Goal: Task Accomplishment & Management: Manage account settings

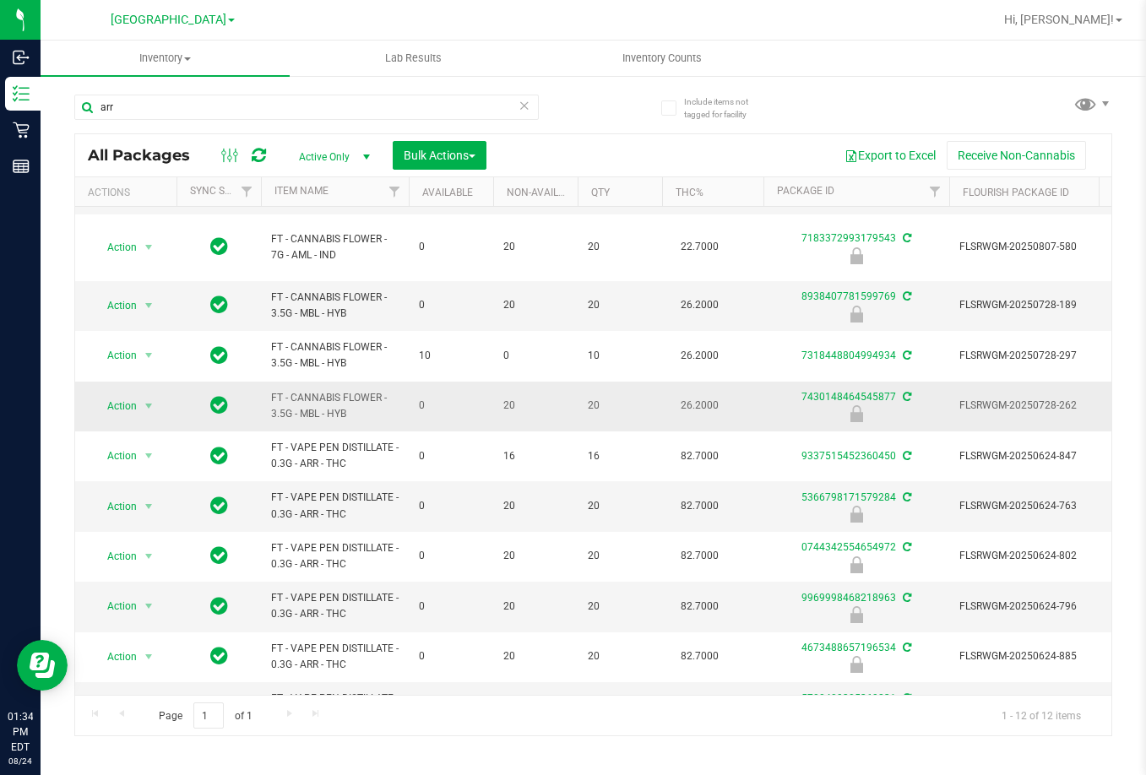
scroll to position [126, 0]
type input "arr"
click at [122, 594] on span "Action" at bounding box center [115, 606] width 46 height 24
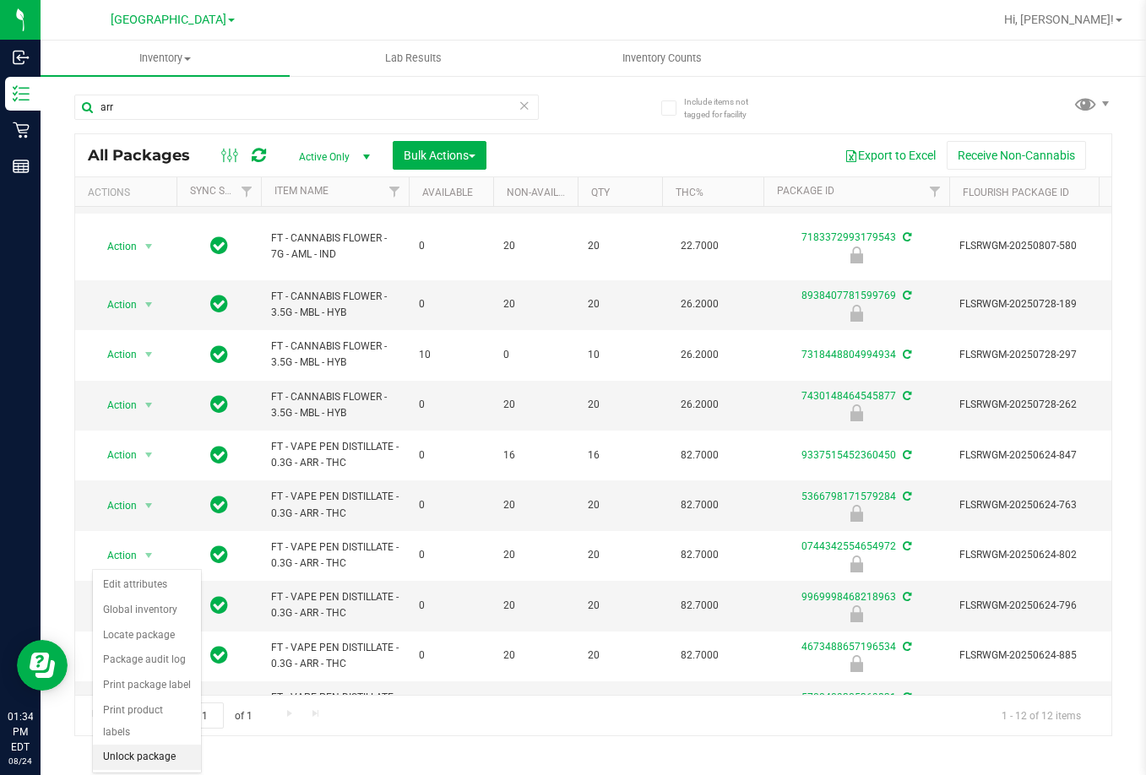
click at [161, 745] on li "Unlock package" at bounding box center [147, 757] width 108 height 25
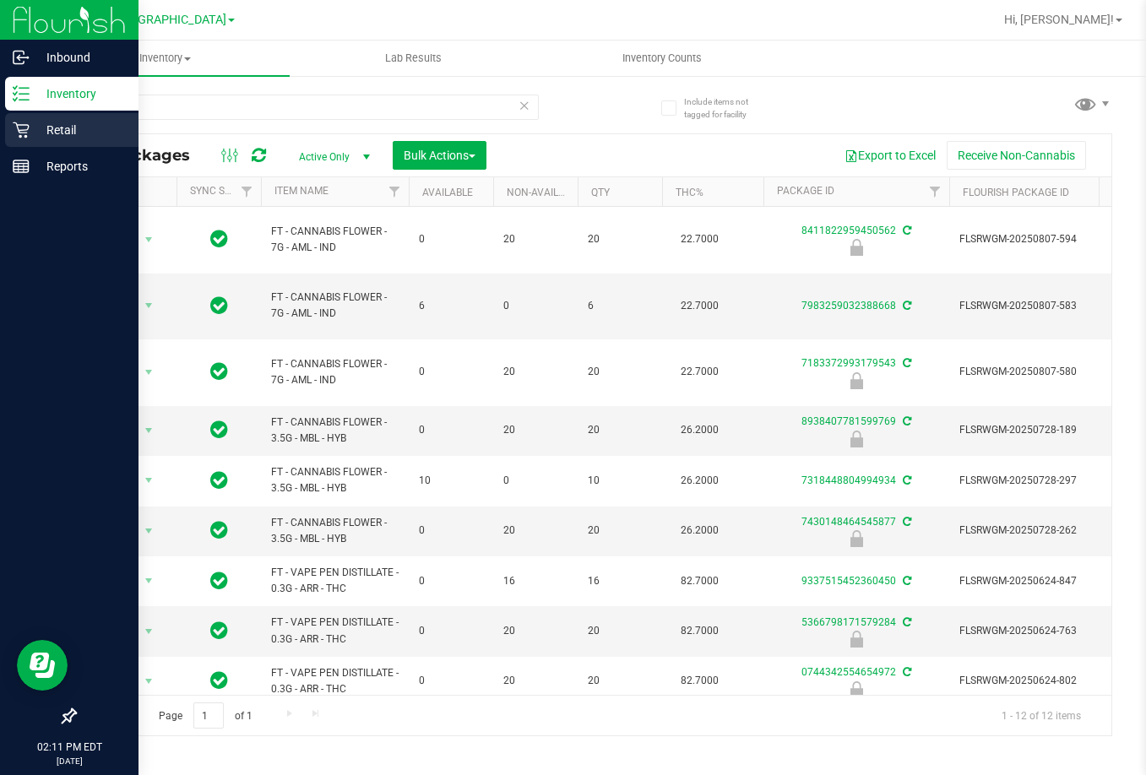
click at [57, 137] on p "Retail" at bounding box center [80, 130] width 101 height 20
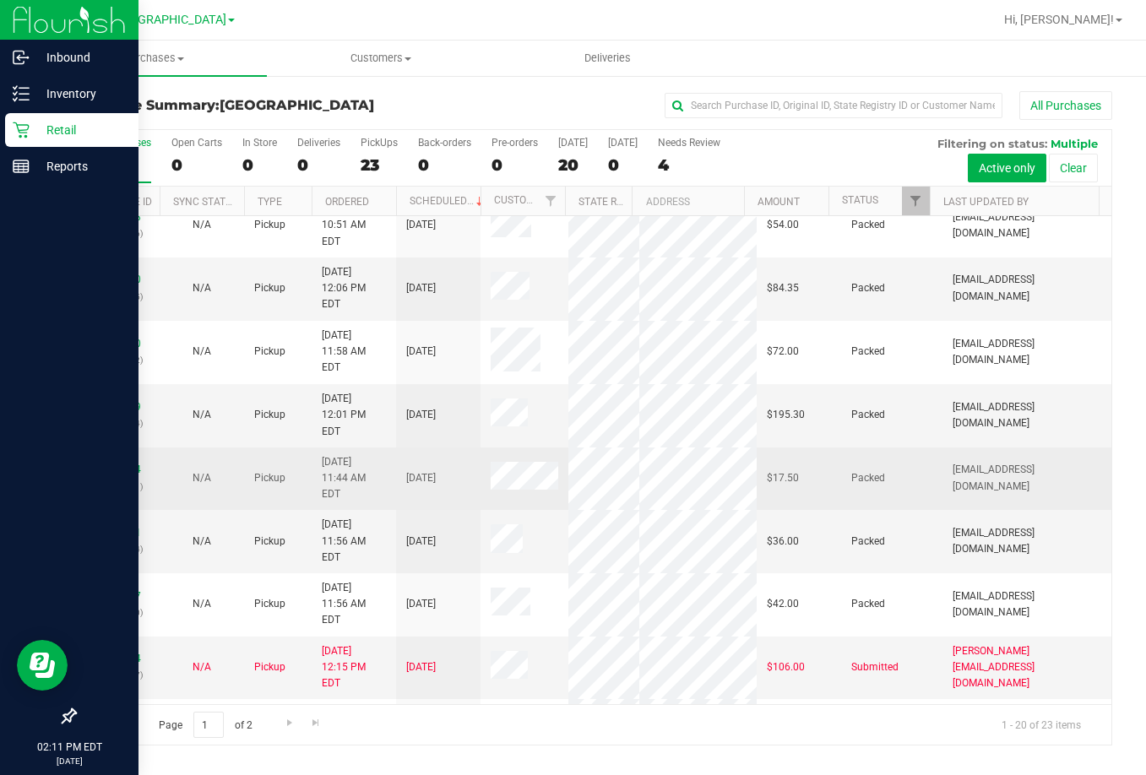
scroll to position [512, 0]
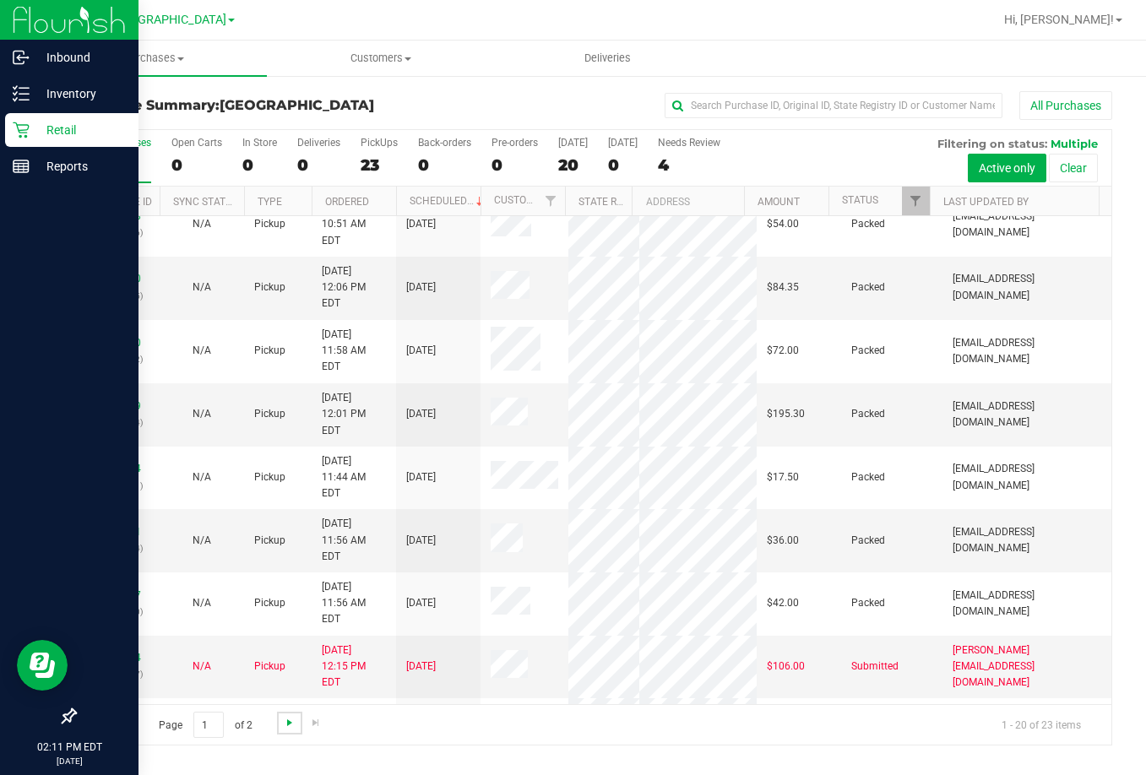
click at [285, 718] on span "Go to the next page" at bounding box center [290, 723] width 14 height 14
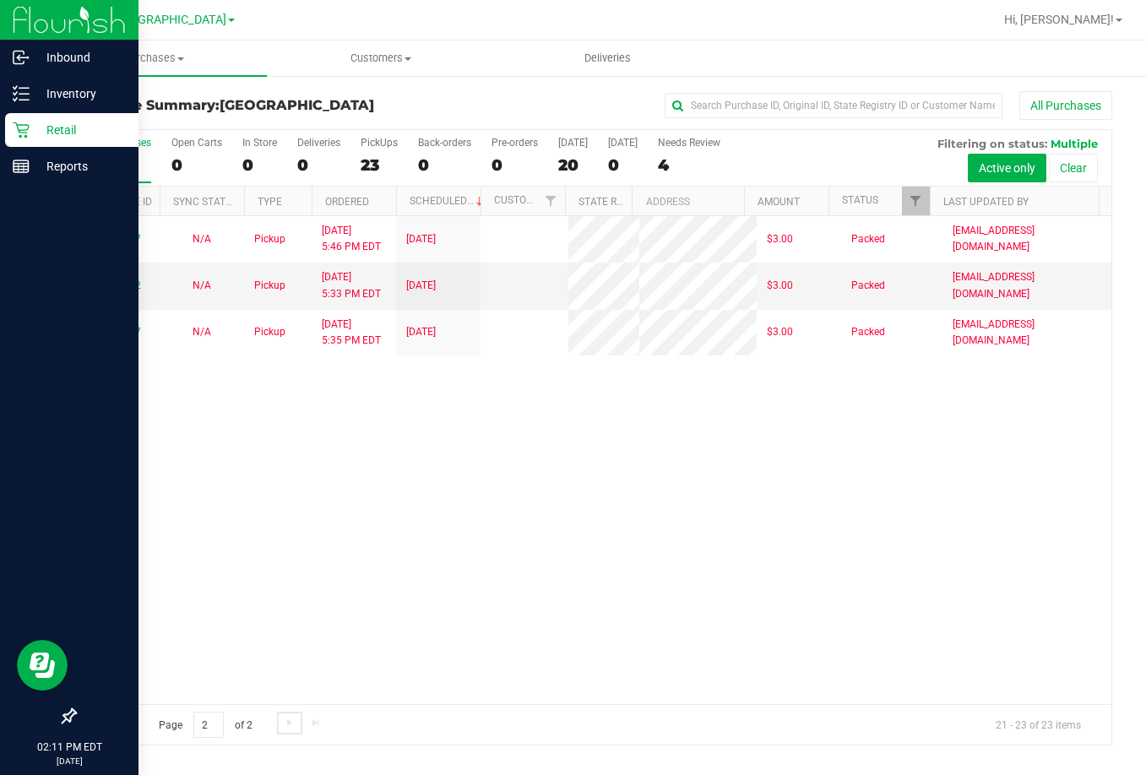
scroll to position [0, 0]
click at [39, 93] on p "Inventory" at bounding box center [80, 94] width 101 height 20
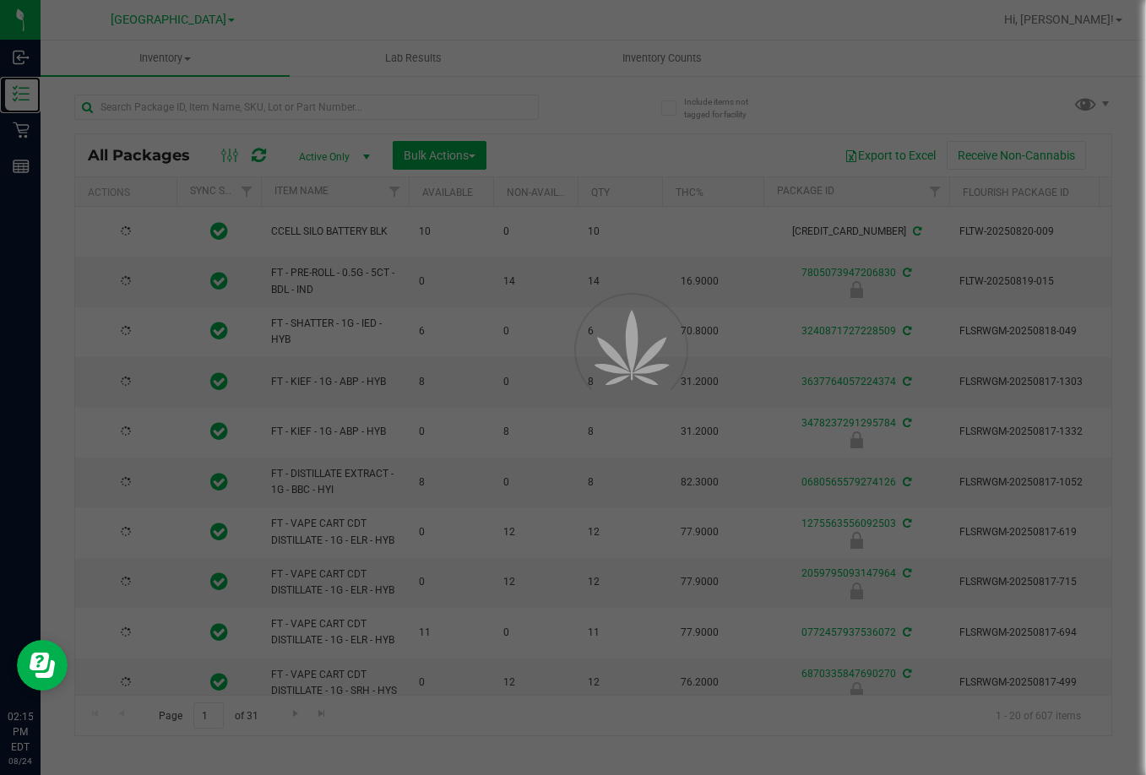
type input "[DATE]"
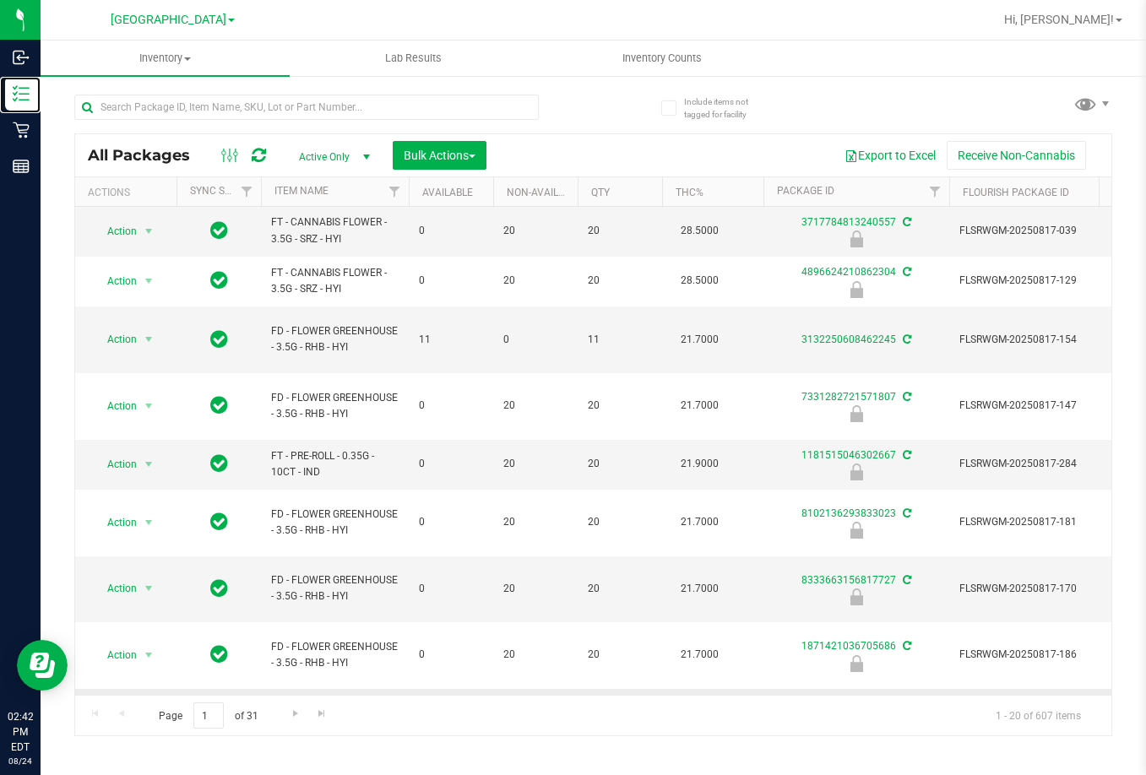
scroll to position [566, 0]
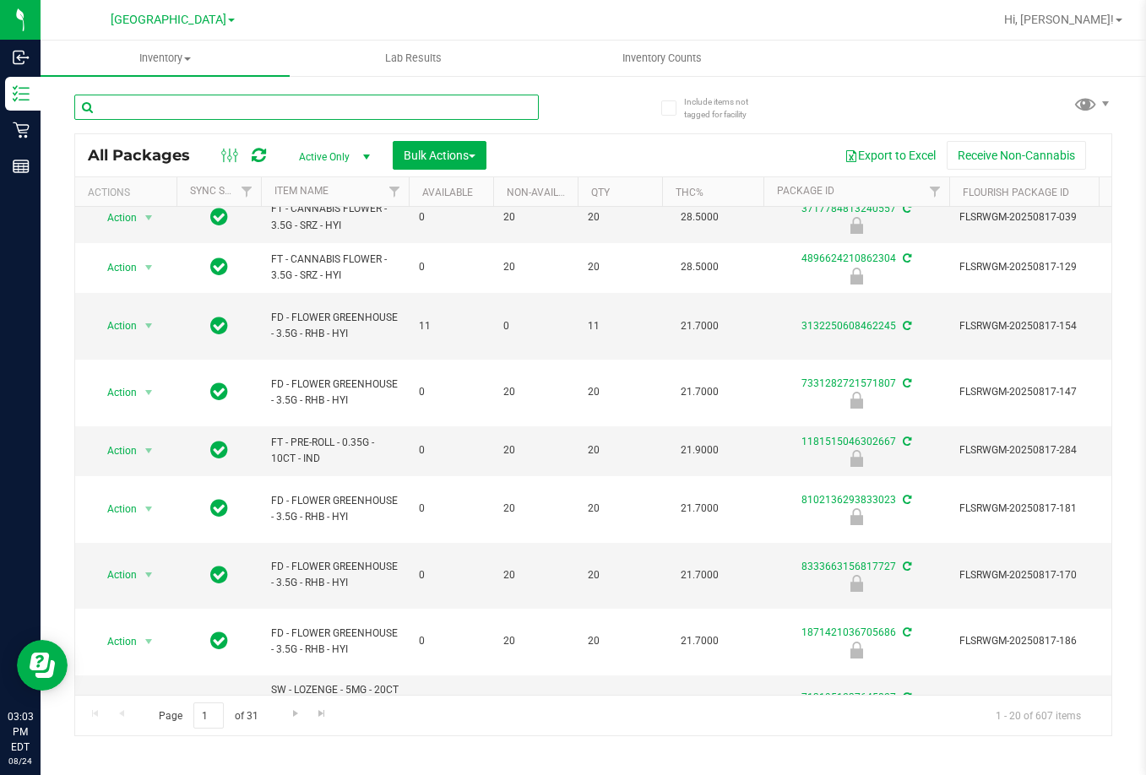
drag, startPoint x: 179, startPoint y: 108, endPoint x: 185, endPoint y: 95, distance: 14.8
click at [179, 104] on input "text" at bounding box center [306, 107] width 465 height 25
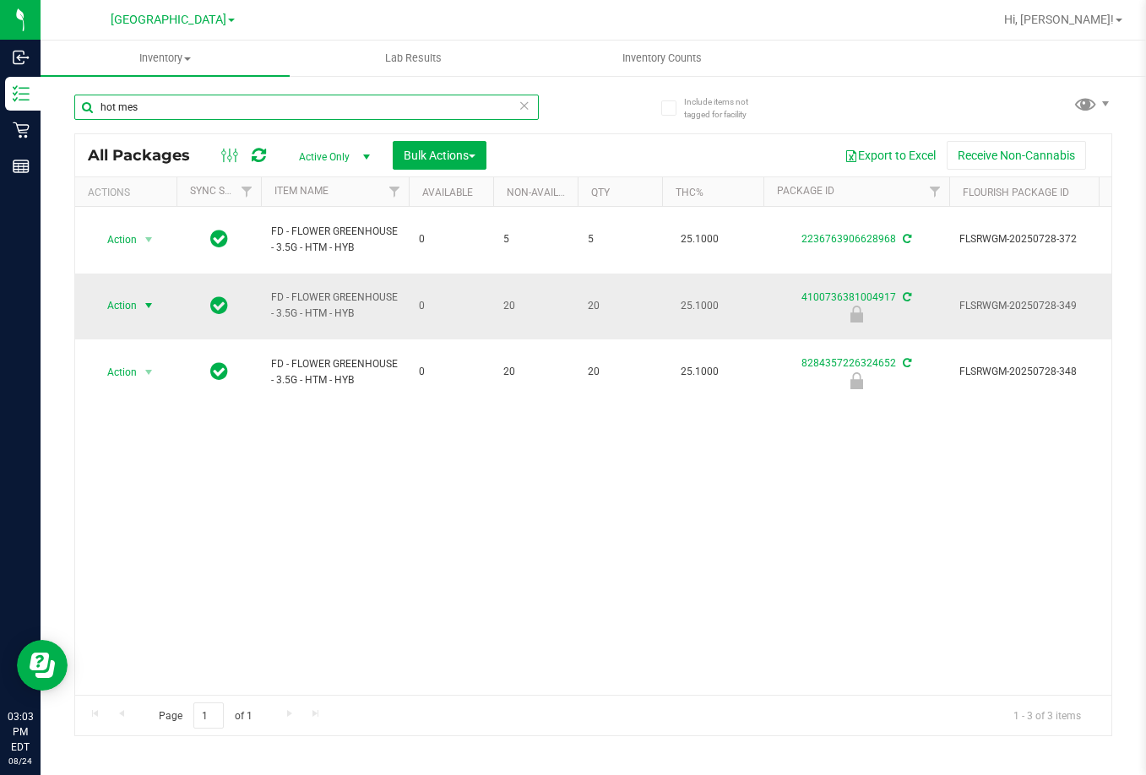
type input "hot mes"
click at [112, 294] on span "Action" at bounding box center [115, 306] width 46 height 24
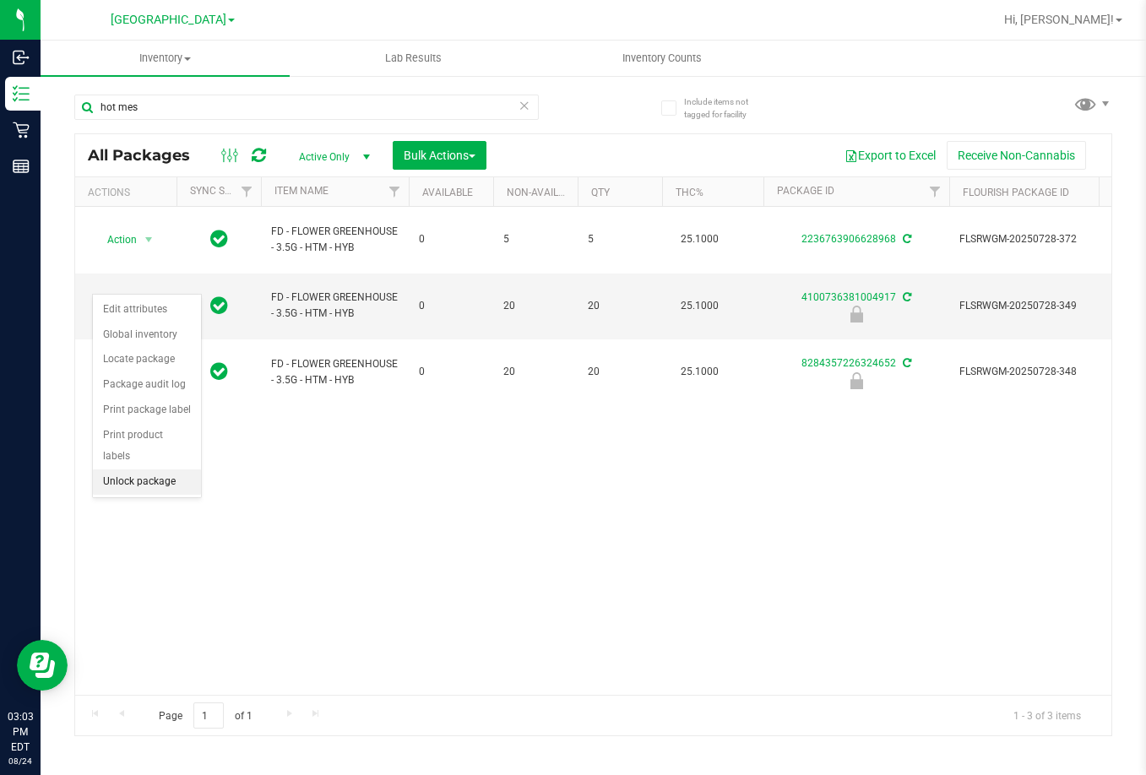
click at [159, 470] on li "Unlock package" at bounding box center [147, 482] width 108 height 25
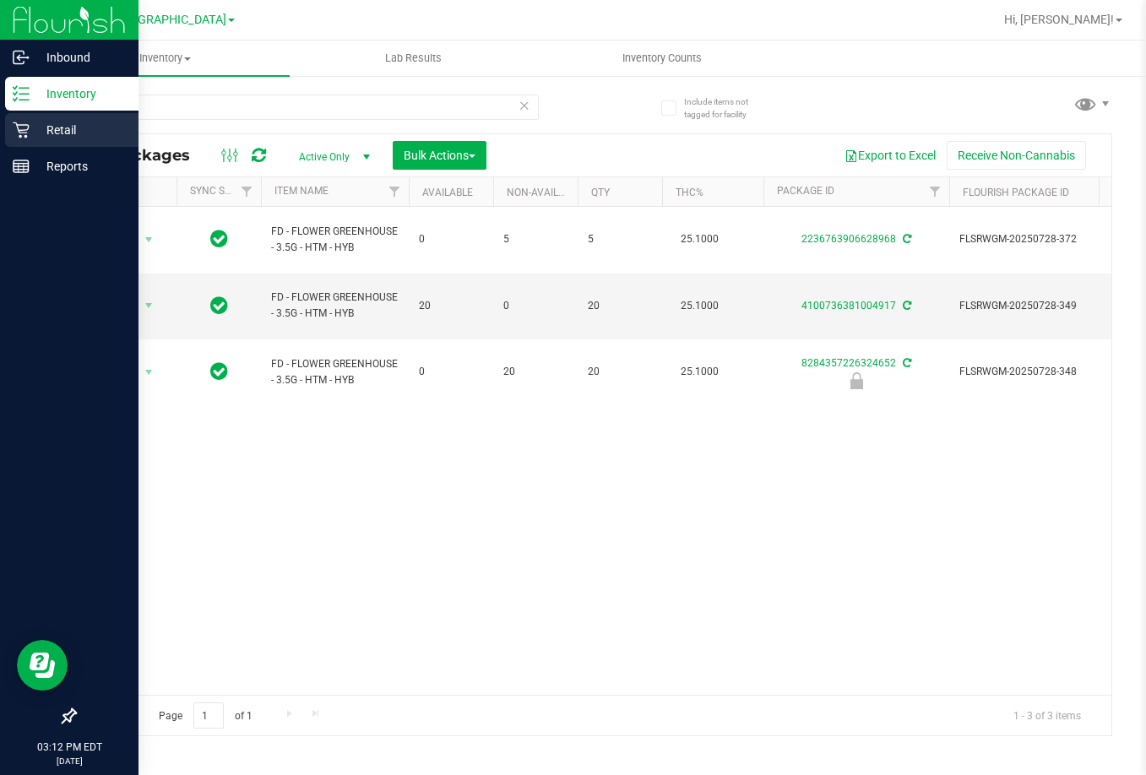
click at [43, 134] on p "Retail" at bounding box center [80, 130] width 101 height 20
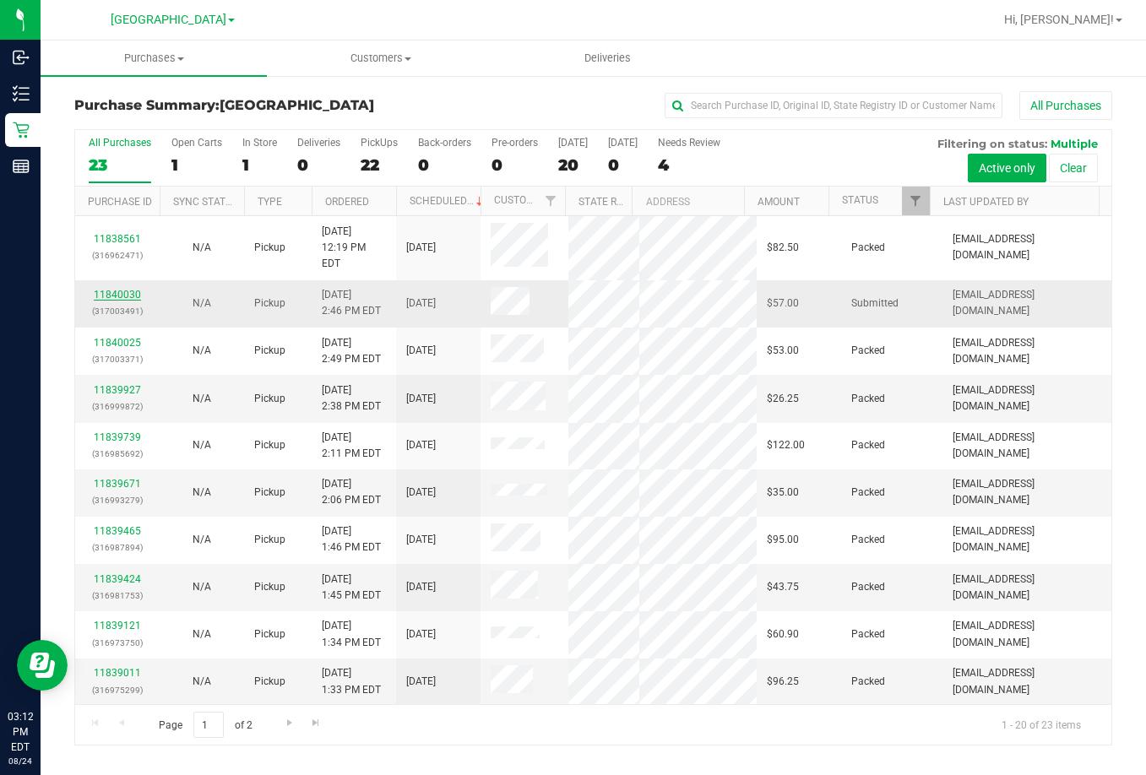
click at [126, 297] on link "11840030" at bounding box center [117, 295] width 47 height 12
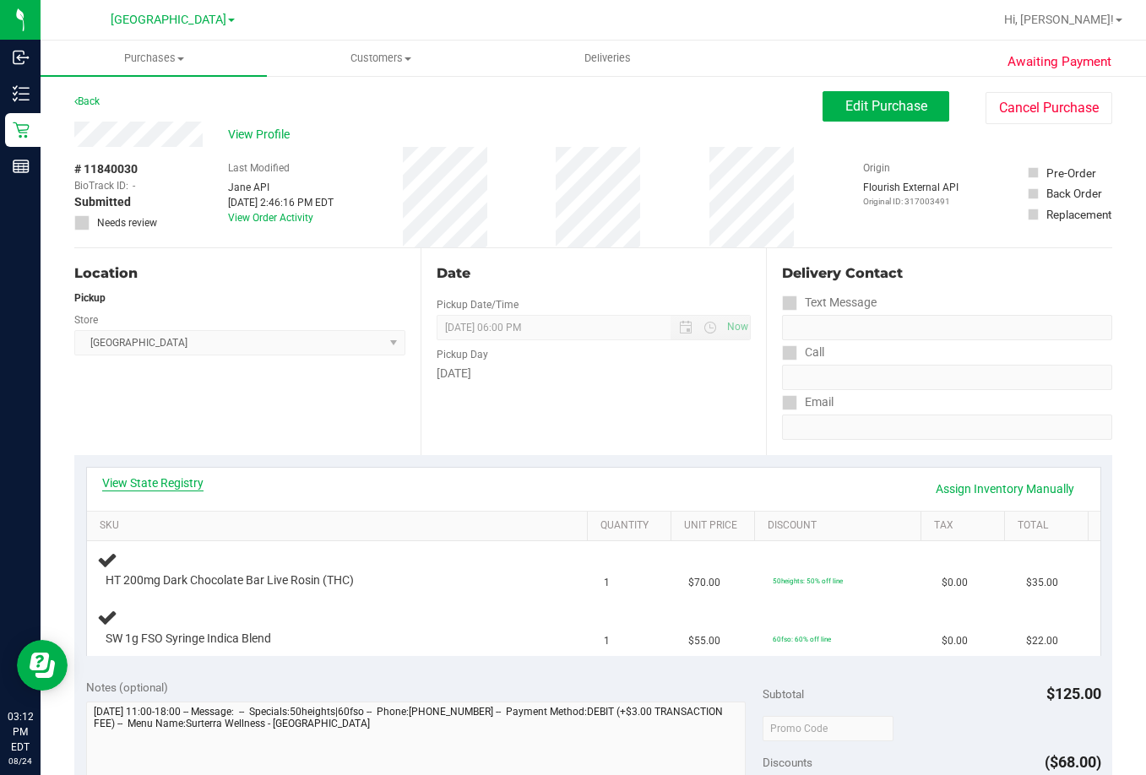
click at [139, 482] on link "View State Registry" at bounding box center [152, 483] width 101 height 17
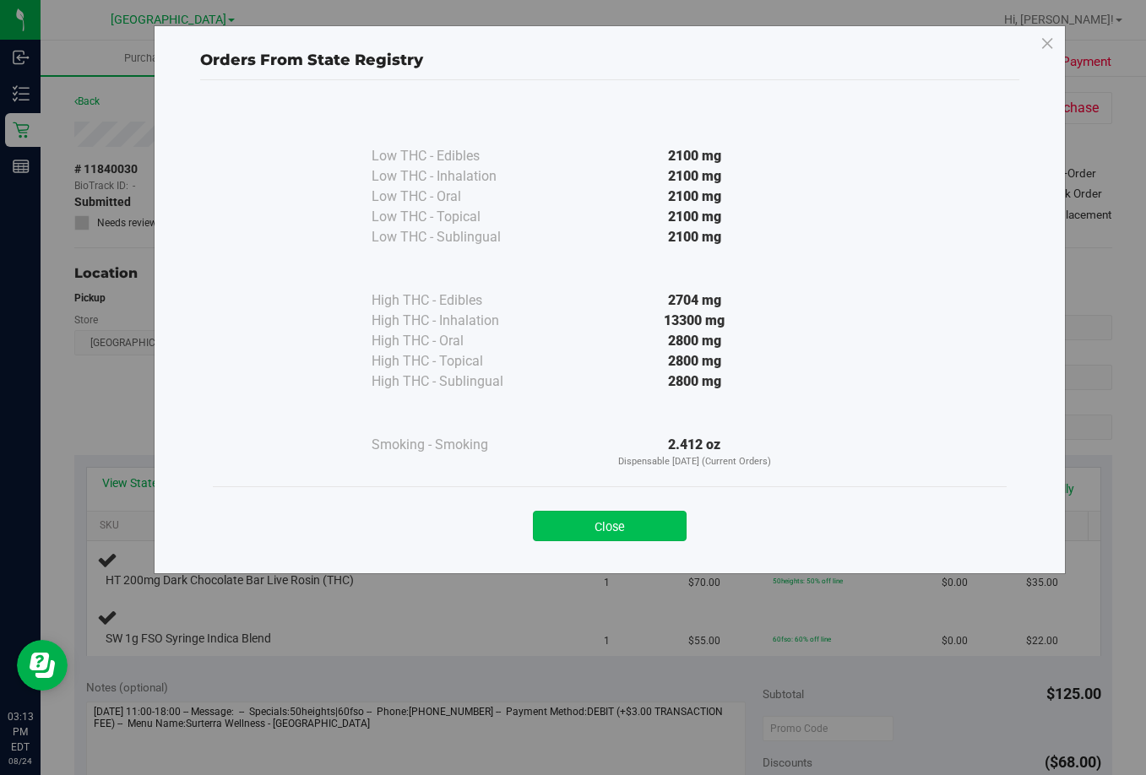
click at [604, 529] on button "Close" at bounding box center [610, 526] width 154 height 30
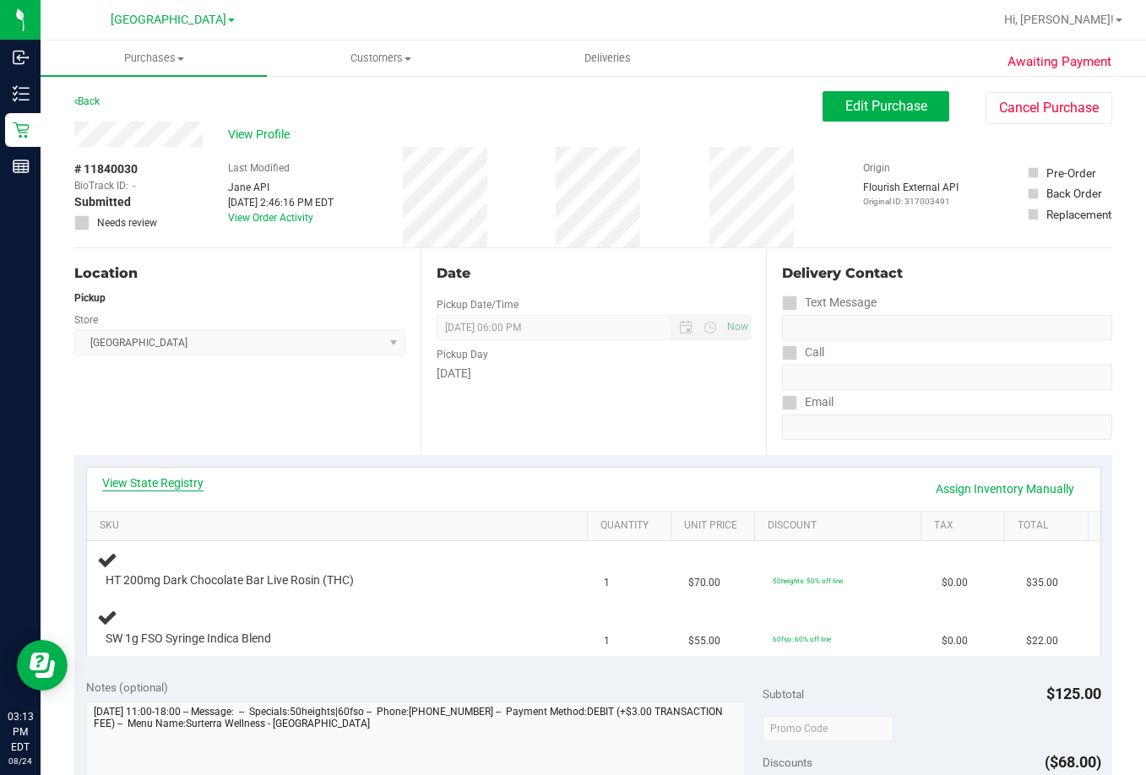
click at [168, 479] on link "View State Registry" at bounding box center [152, 483] width 101 height 17
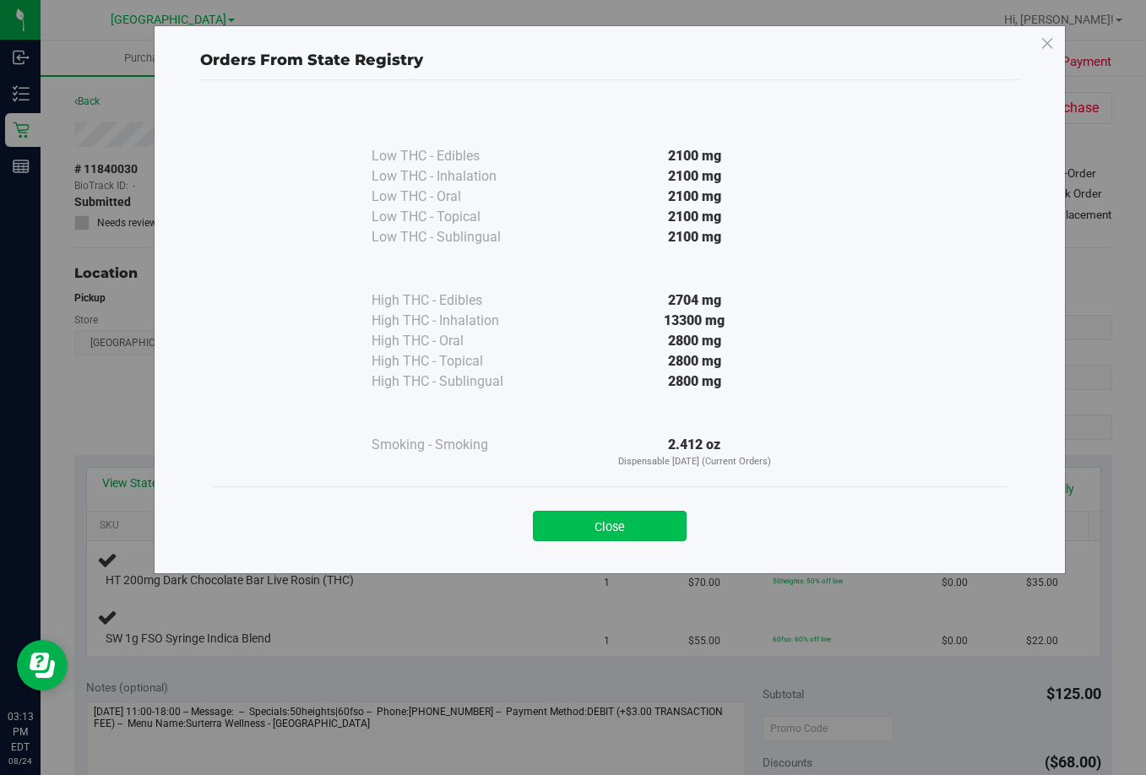
click at [676, 523] on button "Close" at bounding box center [610, 526] width 154 height 30
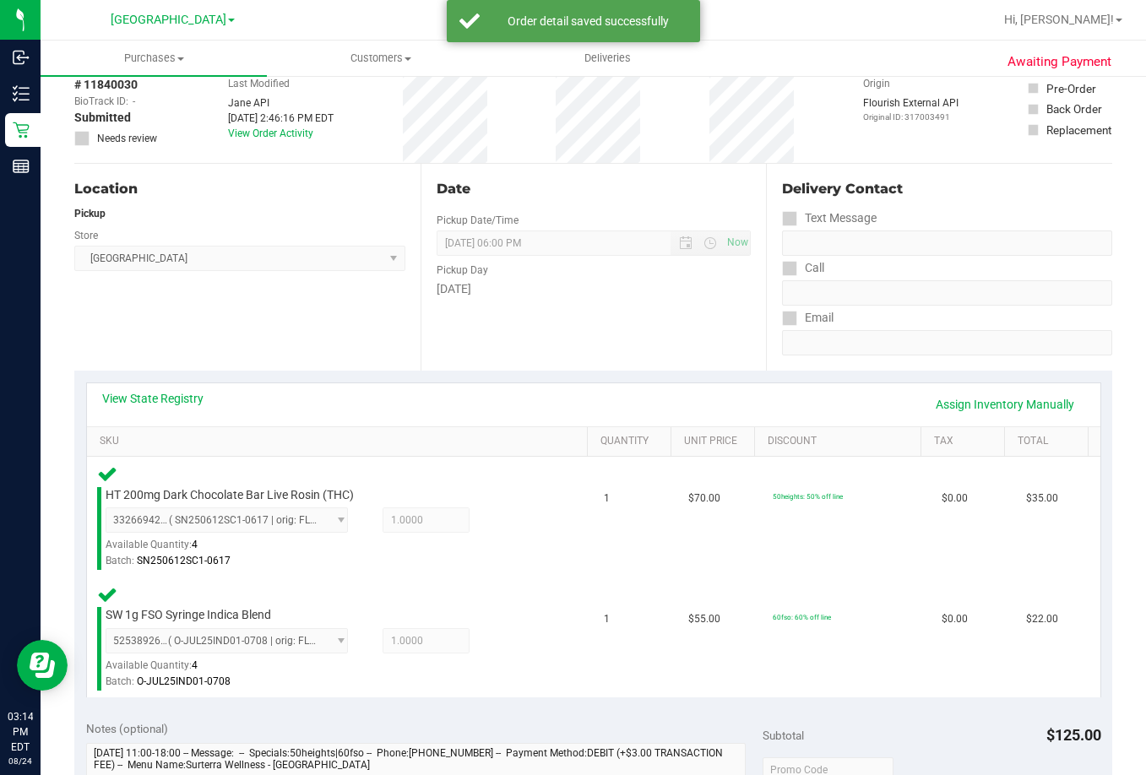
scroll to position [422, 0]
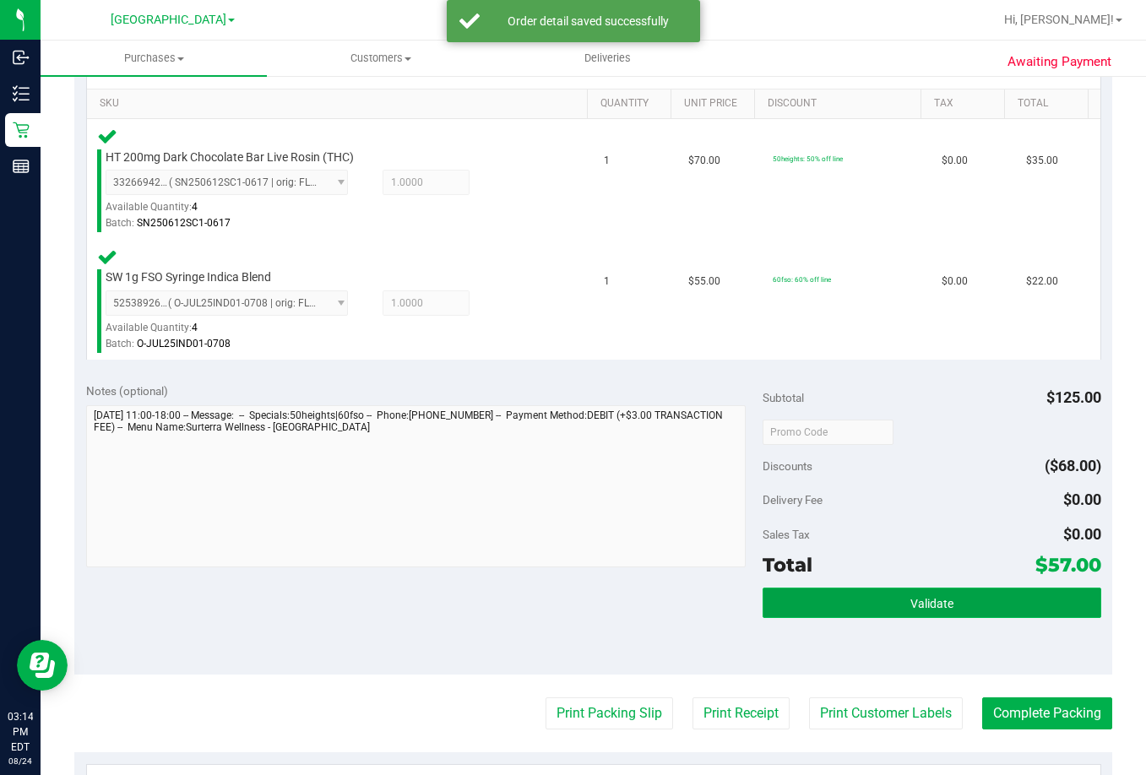
click at [935, 612] on button "Validate" at bounding box center [932, 603] width 339 height 30
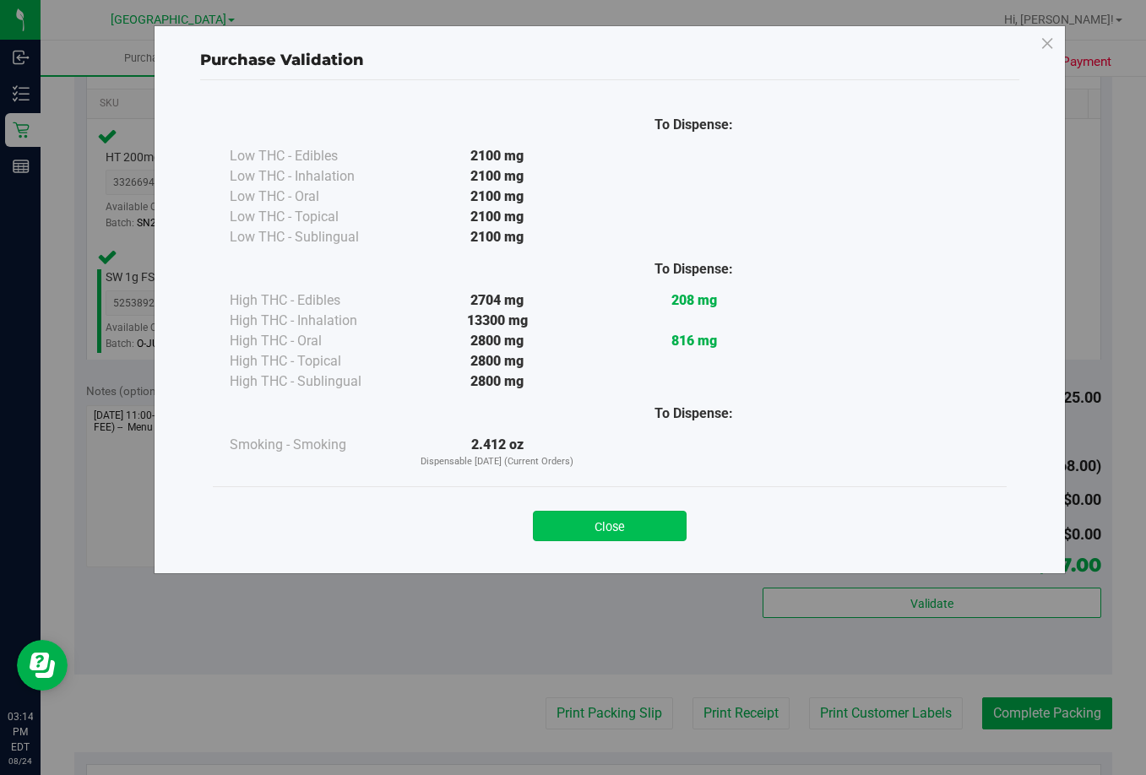
click at [601, 527] on button "Close" at bounding box center [610, 526] width 154 height 30
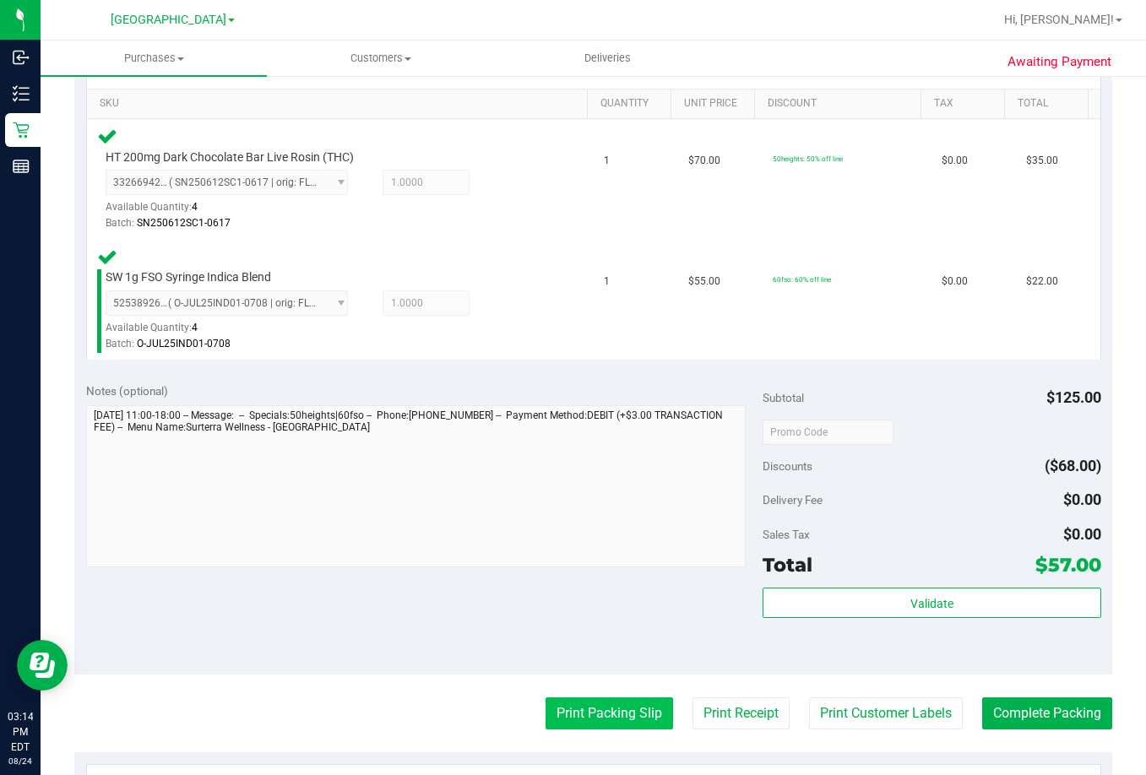
click at [599, 715] on button "Print Packing Slip" at bounding box center [610, 714] width 128 height 32
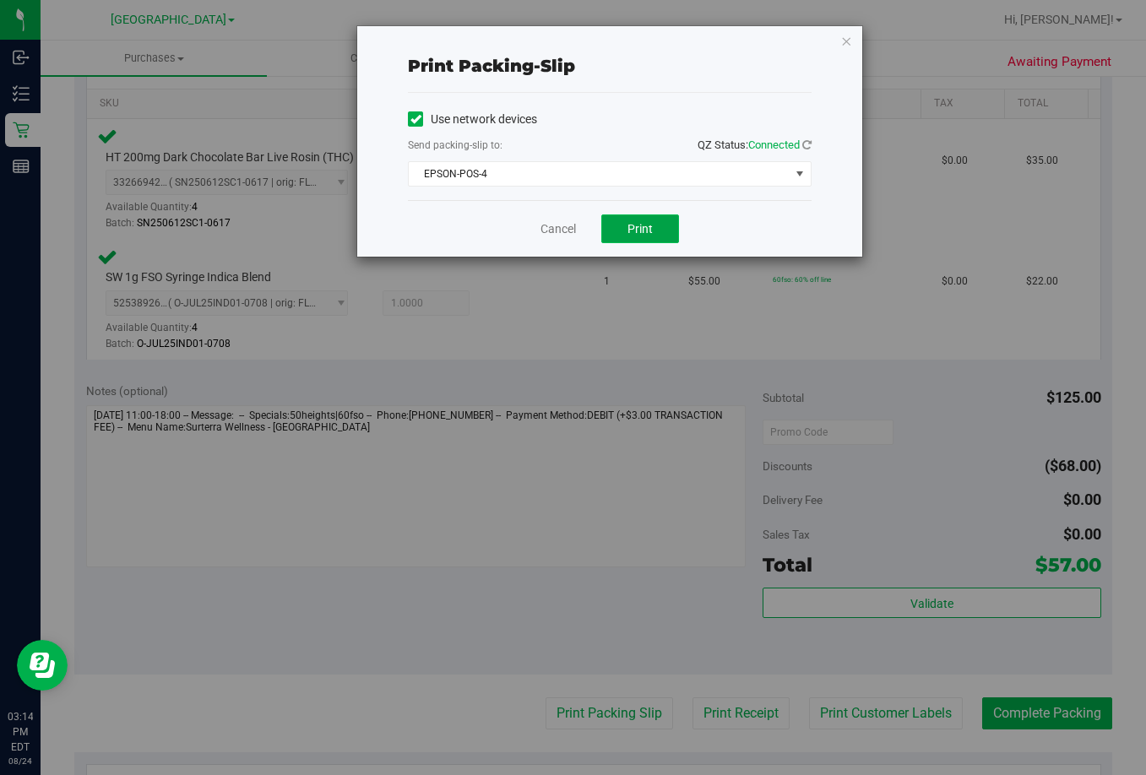
click at [662, 228] on button "Print" at bounding box center [640, 229] width 78 height 29
click at [550, 229] on link "Cancel" at bounding box center [558, 229] width 35 height 18
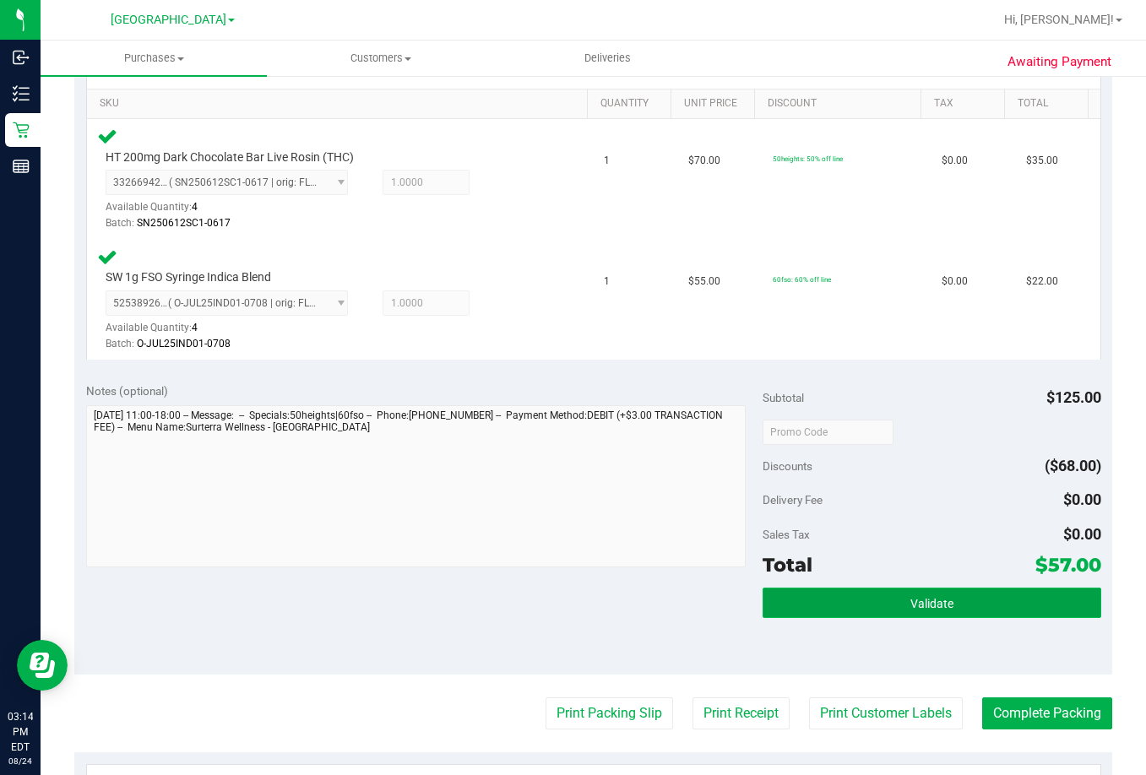
click at [921, 605] on span "Validate" at bounding box center [932, 604] width 43 height 14
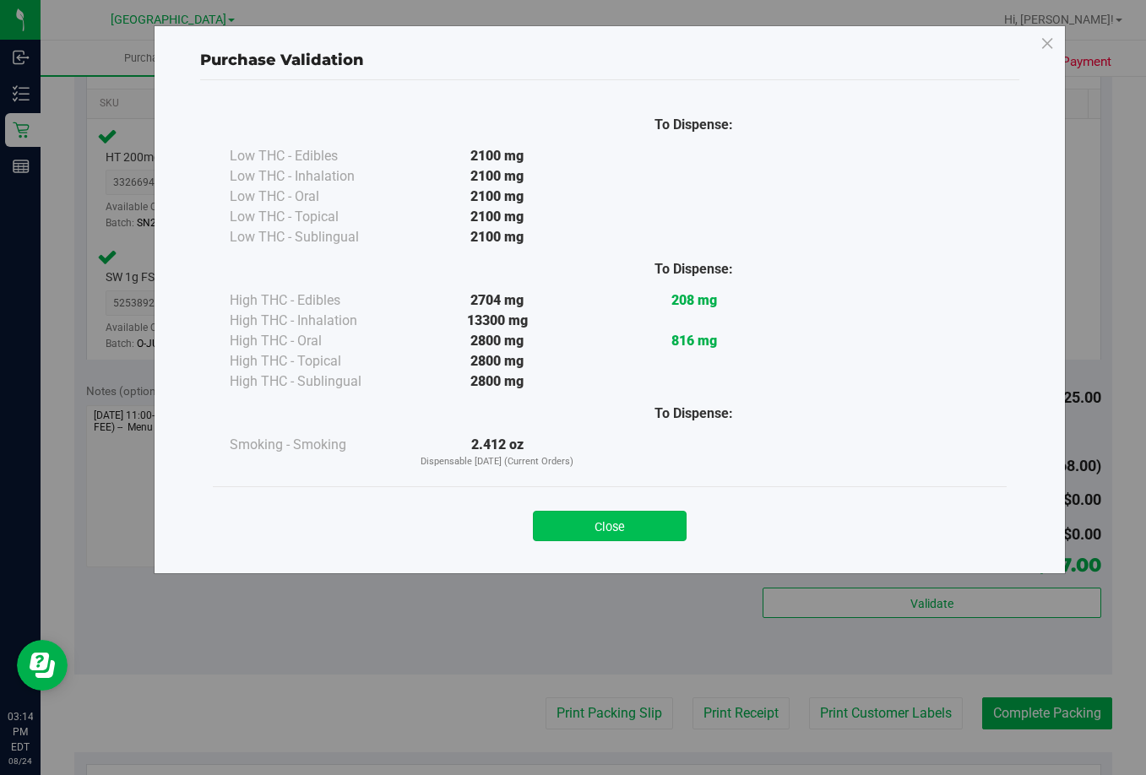
click at [600, 519] on button "Close" at bounding box center [610, 526] width 154 height 30
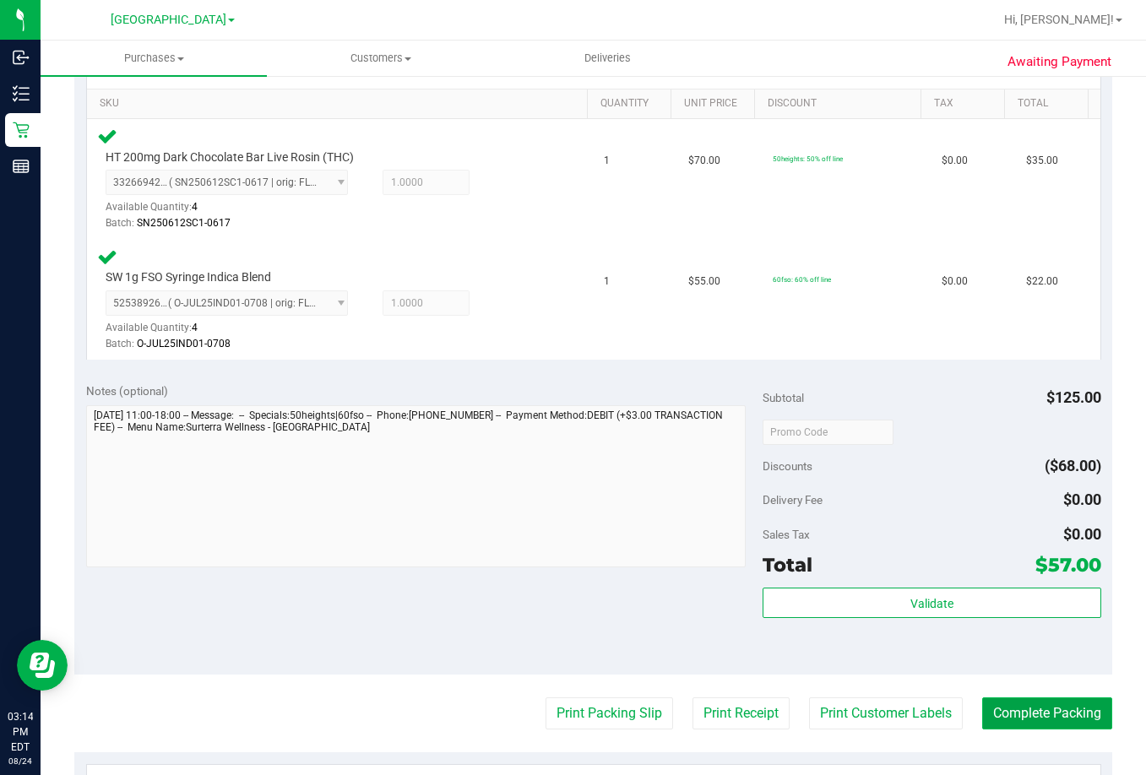
click at [1060, 722] on button "Complete Packing" at bounding box center [1047, 714] width 130 height 32
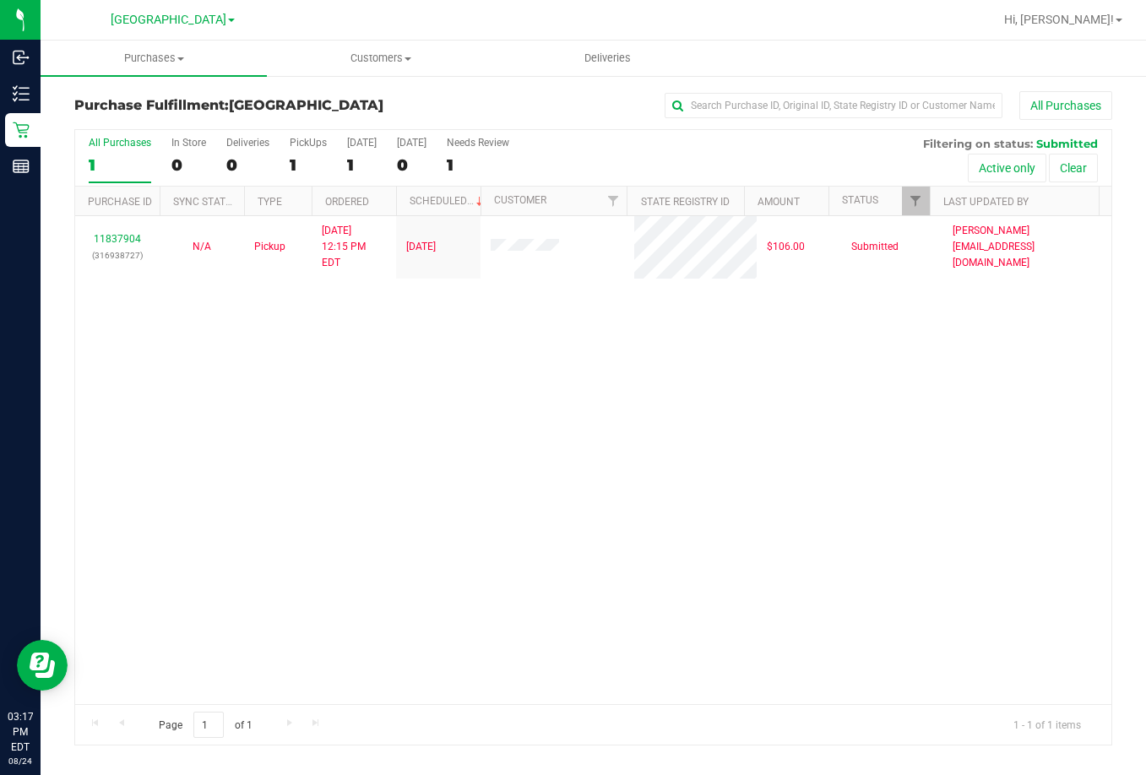
click at [590, 632] on div "11837904 (316938727) N/A Pickup [DATE] 12:15 PM EDT 8/24/2025 $106.00 Submitted…" at bounding box center [593, 460] width 1036 height 488
click at [1001, 628] on div "11837904 (316938727) N/A Pickup [DATE] 12:15 PM EDT 8/24/2025 $106.00 Submitted…" at bounding box center [593, 460] width 1036 height 488
click at [441, 527] on div "11837904 (316938727) N/A Pickup [DATE] 12:15 PM EDT 8/24/2025 $106.00 Submitted…" at bounding box center [593, 460] width 1036 height 488
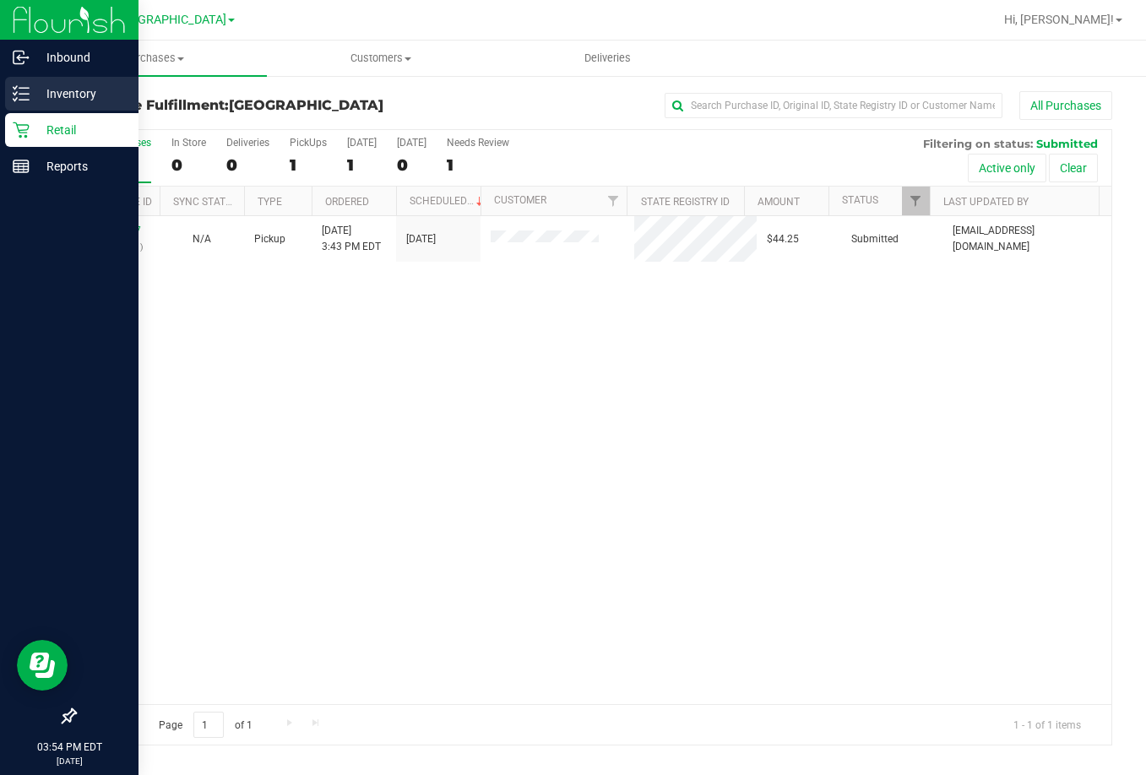
click at [80, 101] on p "Inventory" at bounding box center [80, 94] width 101 height 20
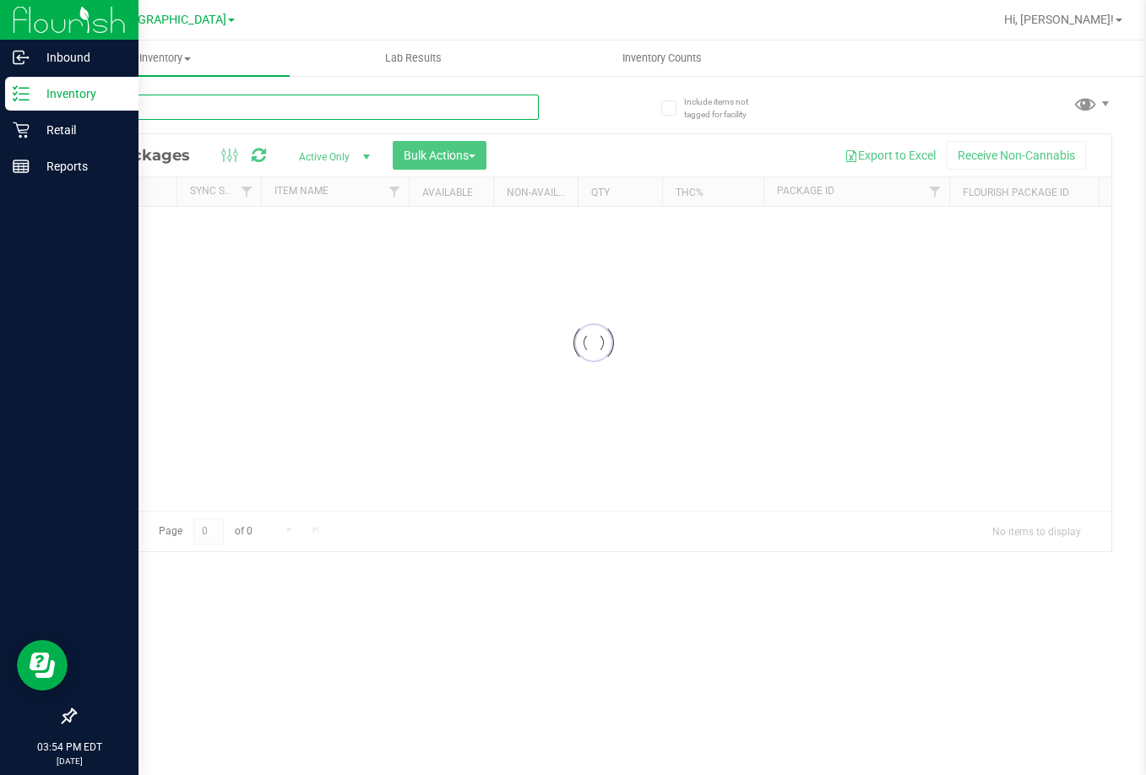
click at [222, 106] on input "text" at bounding box center [306, 107] width 465 height 25
type input "AEQ"
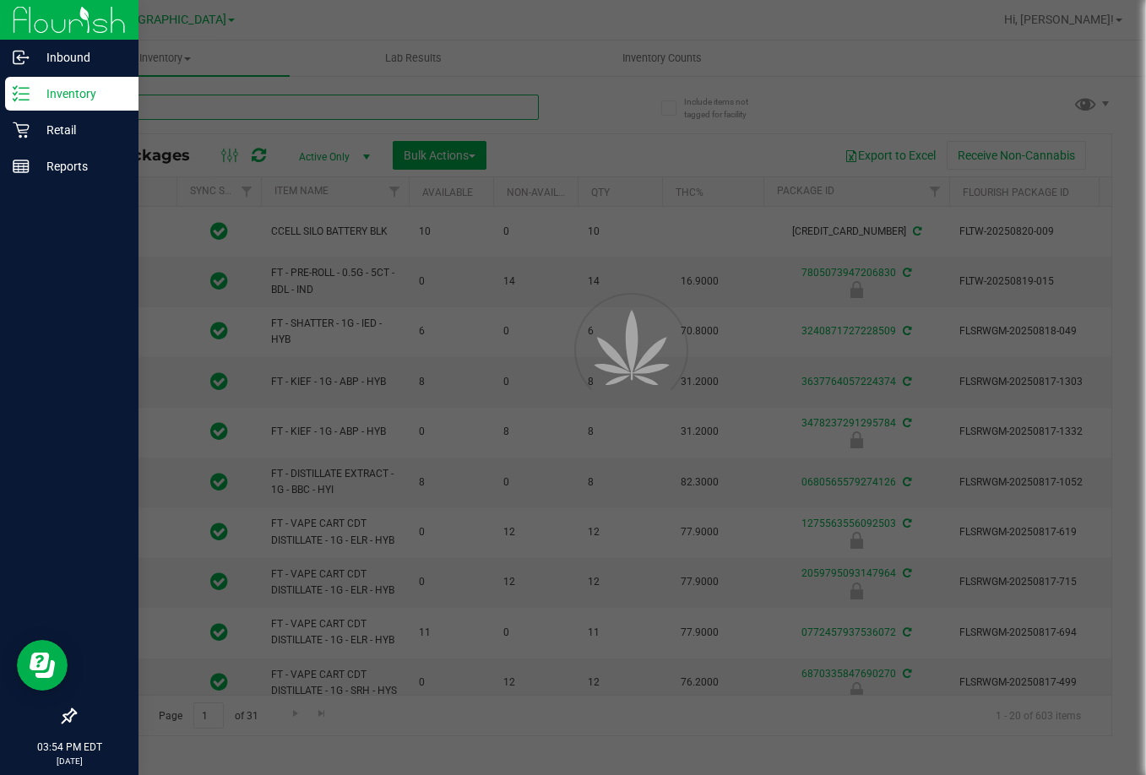
type input "[DATE]"
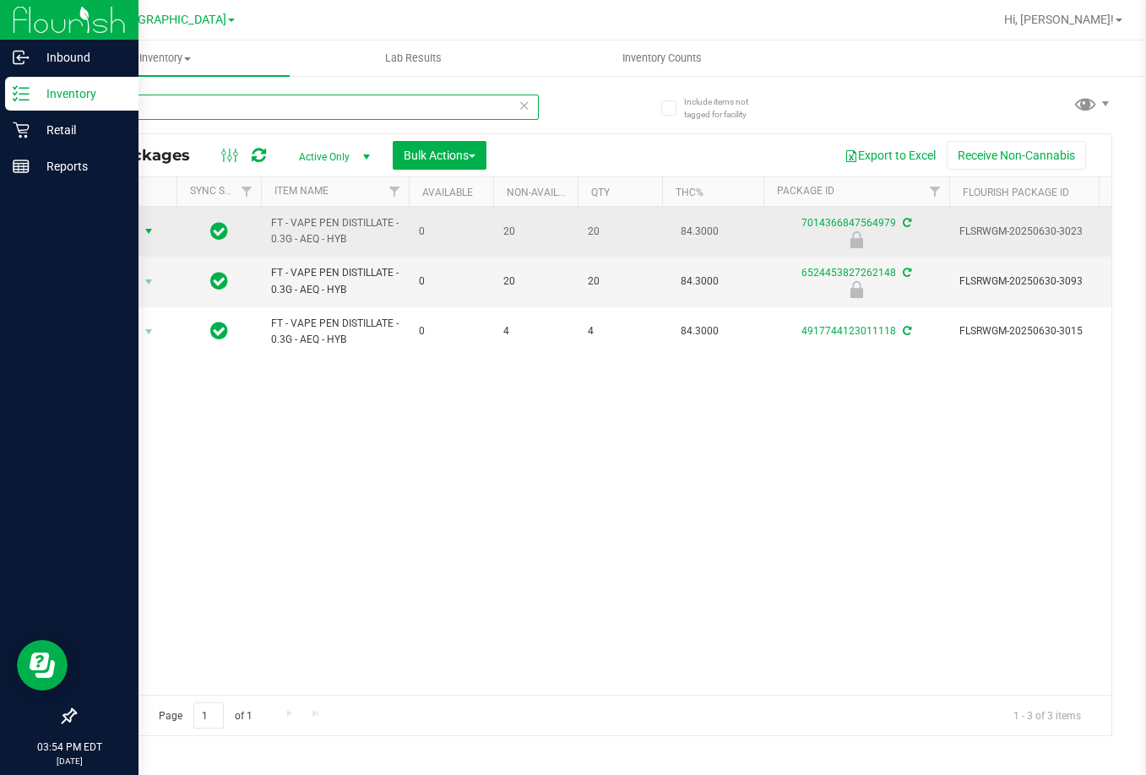
type input "AEQ"
click at [139, 230] on span "select" at bounding box center [149, 232] width 21 height 24
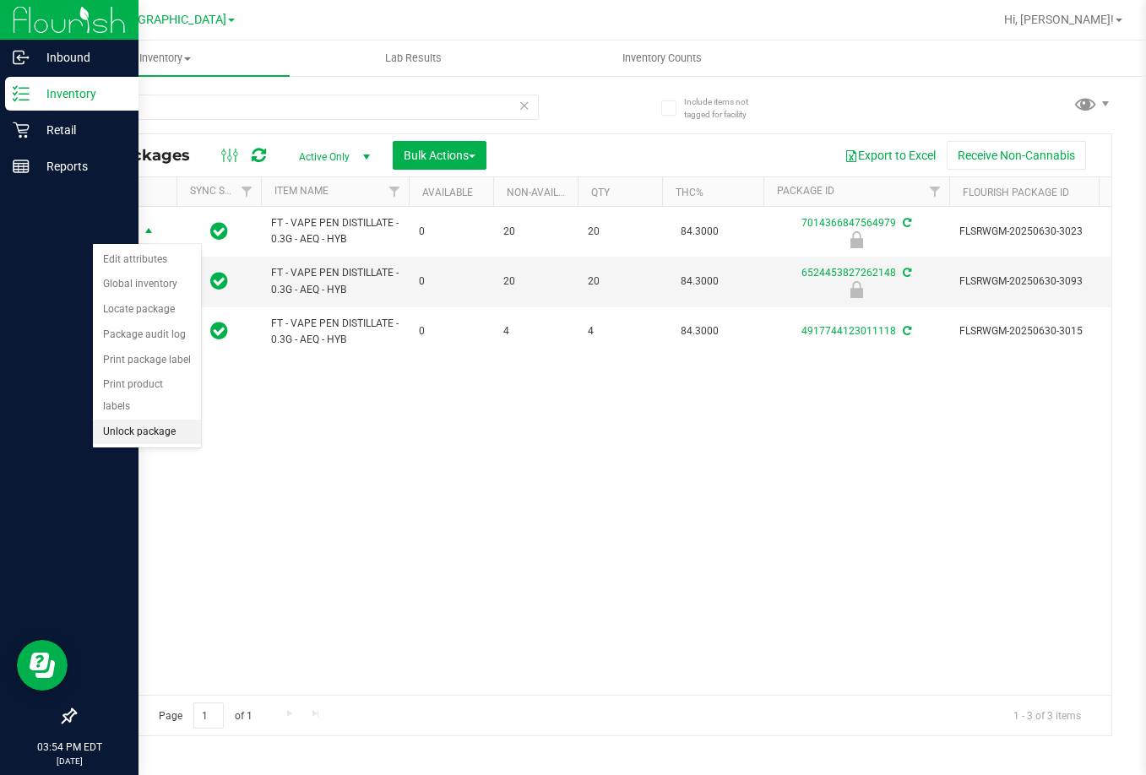
click at [173, 420] on li "Unlock package" at bounding box center [147, 432] width 108 height 25
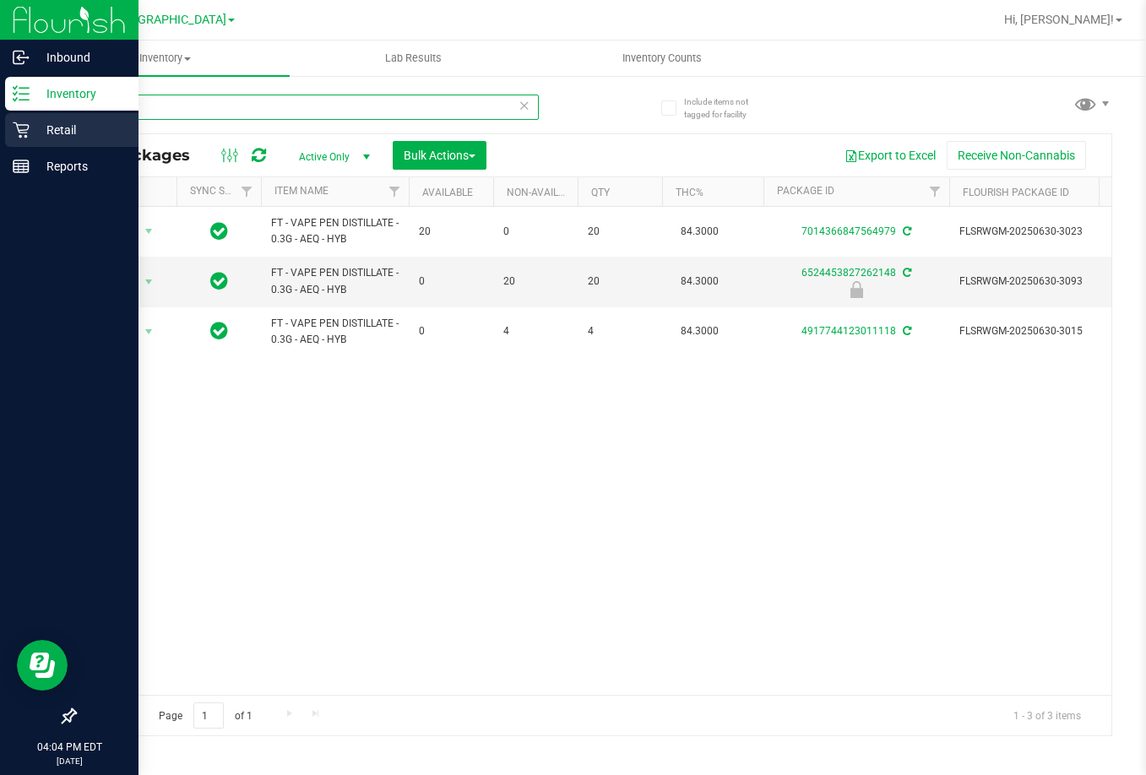
drag, startPoint x: 238, startPoint y: 106, endPoint x: 22, endPoint y: 145, distance: 219.8
click at [22, 145] on div "Inbound Inventory Retail Reports 04:04 PM EDT 08/24/2025 08/24 Lakeland WC Bran…" at bounding box center [573, 387] width 1146 height 775
type input "R"
type input "TRS"
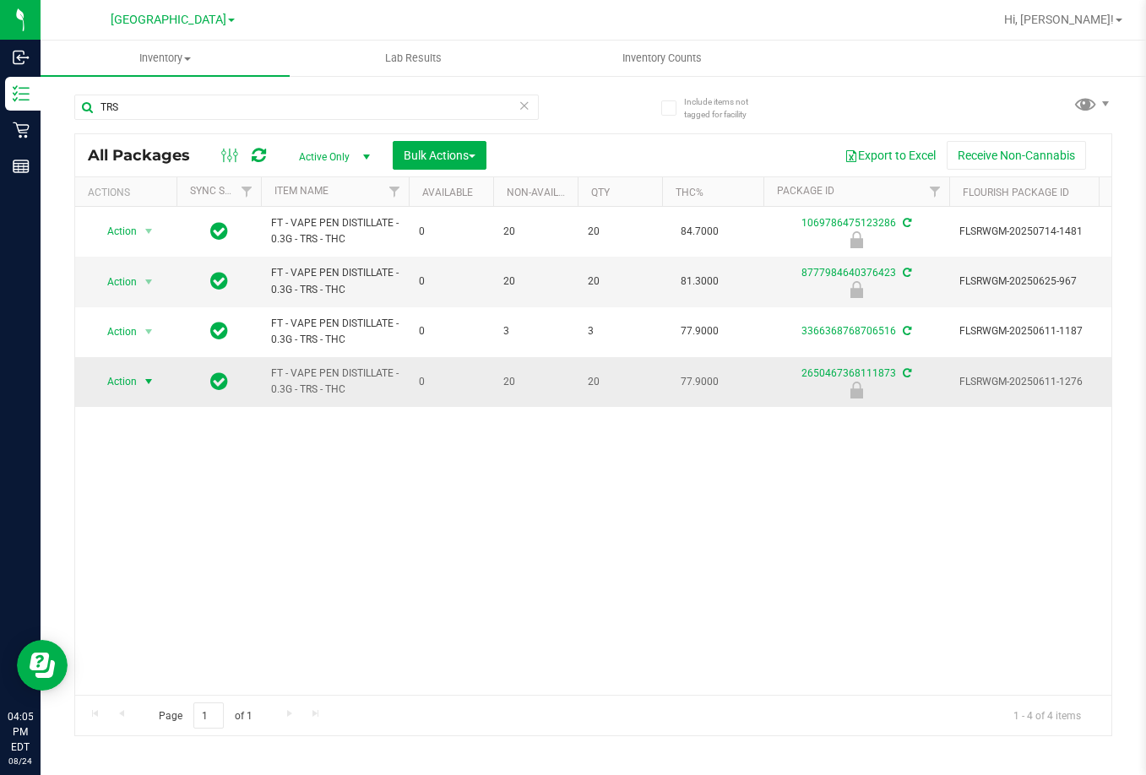
click at [128, 385] on span "Action" at bounding box center [115, 382] width 46 height 24
click at [166, 570] on li "Unlock package" at bounding box center [147, 582] width 108 height 25
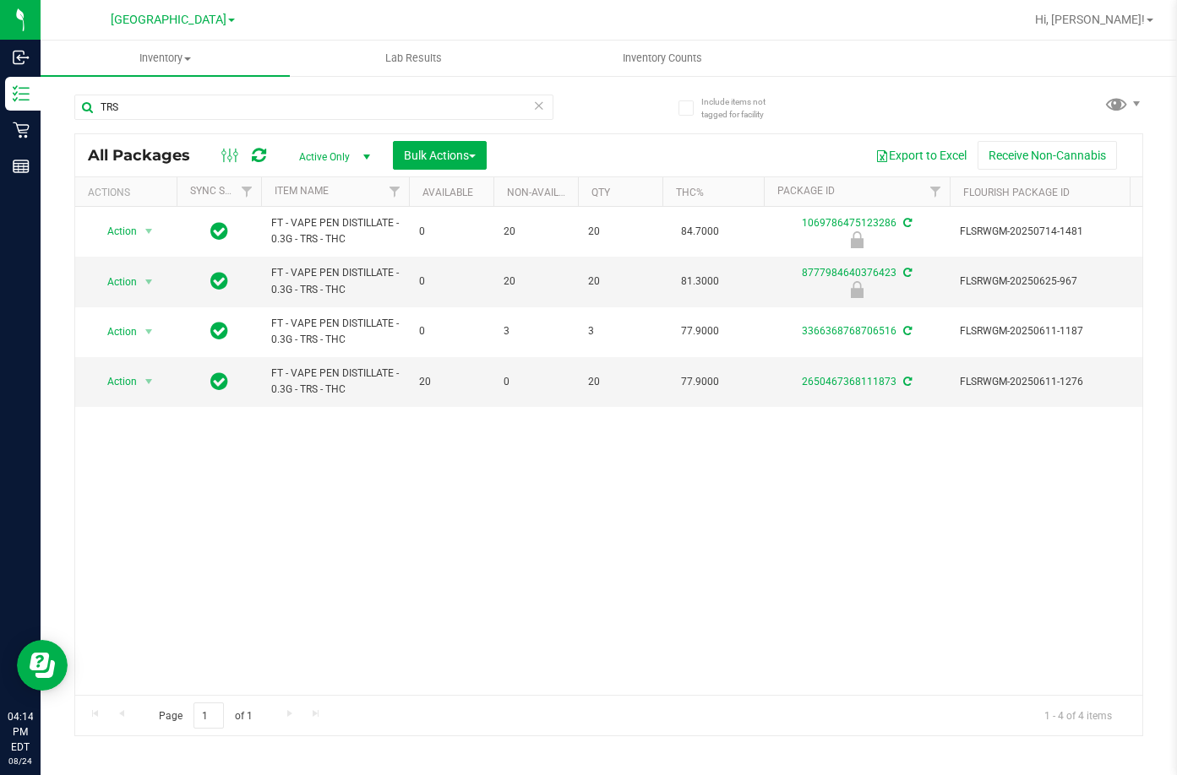
click at [558, 592] on div "Action Action Edit attributes Global inventory Locate package Package audit log…" at bounding box center [608, 451] width 1067 height 488
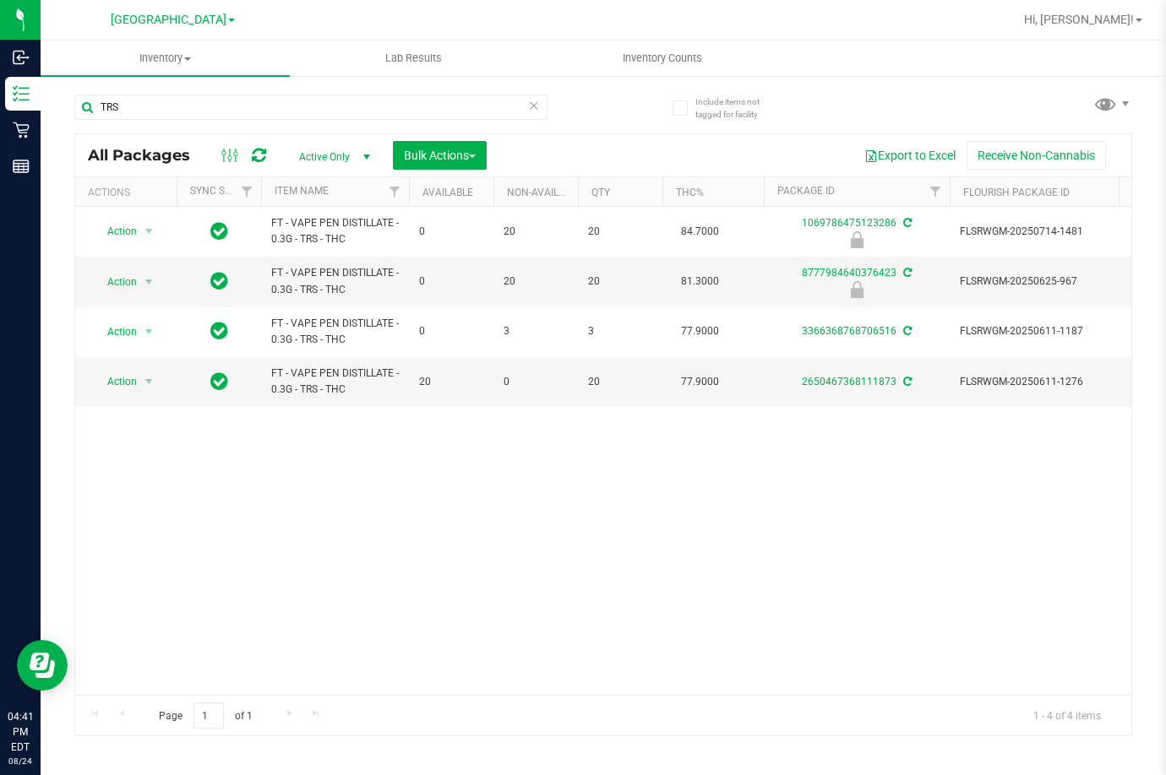
click at [525, 504] on div "Action Action Edit attributes Global inventory Locate package Package audit log…" at bounding box center [603, 451] width 1056 height 488
drag, startPoint x: 565, startPoint y: 606, endPoint x: 525, endPoint y: 562, distance: 59.8
click at [552, 608] on div "Action Action Edit attributes Global inventory Locate package Package audit log…" at bounding box center [603, 451] width 1056 height 488
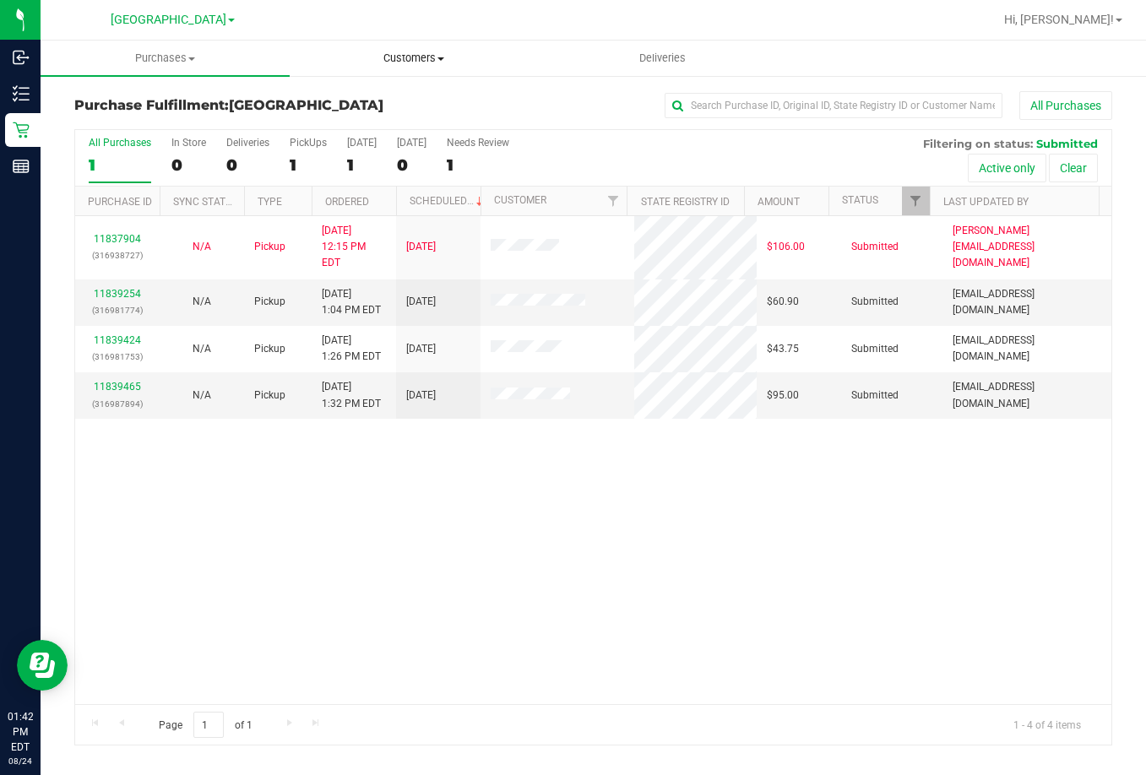
click at [400, 57] on span "Customers" at bounding box center [414, 58] width 247 height 15
click at [383, 104] on span "All customers" at bounding box center [351, 102] width 122 height 14
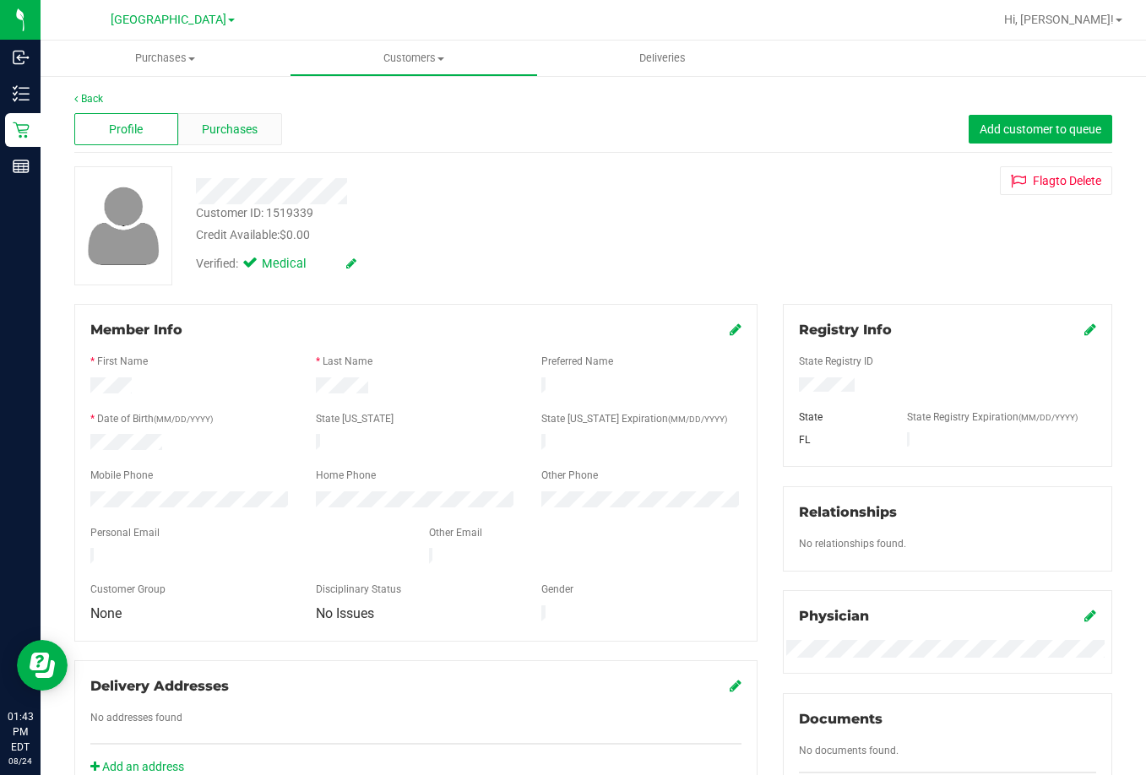
click at [239, 125] on span "Purchases" at bounding box center [230, 130] width 56 height 18
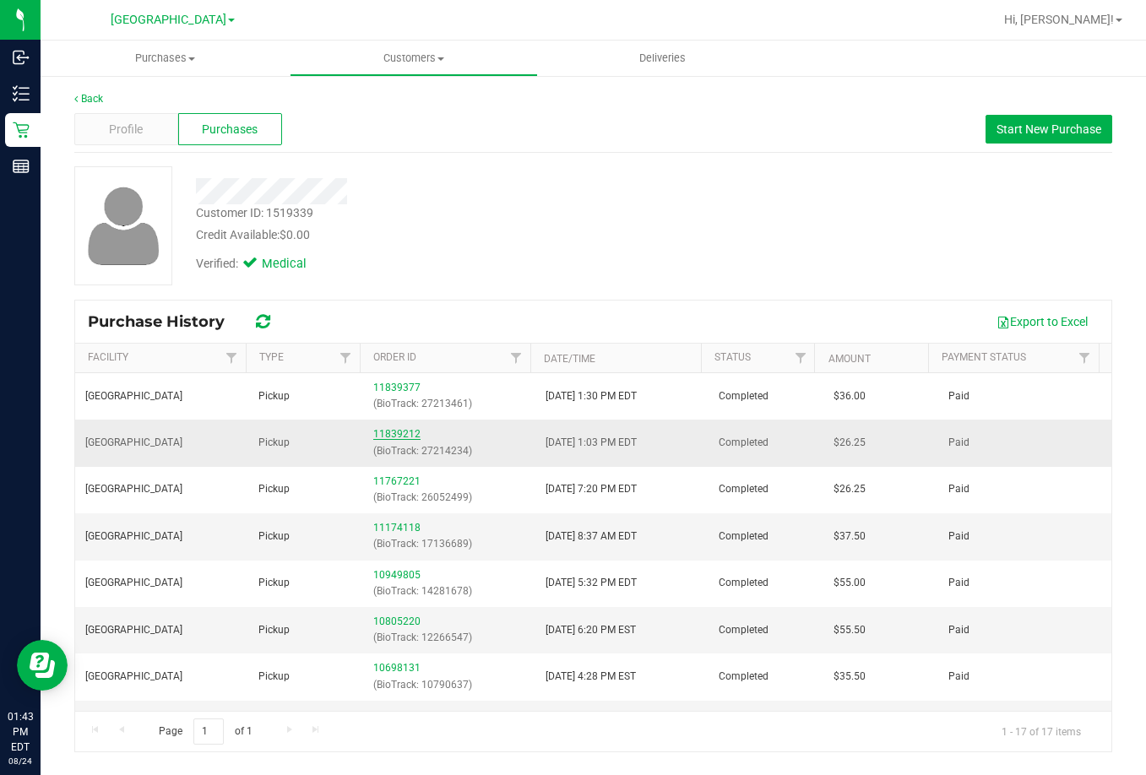
click at [389, 434] on link "11839212" at bounding box center [396, 434] width 47 height 12
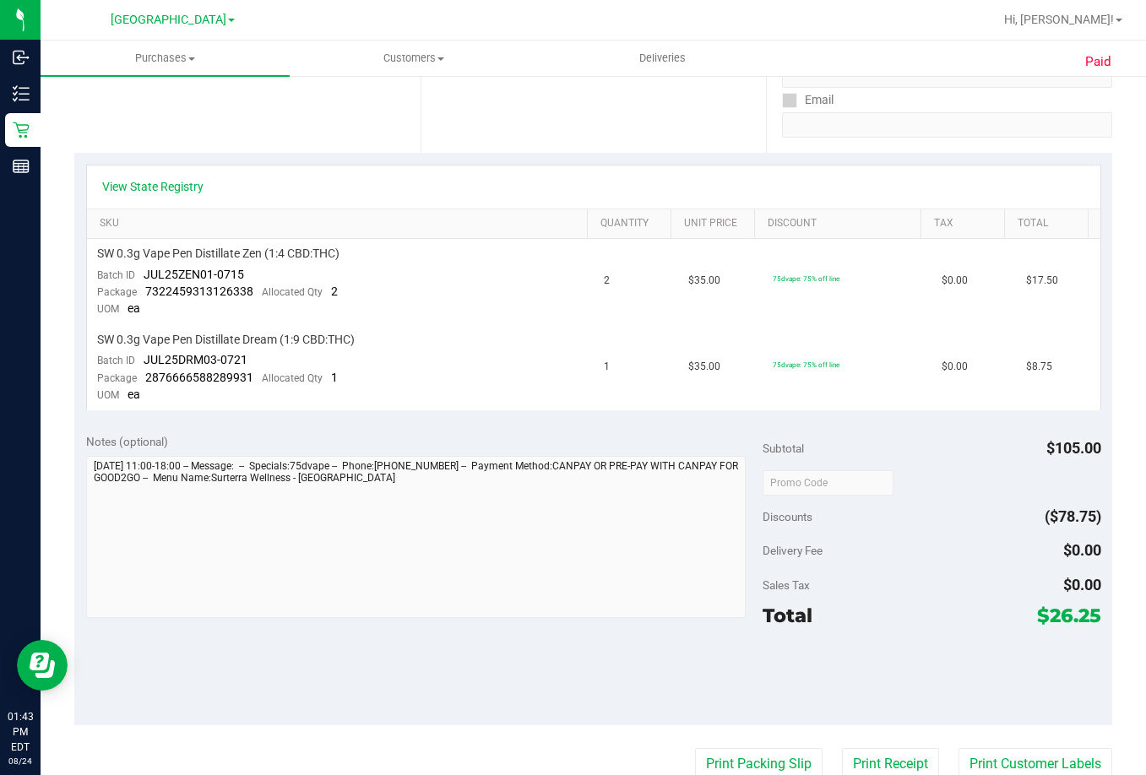
scroll to position [591, 0]
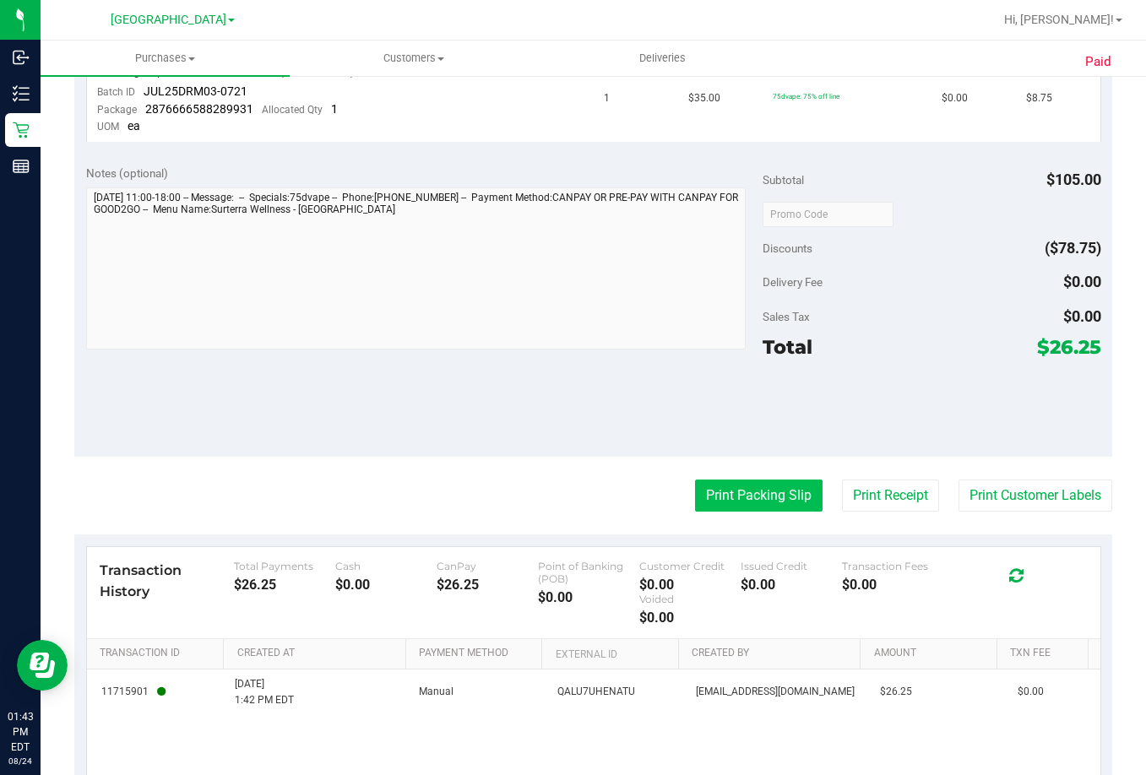
click at [777, 498] on button "Print Packing Slip" at bounding box center [759, 496] width 128 height 32
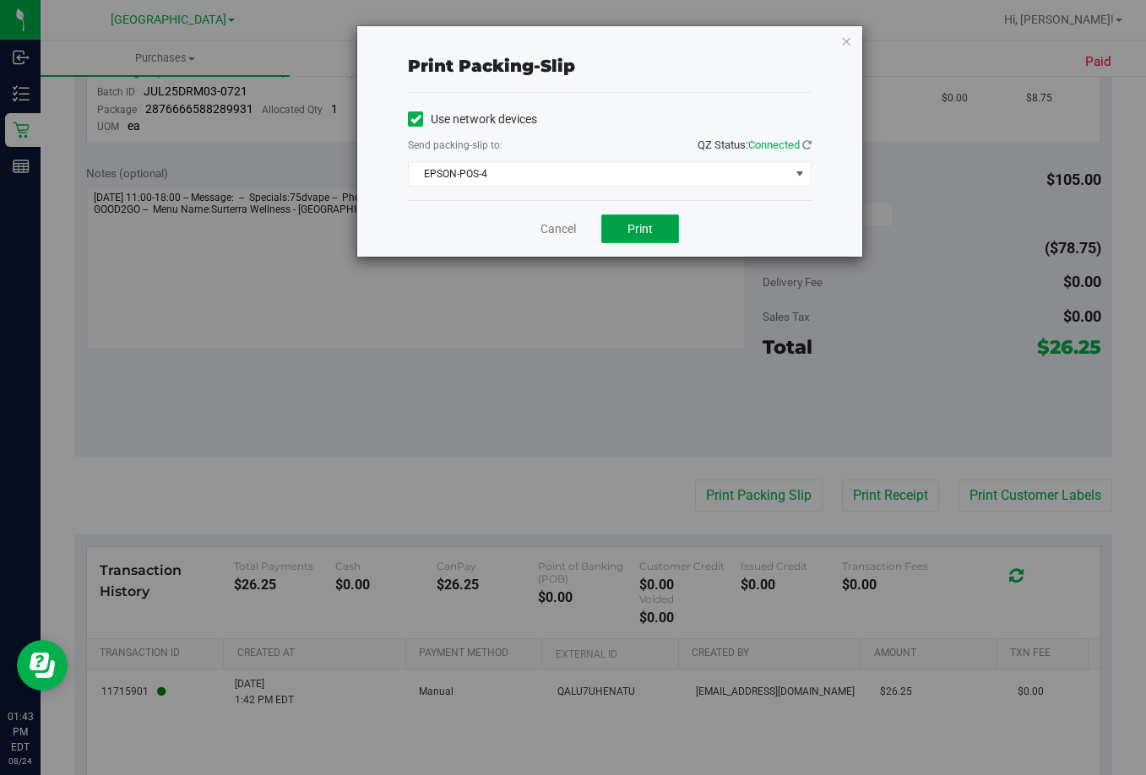
click at [651, 237] on button "Print" at bounding box center [640, 229] width 78 height 29
click at [557, 234] on link "Cancel" at bounding box center [558, 229] width 35 height 18
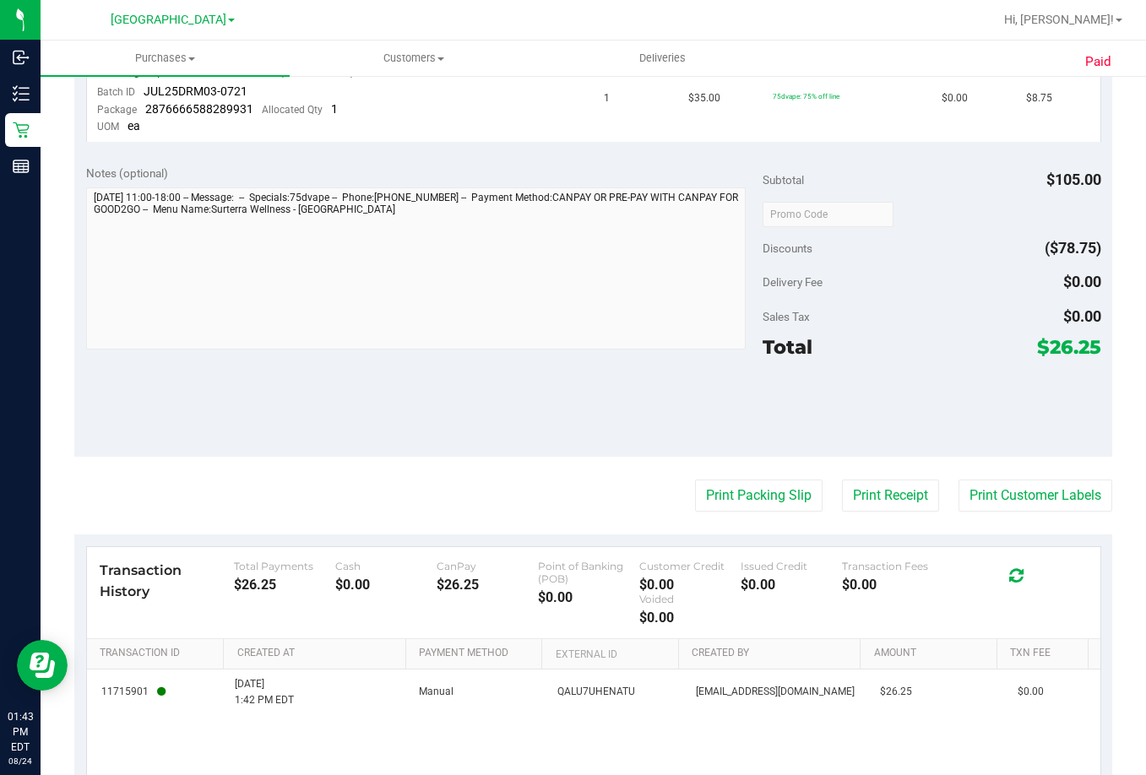
click at [467, 543] on div "Transaction History Total Payments $26.25 Cash $0.00 CanPay $26.25 Point of [GE…" at bounding box center [593, 693] width 1038 height 316
drag, startPoint x: 3, startPoint y: 111, endPoint x: 139, endPoint y: 239, distance: 186.4
click at [325, 356] on div "Notes (optional) Subtotal $105.00 Discounts ($78.75) Delivery Fee $0.00 Sales T…" at bounding box center [593, 305] width 1038 height 304
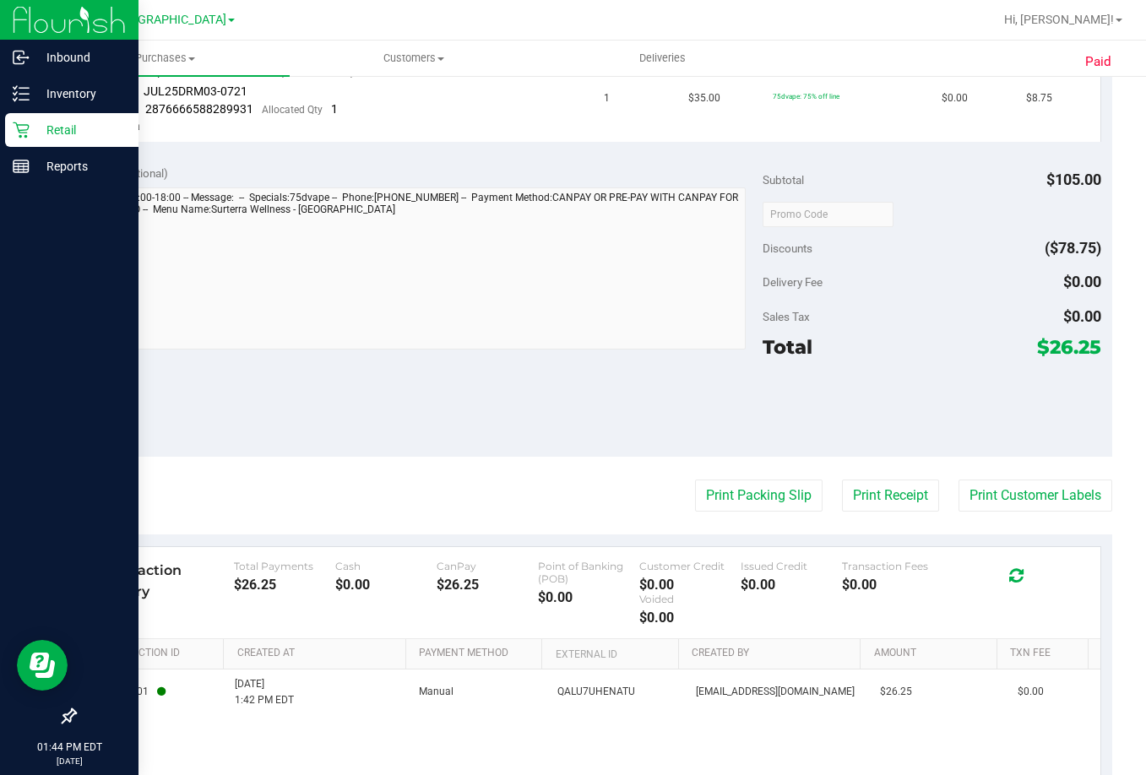
click at [57, 138] on p "Retail" at bounding box center [80, 130] width 101 height 20
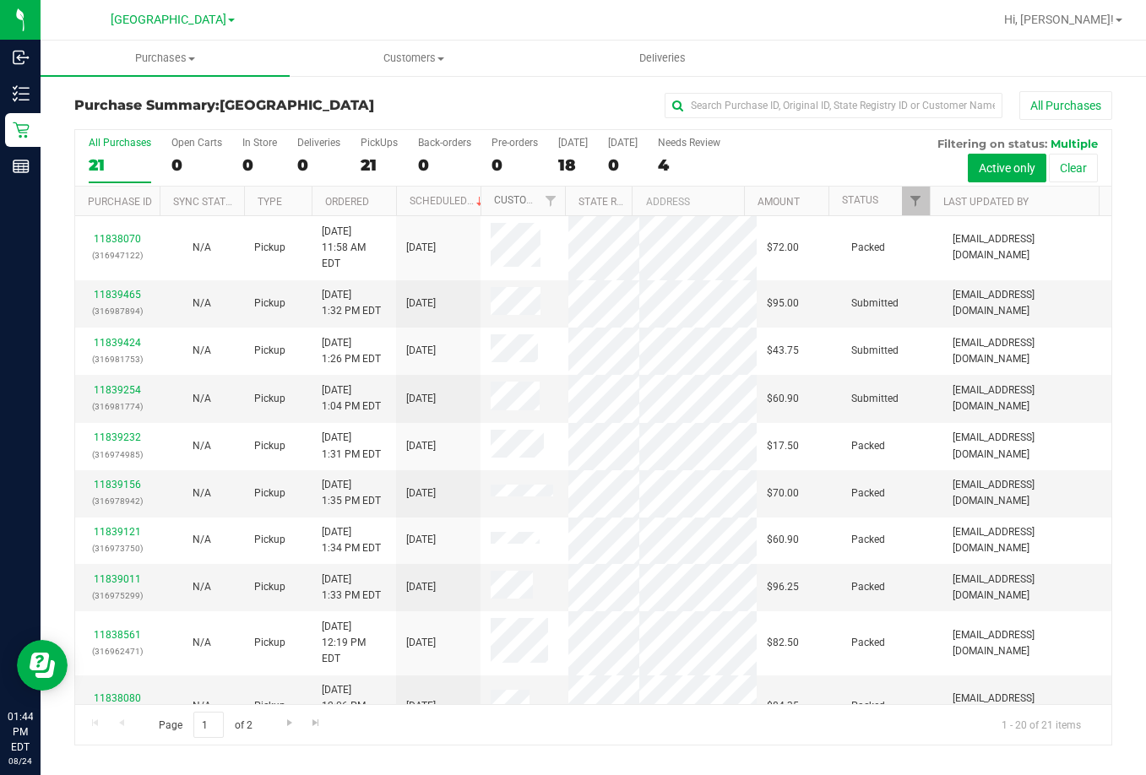
click at [518, 198] on link "Customer" at bounding box center [520, 200] width 52 height 12
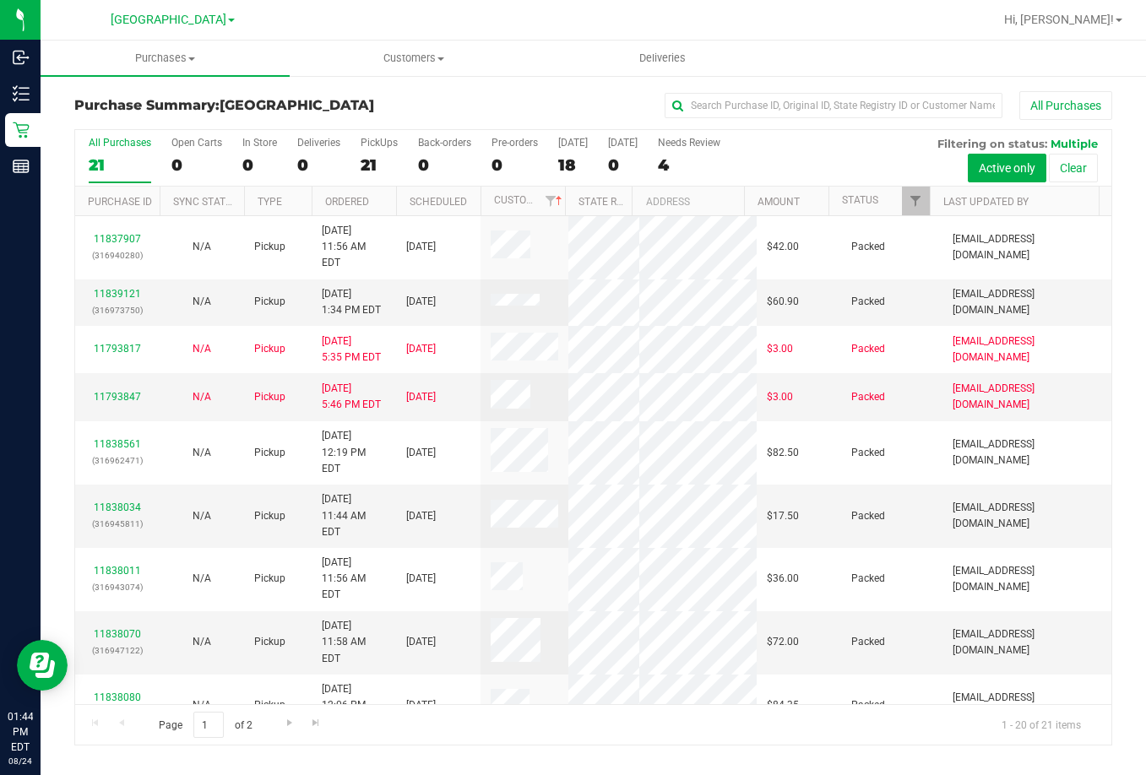
click at [539, 91] on div "All Purchases" at bounding box center [767, 105] width 692 height 29
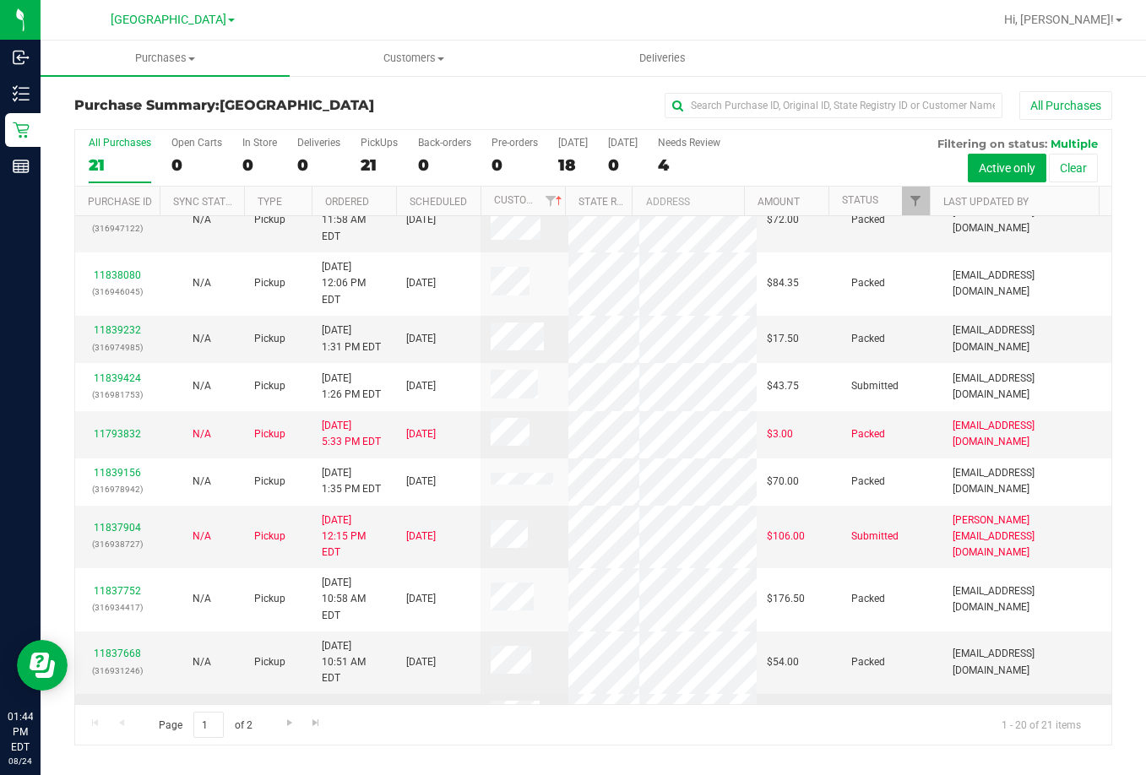
click at [116, 704] on link "11839254" at bounding box center [117, 710] width 47 height 12
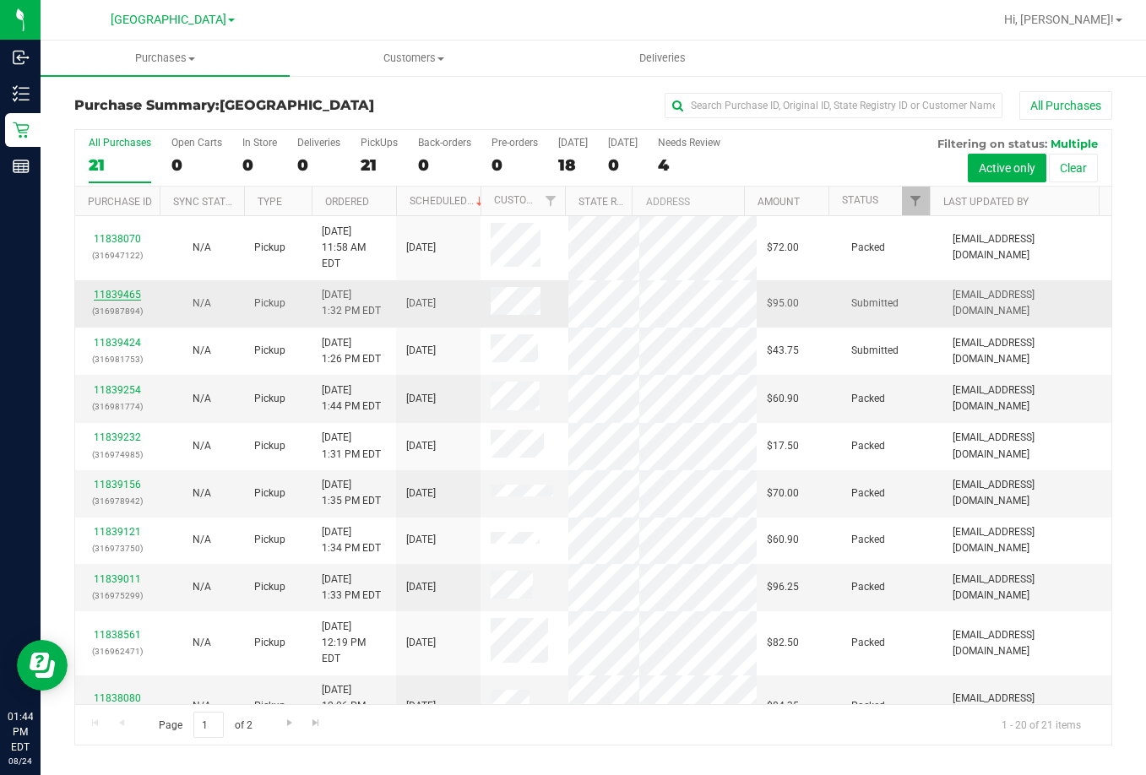
click at [101, 295] on link "11839465" at bounding box center [117, 295] width 47 height 12
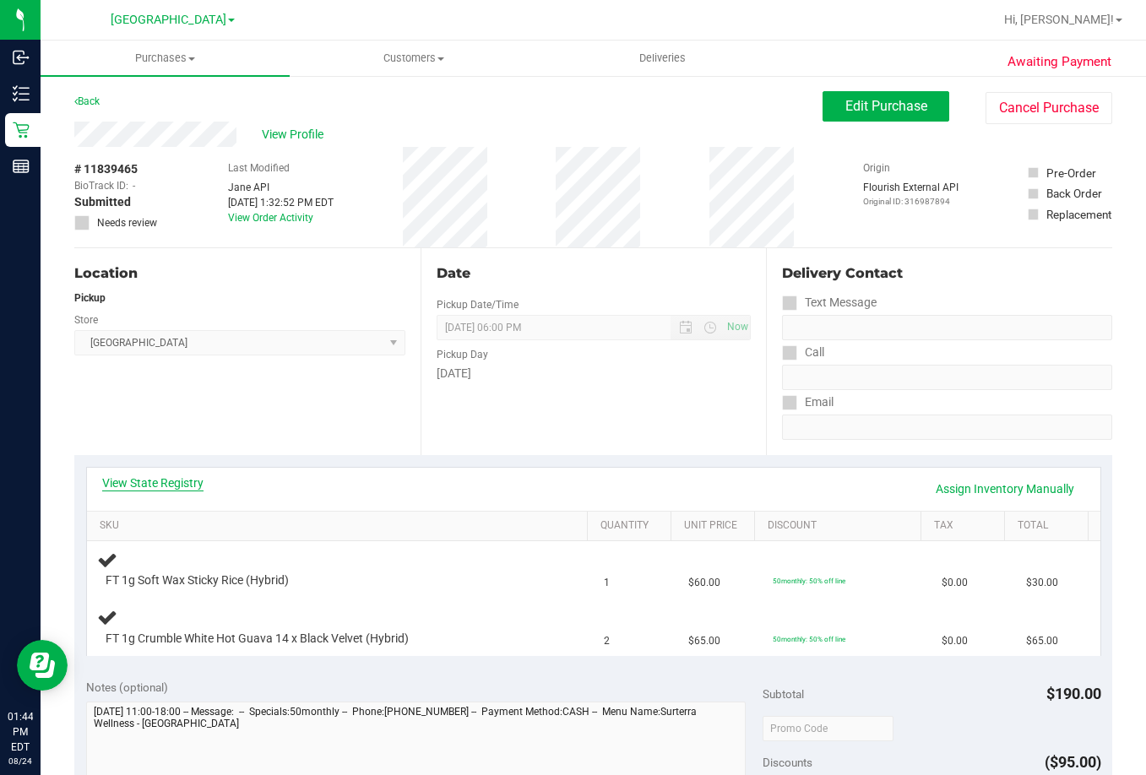
click at [184, 484] on link "View State Registry" at bounding box center [152, 483] width 101 height 17
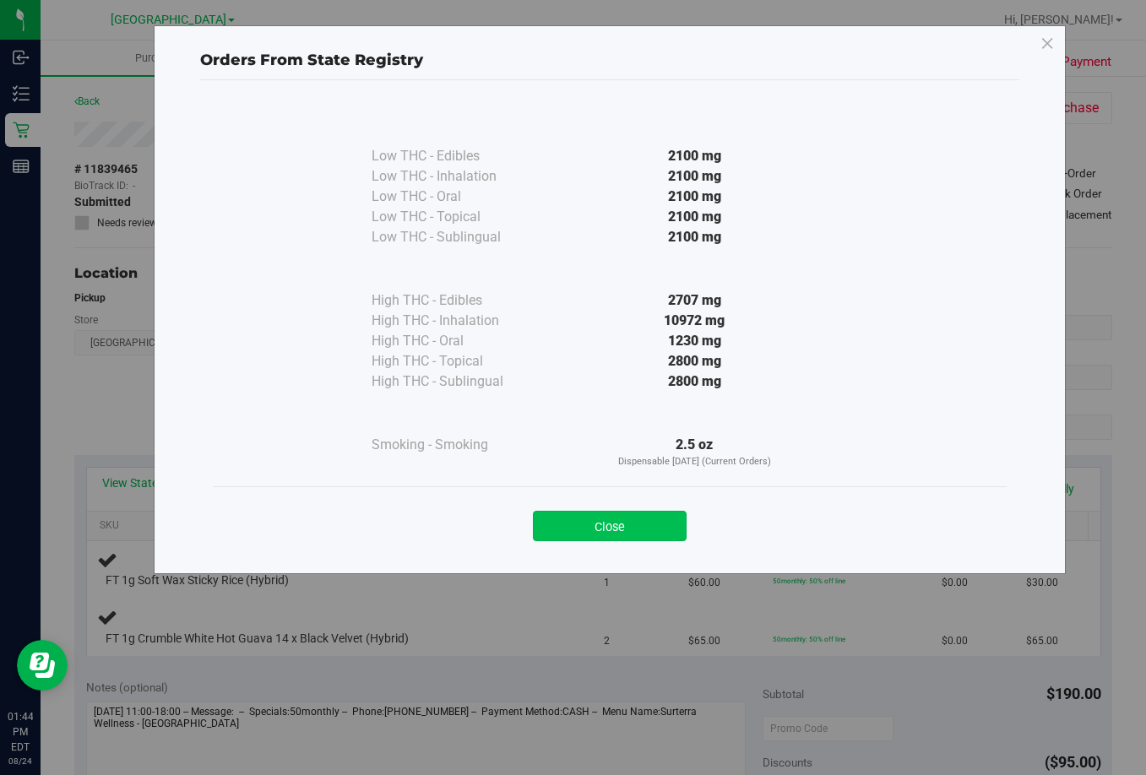
click at [638, 525] on button "Close" at bounding box center [610, 526] width 154 height 30
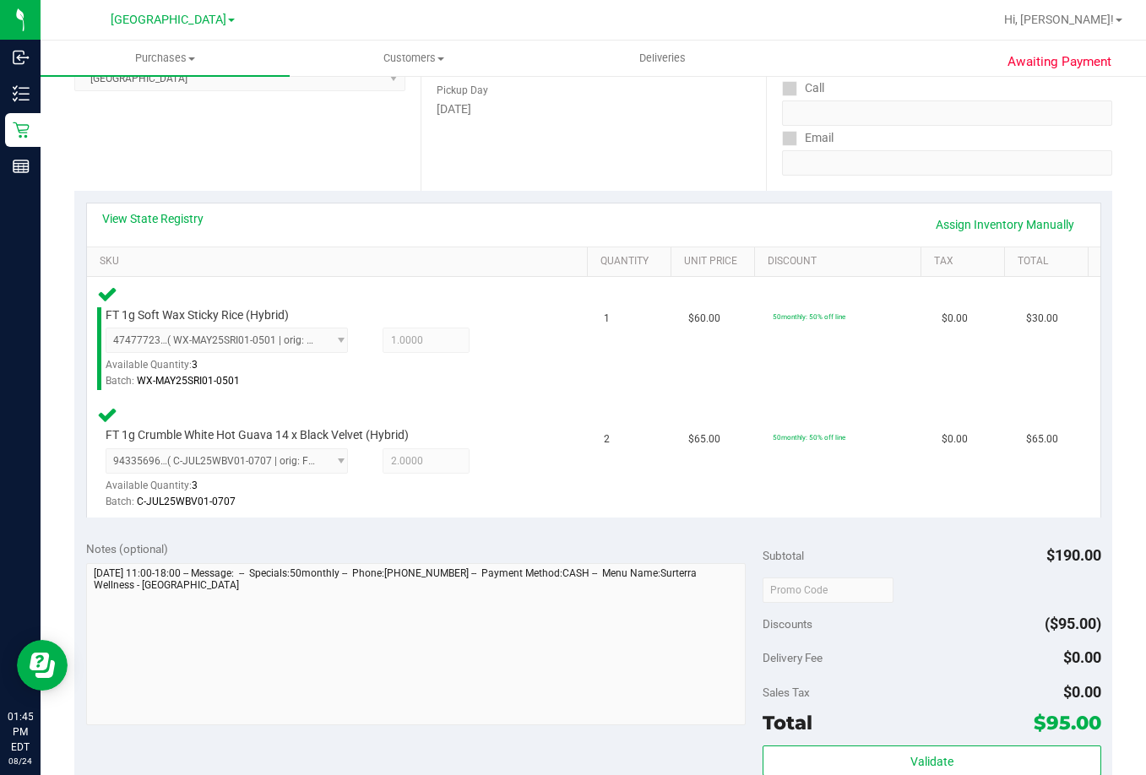
scroll to position [422, 0]
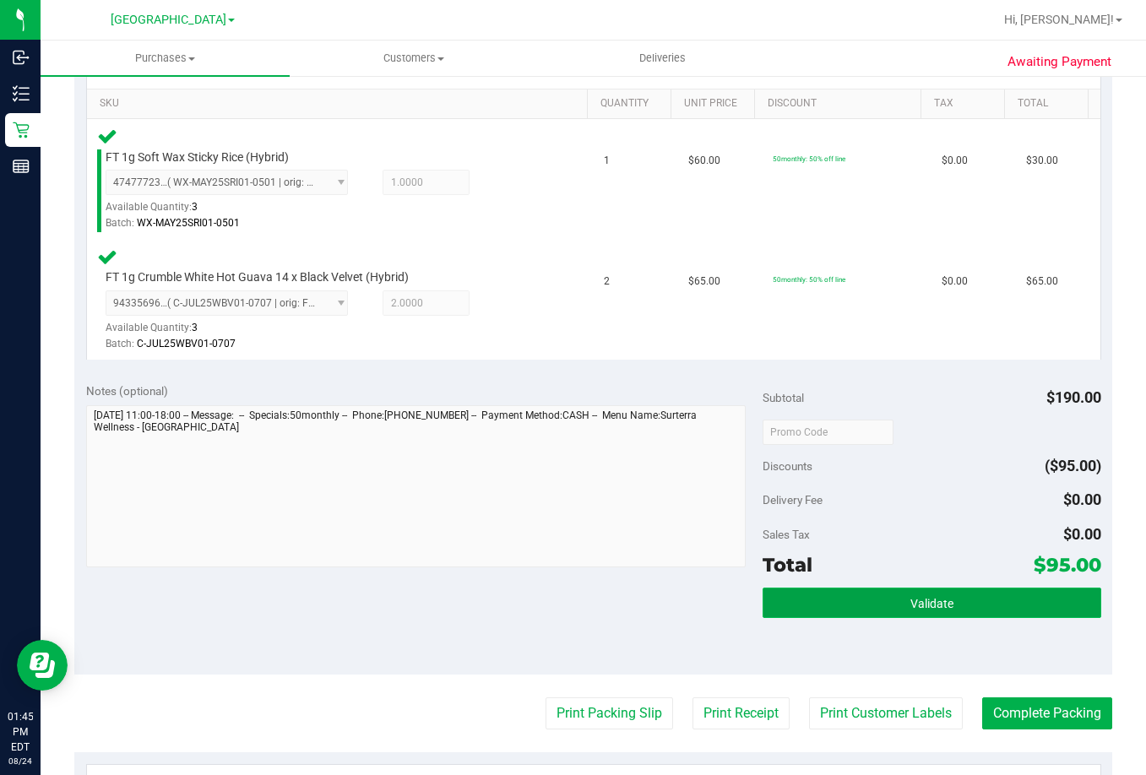
click at [876, 601] on button "Validate" at bounding box center [932, 603] width 339 height 30
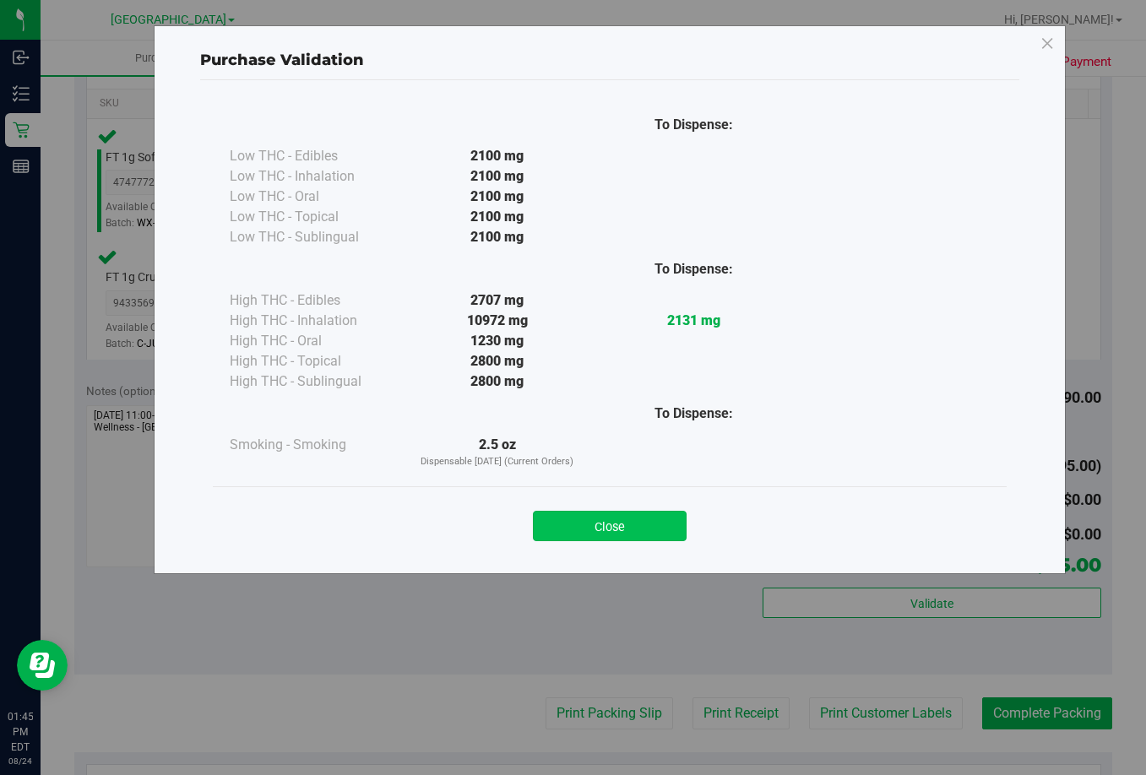
click at [617, 524] on button "Close" at bounding box center [610, 526] width 154 height 30
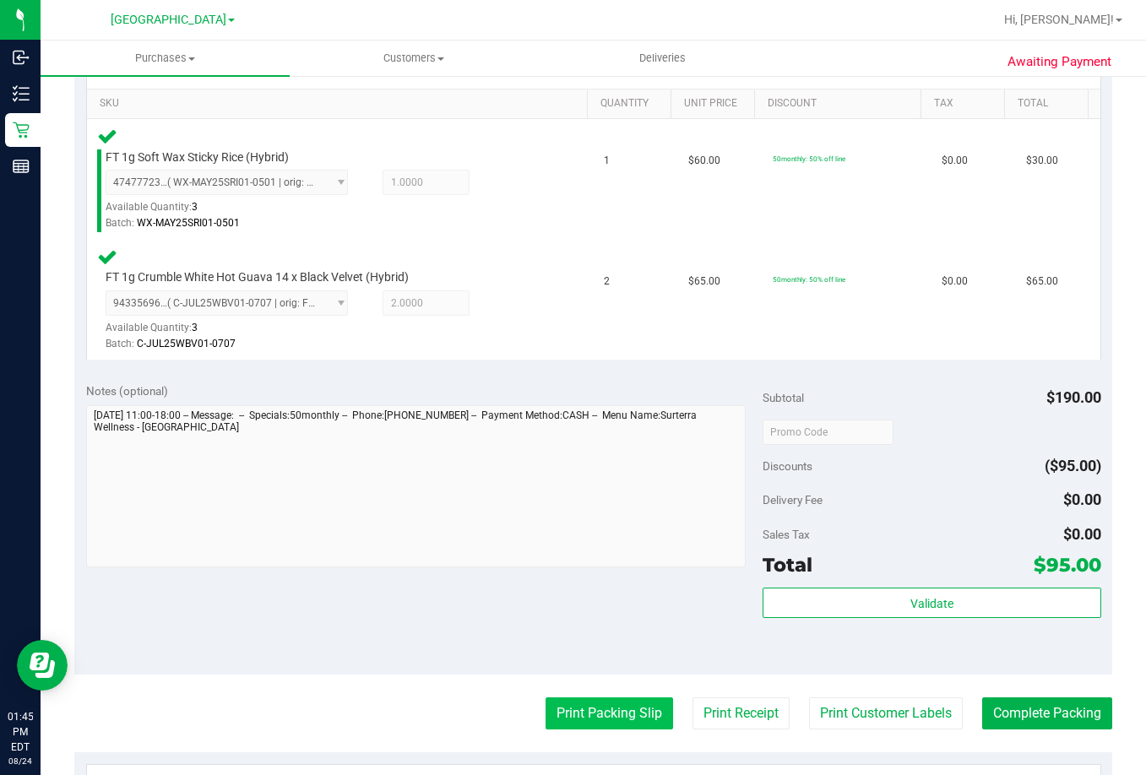
click at [584, 724] on button "Print Packing Slip" at bounding box center [610, 714] width 128 height 32
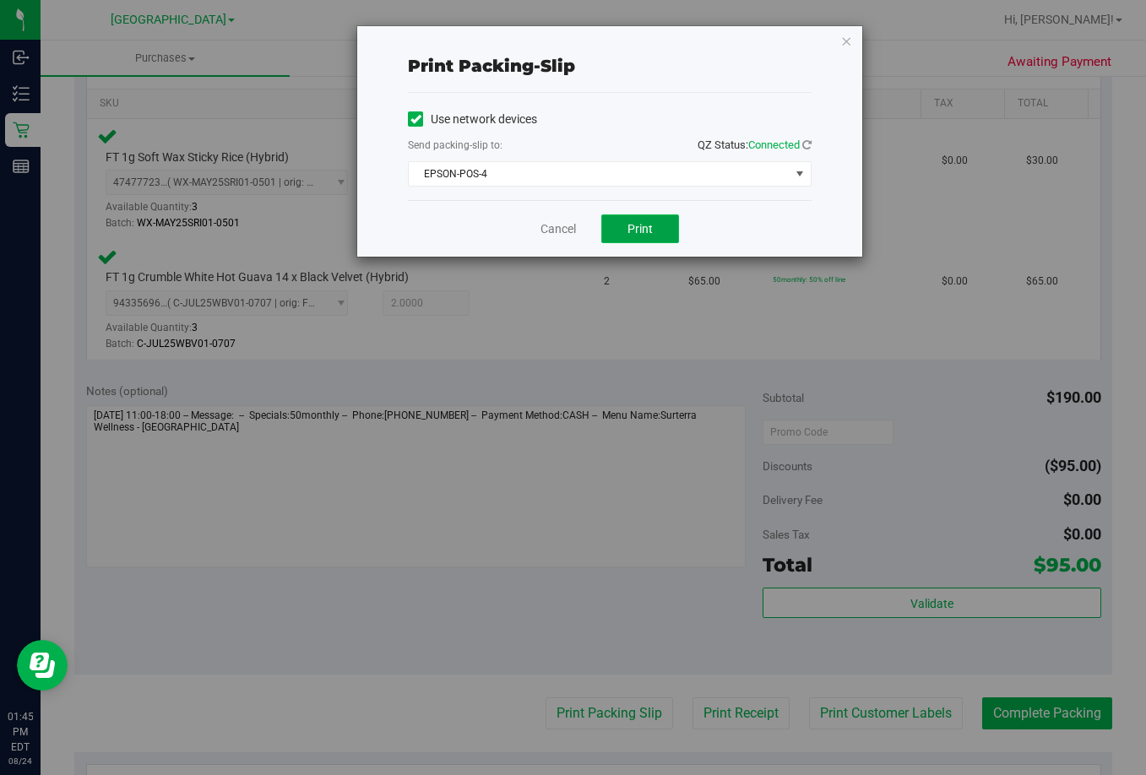
click at [635, 232] on span "Print" at bounding box center [640, 229] width 25 height 14
click at [563, 226] on link "Cancel" at bounding box center [558, 229] width 35 height 18
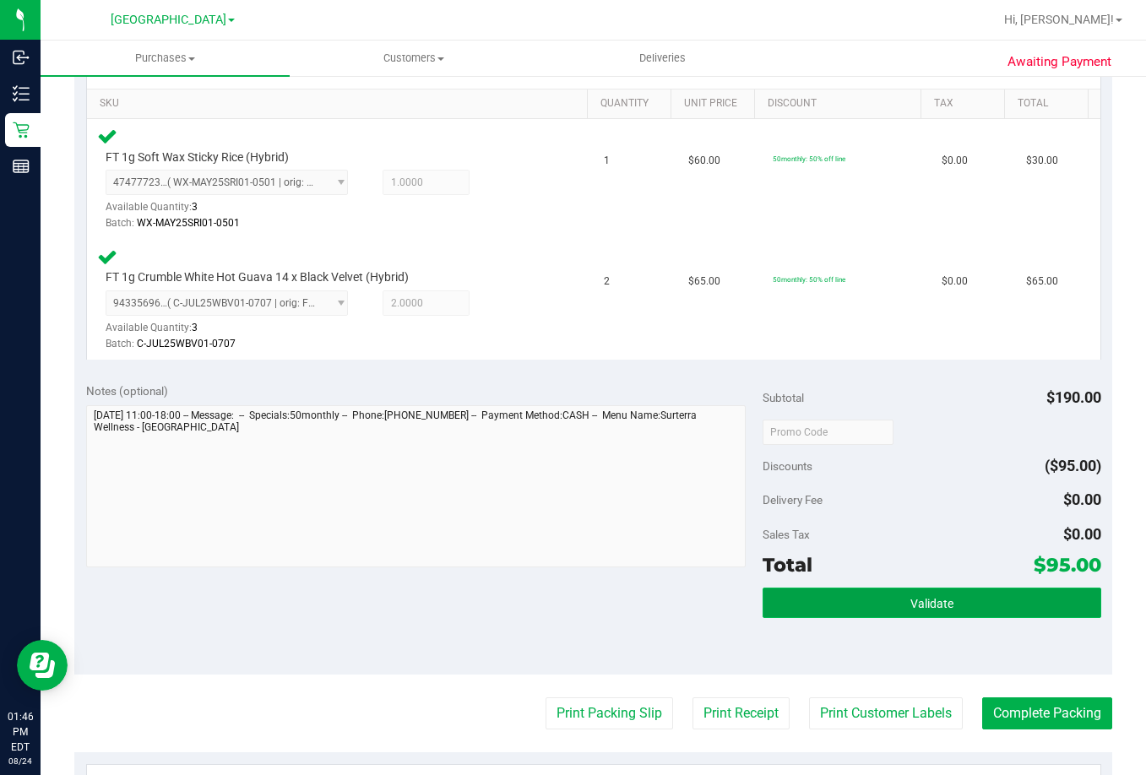
click at [950, 617] on button "Validate" at bounding box center [932, 603] width 339 height 30
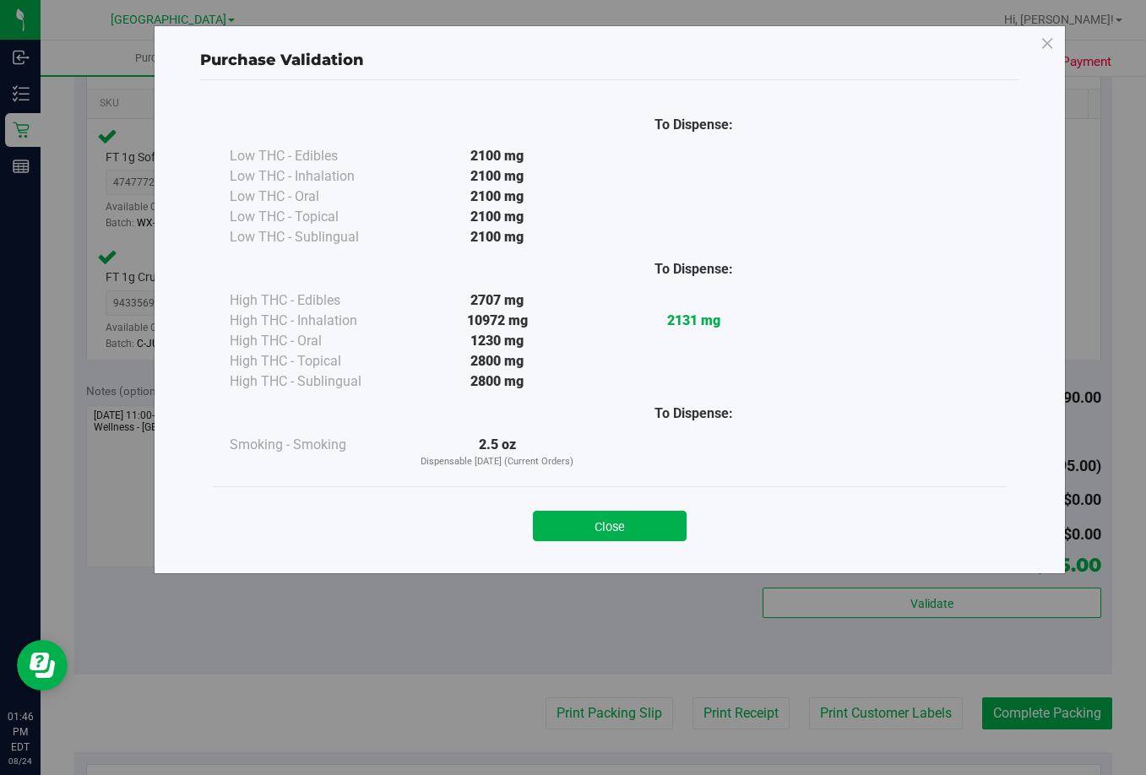
click at [645, 520] on button "Close" at bounding box center [610, 526] width 154 height 30
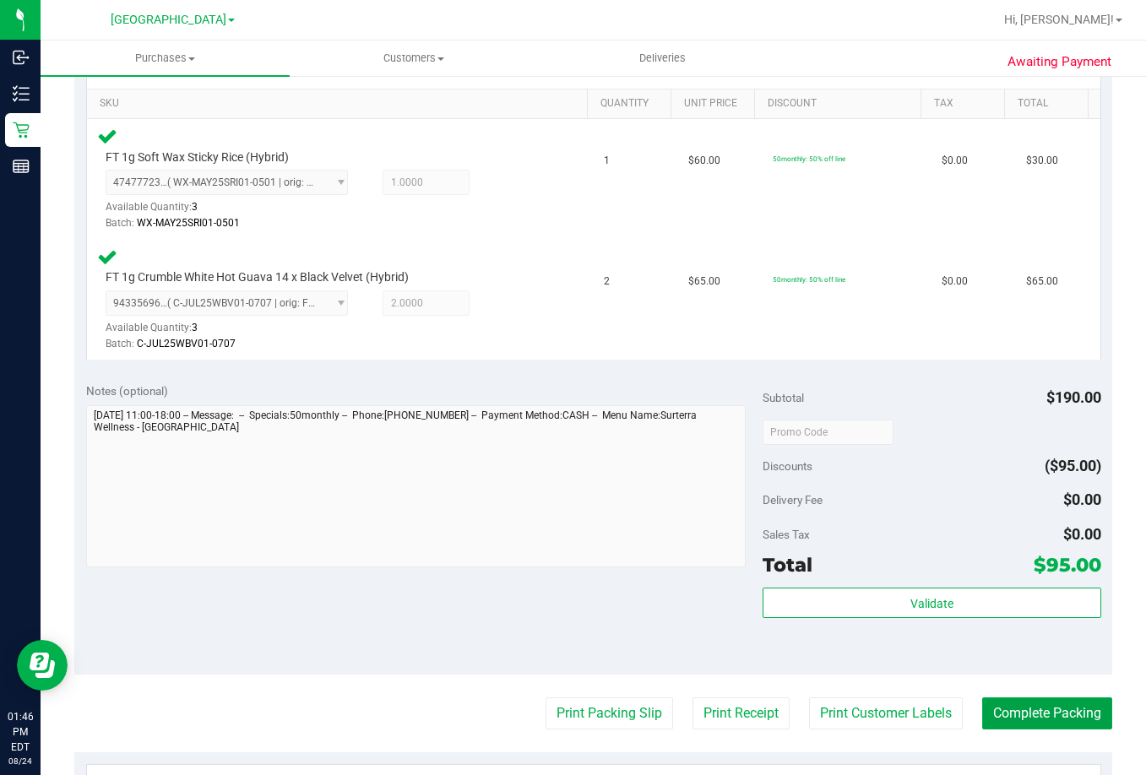
drag, startPoint x: 1031, startPoint y: 702, endPoint x: 1028, endPoint y: 691, distance: 11.5
click at [1031, 694] on purchase-details "Back Edit Purchase Cancel Purchase View Profile # 11839465 BioTrack ID: - Submi…" at bounding box center [593, 369] width 1038 height 1400
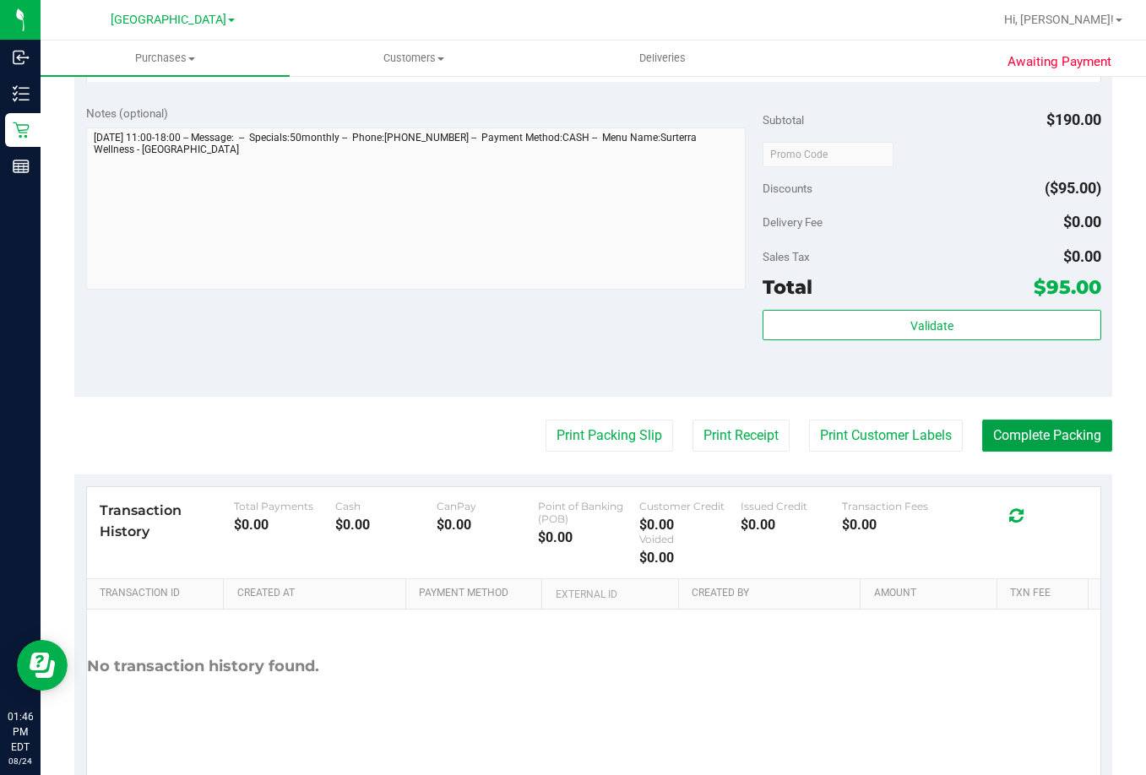
scroll to position [749, 0]
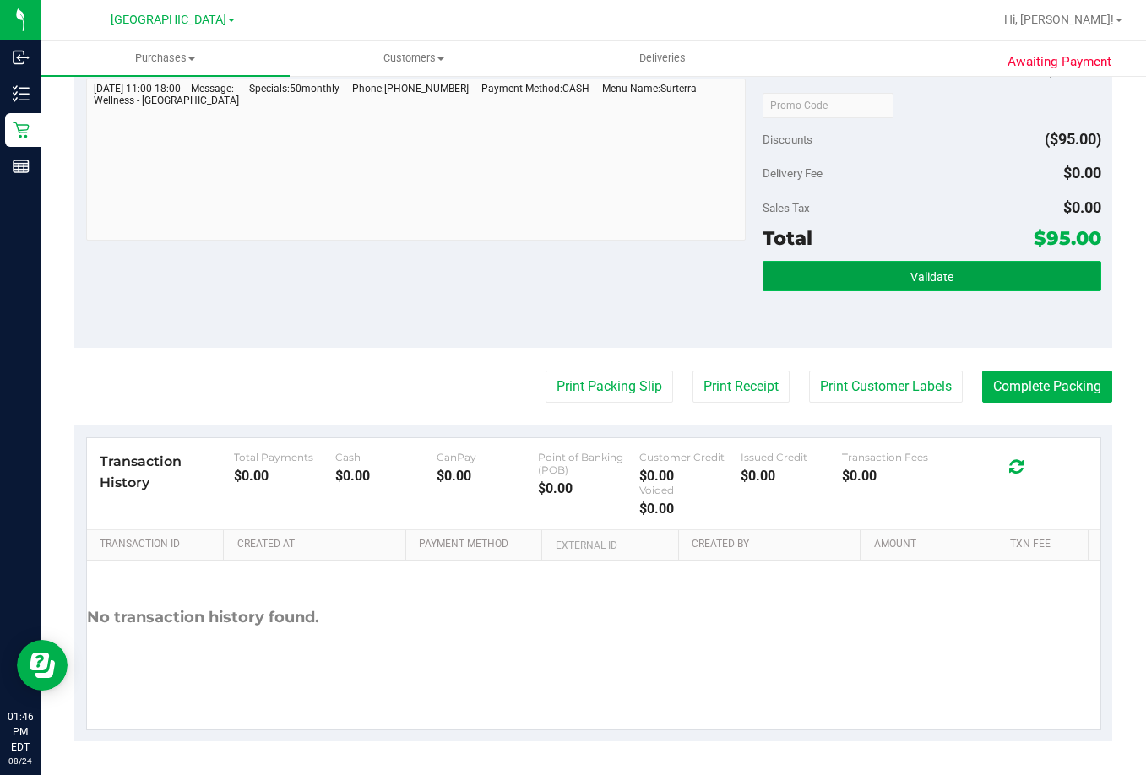
click at [944, 261] on button "Validate" at bounding box center [932, 276] width 339 height 30
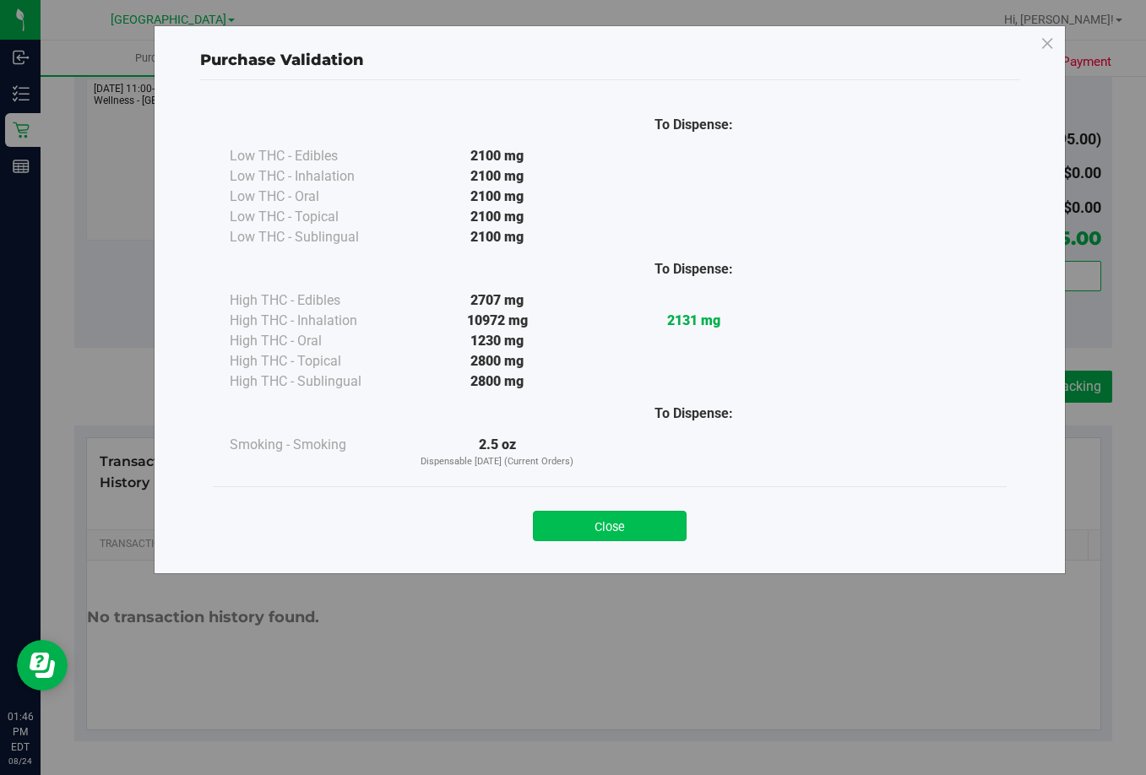
click at [648, 533] on button "Close" at bounding box center [610, 526] width 154 height 30
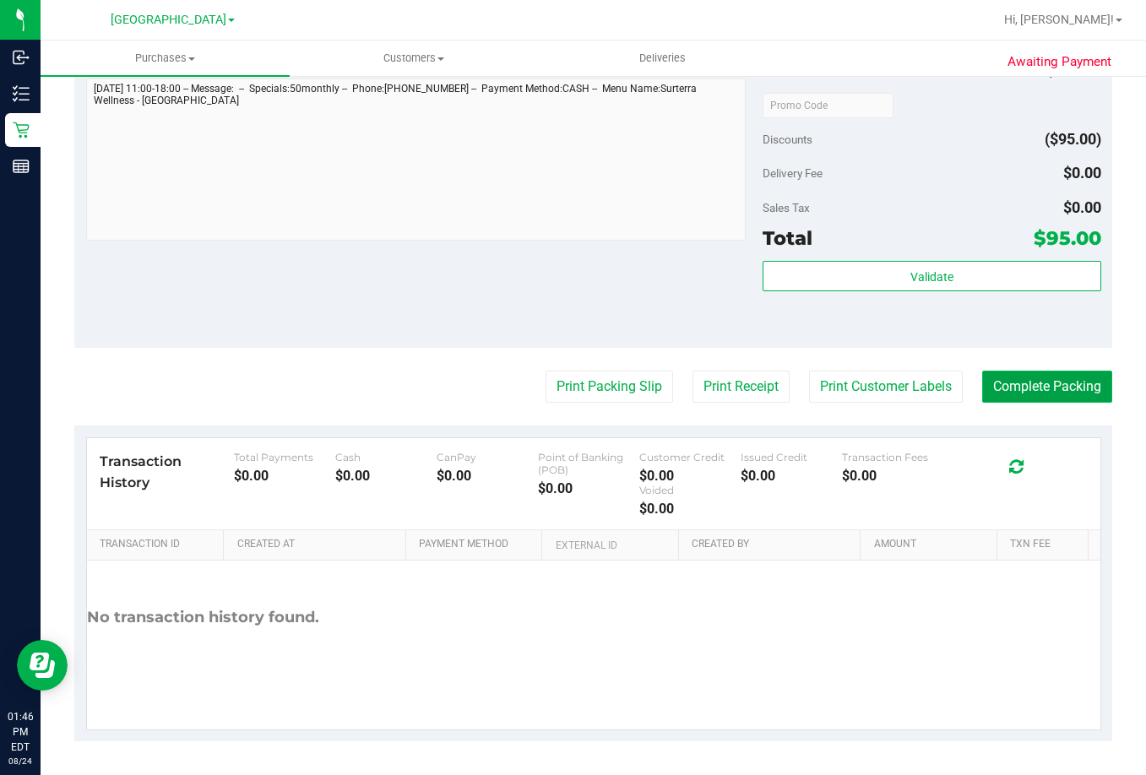
click at [1037, 392] on button "Complete Packing" at bounding box center [1047, 387] width 130 height 32
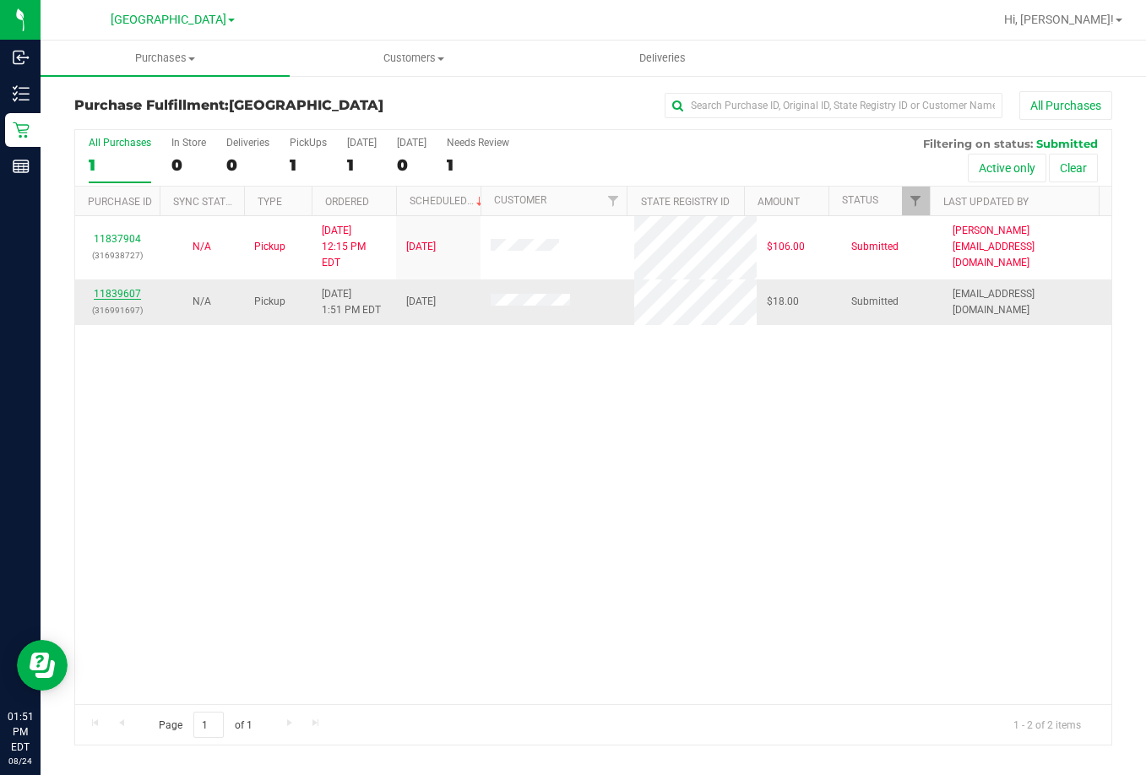
click at [111, 288] on link "11839607" at bounding box center [117, 294] width 47 height 12
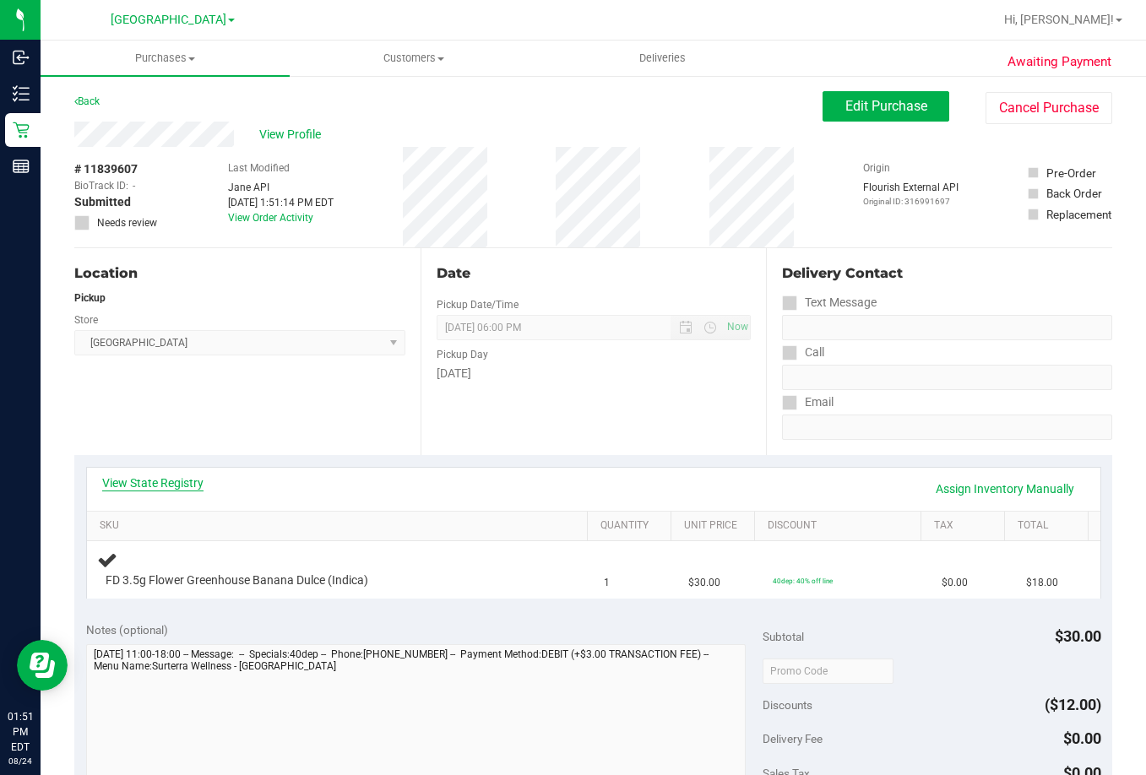
click at [149, 485] on link "View State Registry" at bounding box center [152, 483] width 101 height 17
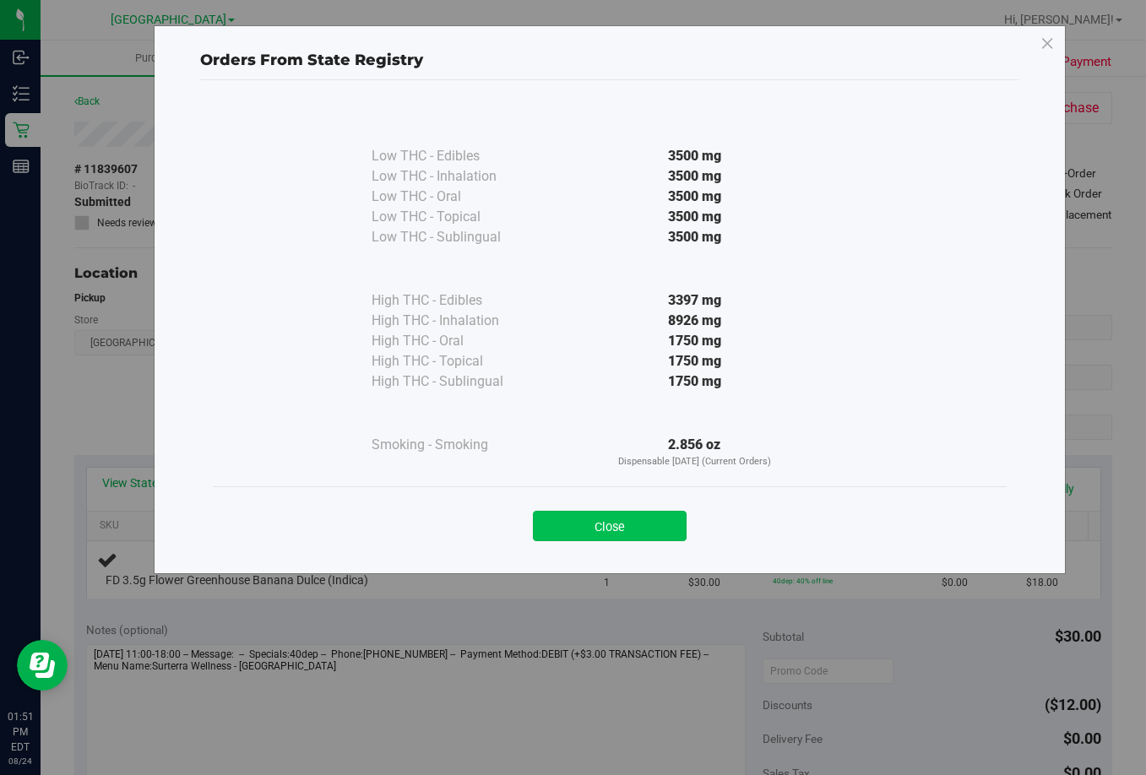
click at [637, 515] on button "Close" at bounding box center [610, 526] width 154 height 30
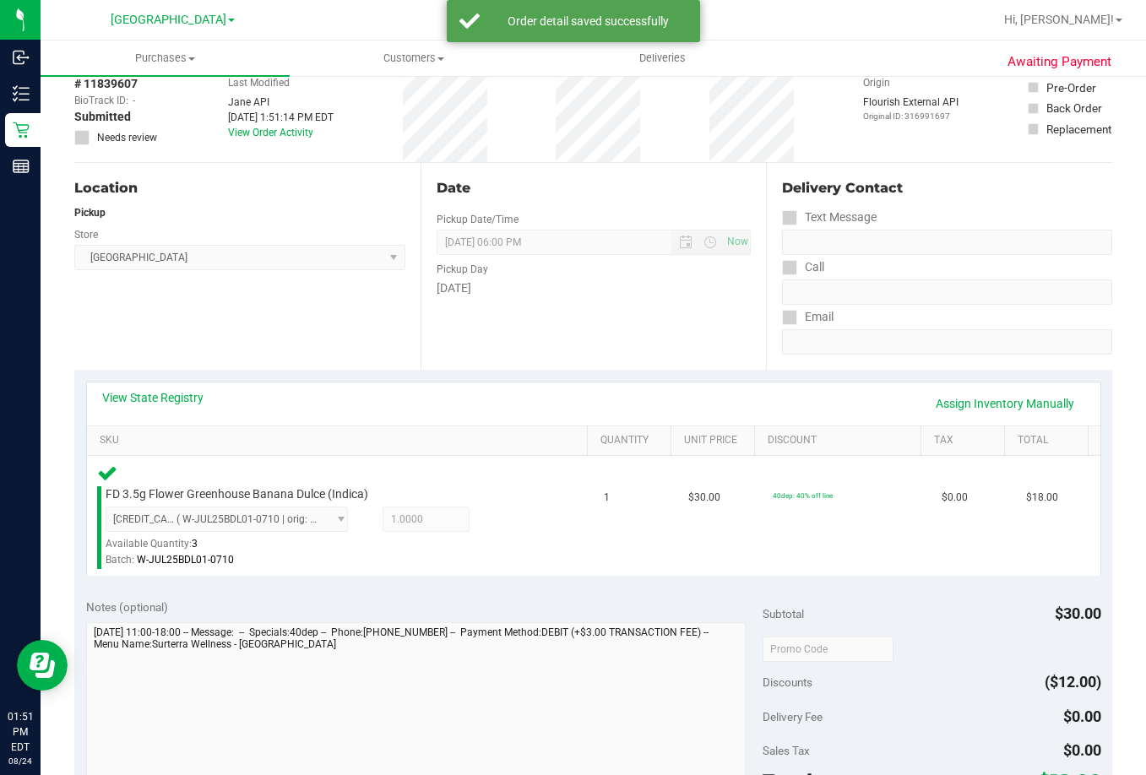
scroll to position [338, 0]
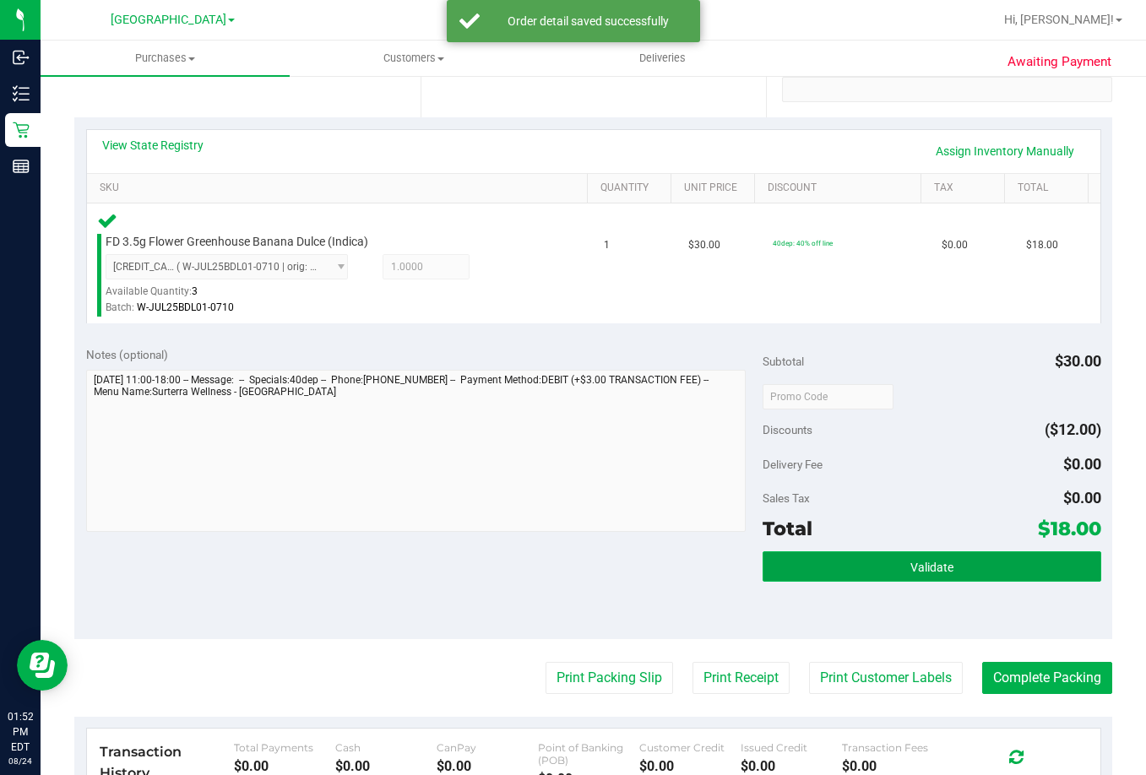
click at [960, 563] on button "Validate" at bounding box center [932, 567] width 339 height 30
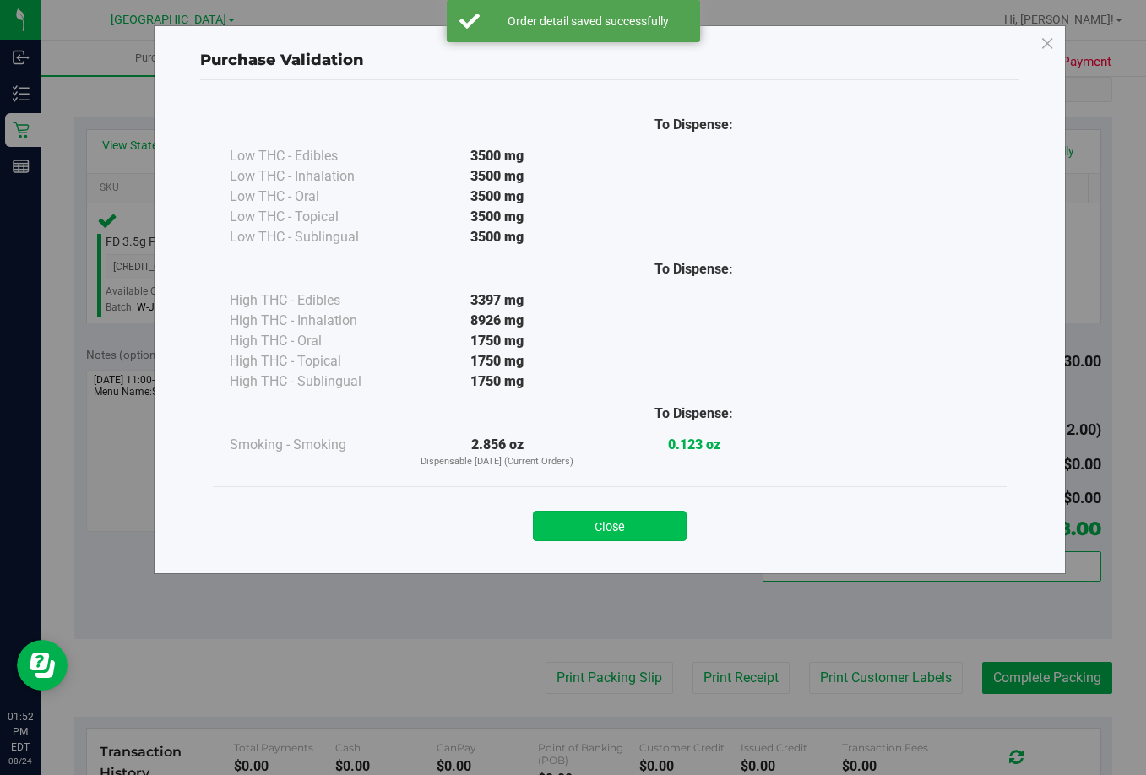
click at [633, 514] on button "Close" at bounding box center [610, 526] width 154 height 30
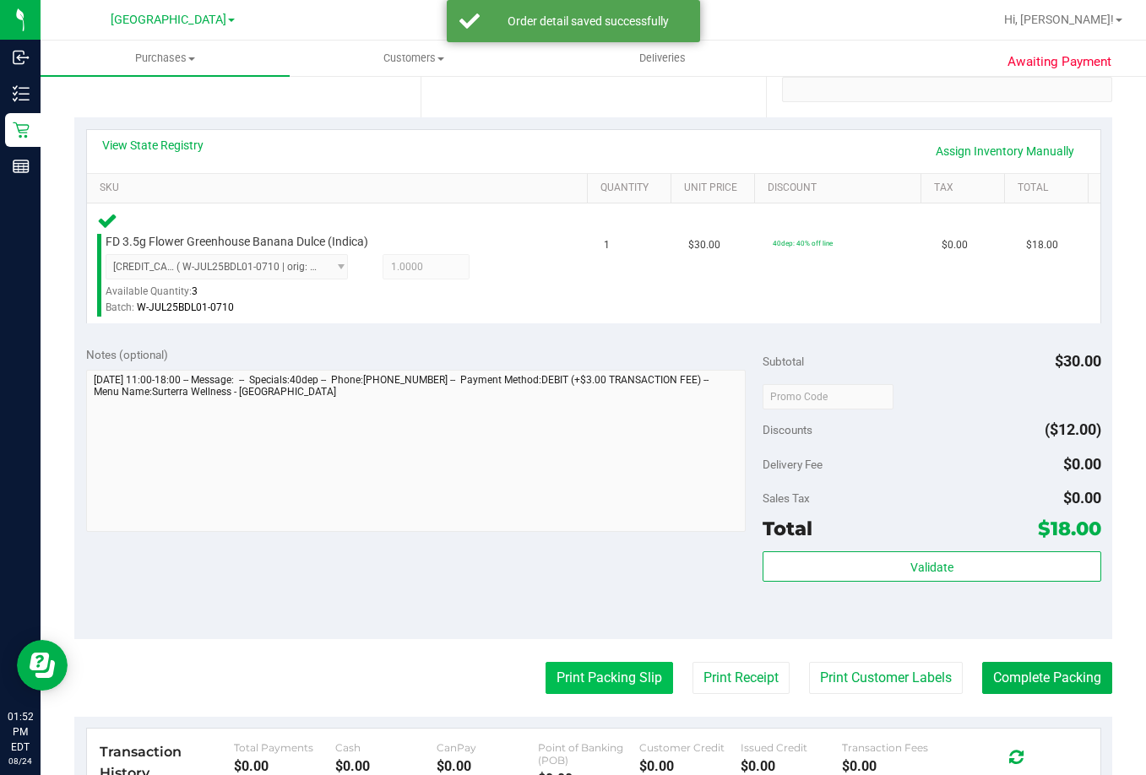
click at [612, 683] on button "Print Packing Slip" at bounding box center [610, 678] width 128 height 32
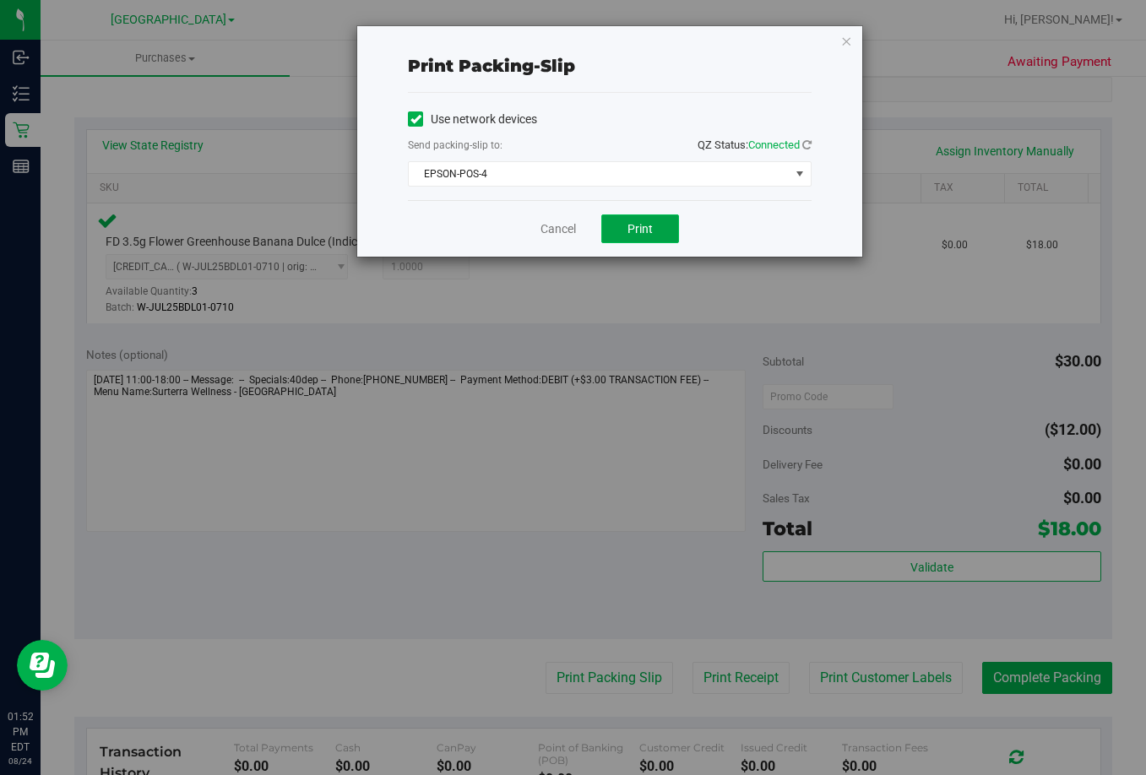
click at [653, 222] on button "Print" at bounding box center [640, 229] width 78 height 29
click at [553, 224] on link "Cancel" at bounding box center [558, 229] width 35 height 18
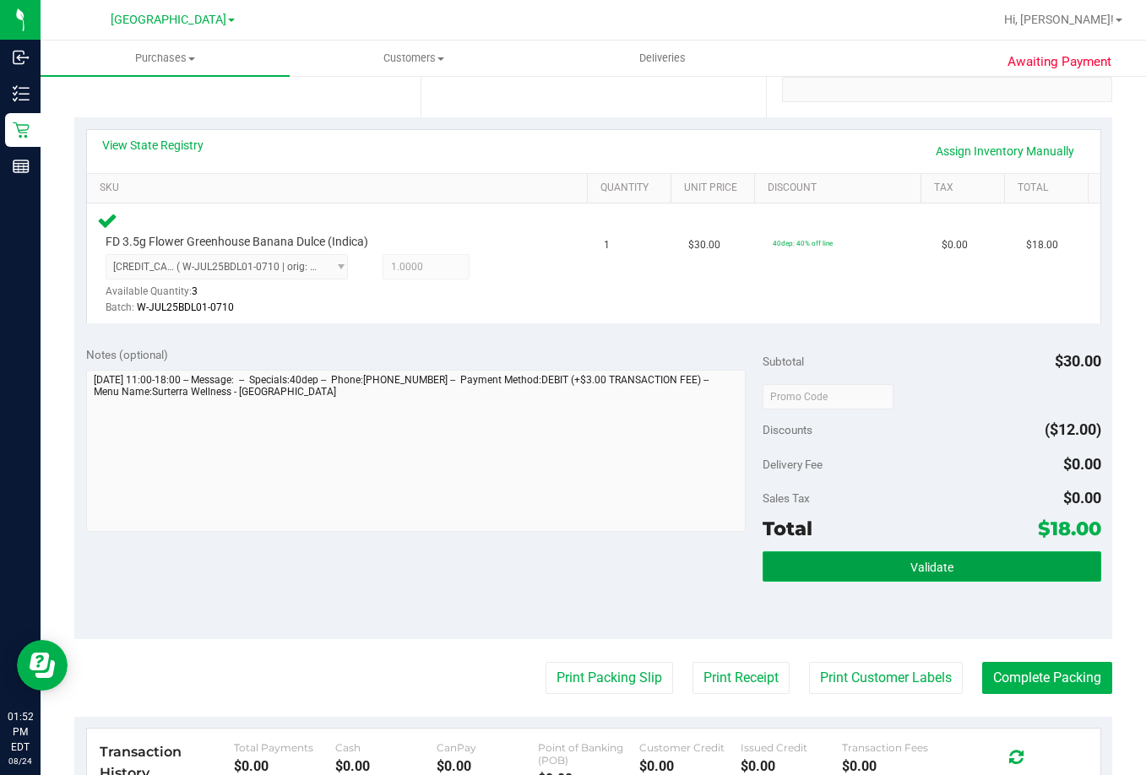
click at [878, 565] on button "Validate" at bounding box center [932, 567] width 339 height 30
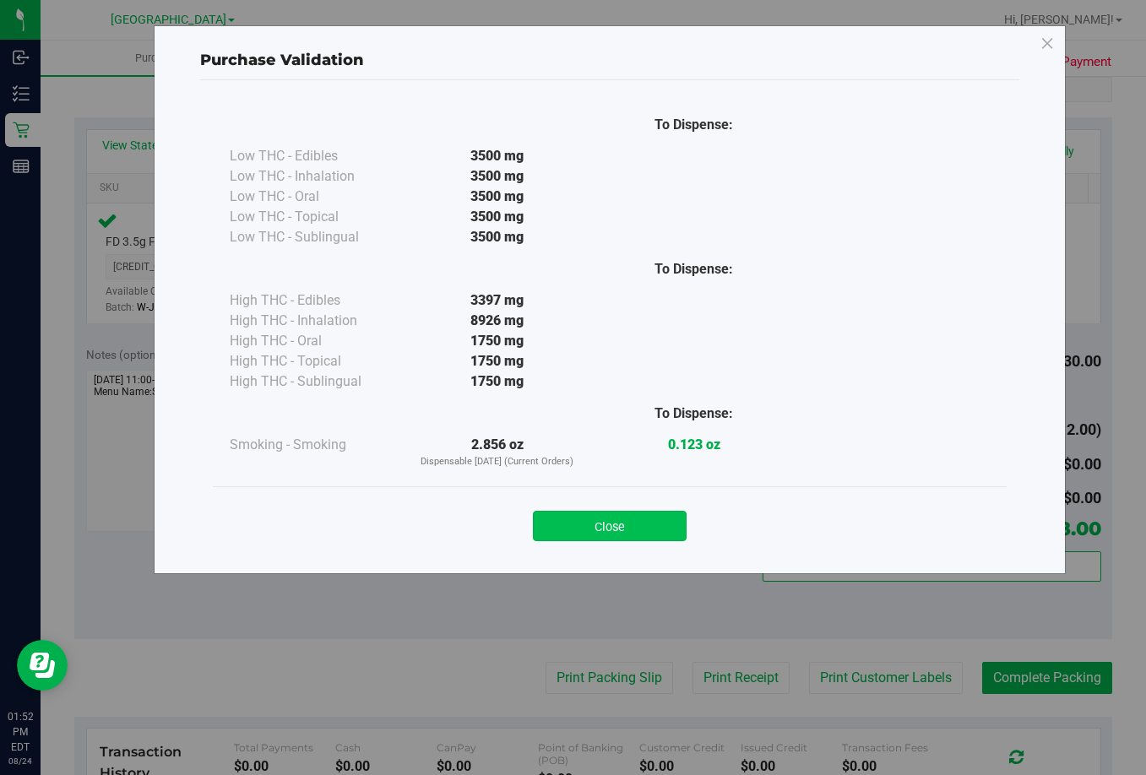
click at [590, 529] on button "Close" at bounding box center [610, 526] width 154 height 30
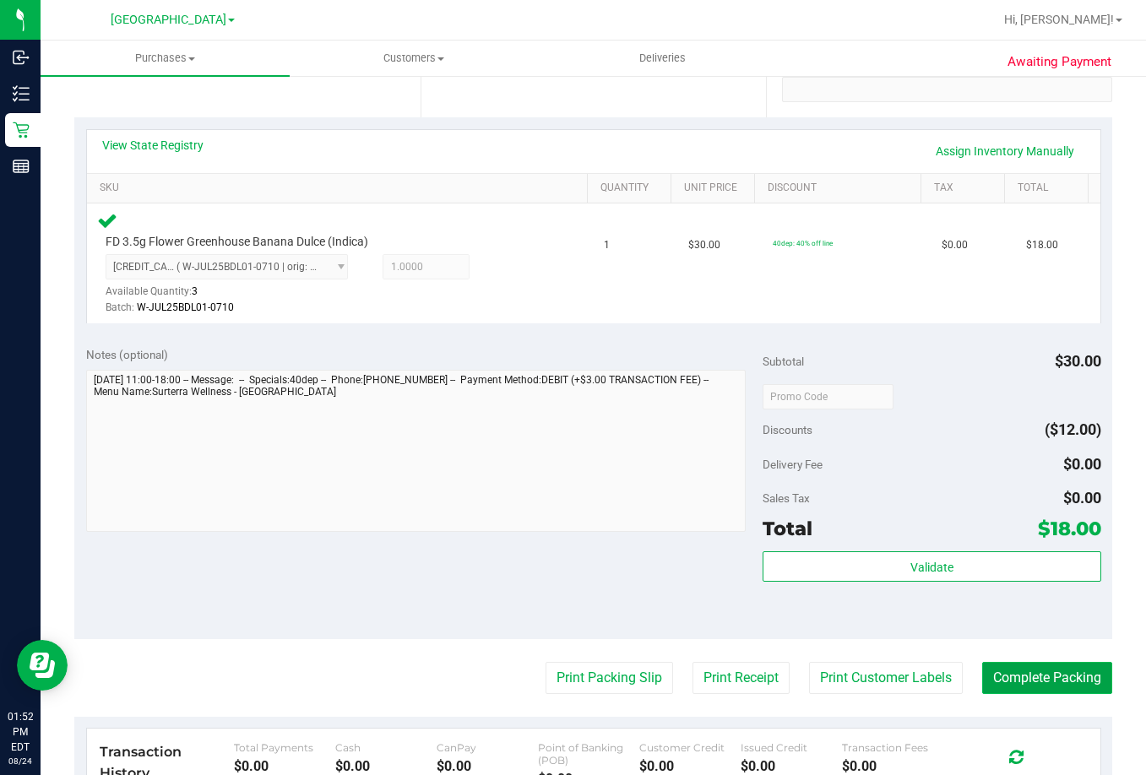
click at [1050, 677] on button "Complete Packing" at bounding box center [1047, 678] width 130 height 32
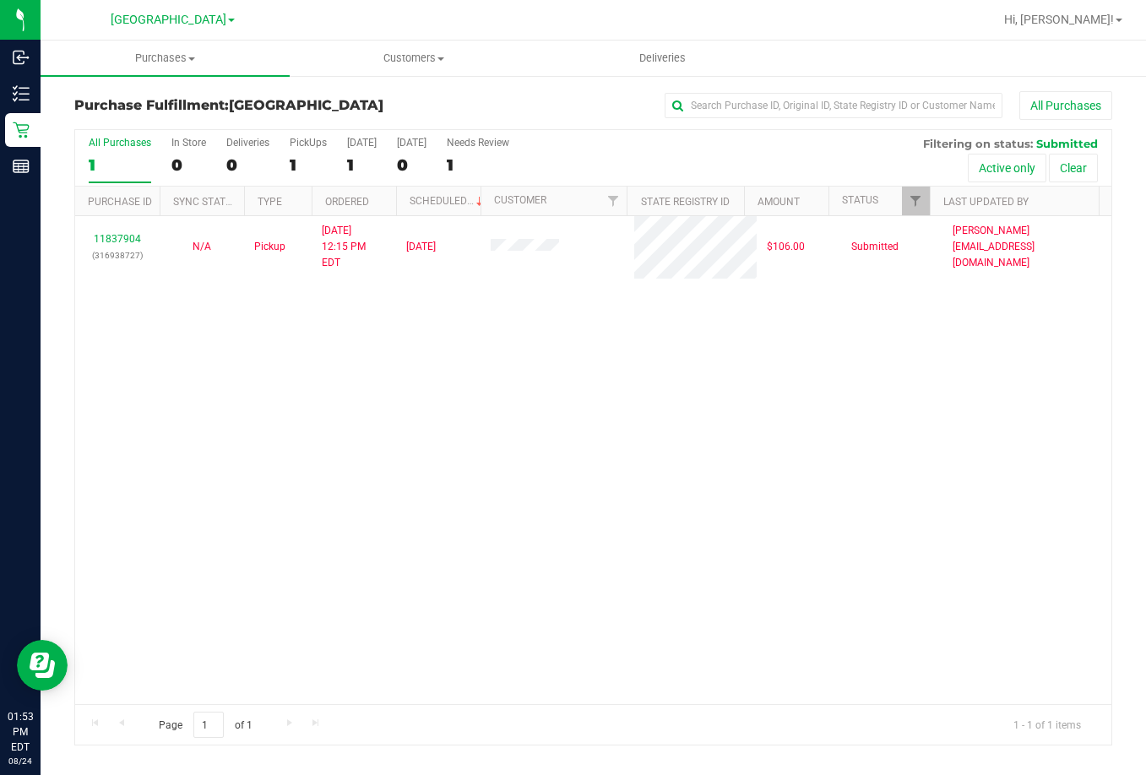
click at [740, 414] on div "11837904 (316938727) N/A Pickup [DATE] 12:15 PM EDT 8/24/2025 $106.00 Submitted…" at bounding box center [593, 460] width 1036 height 488
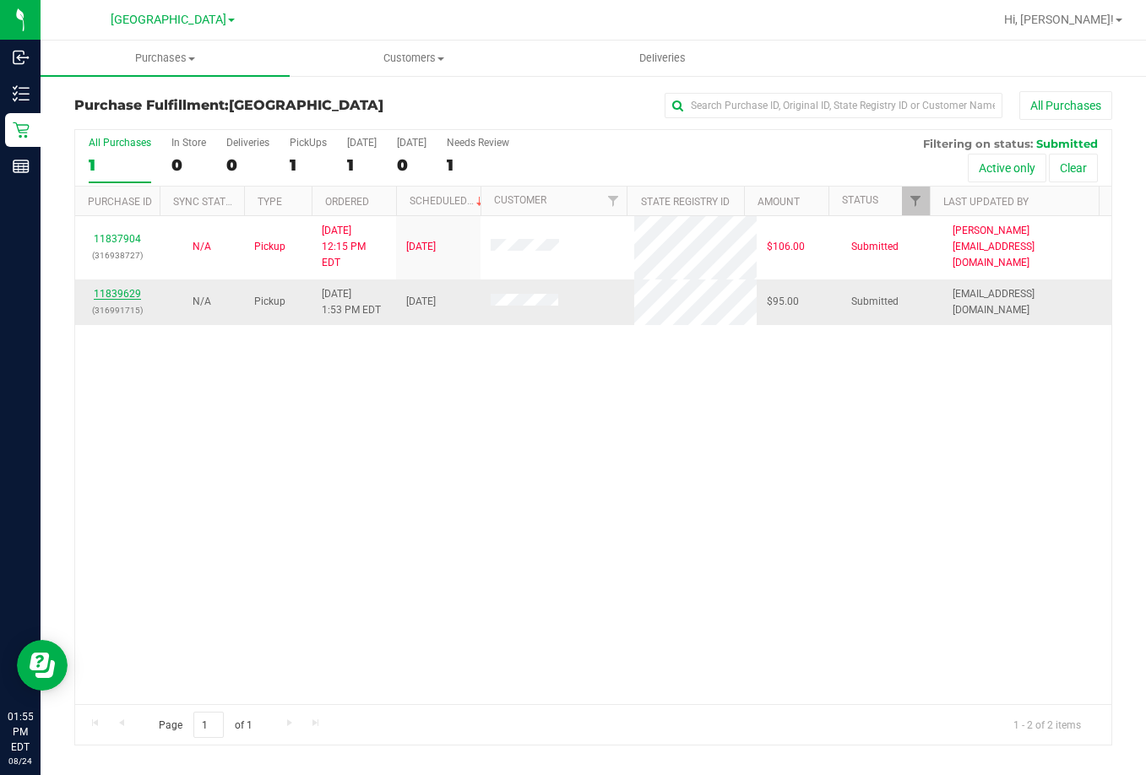
click at [115, 288] on link "11839629" at bounding box center [117, 294] width 47 height 12
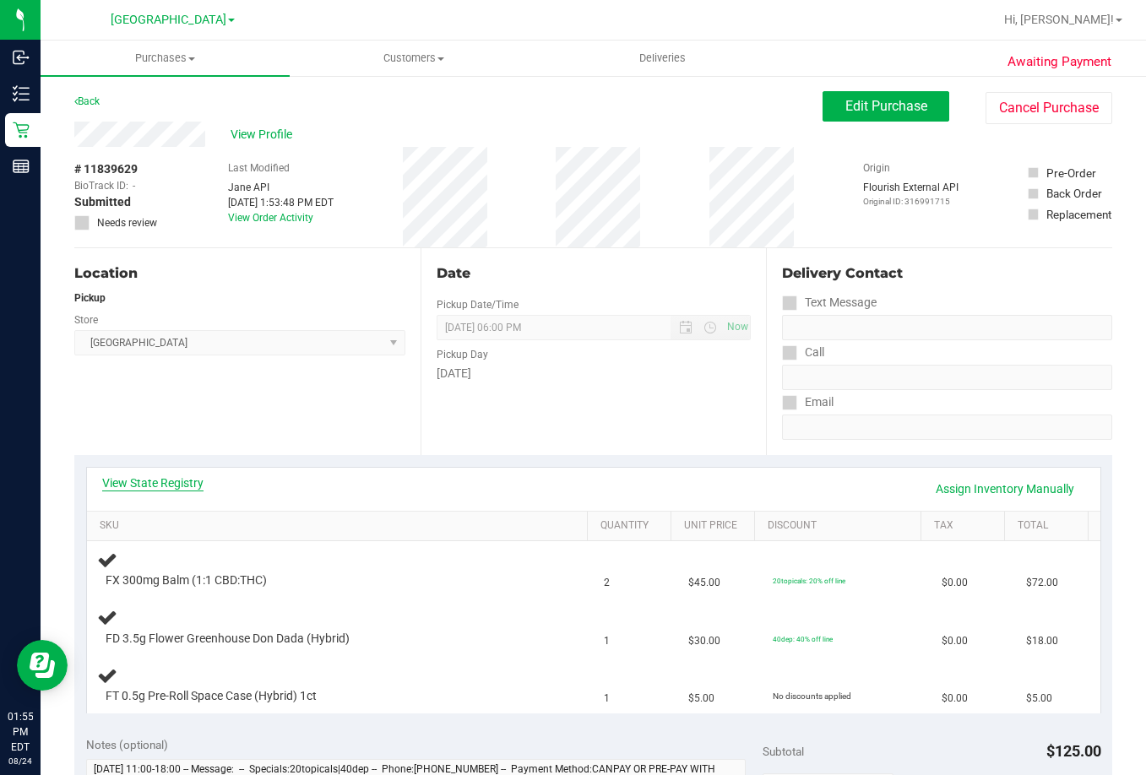
click at [179, 482] on link "View State Registry" at bounding box center [152, 483] width 101 height 17
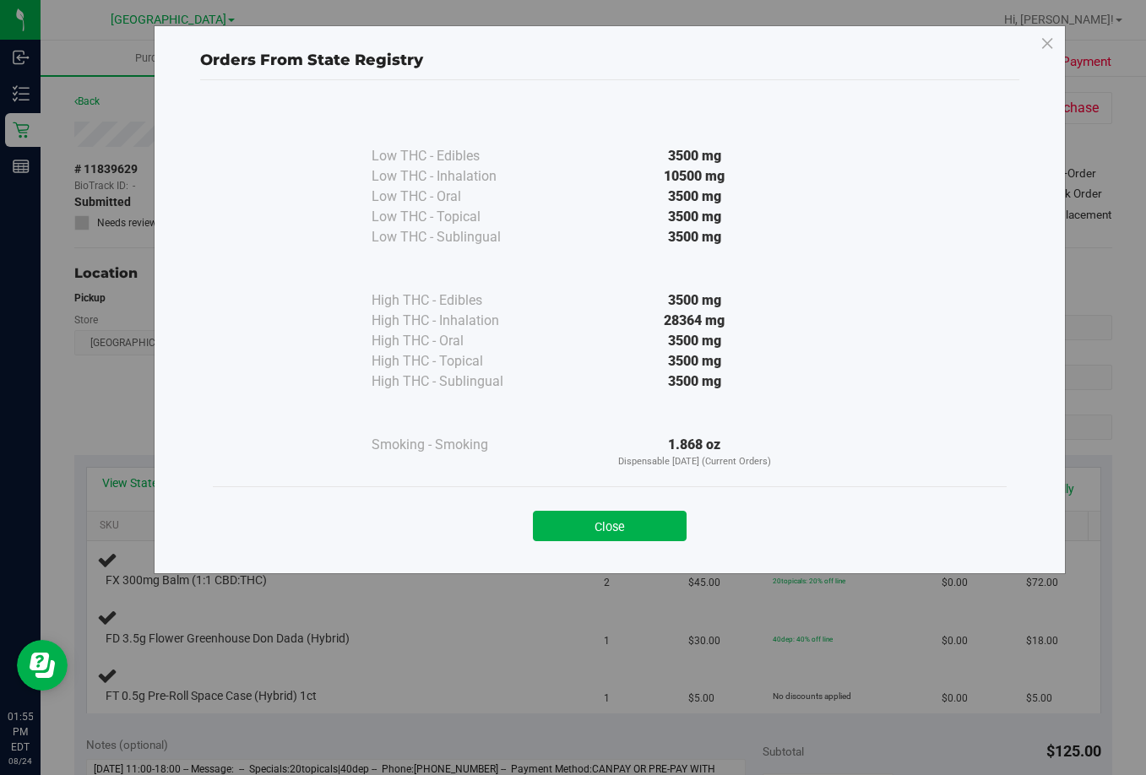
click at [580, 522] on button "Close" at bounding box center [610, 526] width 154 height 30
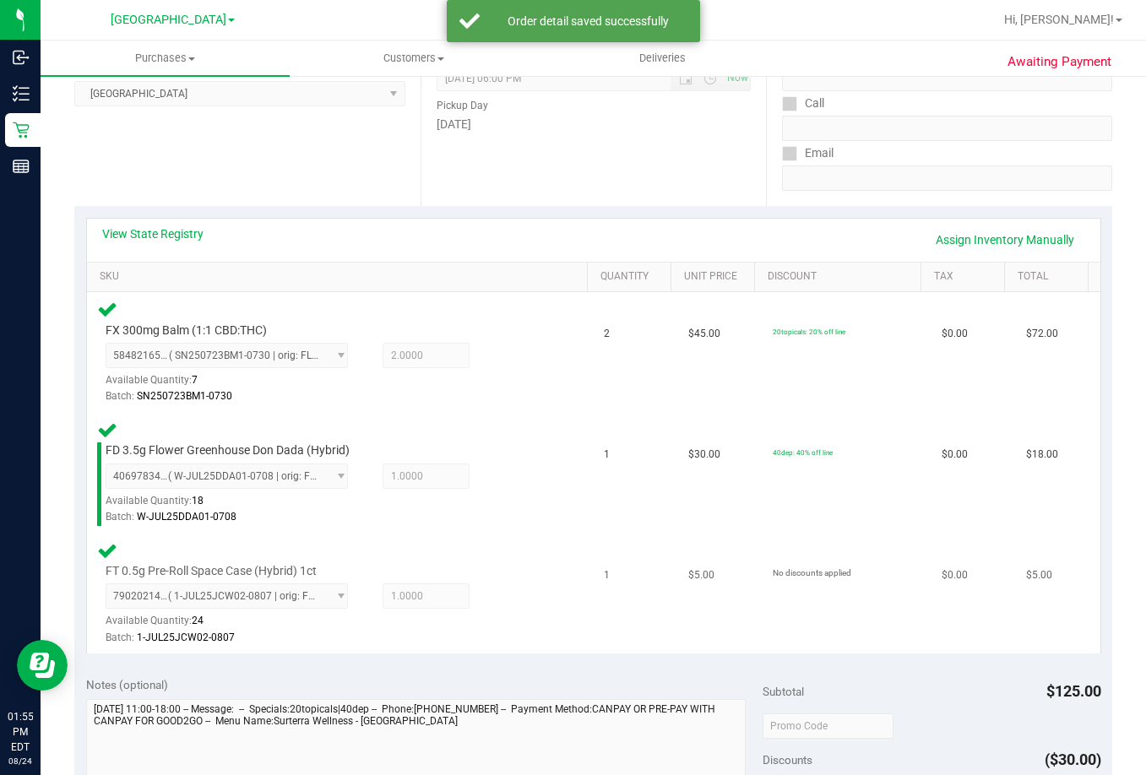
scroll to position [507, 0]
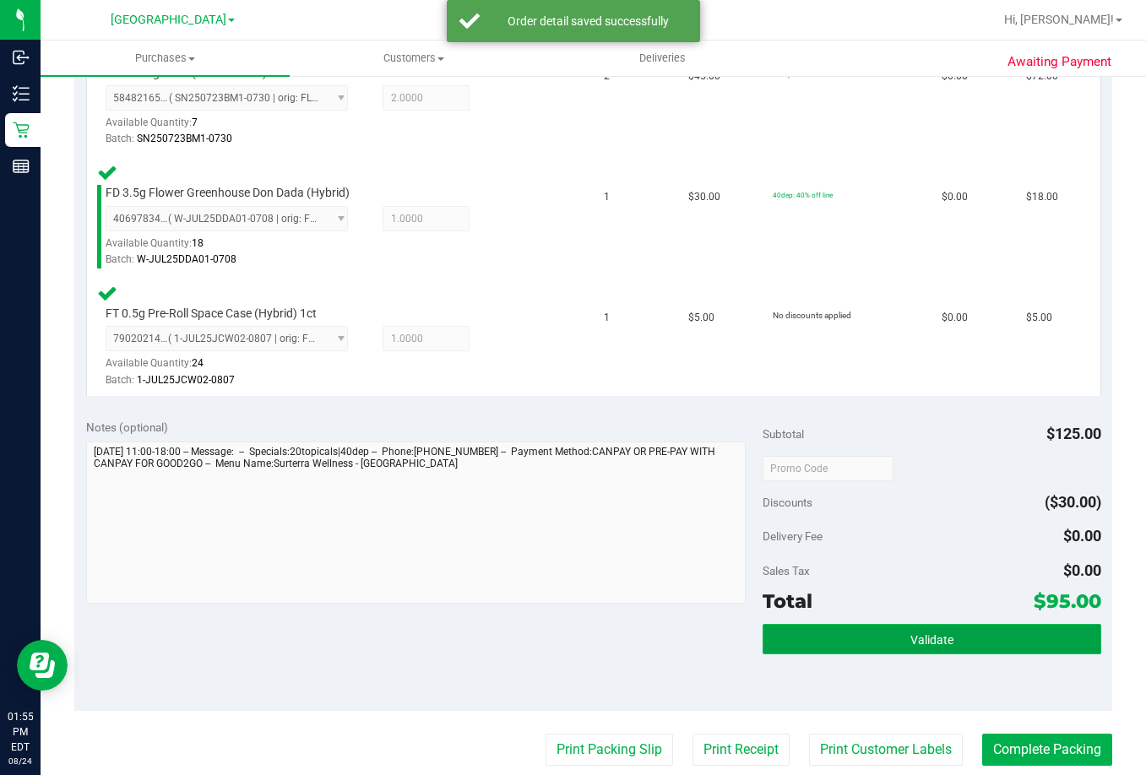
click at [886, 624] on button "Validate" at bounding box center [932, 639] width 339 height 30
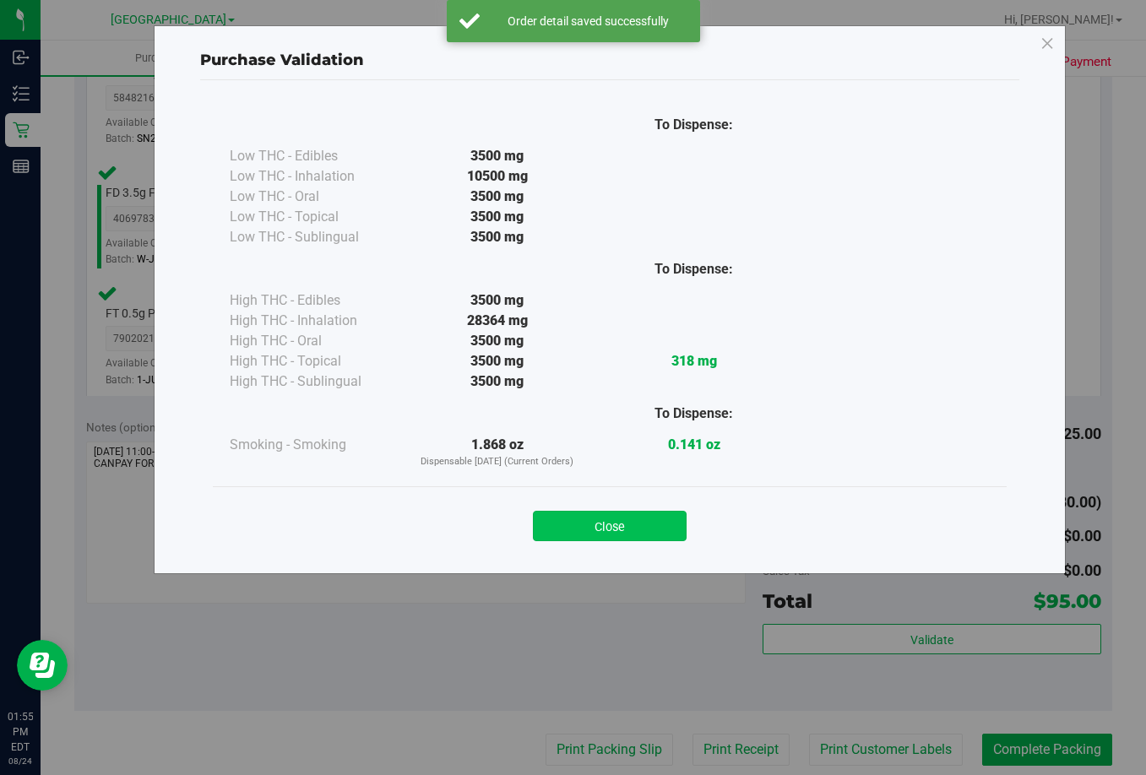
click at [578, 525] on button "Close" at bounding box center [610, 526] width 154 height 30
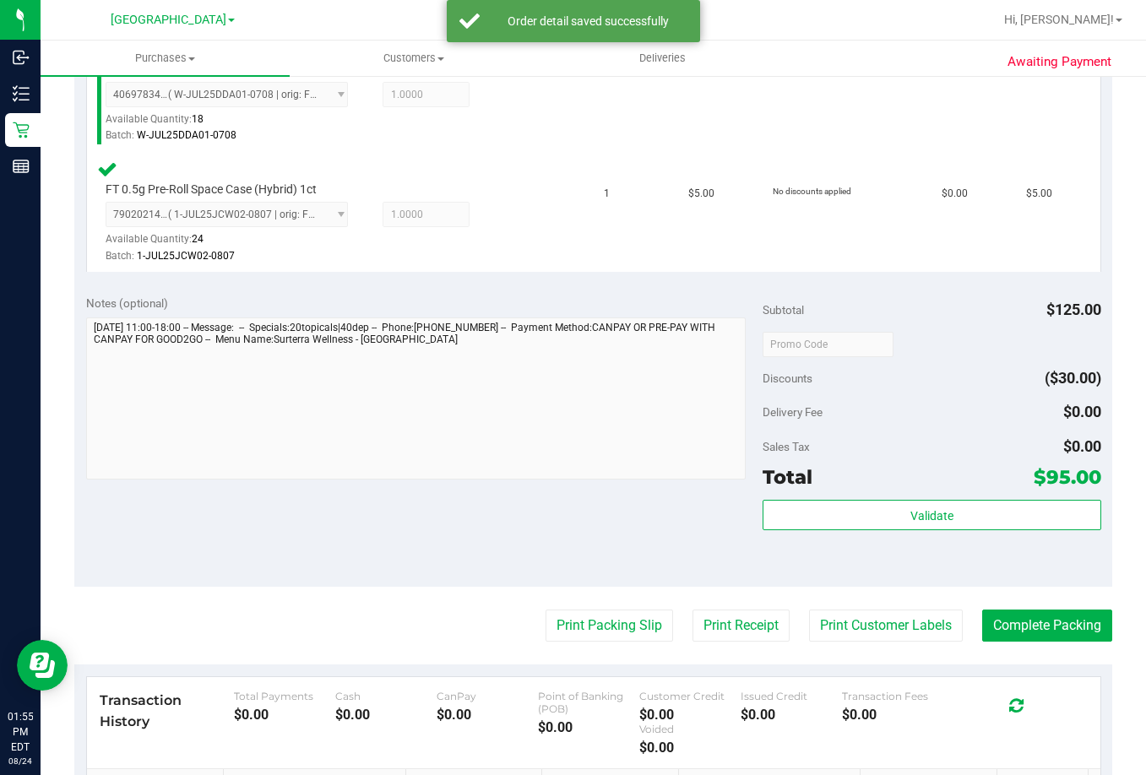
scroll to position [760, 0]
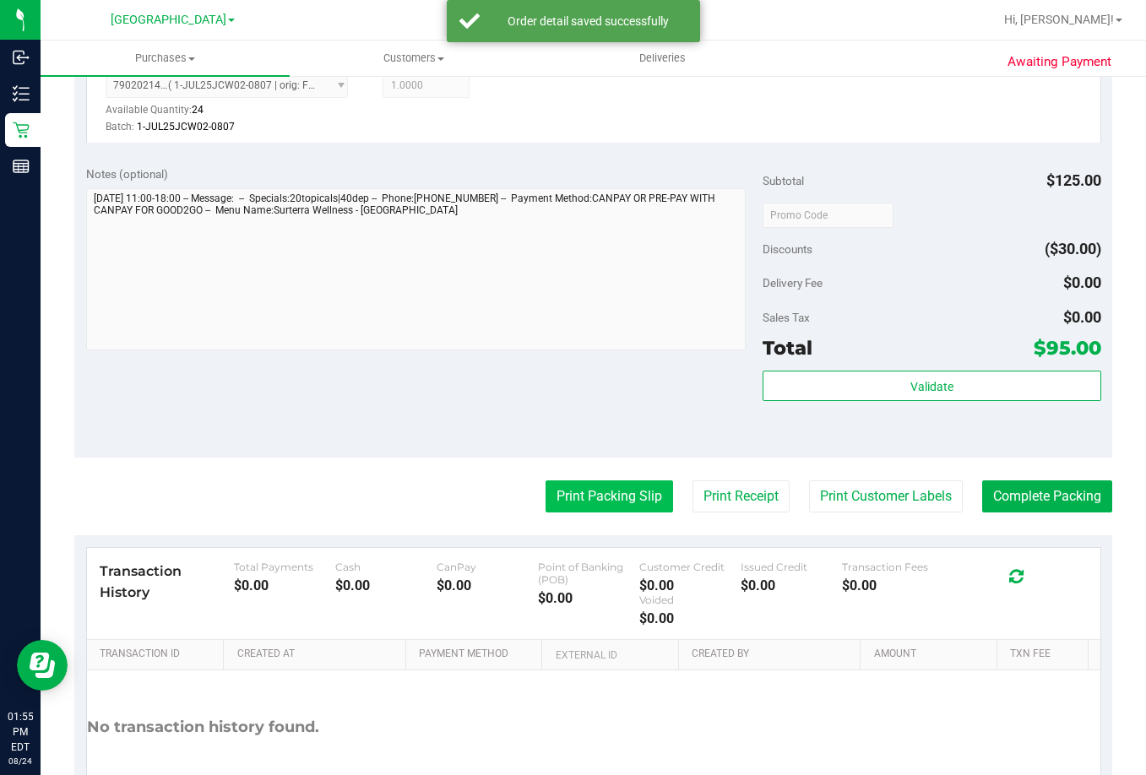
click at [598, 506] on button "Print Packing Slip" at bounding box center [610, 497] width 128 height 32
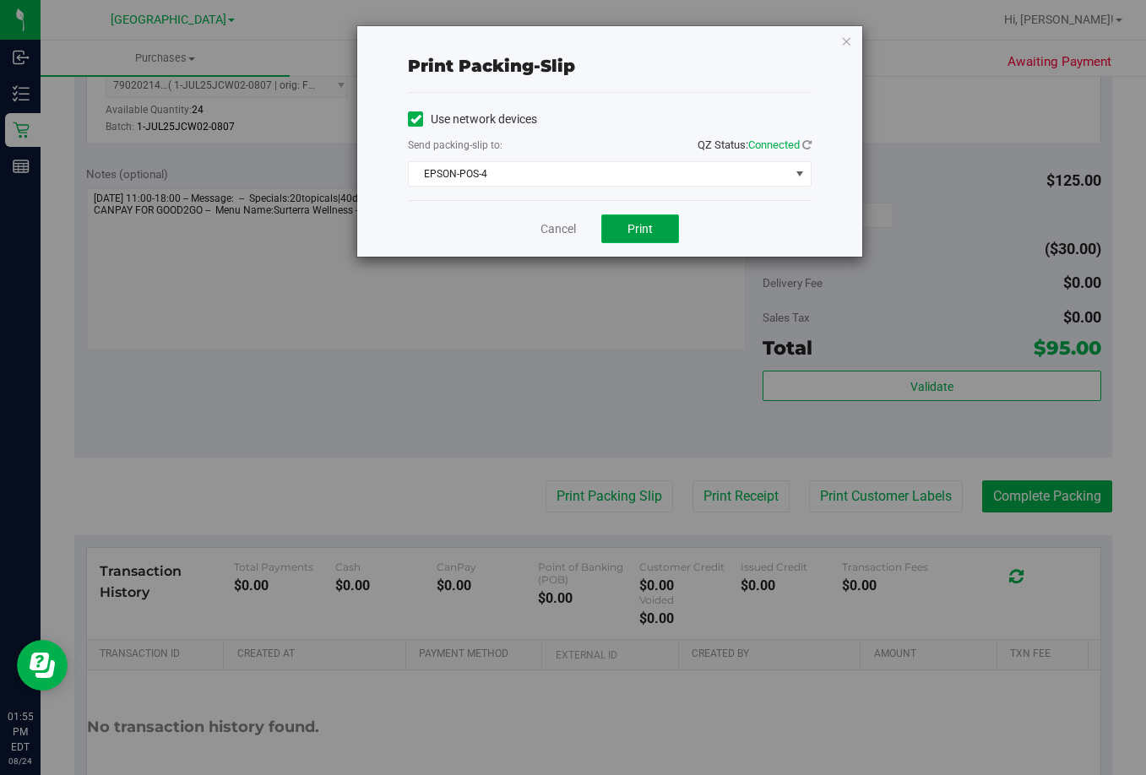
click at [628, 226] on span "Print" at bounding box center [640, 229] width 25 height 14
click at [568, 223] on link "Cancel" at bounding box center [558, 229] width 35 height 18
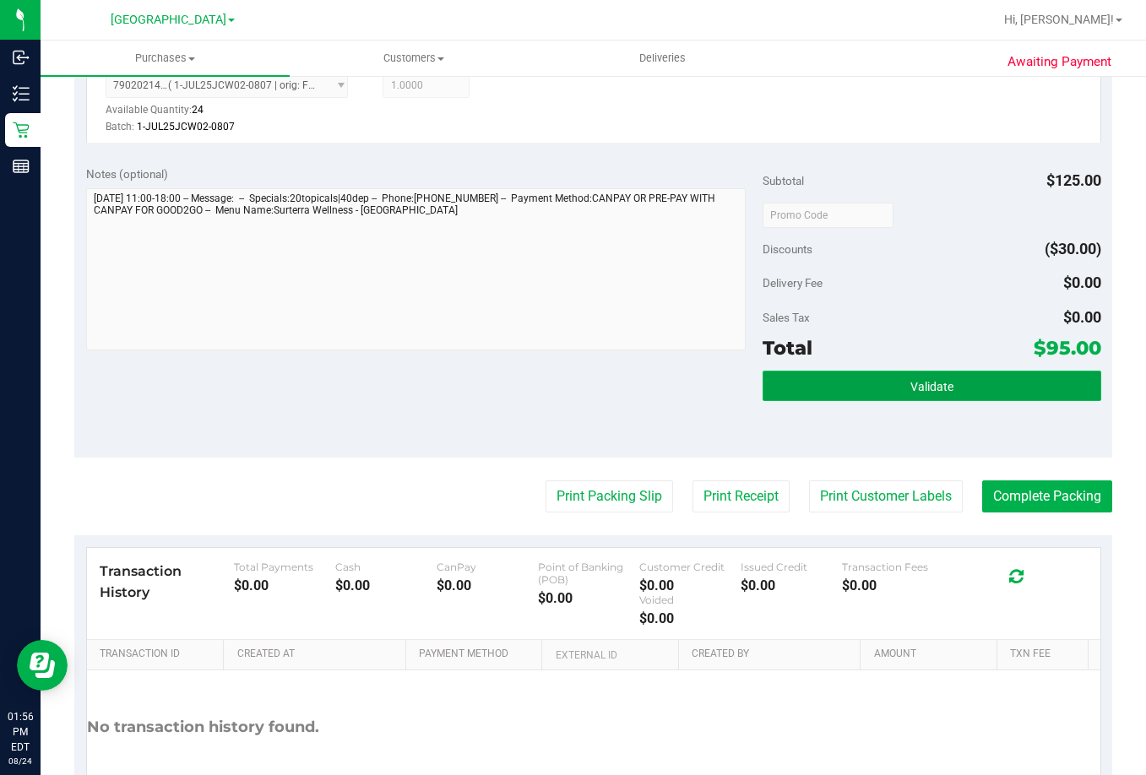
click at [964, 385] on button "Validate" at bounding box center [932, 386] width 339 height 30
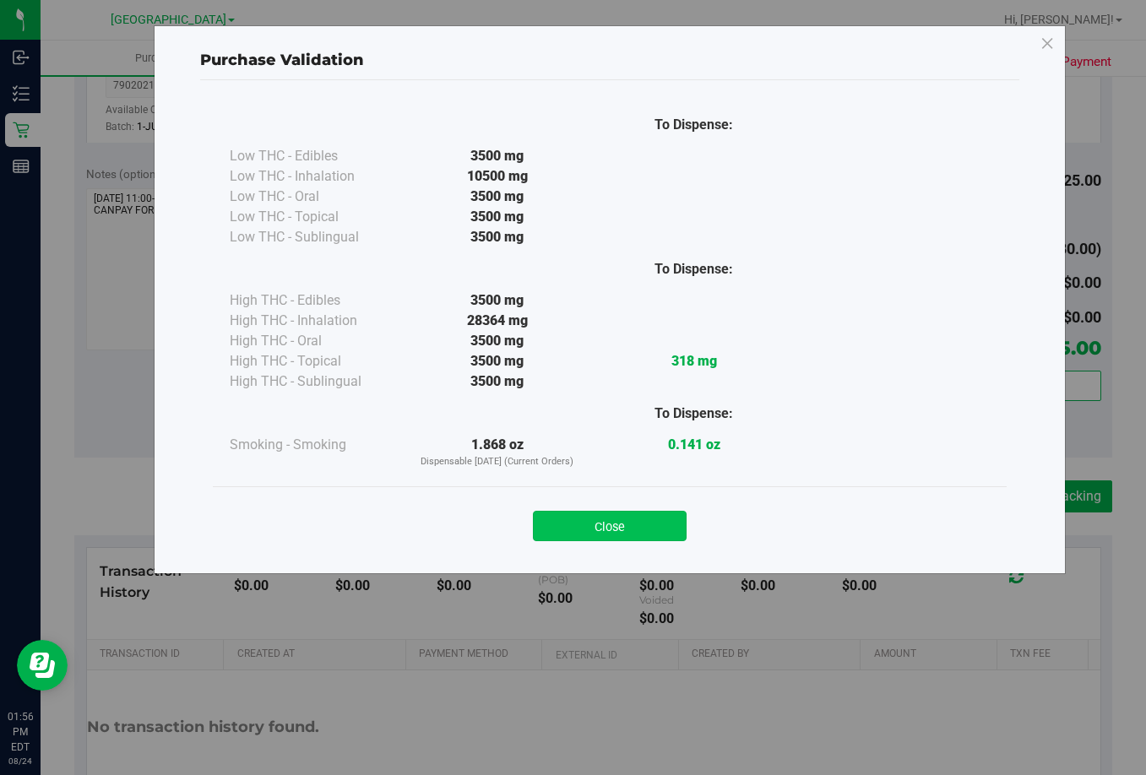
click at [654, 540] on button "Close" at bounding box center [610, 526] width 154 height 30
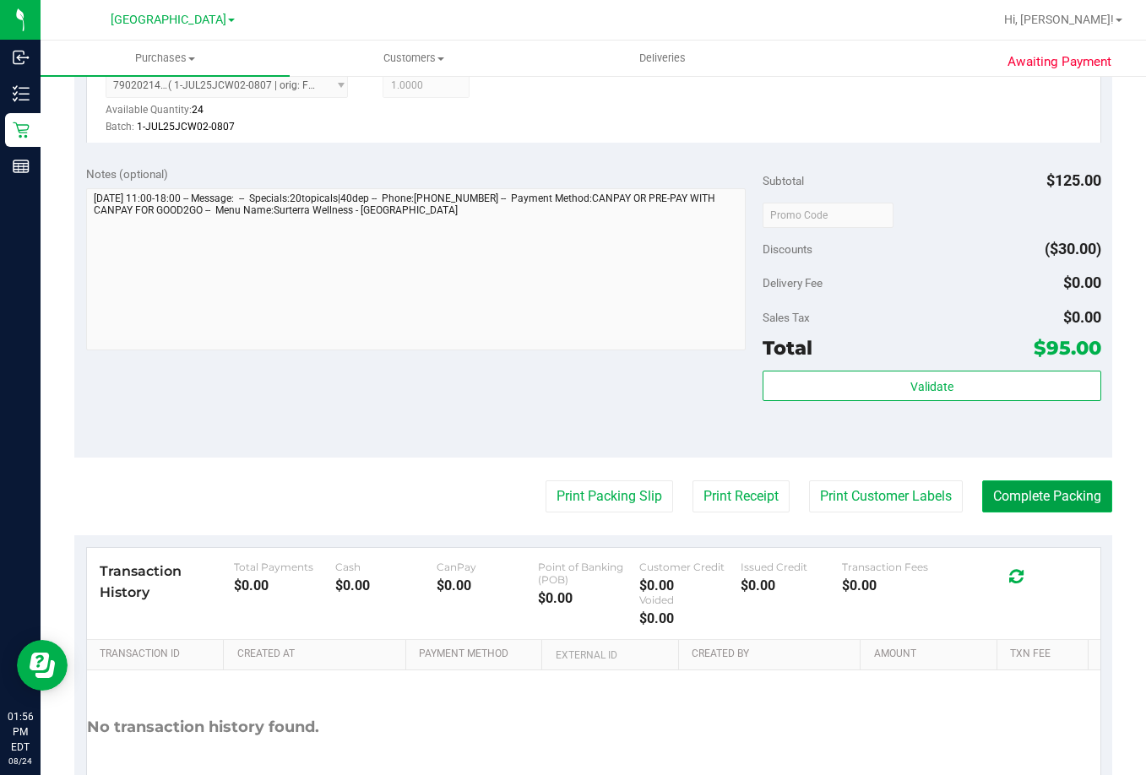
click at [1017, 497] on button "Complete Packing" at bounding box center [1047, 497] width 130 height 32
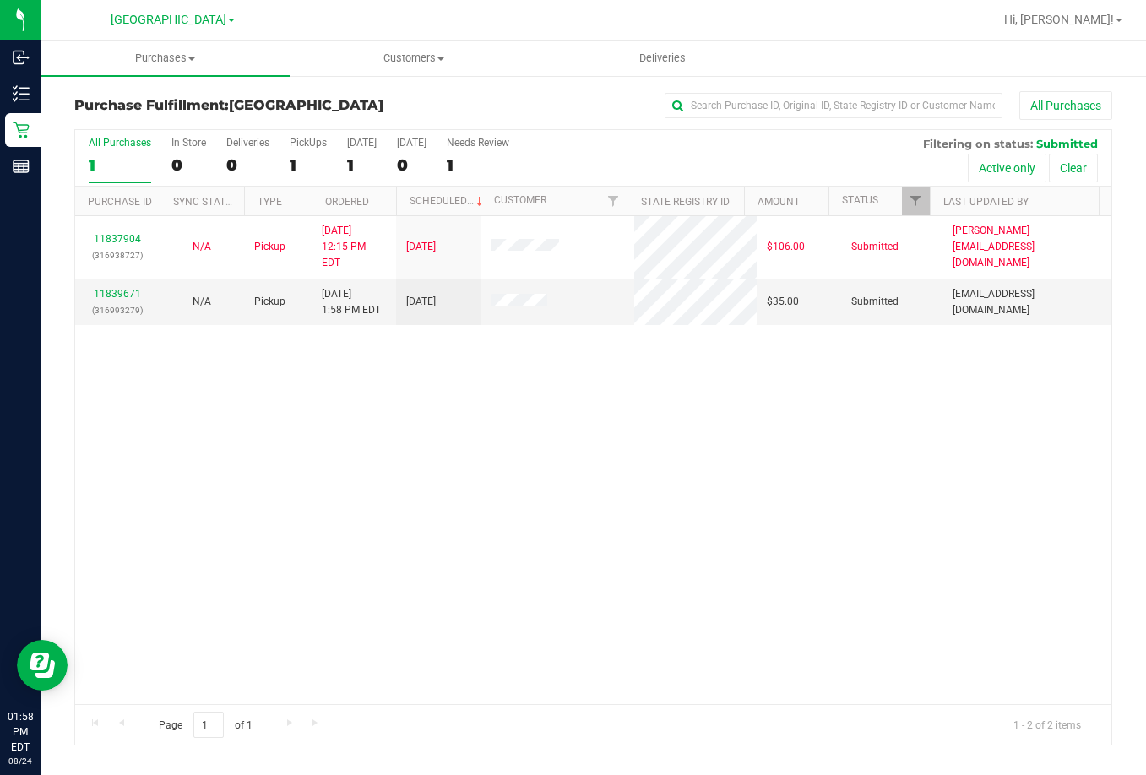
click at [726, 612] on div "11837904 (316938727) N/A Pickup [DATE] 12:15 PM EDT 8/24/2025 $106.00 Submitted…" at bounding box center [593, 460] width 1036 height 488
click at [123, 288] on link "11839739" at bounding box center [117, 294] width 47 height 12
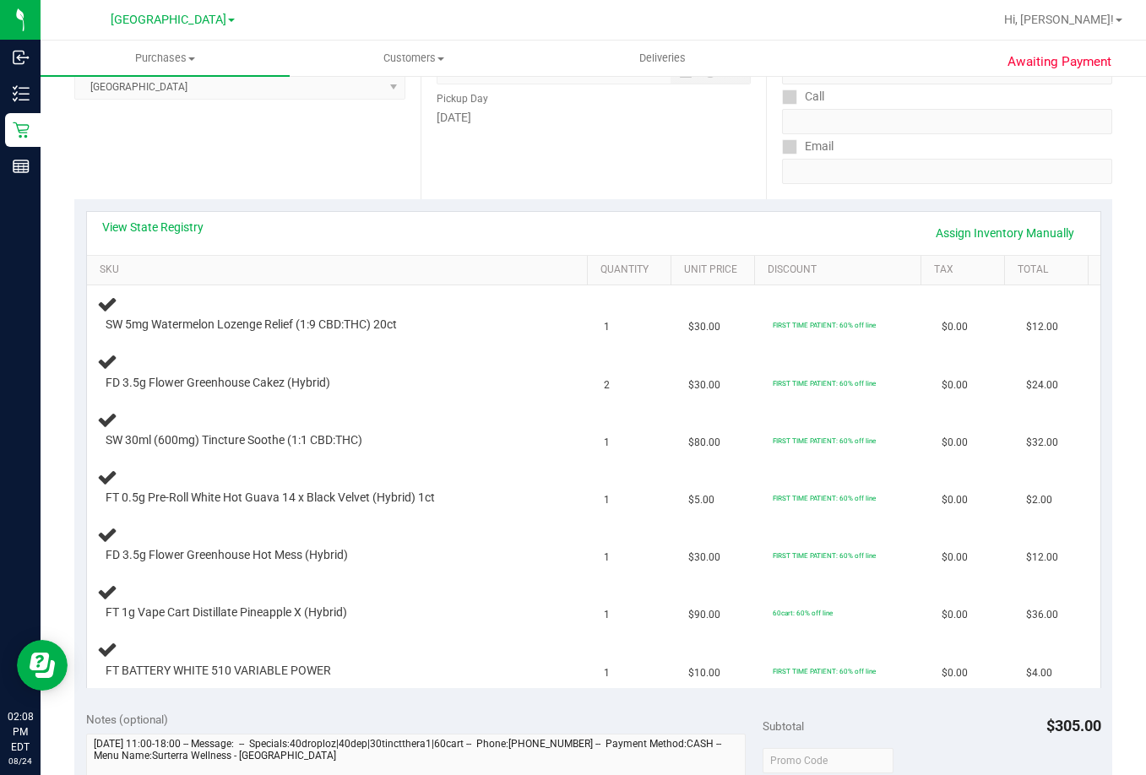
scroll to position [253, 0]
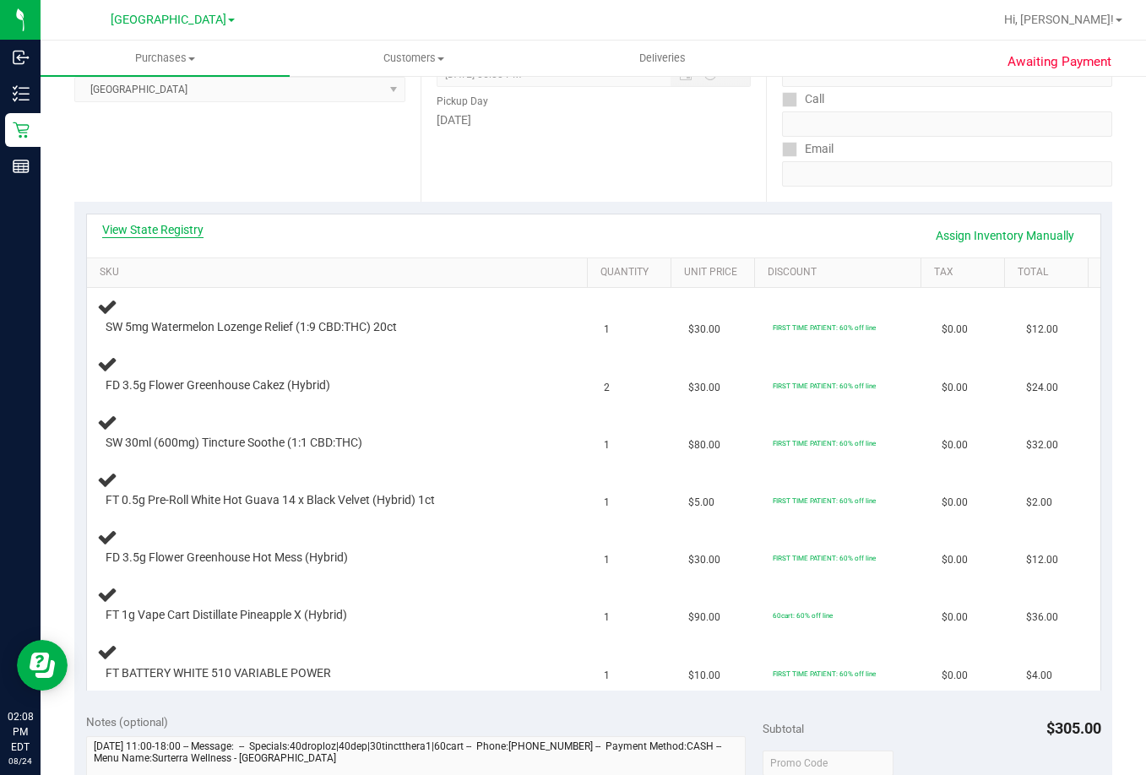
click at [164, 232] on link "View State Registry" at bounding box center [152, 229] width 101 height 17
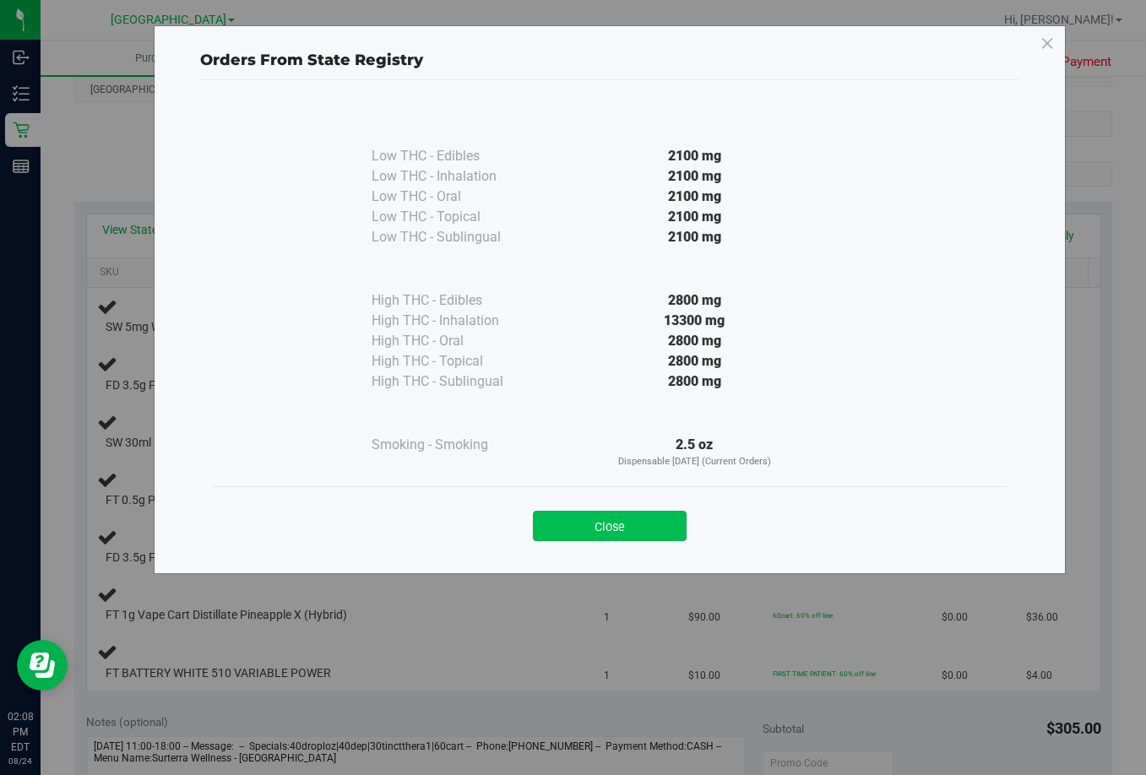
click at [582, 535] on button "Close" at bounding box center [610, 526] width 154 height 30
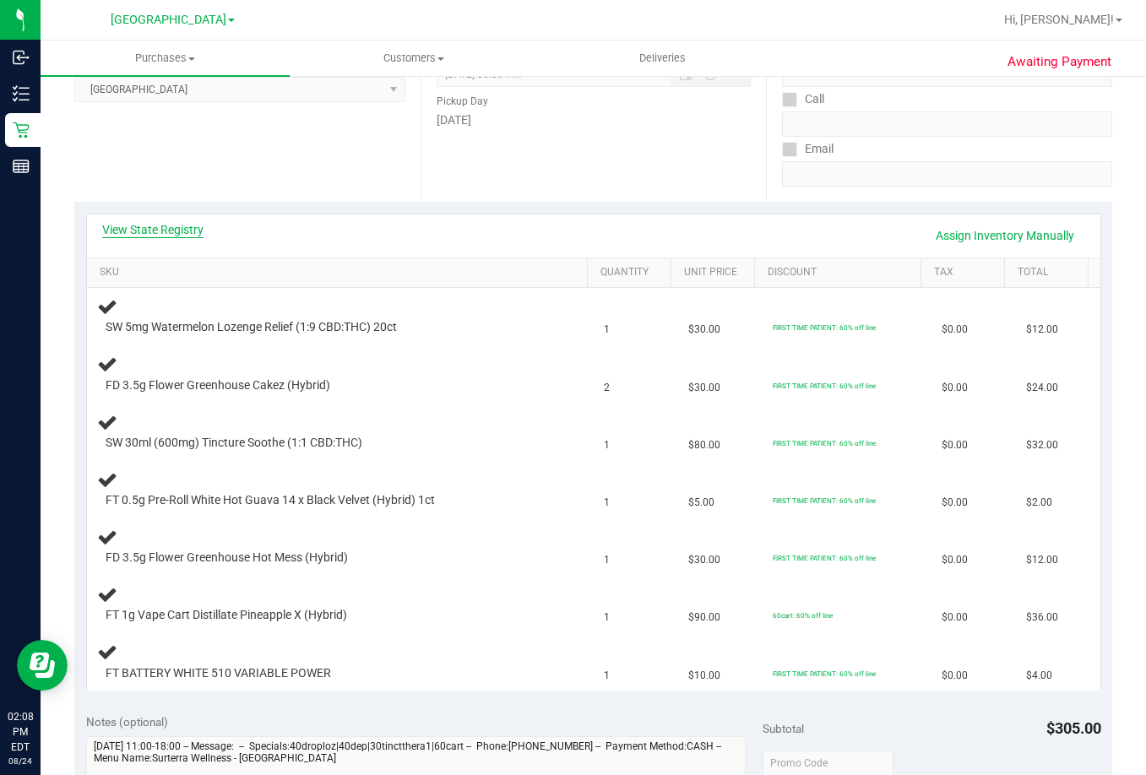
click at [166, 226] on link "View State Registry" at bounding box center [152, 229] width 101 height 17
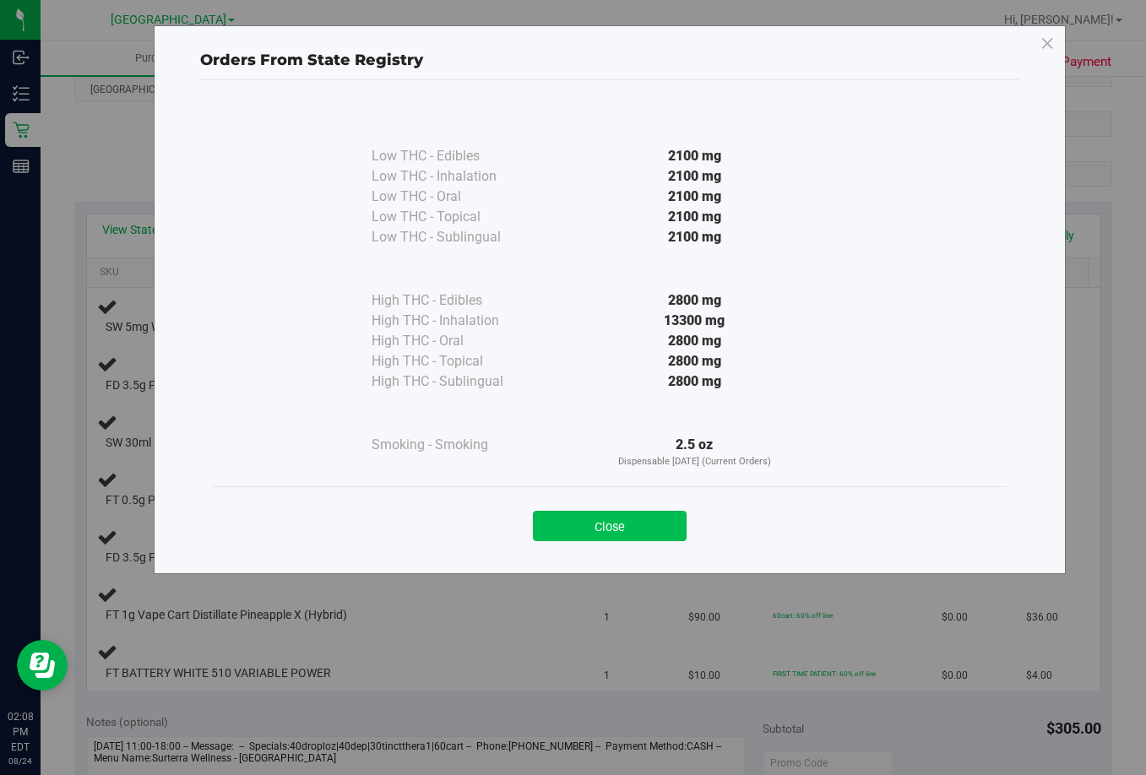
click at [629, 531] on button "Close" at bounding box center [610, 526] width 154 height 30
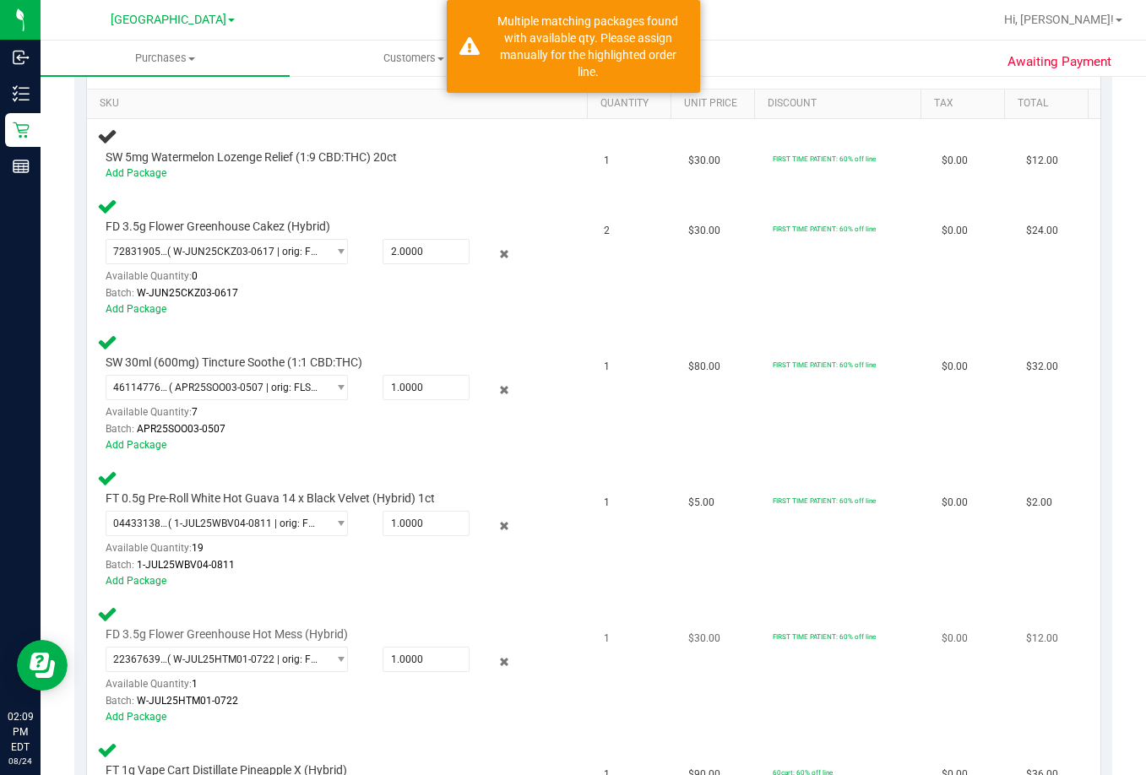
scroll to position [760, 0]
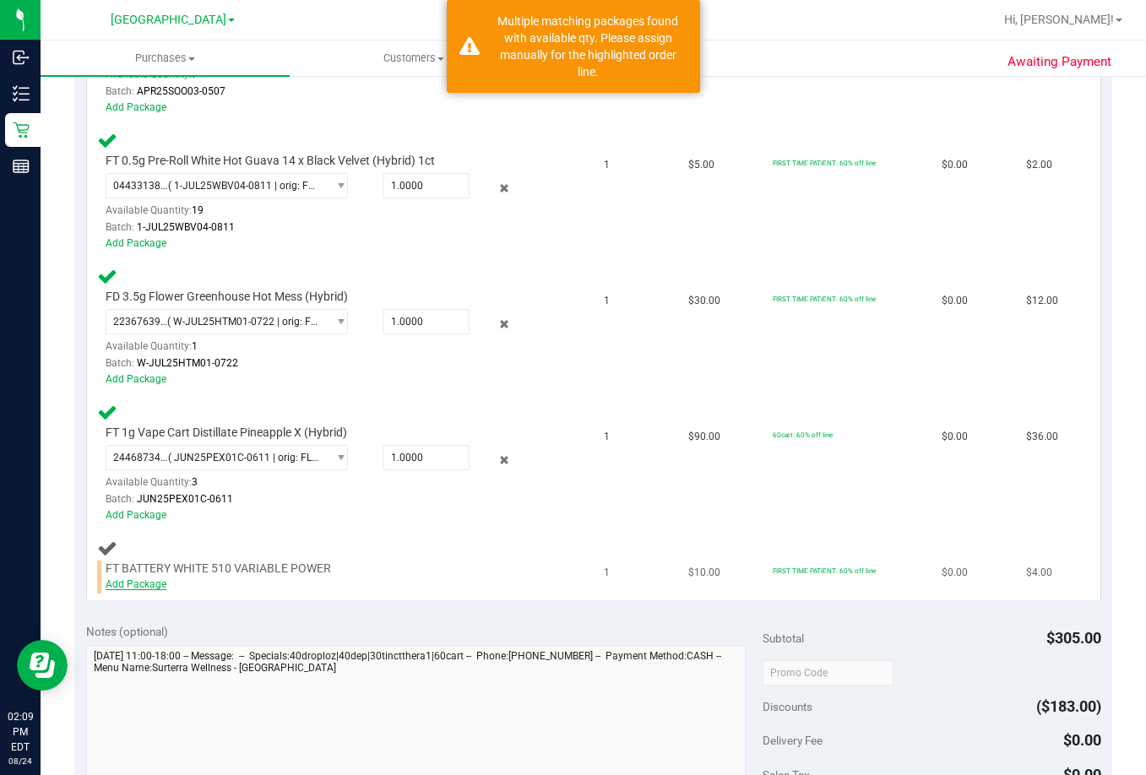
click at [143, 589] on link "Add Package" at bounding box center [136, 585] width 61 height 12
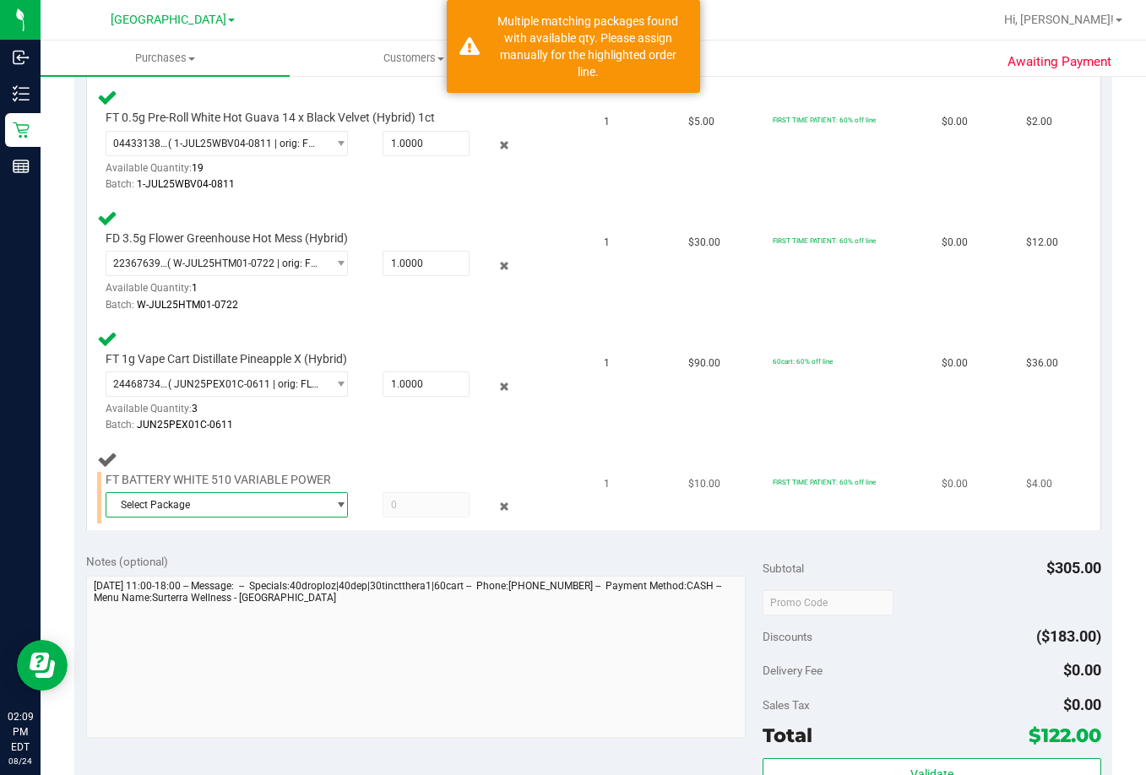
click at [261, 500] on span "Select Package" at bounding box center [216, 505] width 220 height 24
click at [223, 601] on span "( 1992285-072025 | orig: FLTW-20250723-018 )" at bounding box center [322, 599] width 216 height 12
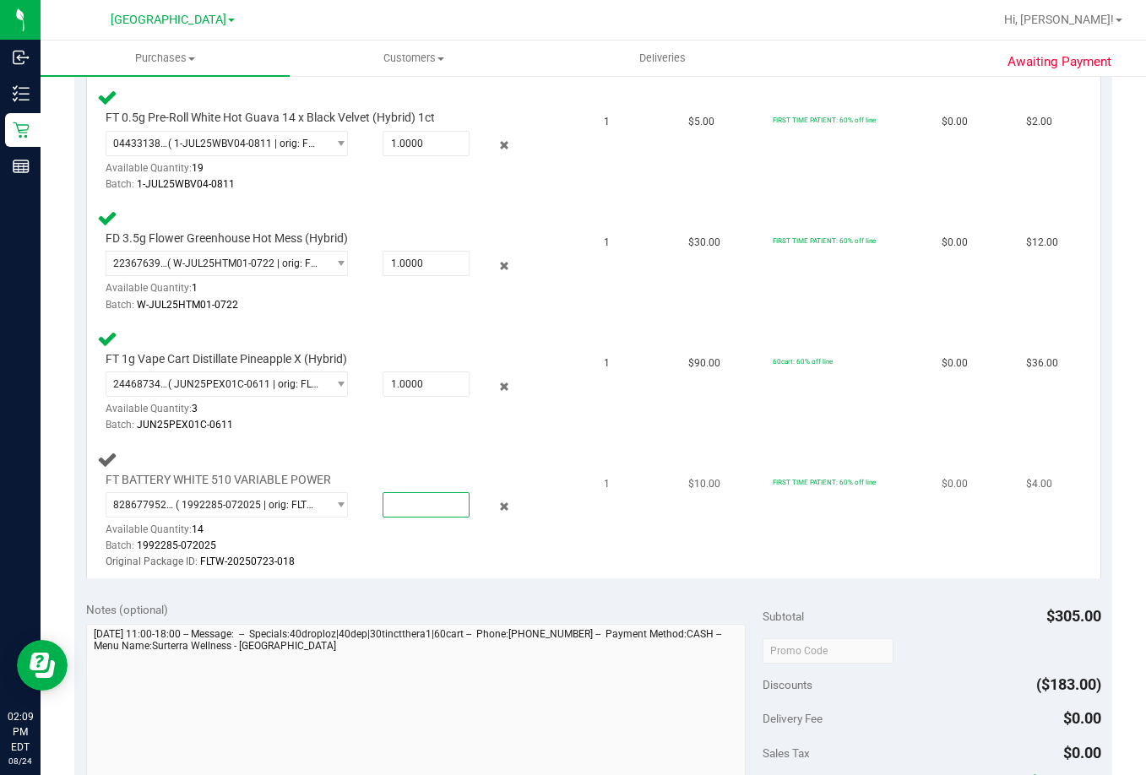
click at [402, 496] on span at bounding box center [427, 504] width 88 height 25
type input "1"
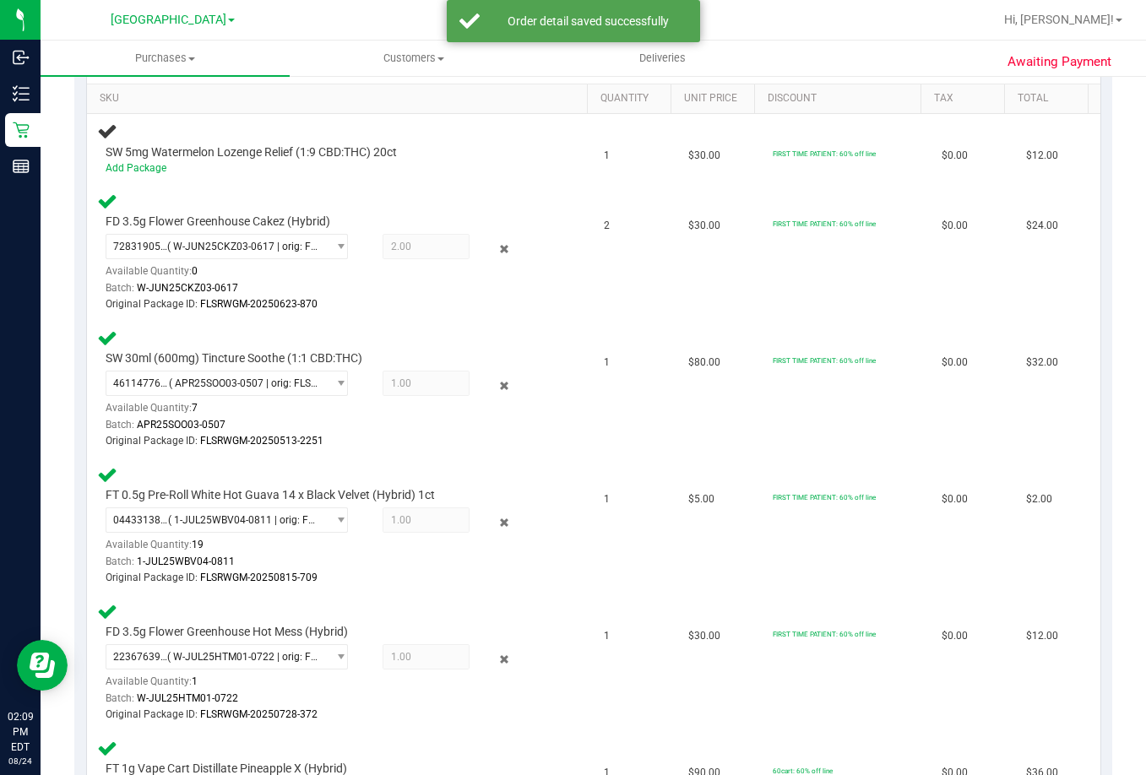
scroll to position [253, 0]
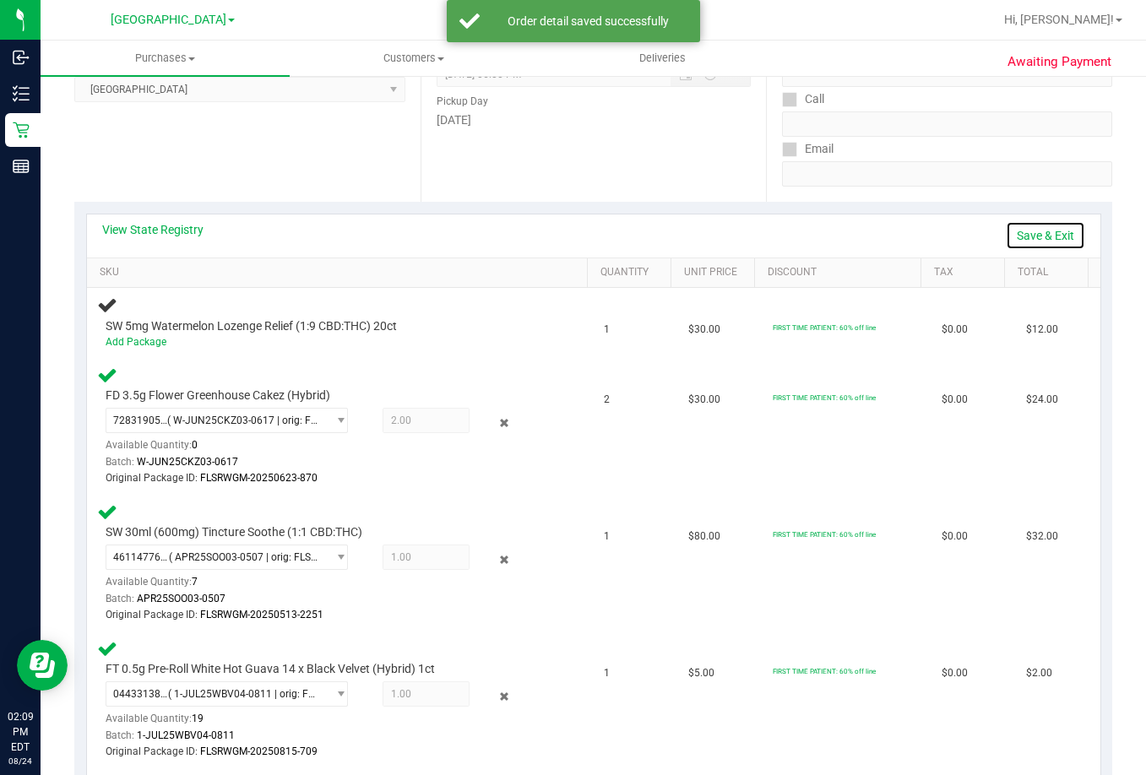
click at [1014, 233] on link "Save & Exit" at bounding box center [1045, 235] width 79 height 29
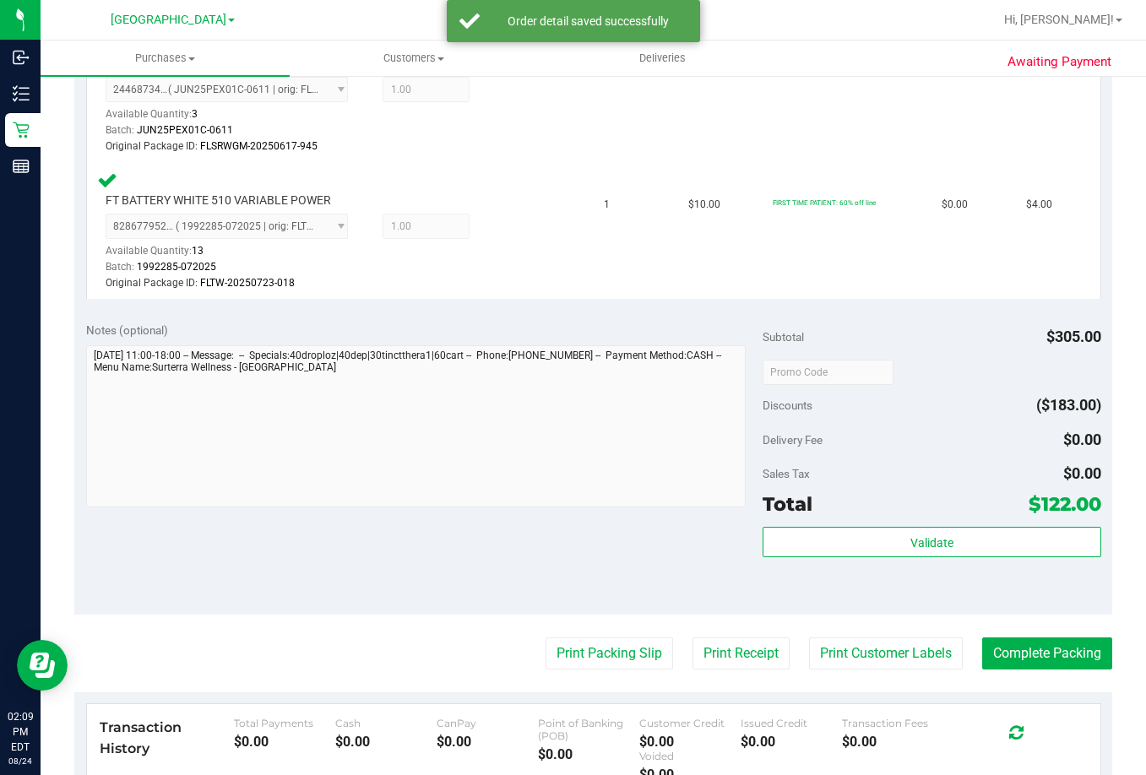
scroll to position [1267, 0]
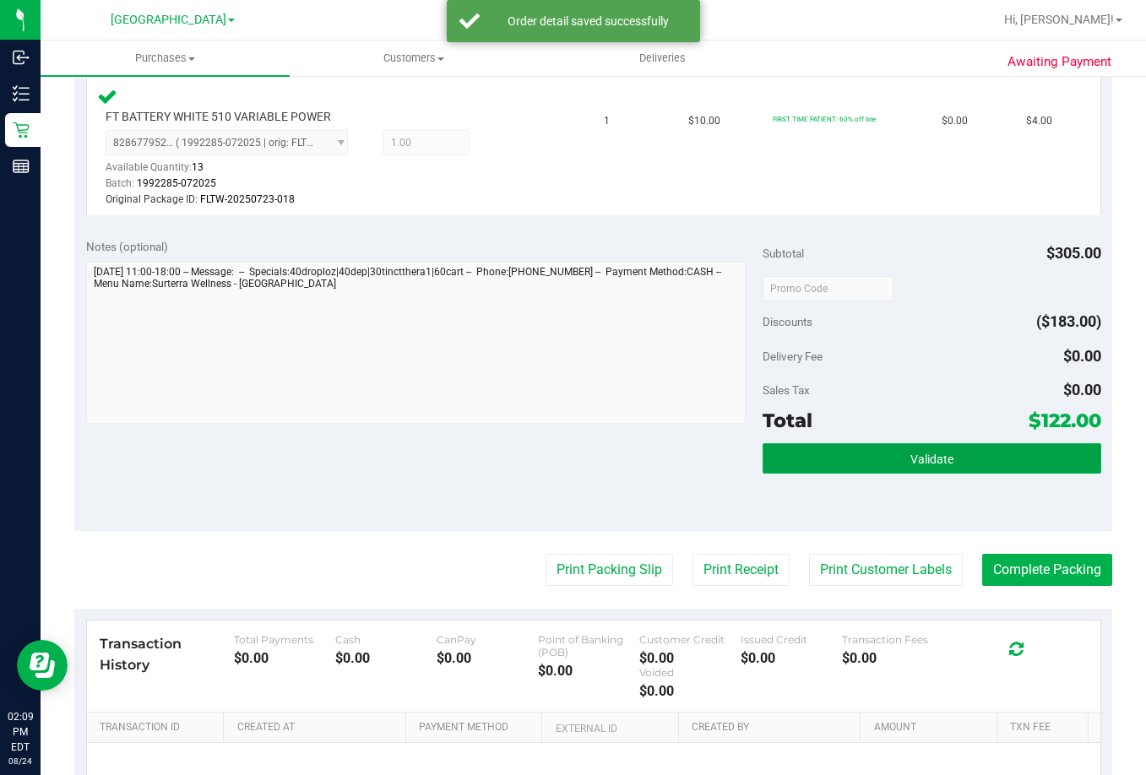
click at [887, 460] on button "Validate" at bounding box center [932, 458] width 339 height 30
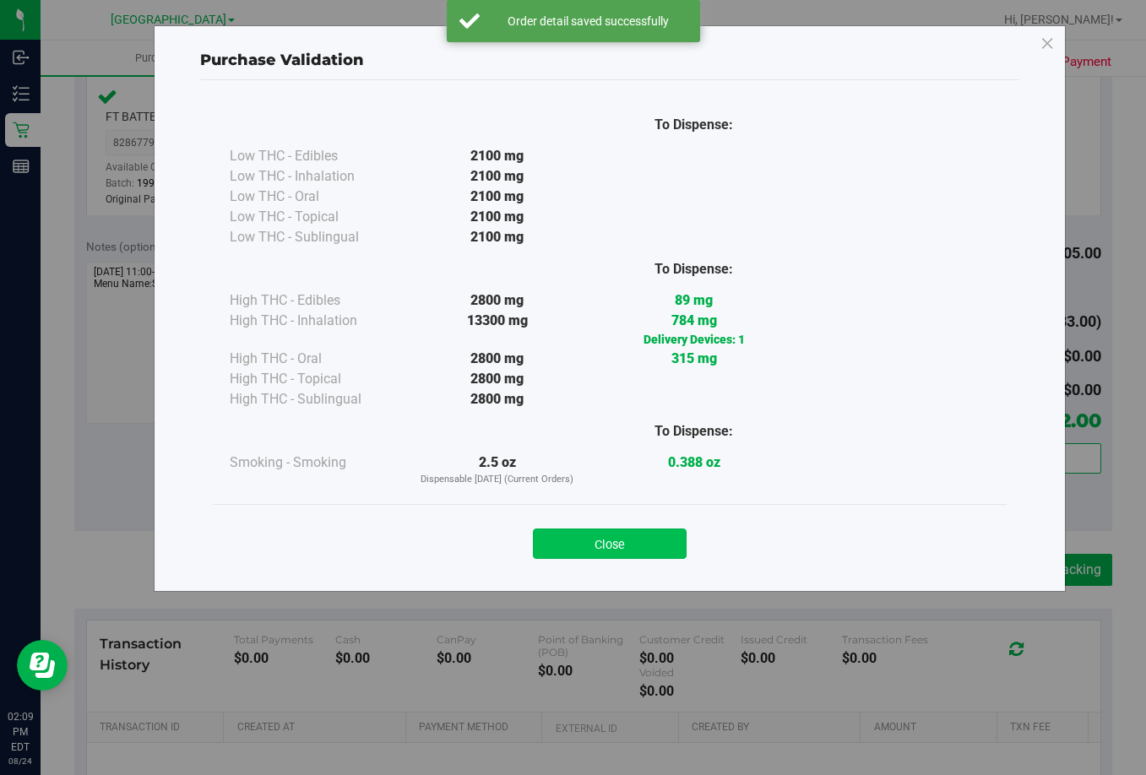
click at [600, 542] on button "Close" at bounding box center [610, 544] width 154 height 30
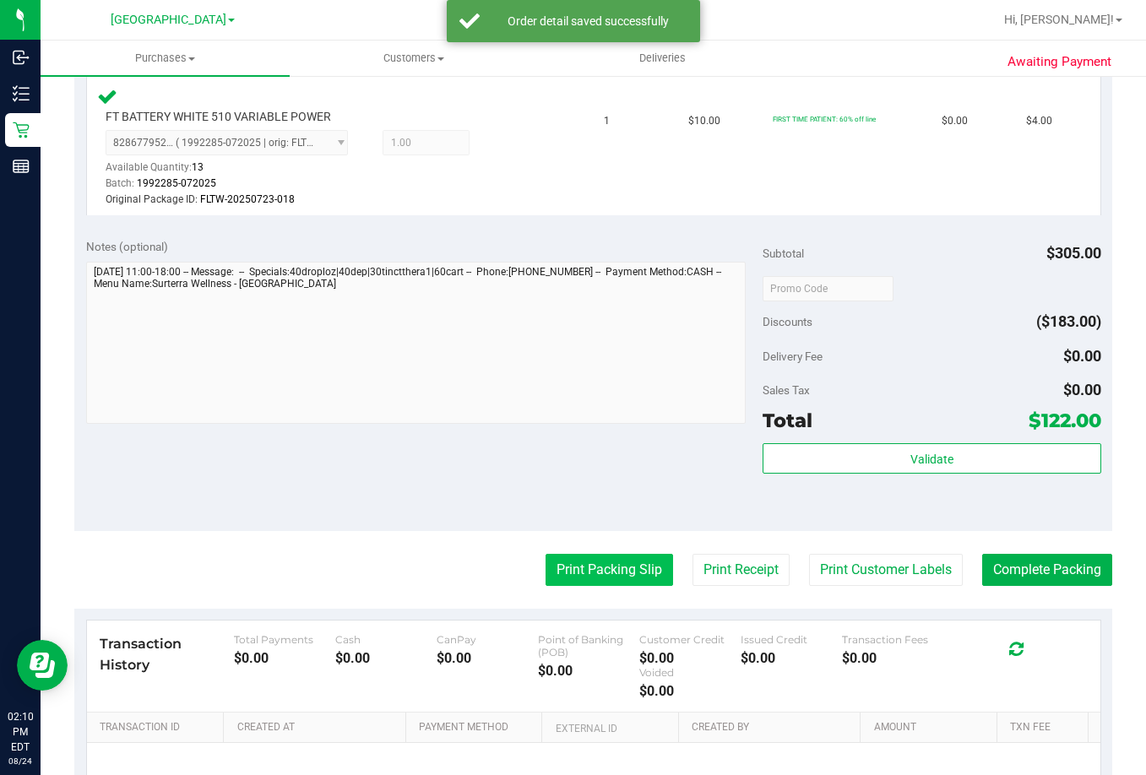
click at [578, 578] on button "Print Packing Slip" at bounding box center [610, 570] width 128 height 32
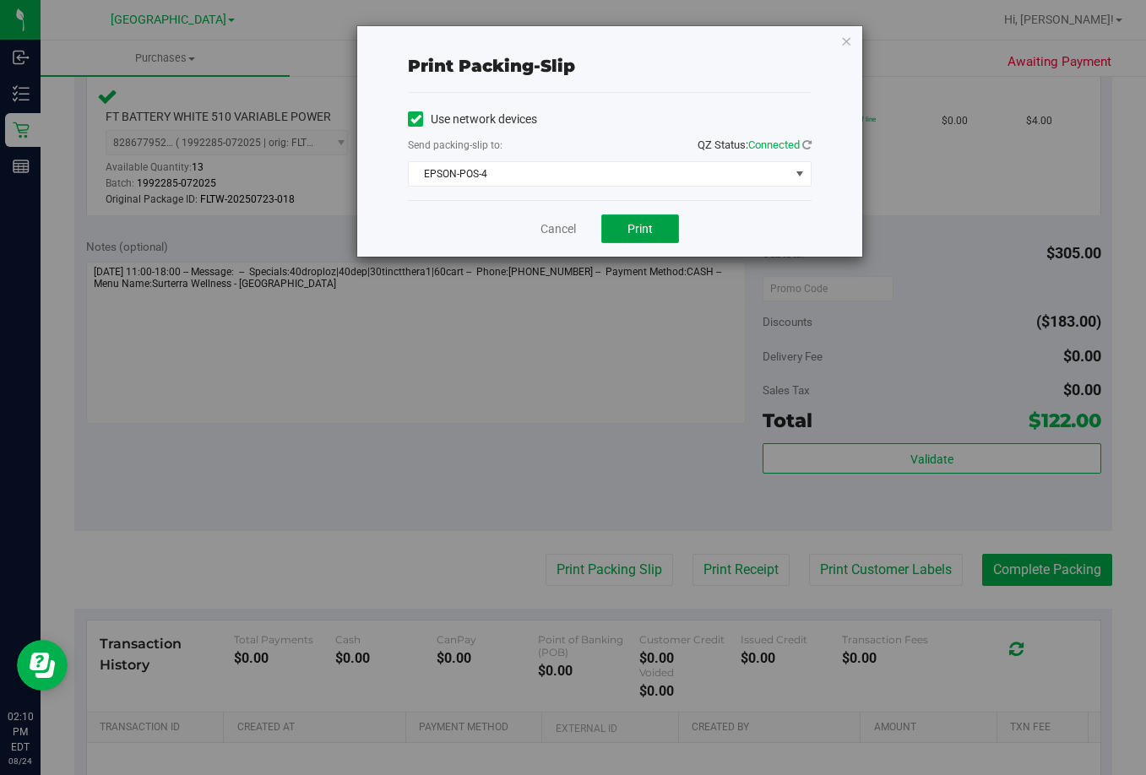
click at [650, 229] on span "Print" at bounding box center [640, 229] width 25 height 14
click at [562, 234] on link "Cancel" at bounding box center [558, 229] width 35 height 18
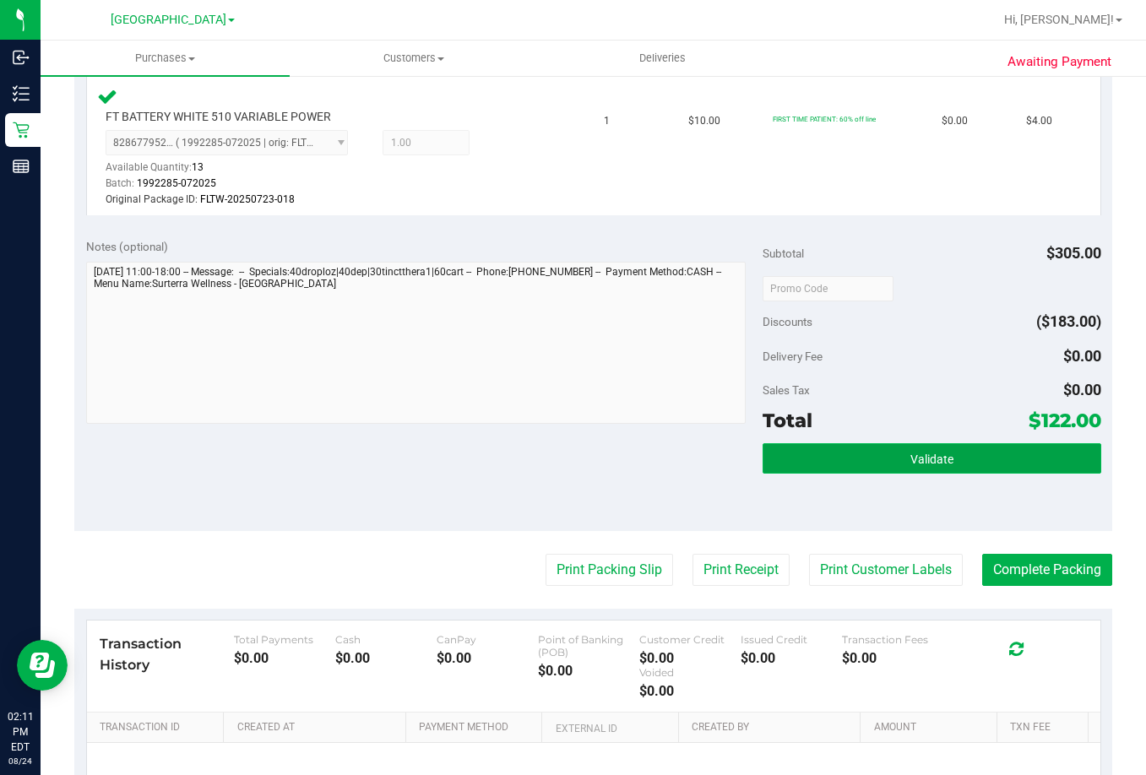
click at [929, 449] on button "Validate" at bounding box center [932, 458] width 339 height 30
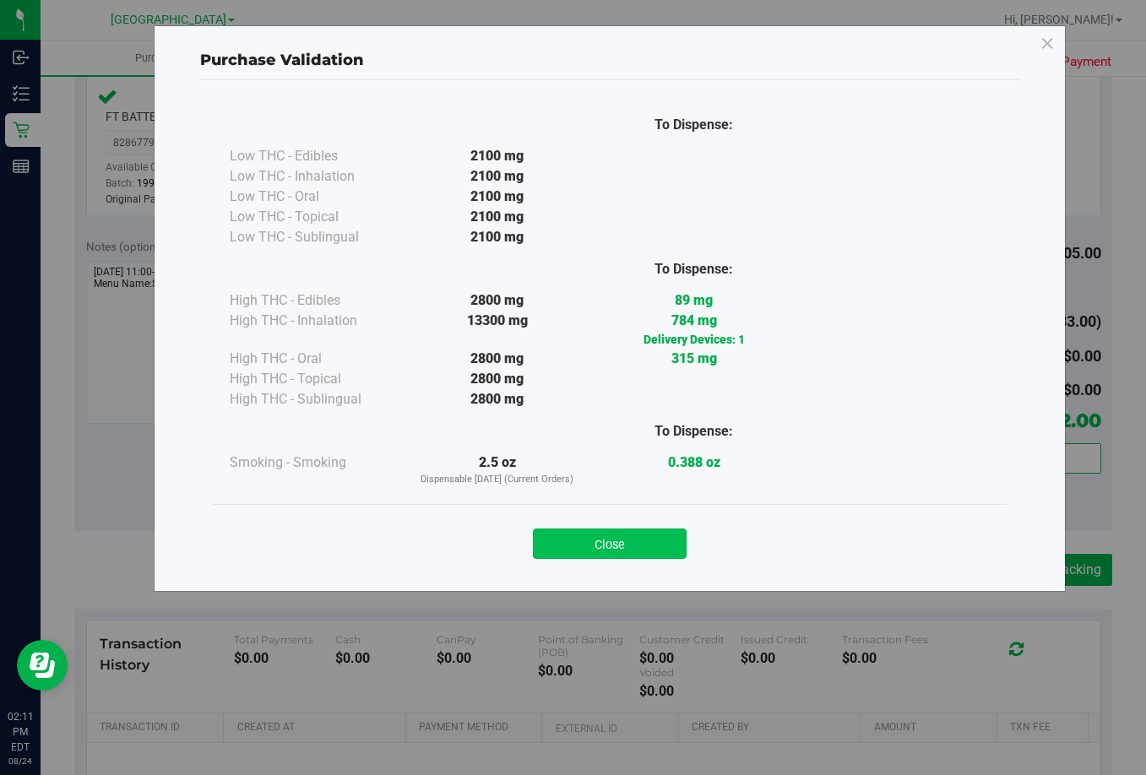
click at [606, 543] on button "Close" at bounding box center [610, 544] width 154 height 30
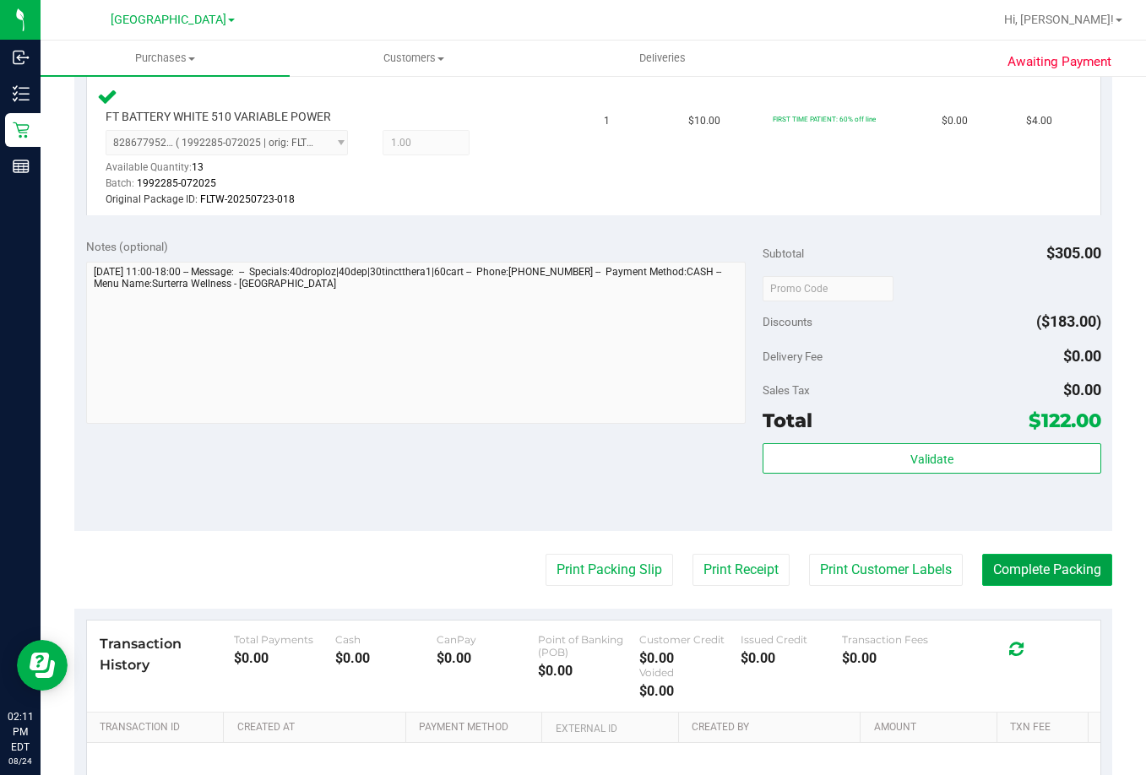
click at [1029, 569] on button "Complete Packing" at bounding box center [1047, 570] width 130 height 32
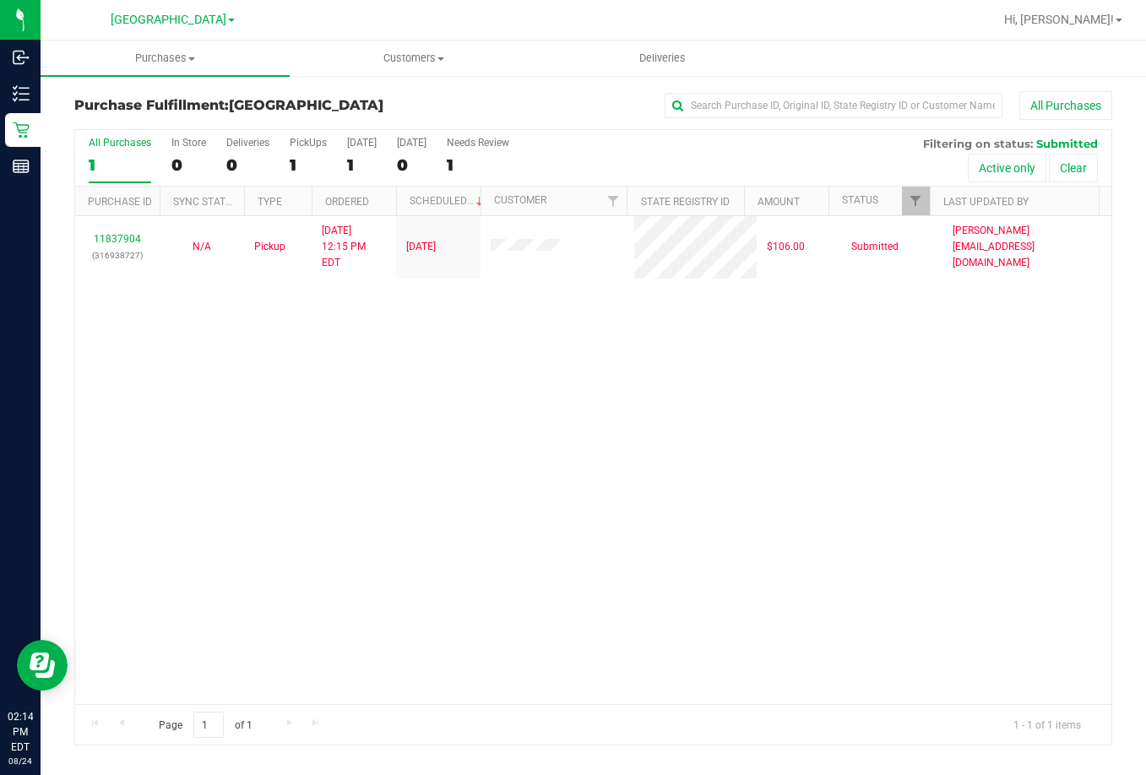
click at [764, 491] on div "11837904 (316938727) N/A Pickup [DATE] 12:15 PM EDT 8/24/2025 $106.00 Submitted…" at bounding box center [593, 460] width 1036 height 488
click at [343, 362] on div "11837904 (316938727) N/A Pickup [DATE] 12:15 PM EDT 8/24/2025 $106.00 Submitted…" at bounding box center [593, 460] width 1036 height 488
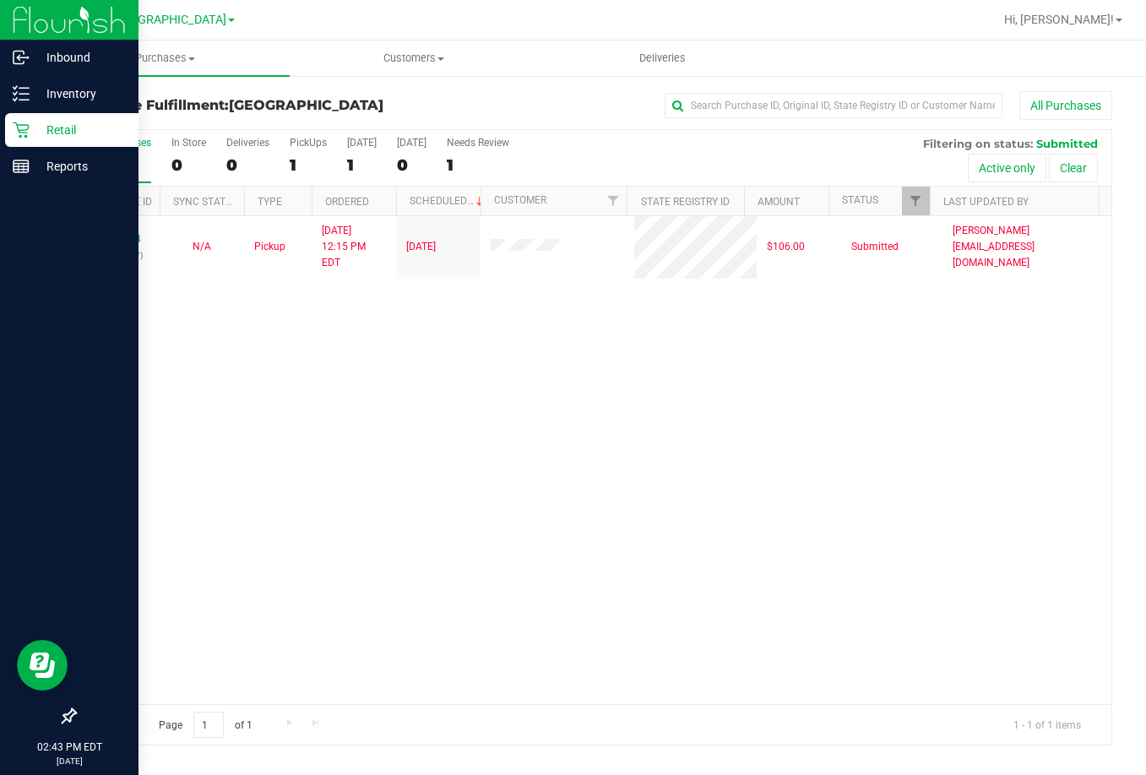
click at [49, 132] on p "Retail" at bounding box center [80, 130] width 101 height 20
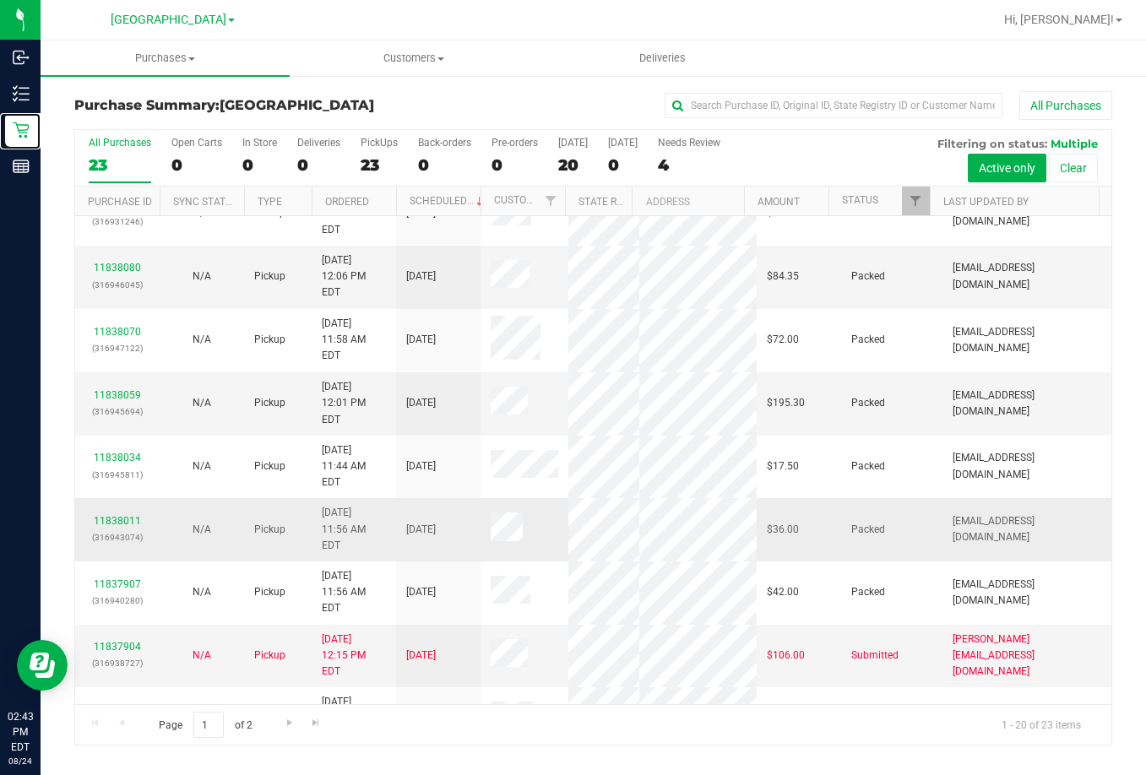
scroll to position [528, 0]
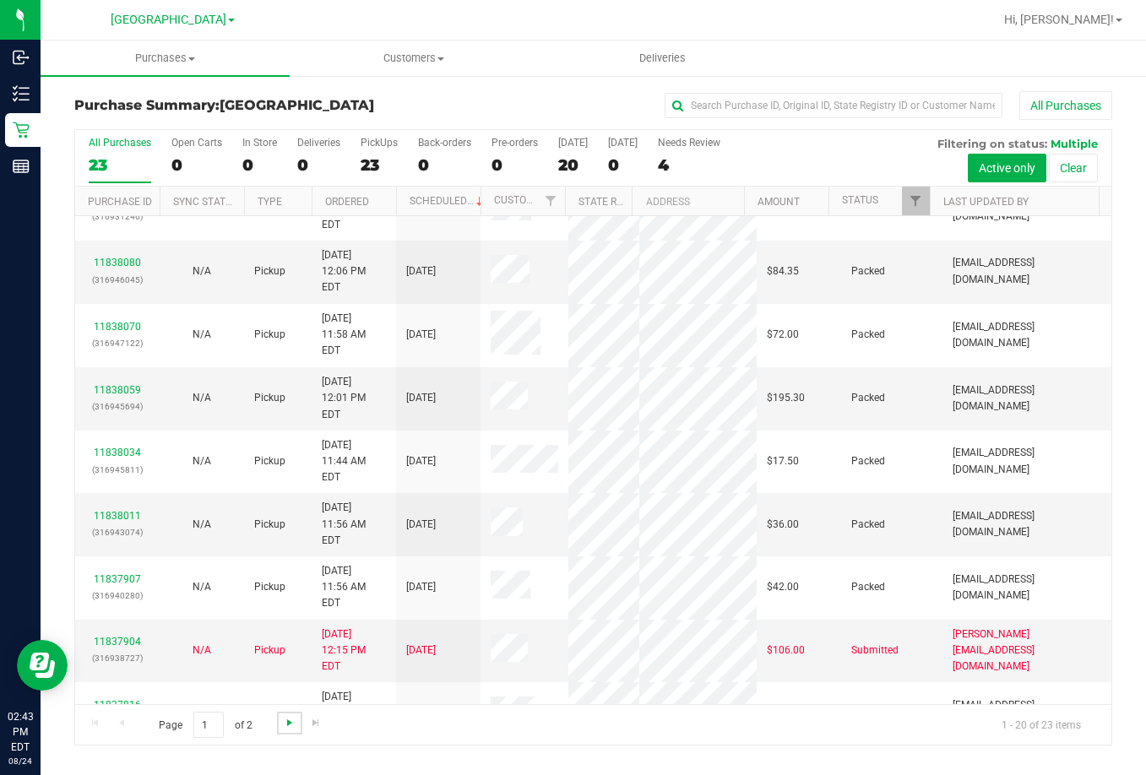
click at [286, 725] on span "Go to the next page" at bounding box center [290, 723] width 14 height 14
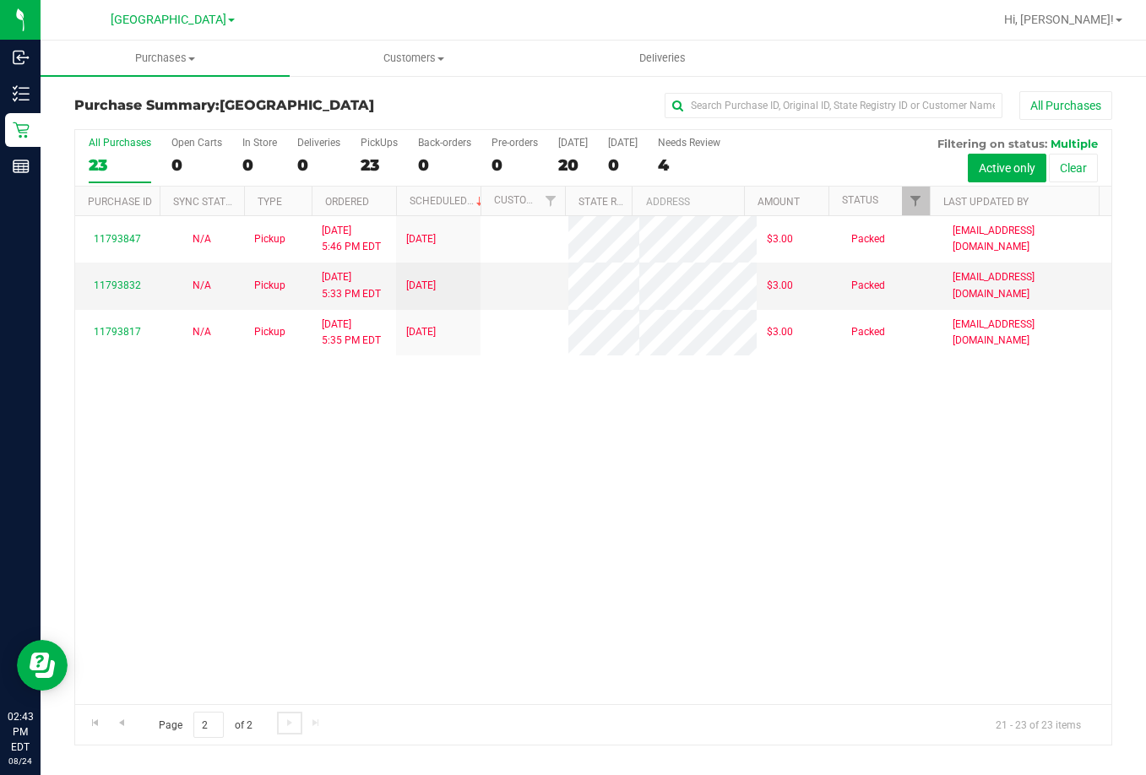
scroll to position [0, 0]
click at [543, 608] on div "11793847 N/A Pickup [DATE] 5:46 PM EDT 8/15/2025 $3.00 Packed [EMAIL_ADDRESS][D…" at bounding box center [593, 460] width 1036 height 488
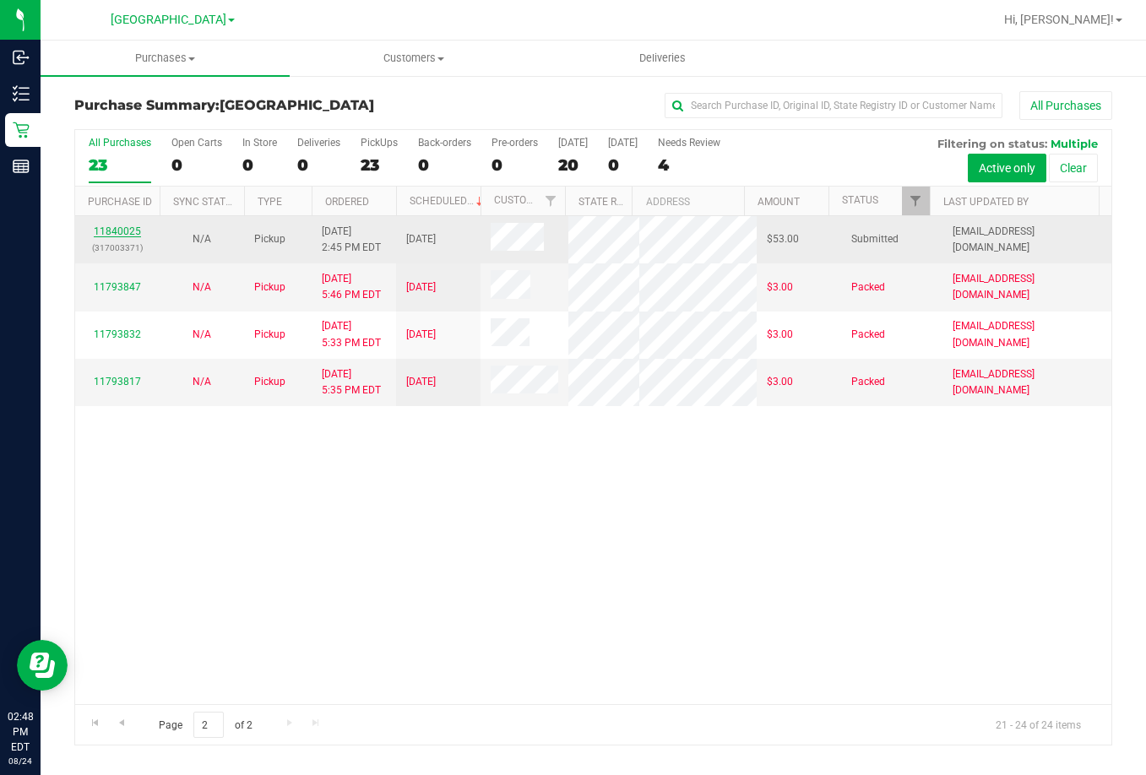
click at [110, 231] on link "11840025" at bounding box center [117, 232] width 47 height 12
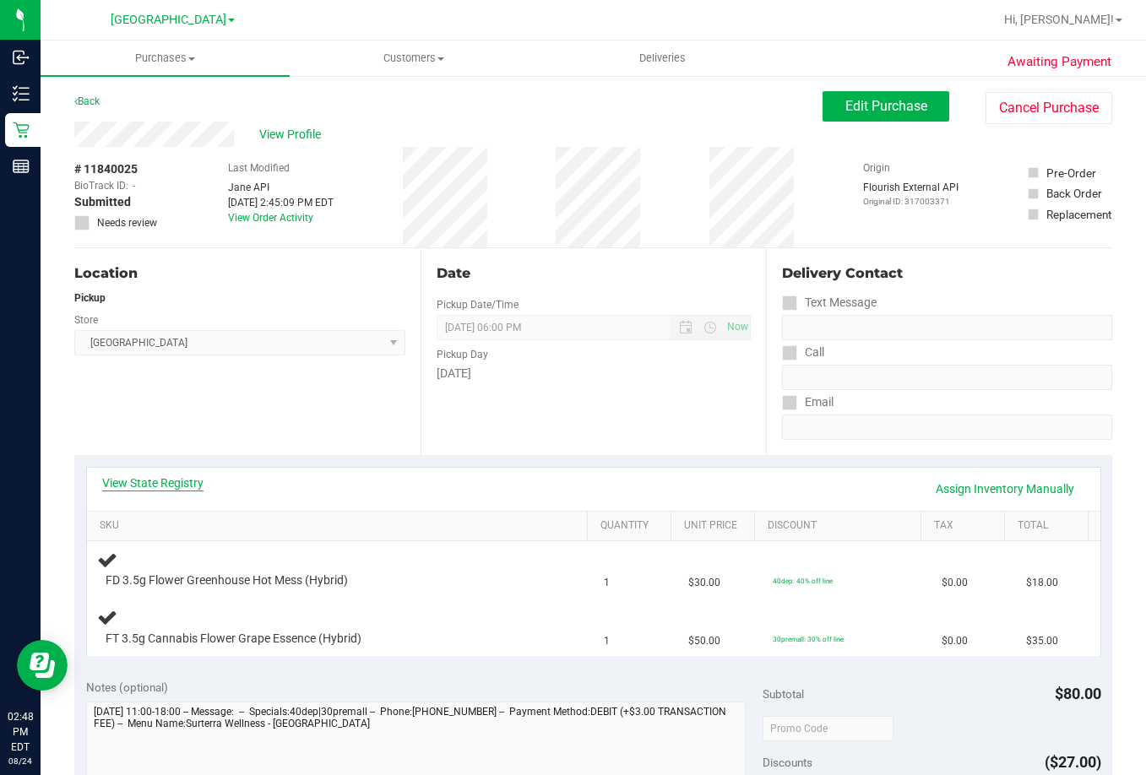
click at [173, 480] on link "View State Registry" at bounding box center [152, 483] width 101 height 17
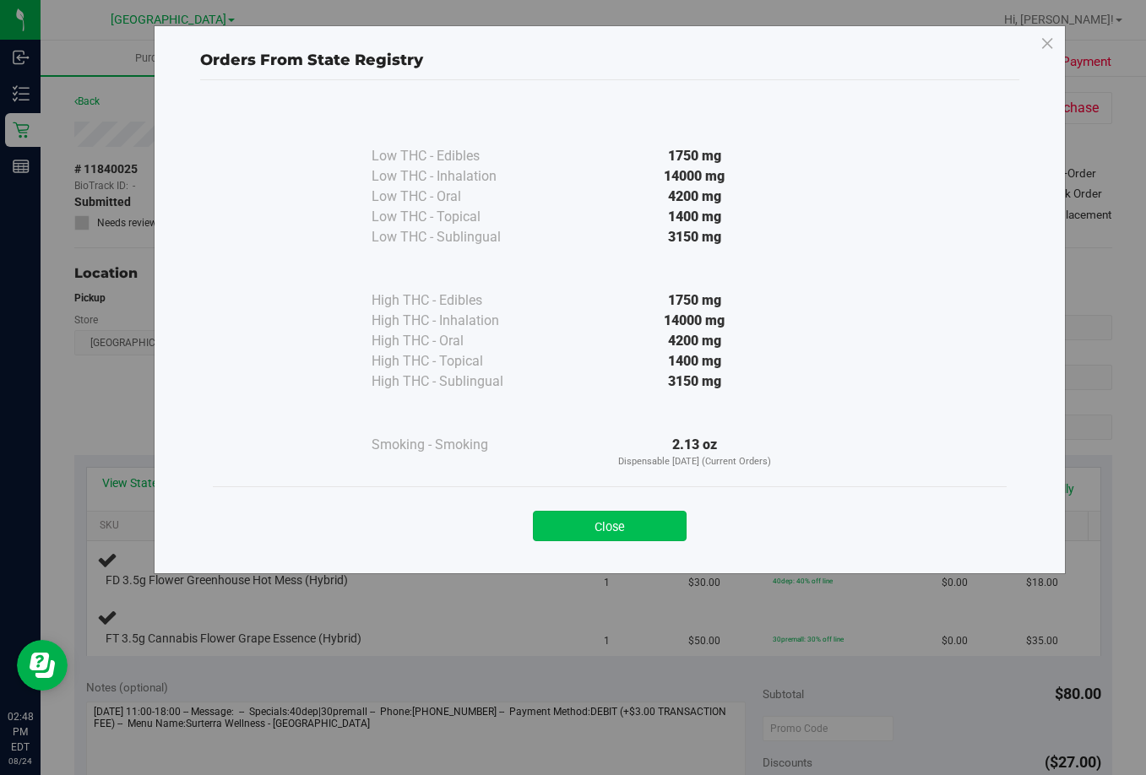
click at [639, 519] on button "Close" at bounding box center [610, 526] width 154 height 30
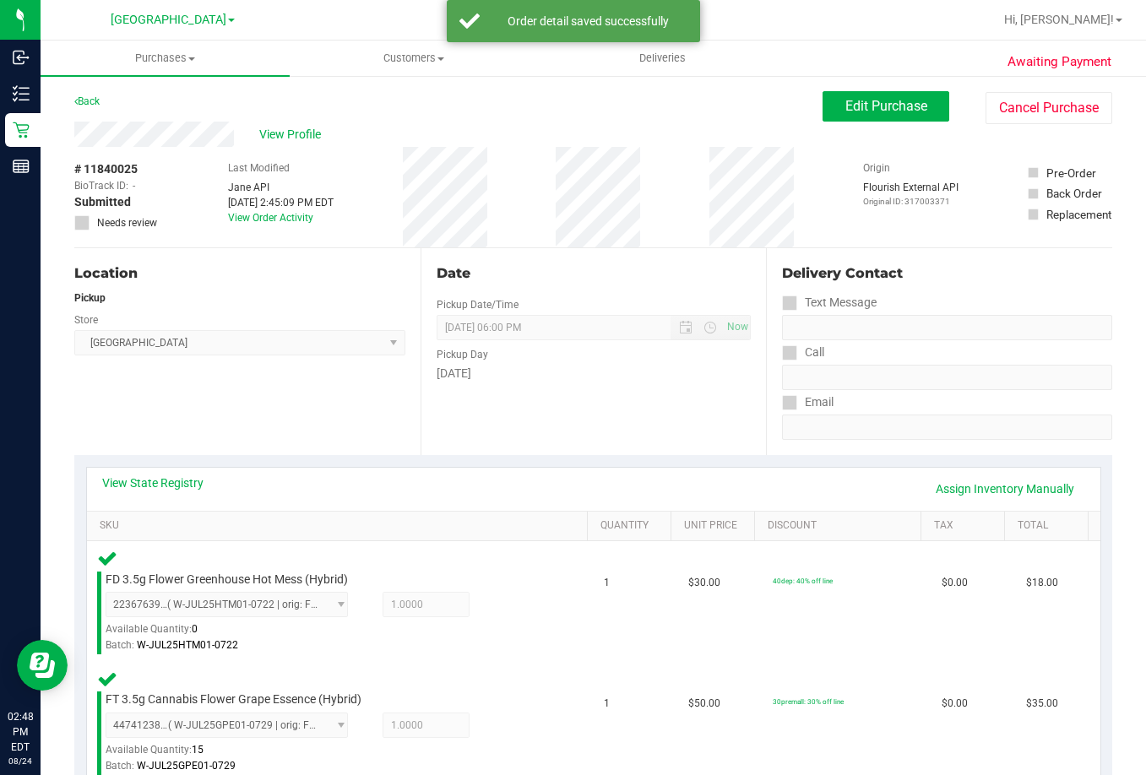
scroll to position [507, 0]
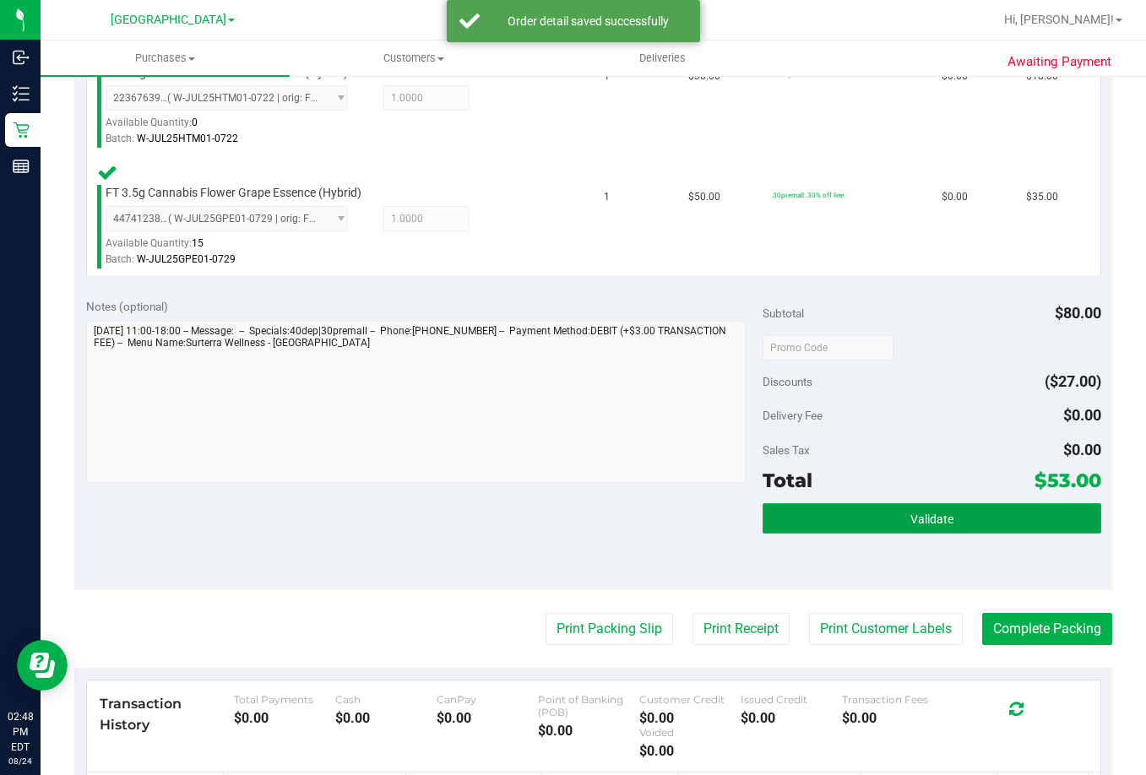
click at [913, 518] on span "Validate" at bounding box center [932, 520] width 43 height 14
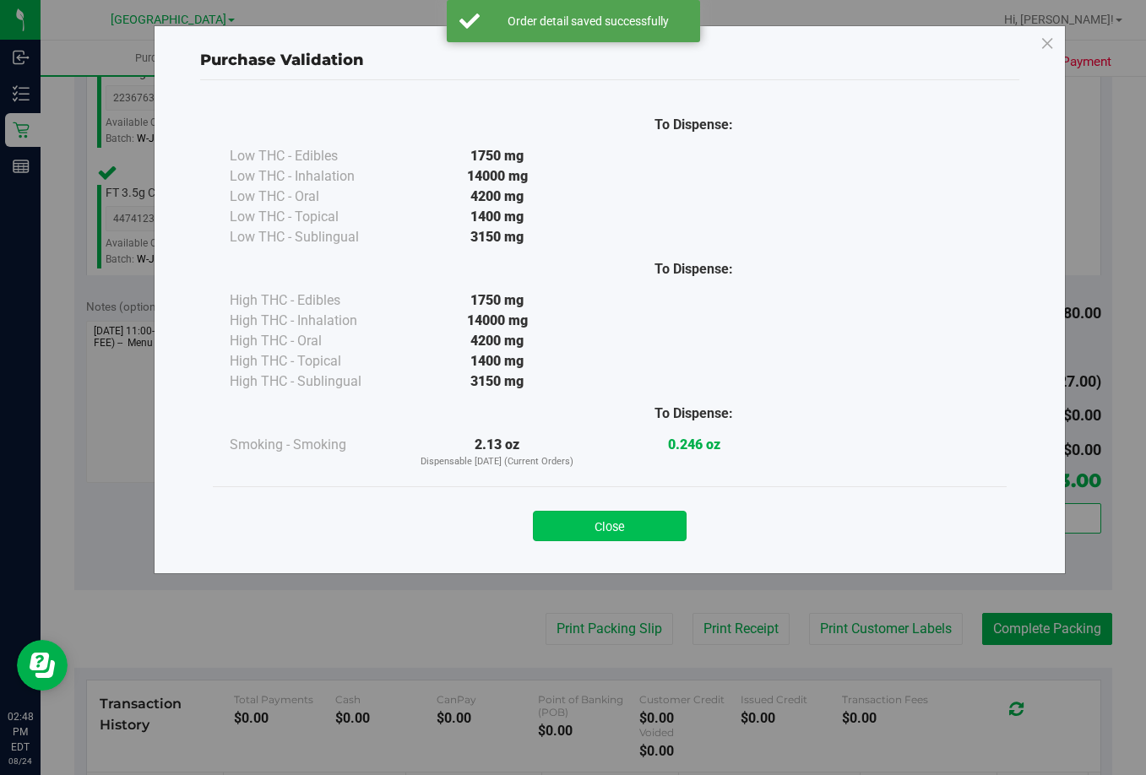
click at [607, 514] on button "Close" at bounding box center [610, 526] width 154 height 30
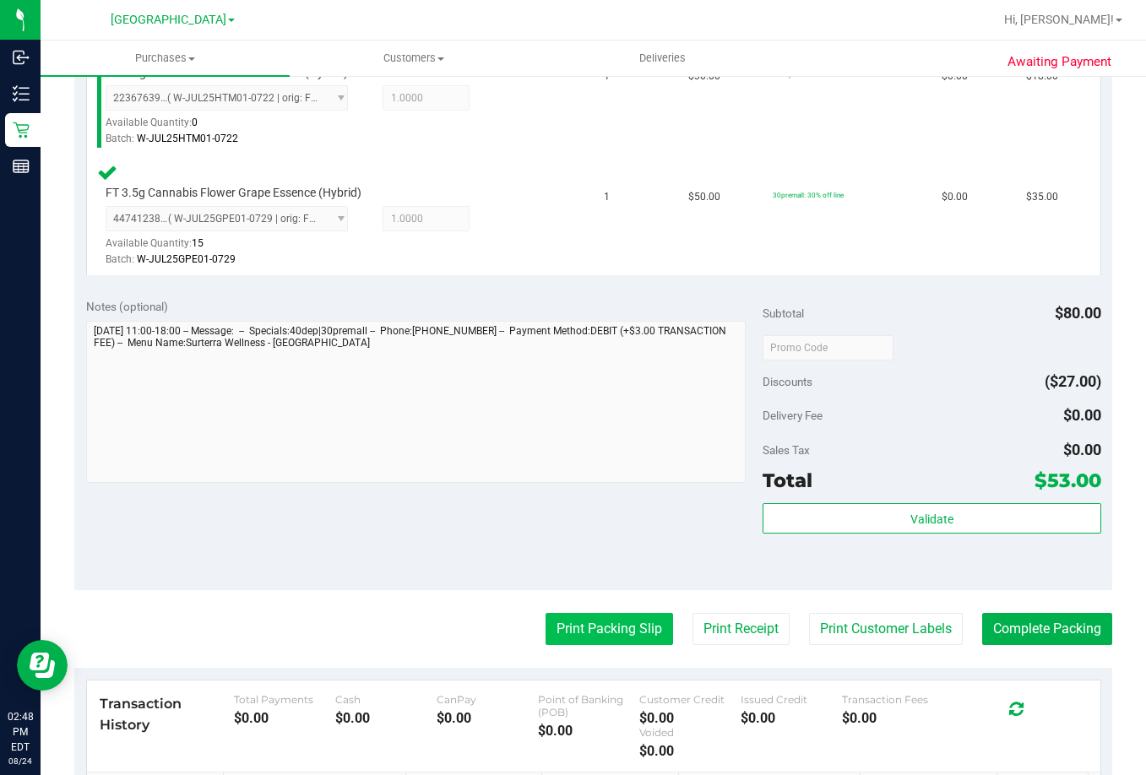
click at [636, 633] on button "Print Packing Slip" at bounding box center [610, 629] width 128 height 32
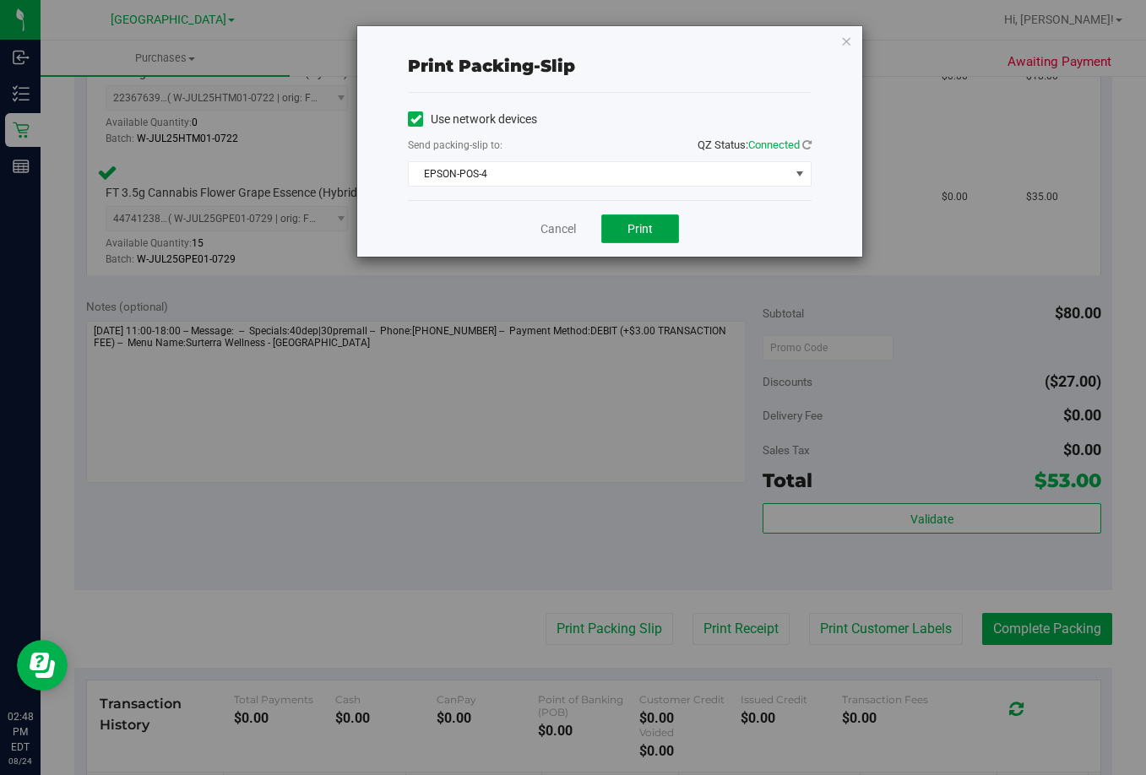
click at [646, 224] on span "Print" at bounding box center [640, 229] width 25 height 14
click at [549, 223] on link "Cancel" at bounding box center [558, 229] width 35 height 18
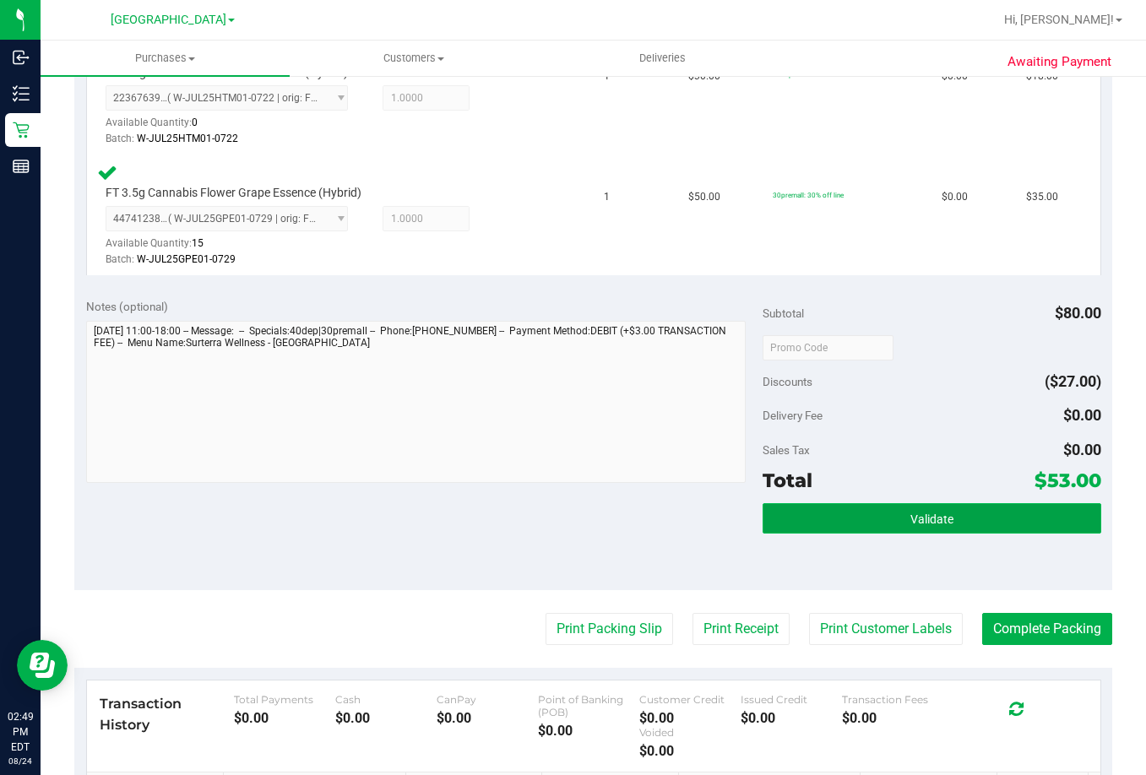
click at [911, 515] on span "Validate" at bounding box center [932, 520] width 43 height 14
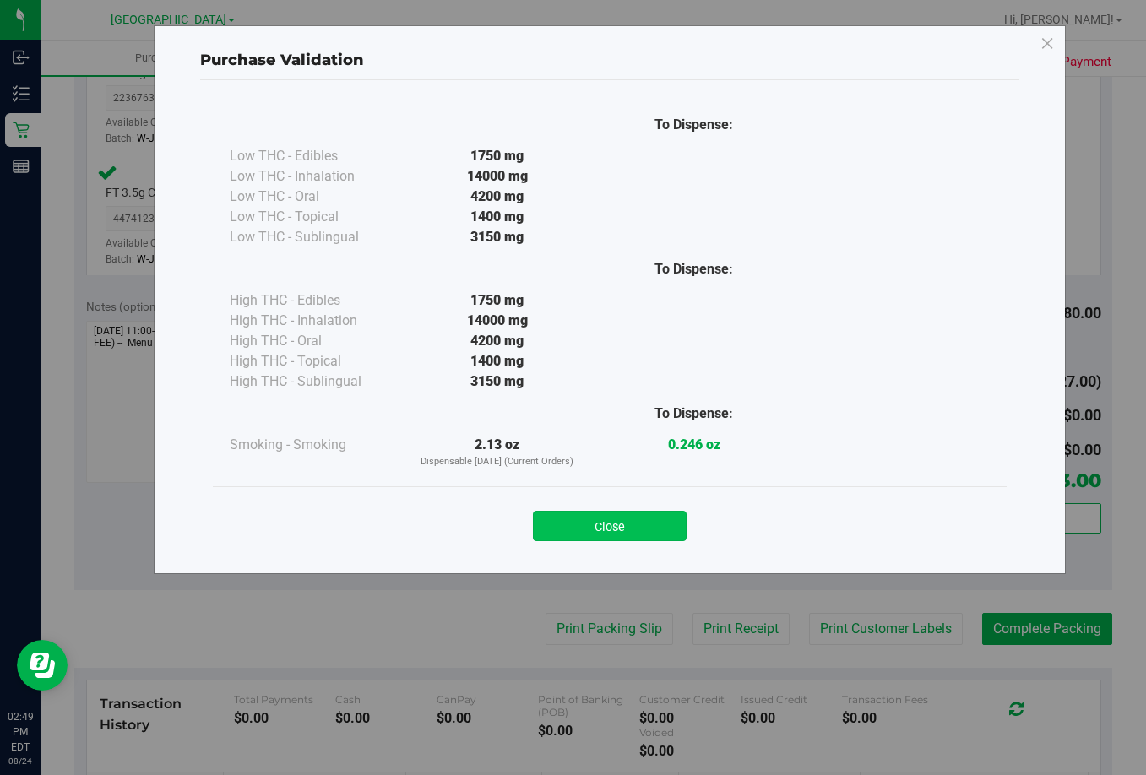
click at [635, 526] on button "Close" at bounding box center [610, 526] width 154 height 30
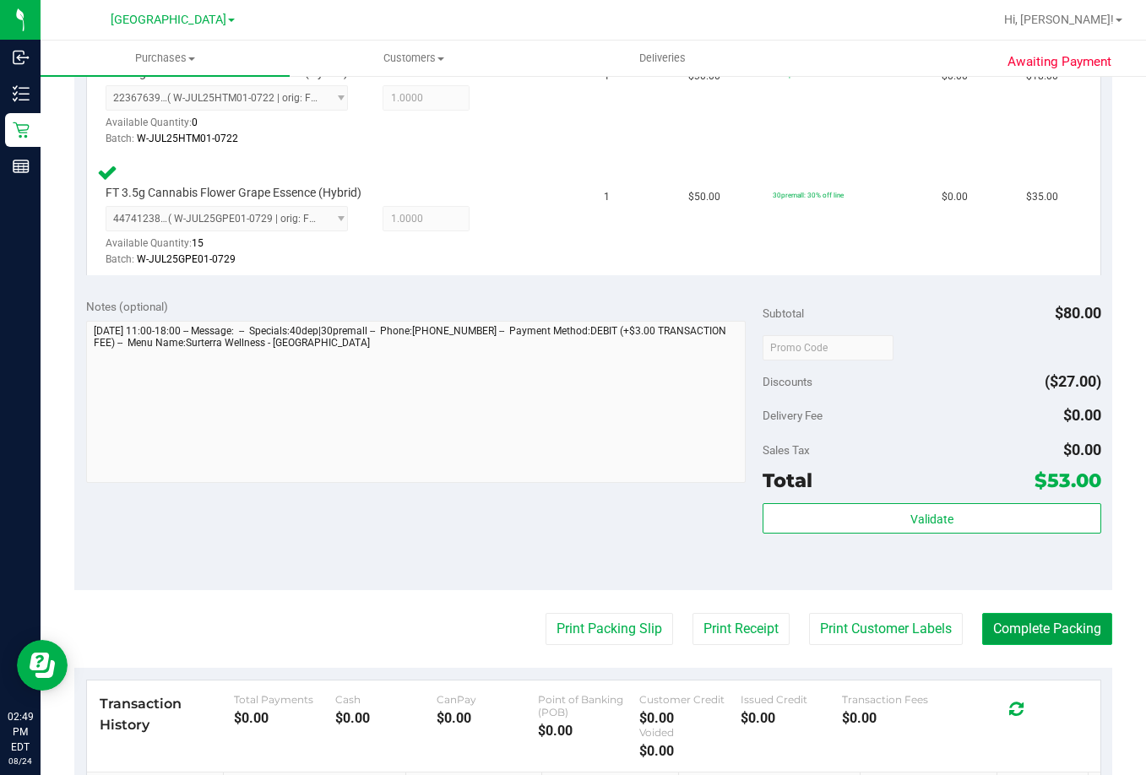
click at [1079, 630] on button "Complete Packing" at bounding box center [1047, 629] width 130 height 32
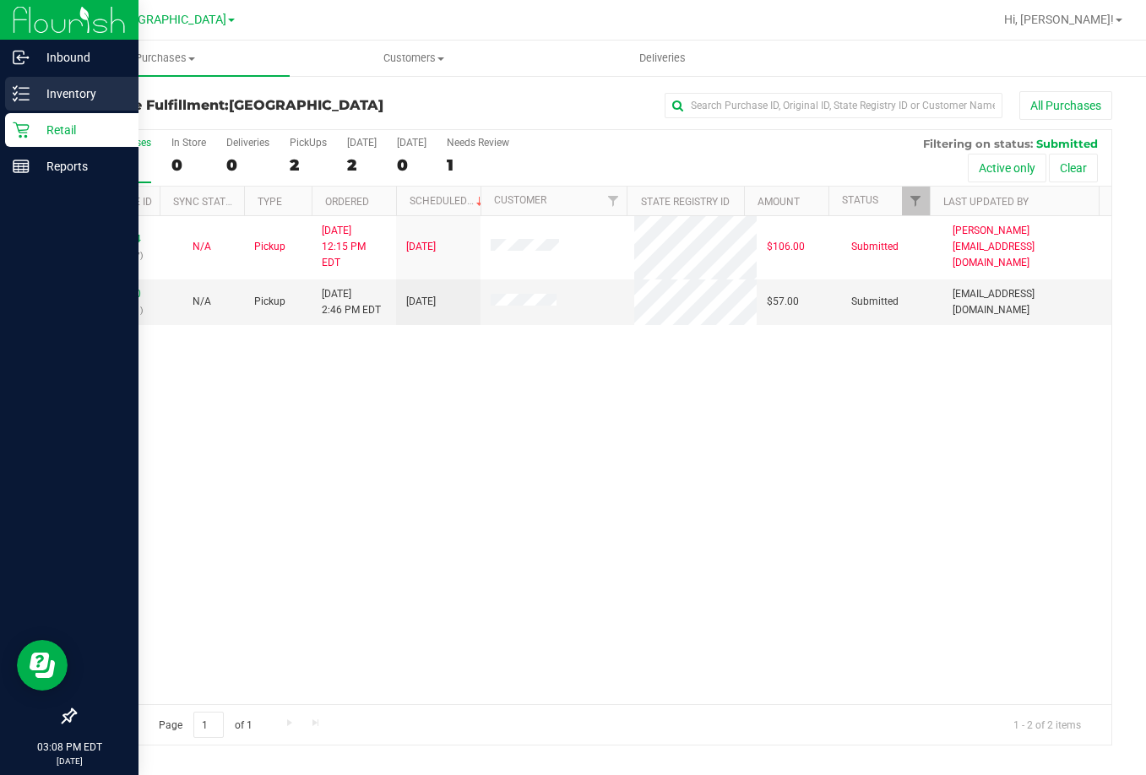
click at [86, 100] on p "Inventory" at bounding box center [80, 94] width 101 height 20
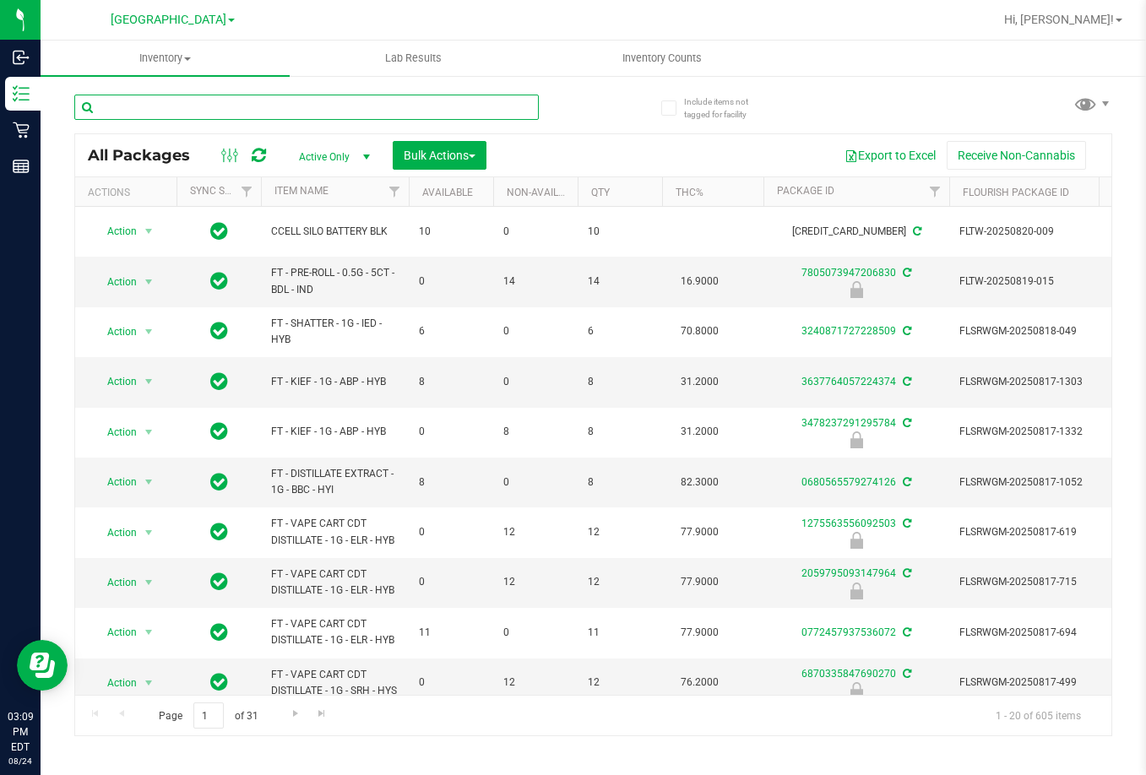
click at [265, 106] on input "text" at bounding box center [306, 107] width 465 height 25
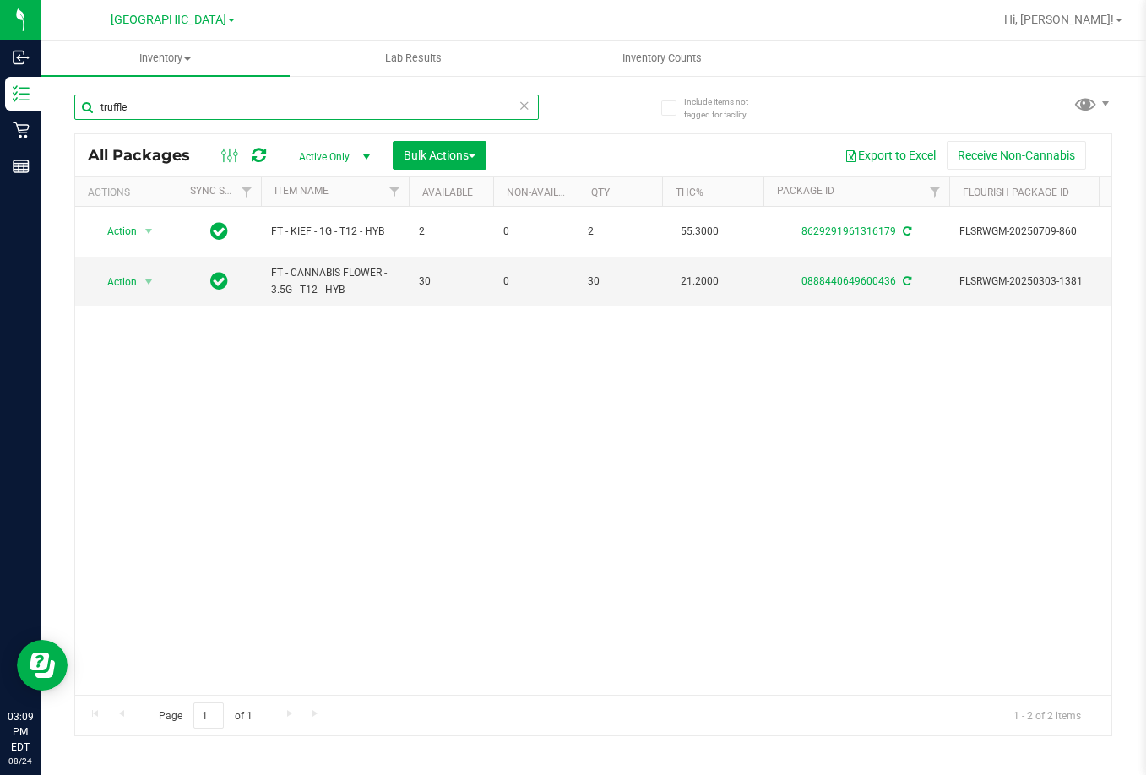
type input "truffle"
click at [351, 402] on div "Action Action Create package Edit attributes Global inventory Locate package Lo…" at bounding box center [593, 451] width 1036 height 488
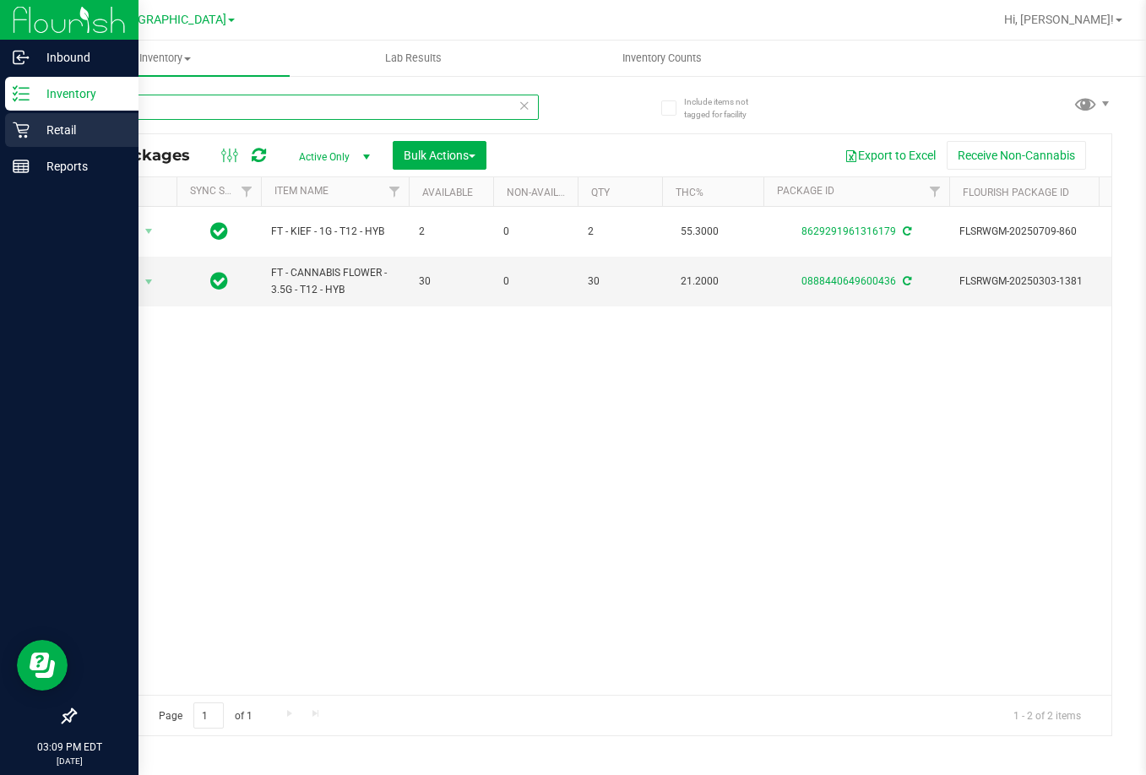
drag, startPoint x: 143, startPoint y: 118, endPoint x: 3, endPoint y: 133, distance: 140.9
click at [3, 133] on div "Inbound Inventory Retail Reports 03:09 PM EDT [DATE] 08/24 Lakeland WC Hi, [PER…" at bounding box center [573, 387] width 1146 height 775
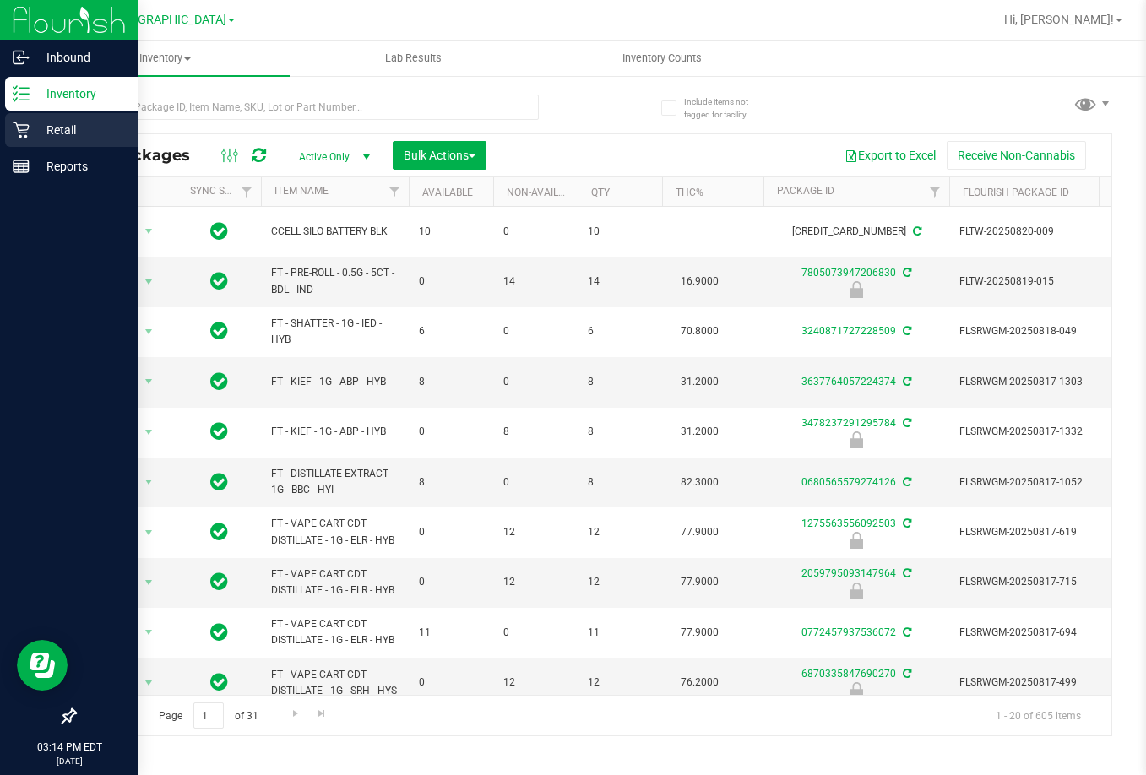
click at [42, 127] on p "Retail" at bounding box center [80, 130] width 101 height 20
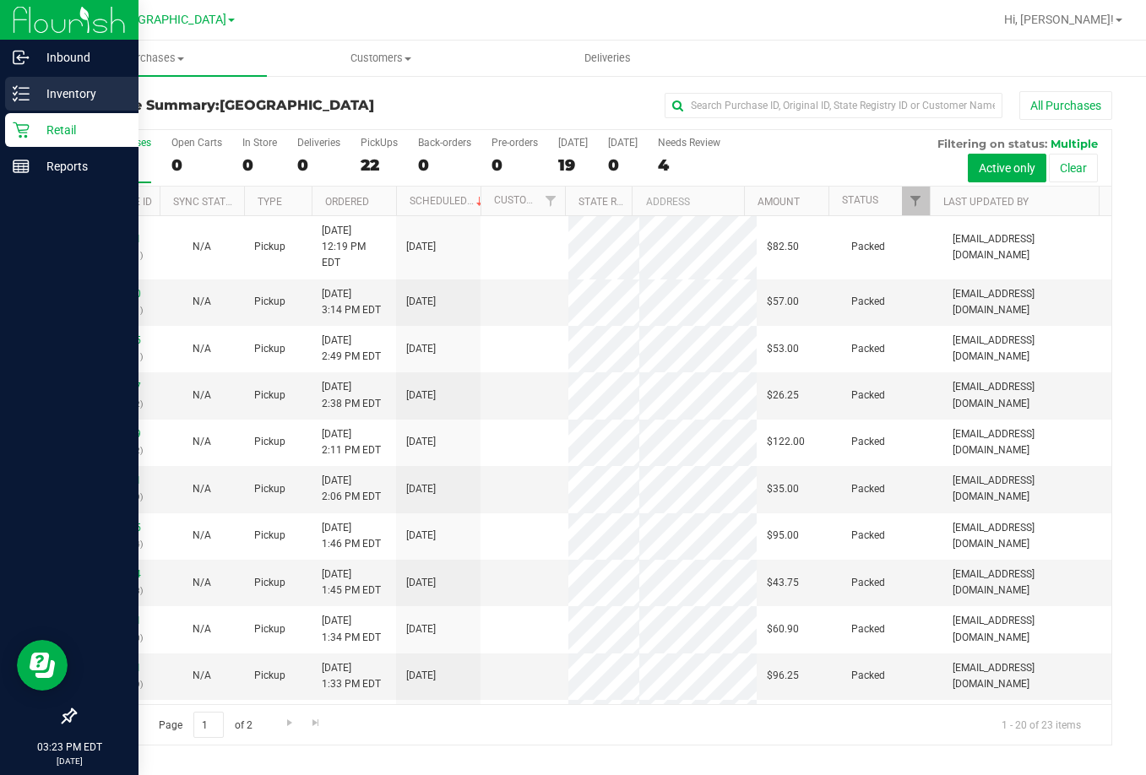
click at [61, 96] on p "Inventory" at bounding box center [80, 94] width 101 height 20
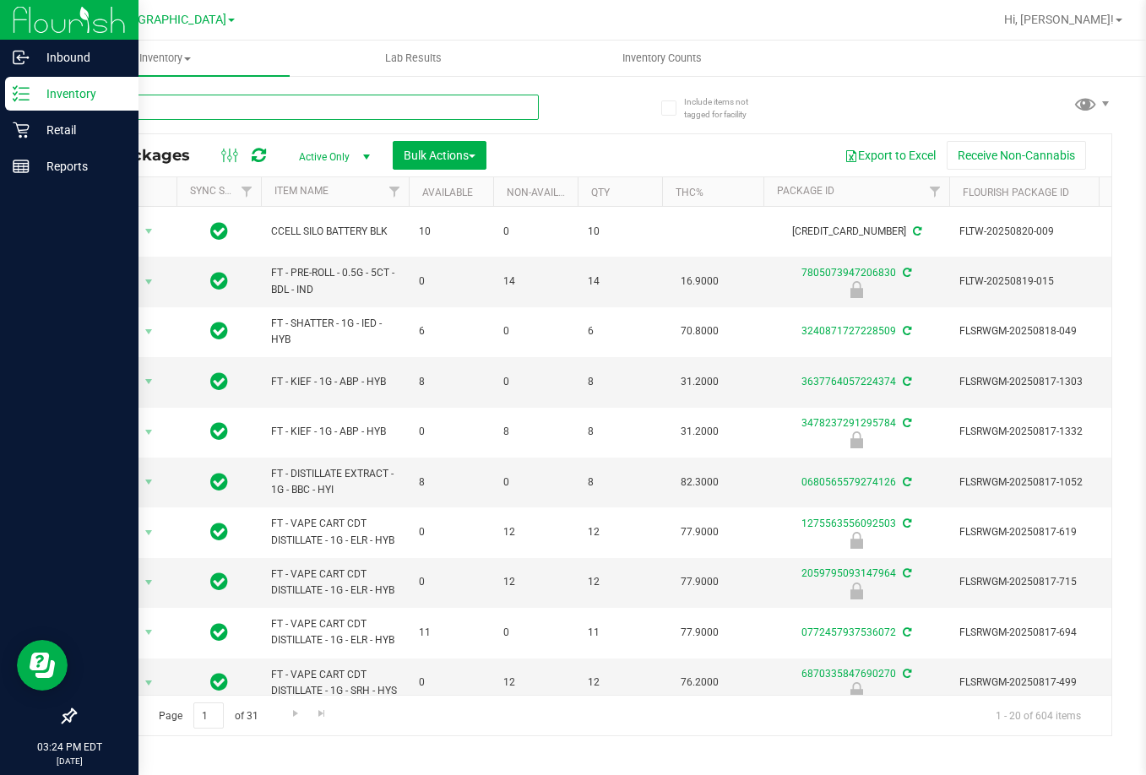
click at [224, 110] on input "text" at bounding box center [306, 107] width 465 height 25
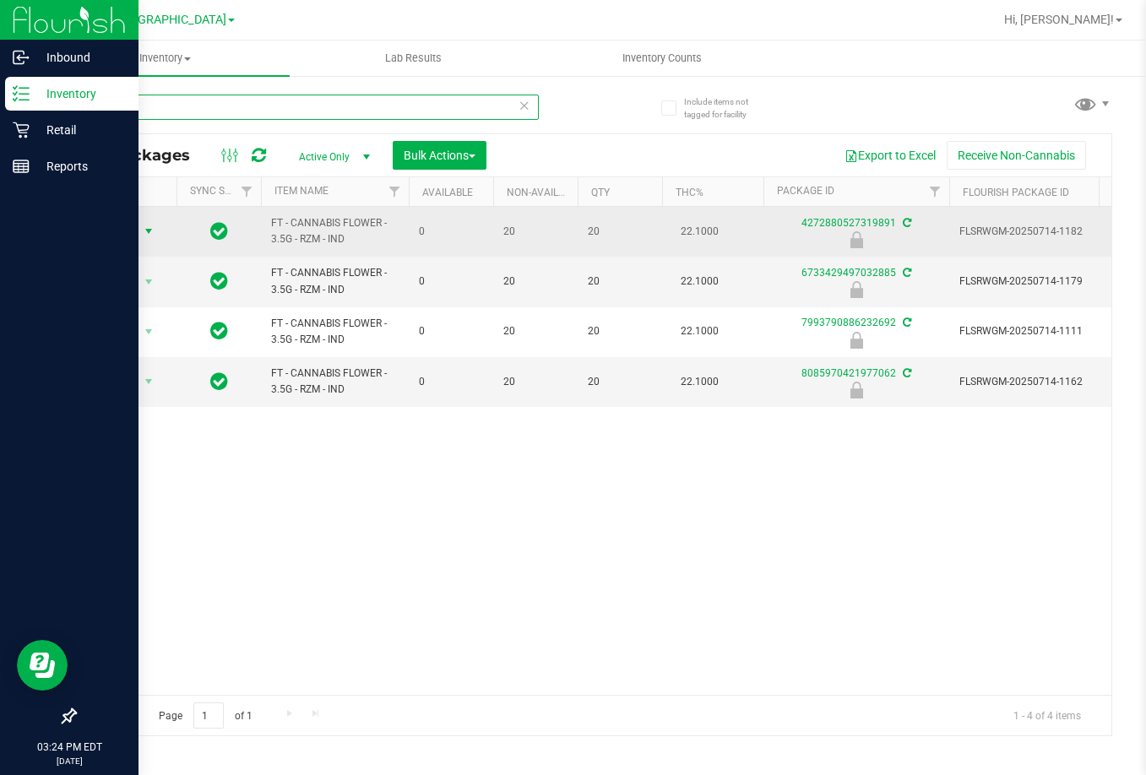
type input "rzm"
click at [134, 230] on span "Action" at bounding box center [115, 232] width 46 height 24
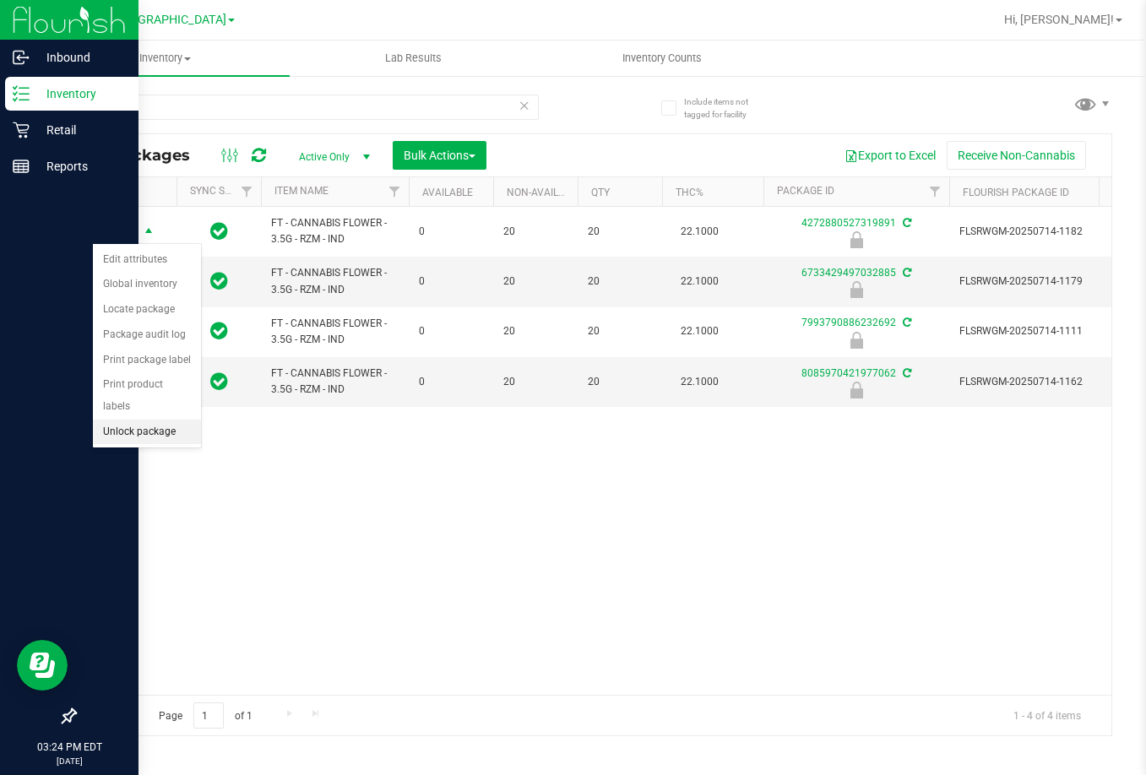
click at [148, 420] on li "Unlock package" at bounding box center [147, 432] width 108 height 25
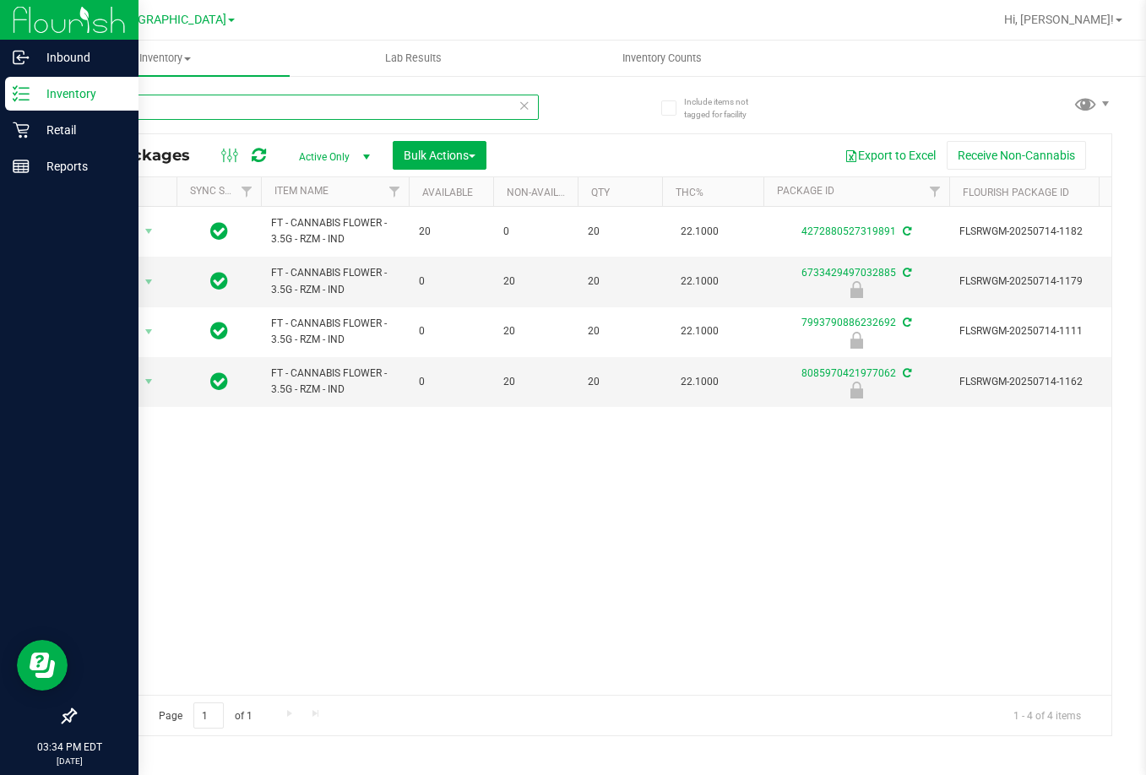
drag, startPoint x: 155, startPoint y: 108, endPoint x: 49, endPoint y: 98, distance: 106.9
click at [60, 121] on div "Include items not tagged for facility rzm All Packages Active Only Active Only …" at bounding box center [594, 331] width 1106 height 515
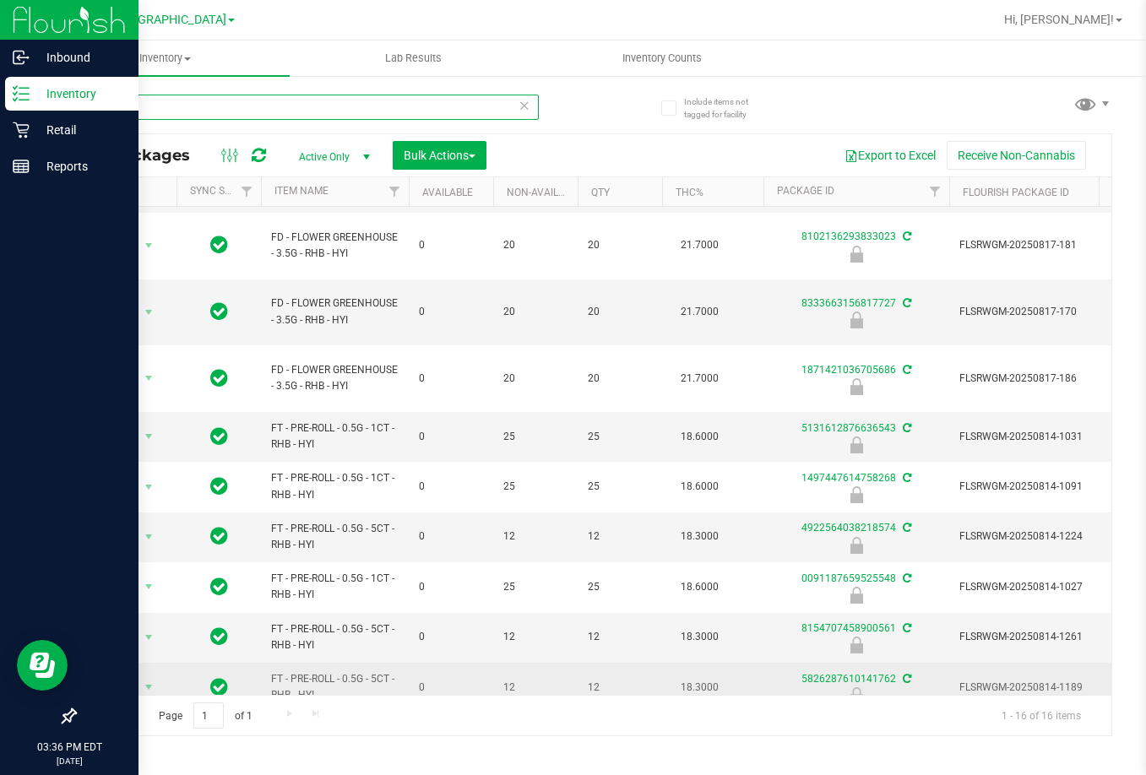
scroll to position [327, 0]
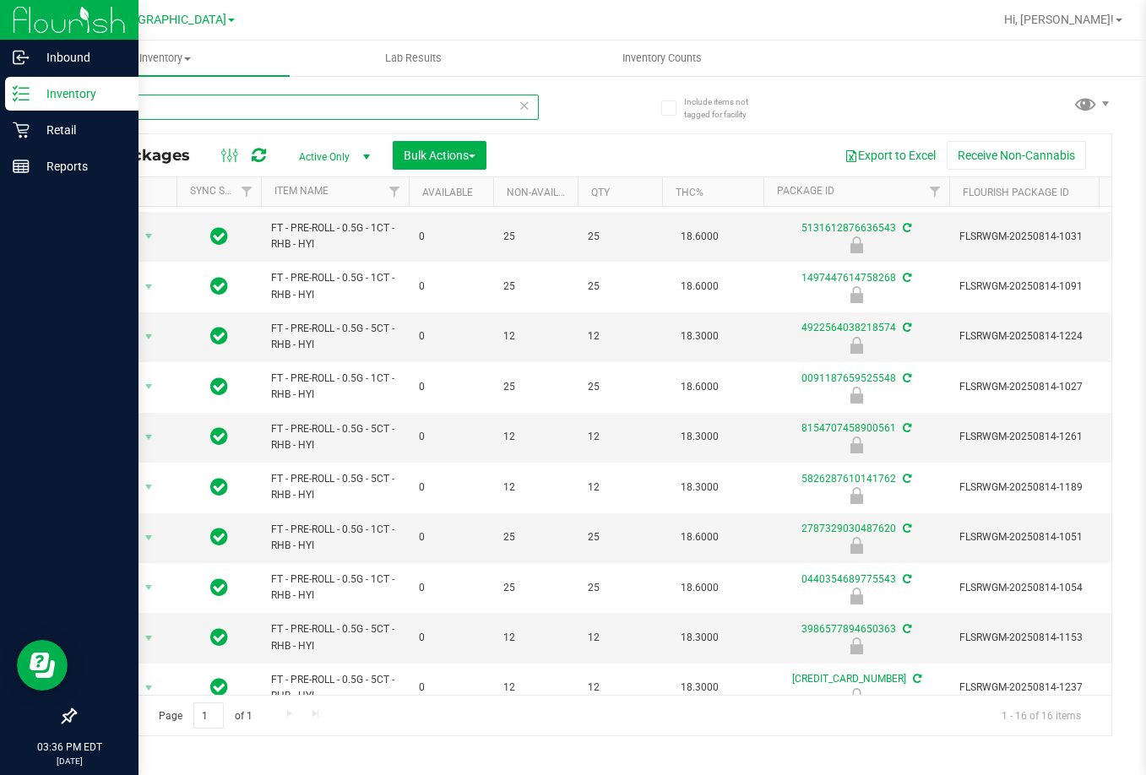
type input "RHB"
click at [307, 184] on th "Item Name" at bounding box center [335, 192] width 148 height 30
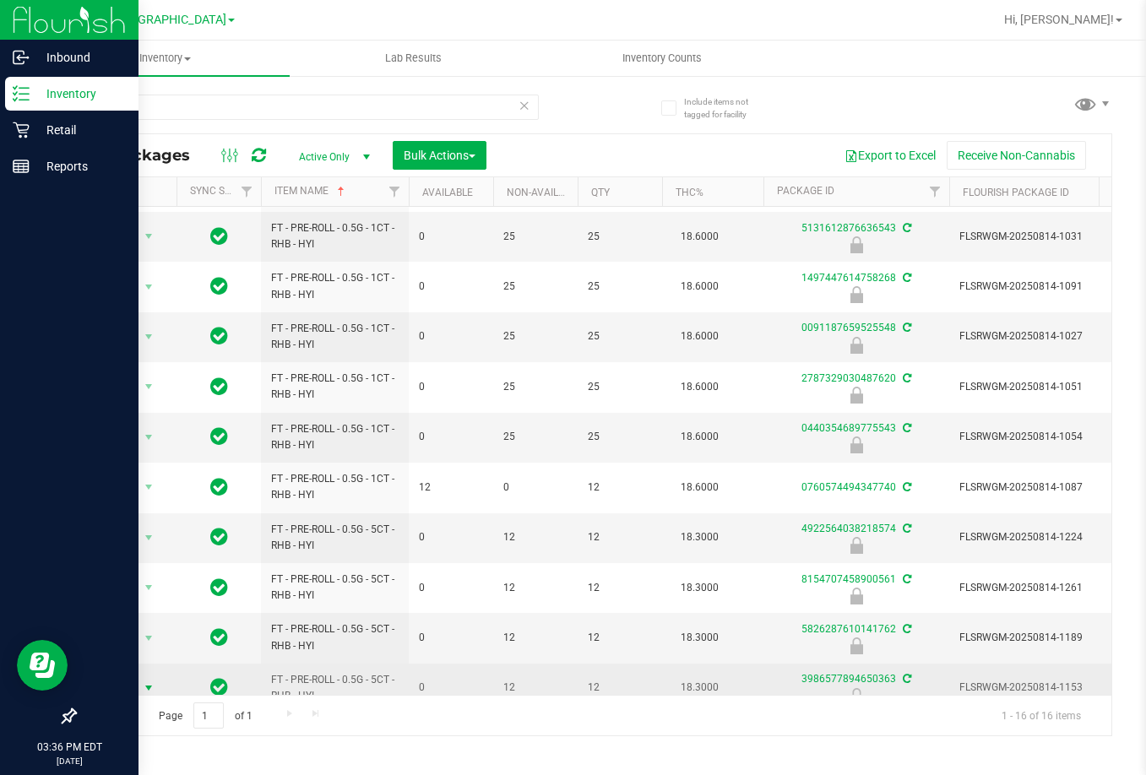
click at [117, 677] on span "Action" at bounding box center [115, 689] width 46 height 24
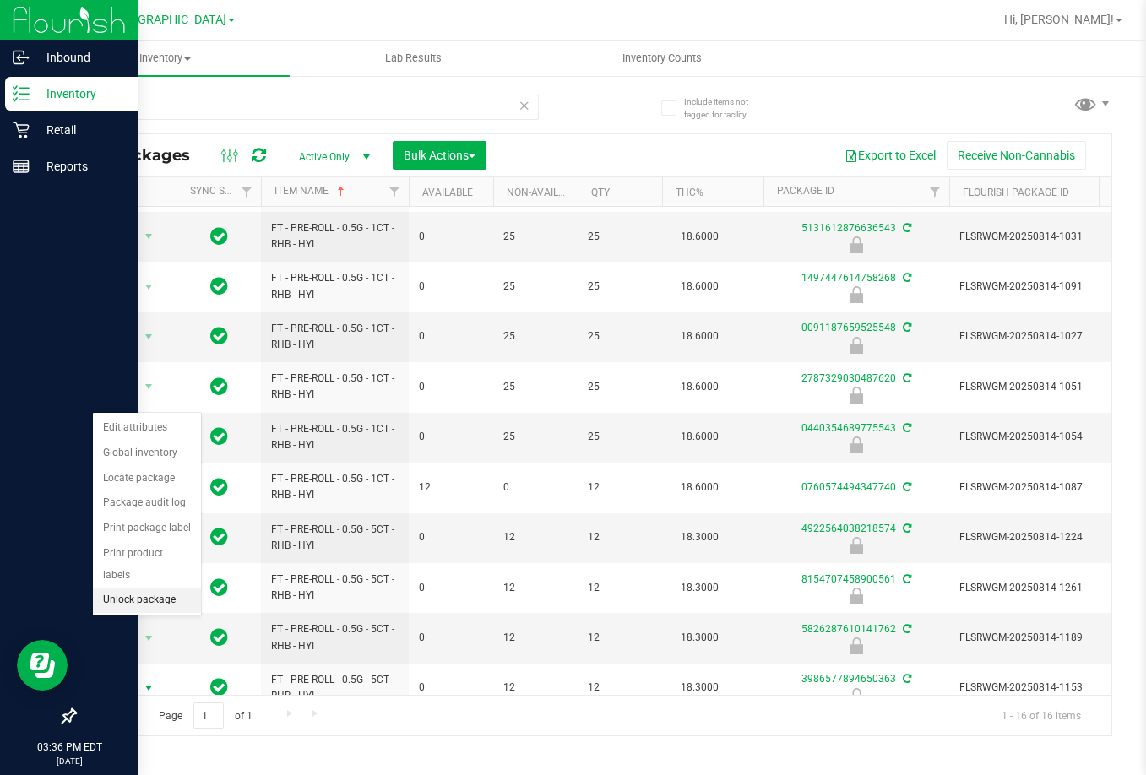
click at [148, 588] on li "Unlock package" at bounding box center [147, 600] width 108 height 25
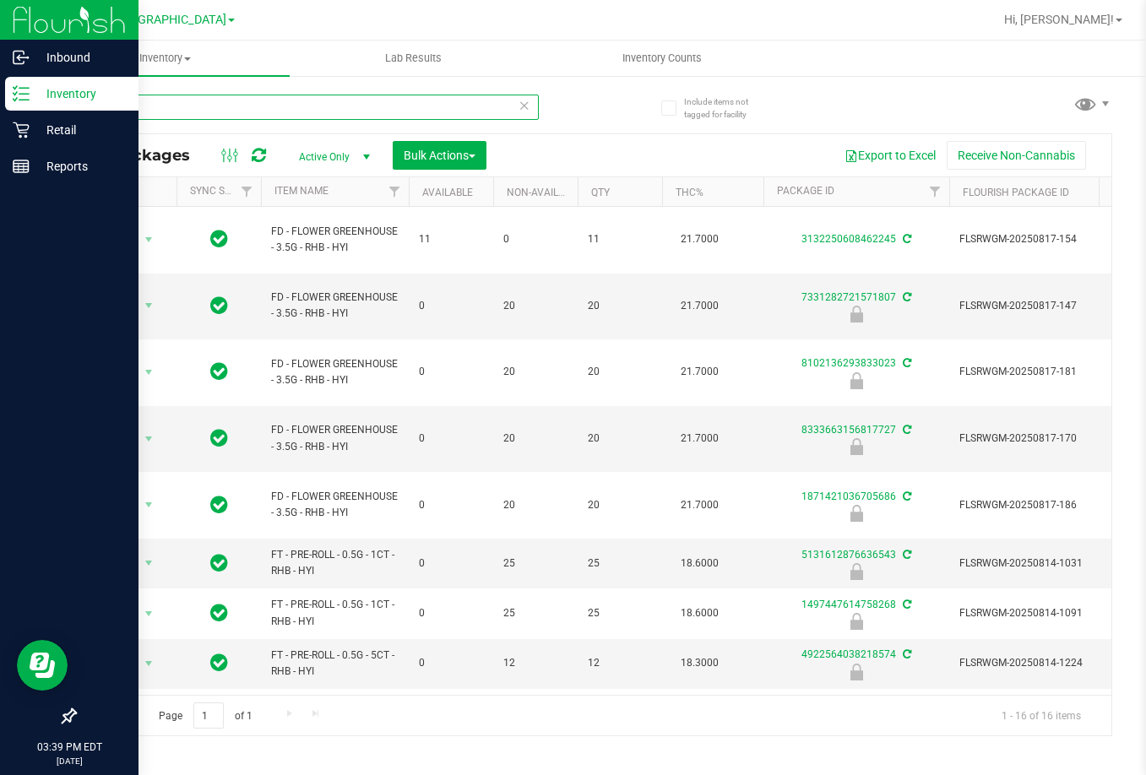
drag, startPoint x: 177, startPoint y: 104, endPoint x: 73, endPoint y: 120, distance: 105.1
click at [73, 120] on div "Include items not tagged for facility RHB All Packages Active Only Active Only …" at bounding box center [594, 331] width 1106 height 515
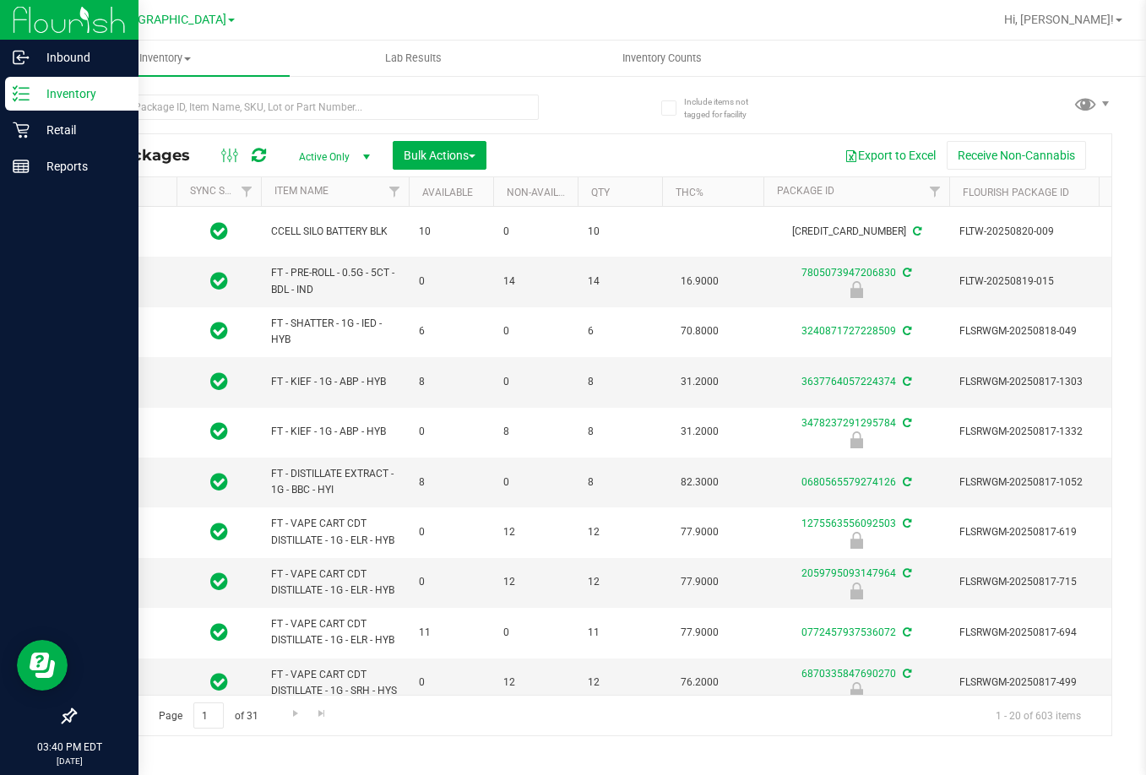
type input "[DATE]"
click at [59, 126] on p "Retail" at bounding box center [80, 130] width 101 height 20
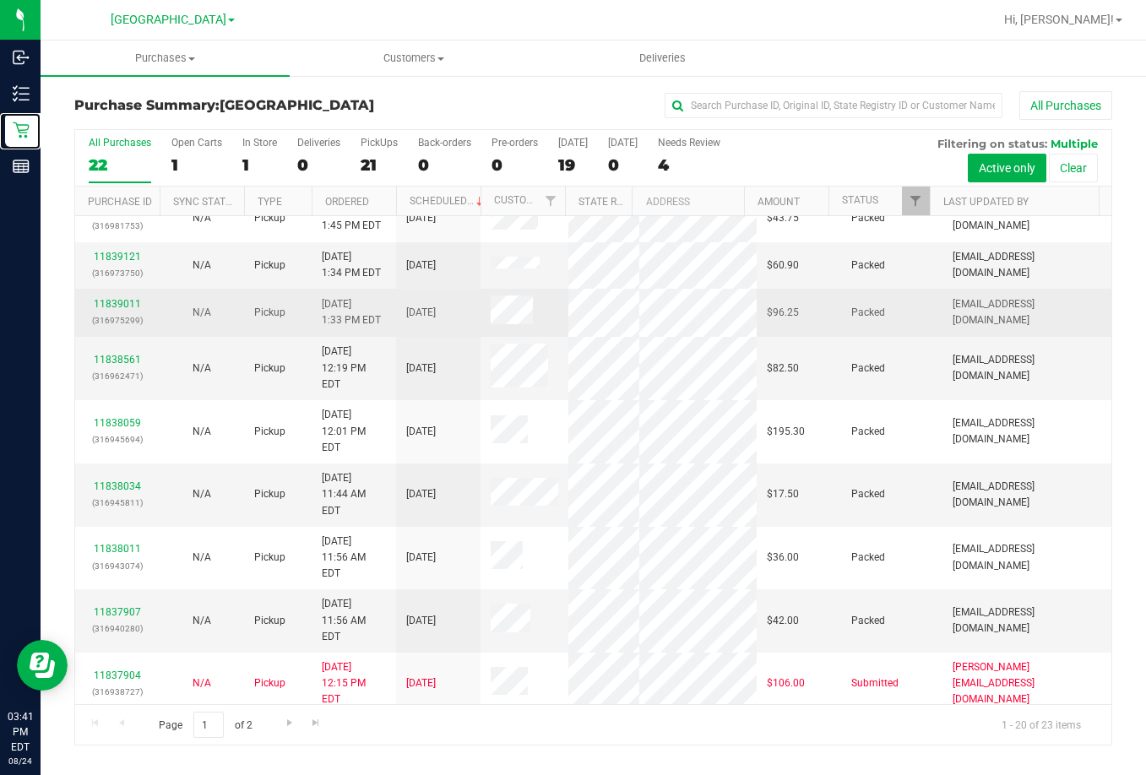
scroll to position [507, 0]
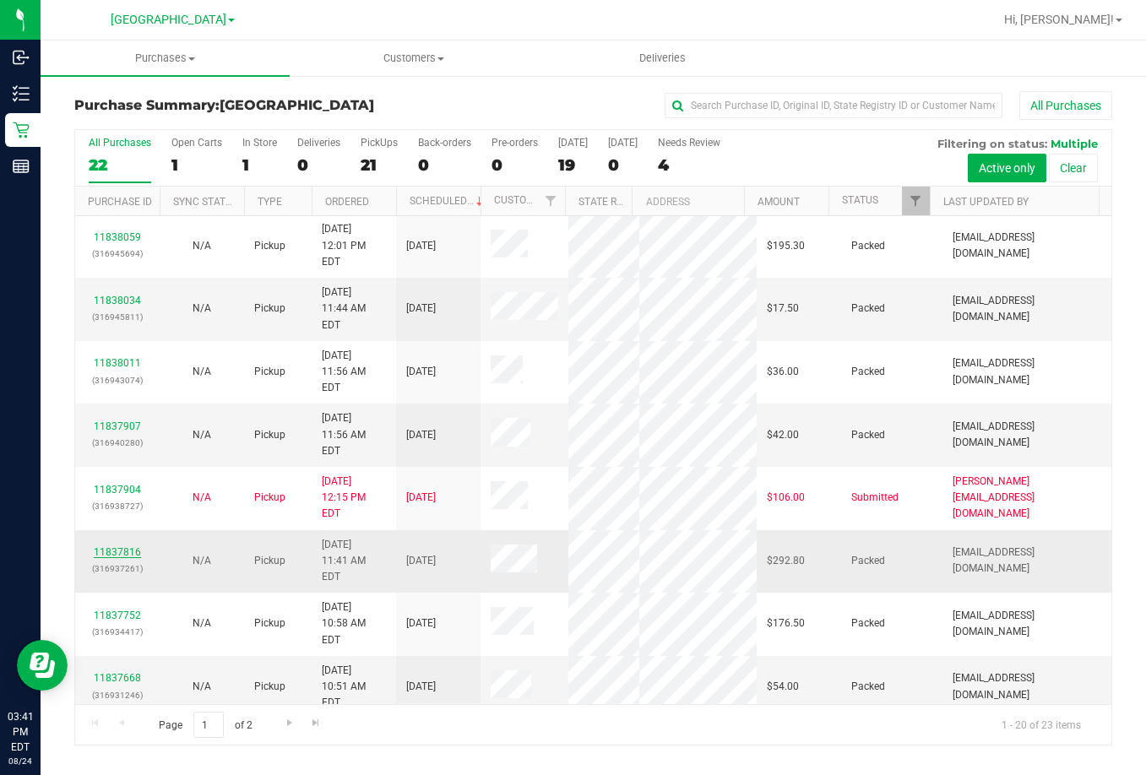
click at [115, 546] on link "11837816" at bounding box center [117, 552] width 47 height 12
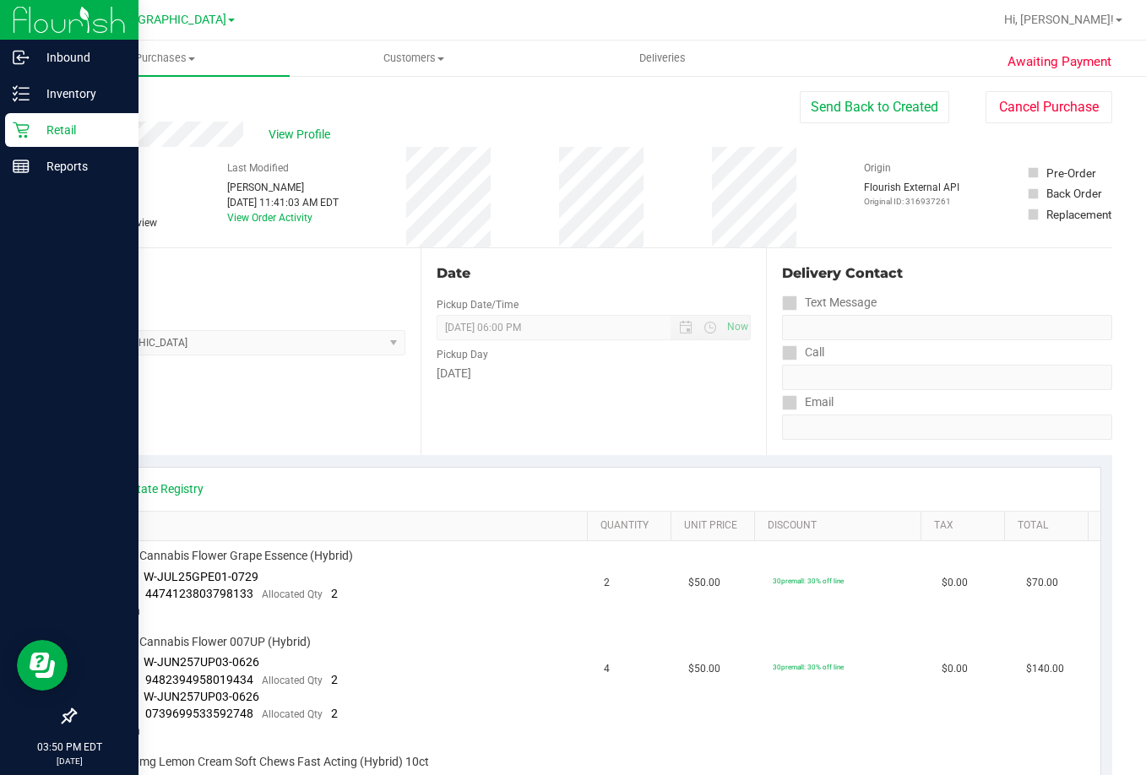
click at [35, 130] on p "Retail" at bounding box center [80, 130] width 101 height 20
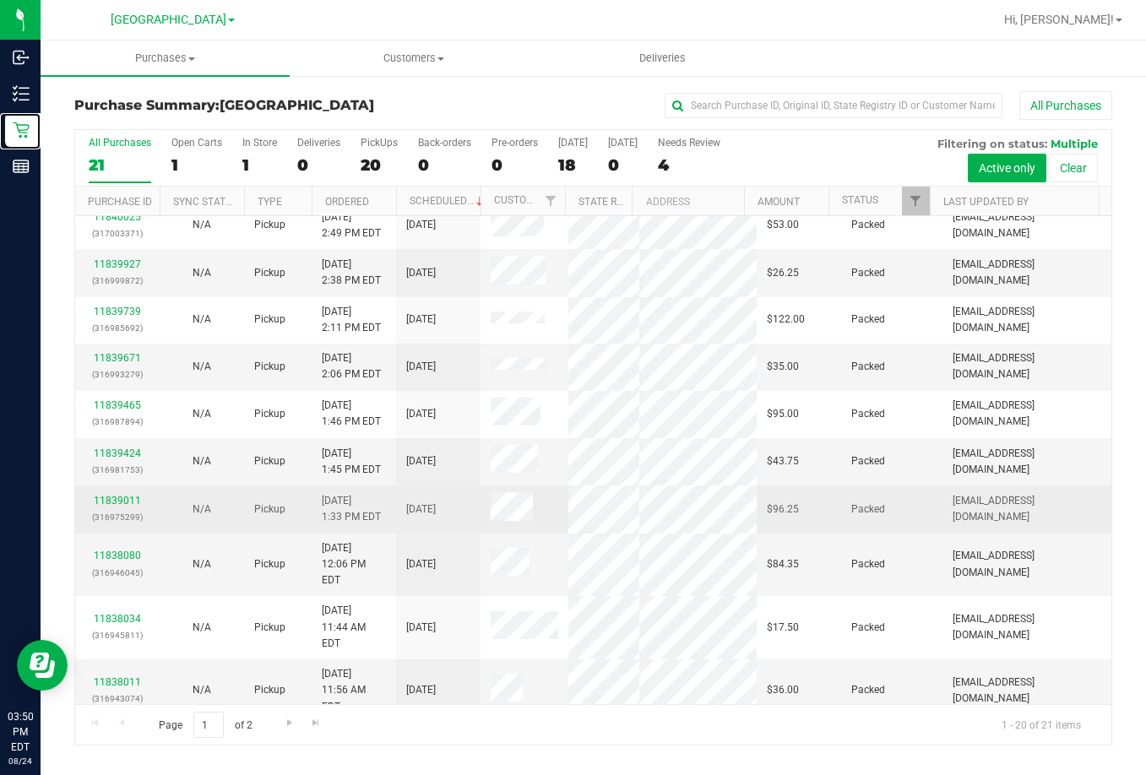
scroll to position [253, 0]
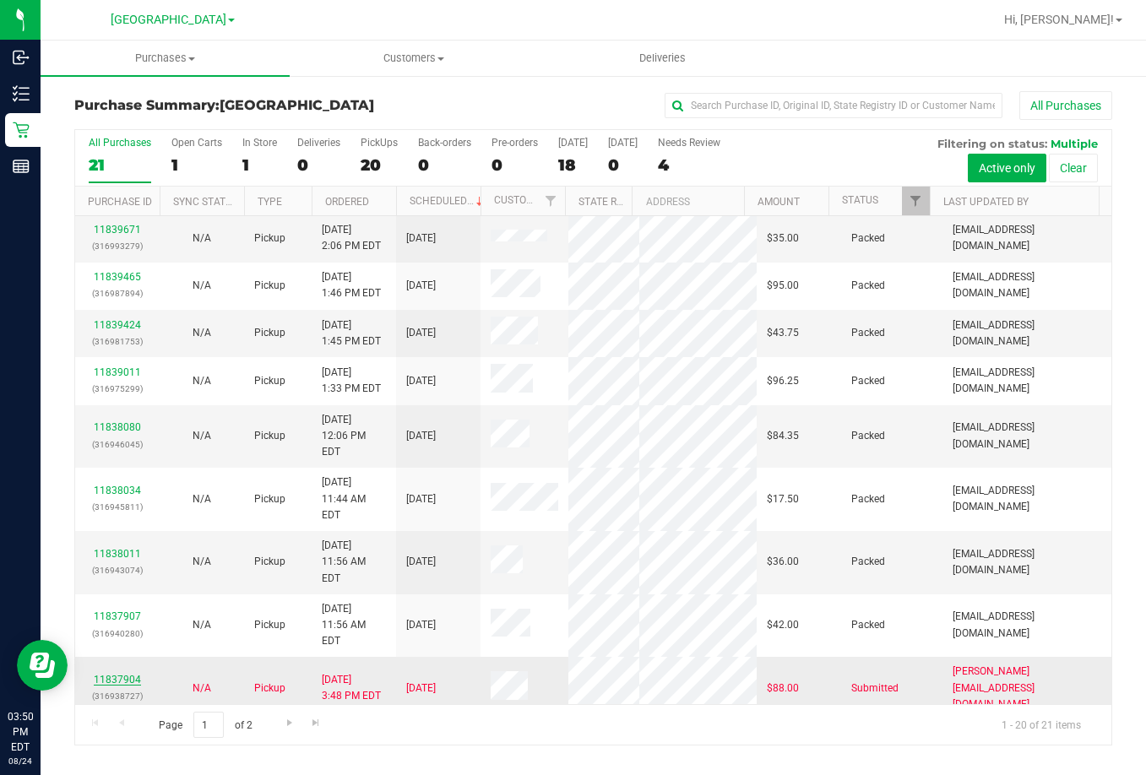
click at [127, 674] on link "11837904" at bounding box center [117, 680] width 47 height 12
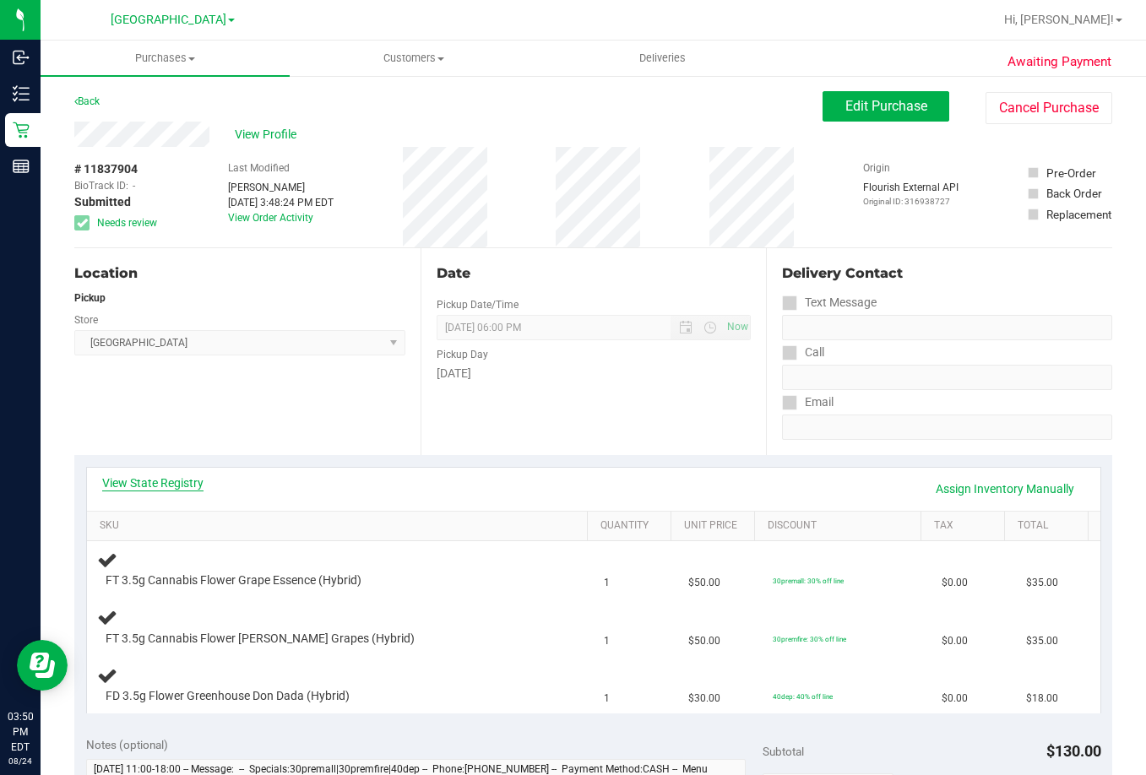
click at [174, 481] on link "View State Registry" at bounding box center [152, 483] width 101 height 17
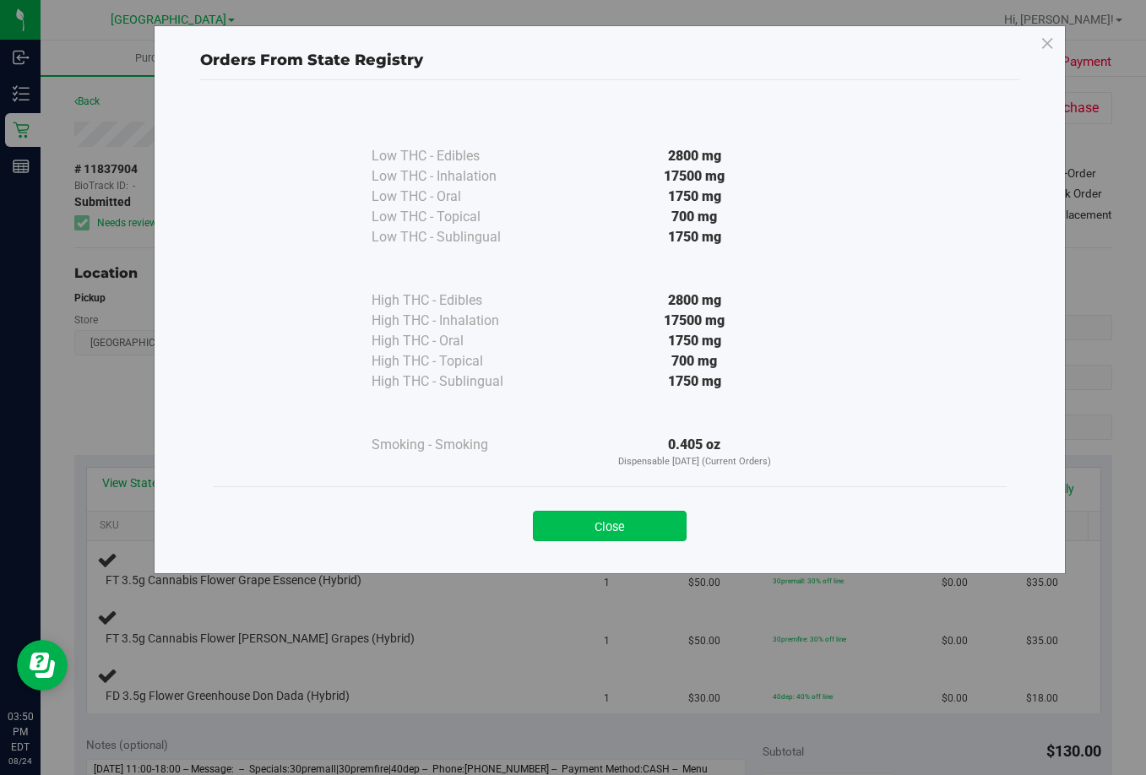
click at [606, 519] on button "Close" at bounding box center [610, 526] width 154 height 30
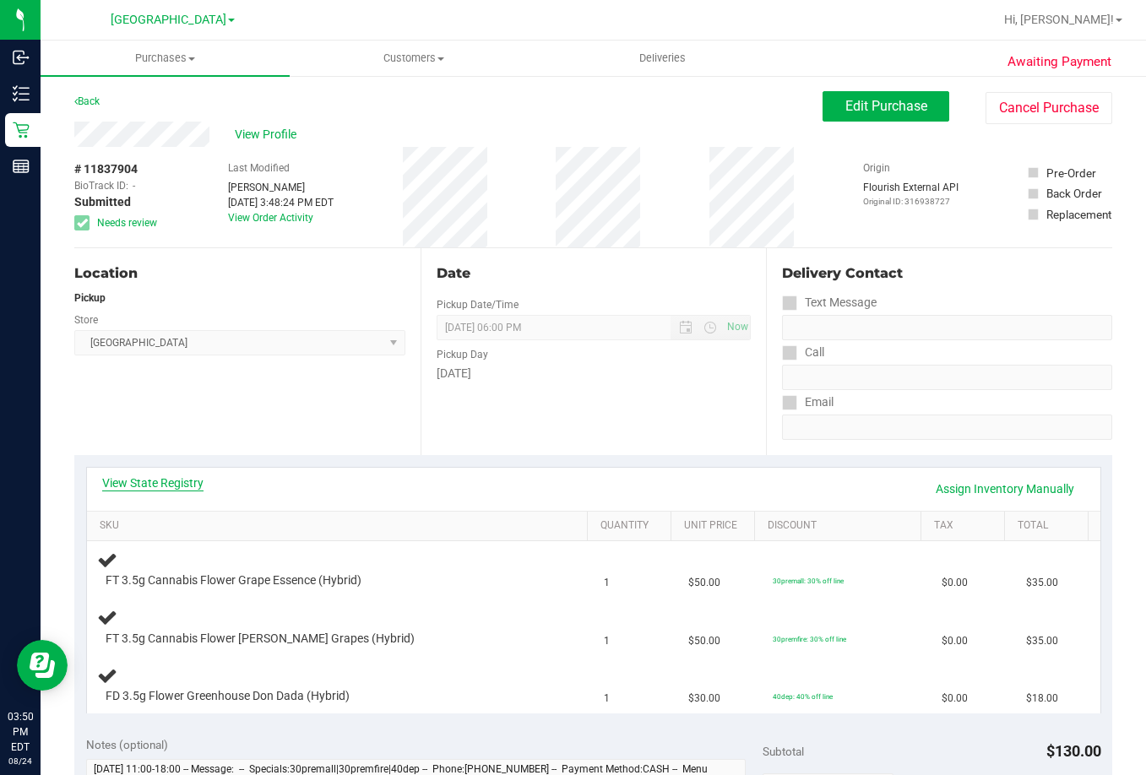
click at [162, 485] on link "View State Registry" at bounding box center [152, 483] width 101 height 17
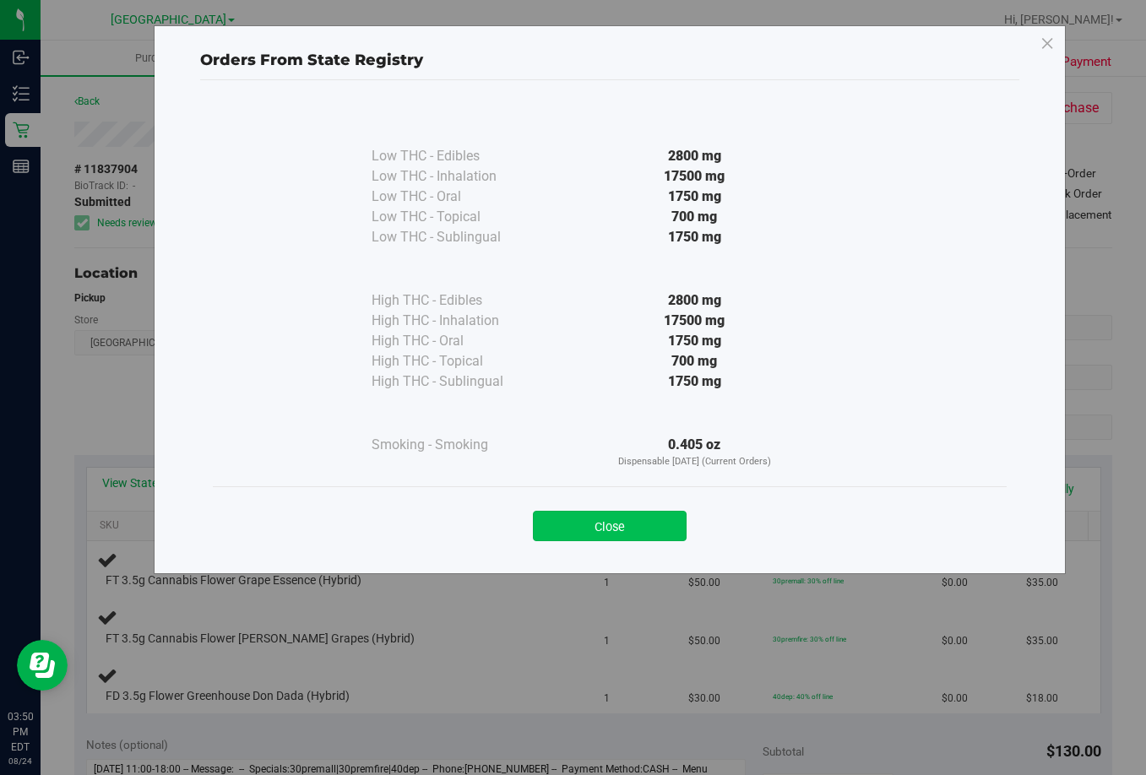
click at [665, 522] on button "Close" at bounding box center [610, 526] width 154 height 30
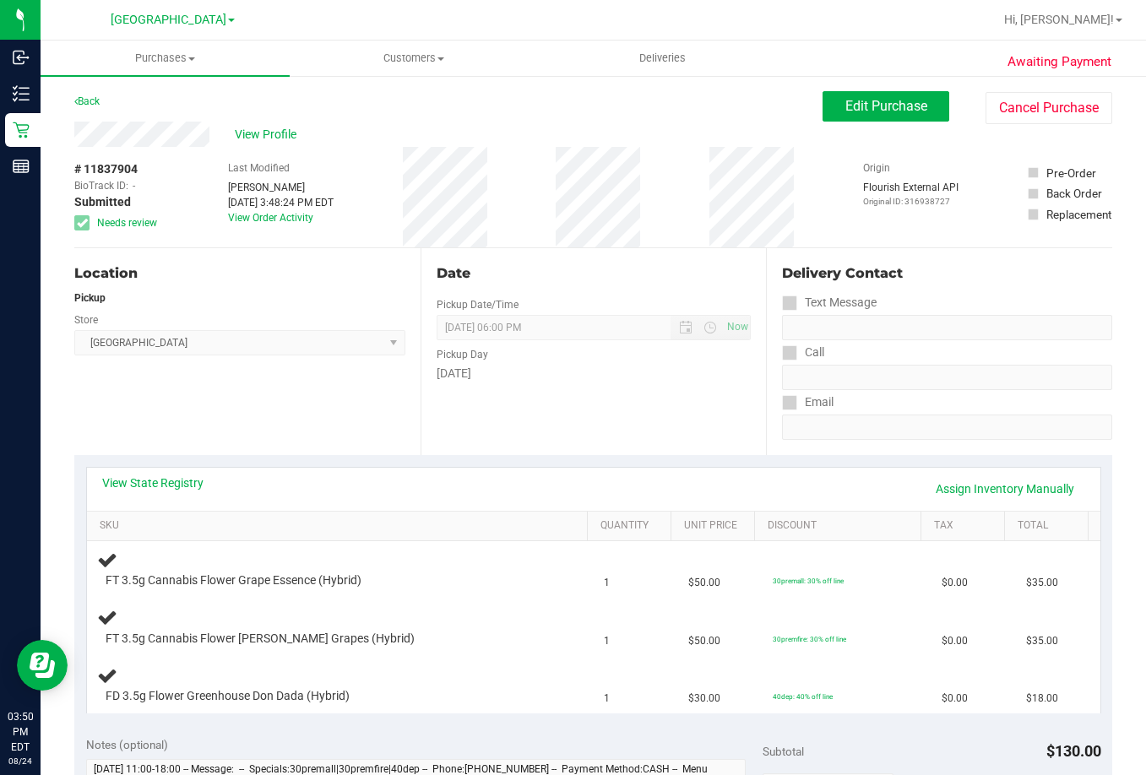
click at [318, 340] on span "Lakeland WC Select Store [PERSON_NAME][GEOGRAPHIC_DATA] [PERSON_NAME][GEOGRAPHI…" at bounding box center [239, 342] width 331 height 25
click at [148, 485] on link "View State Registry" at bounding box center [152, 483] width 101 height 17
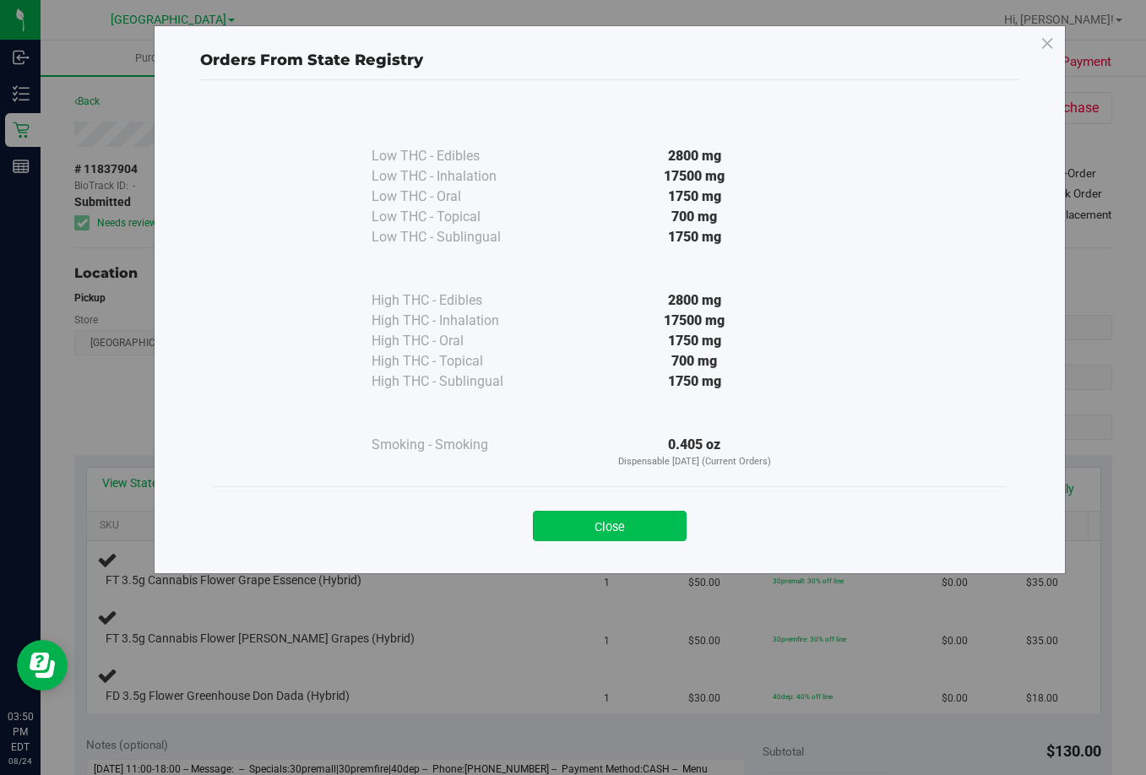
click at [637, 516] on button "Close" at bounding box center [610, 526] width 154 height 30
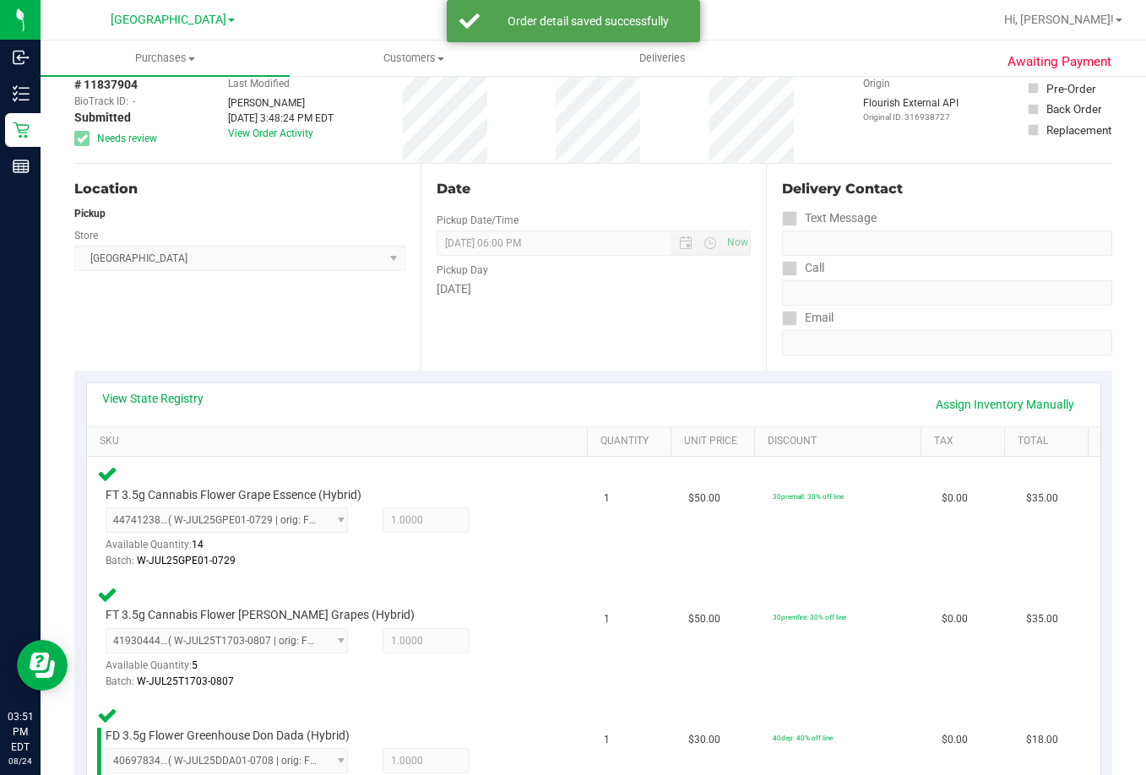
scroll to position [507, 0]
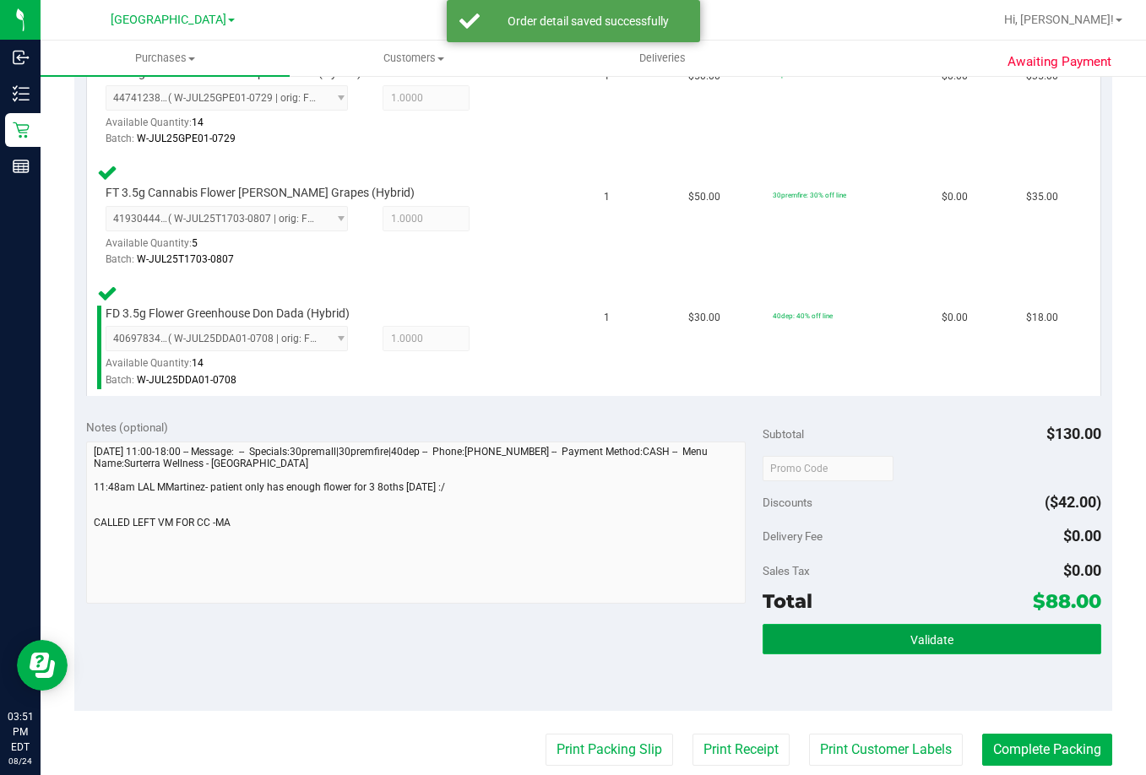
click at [958, 630] on button "Validate" at bounding box center [932, 639] width 339 height 30
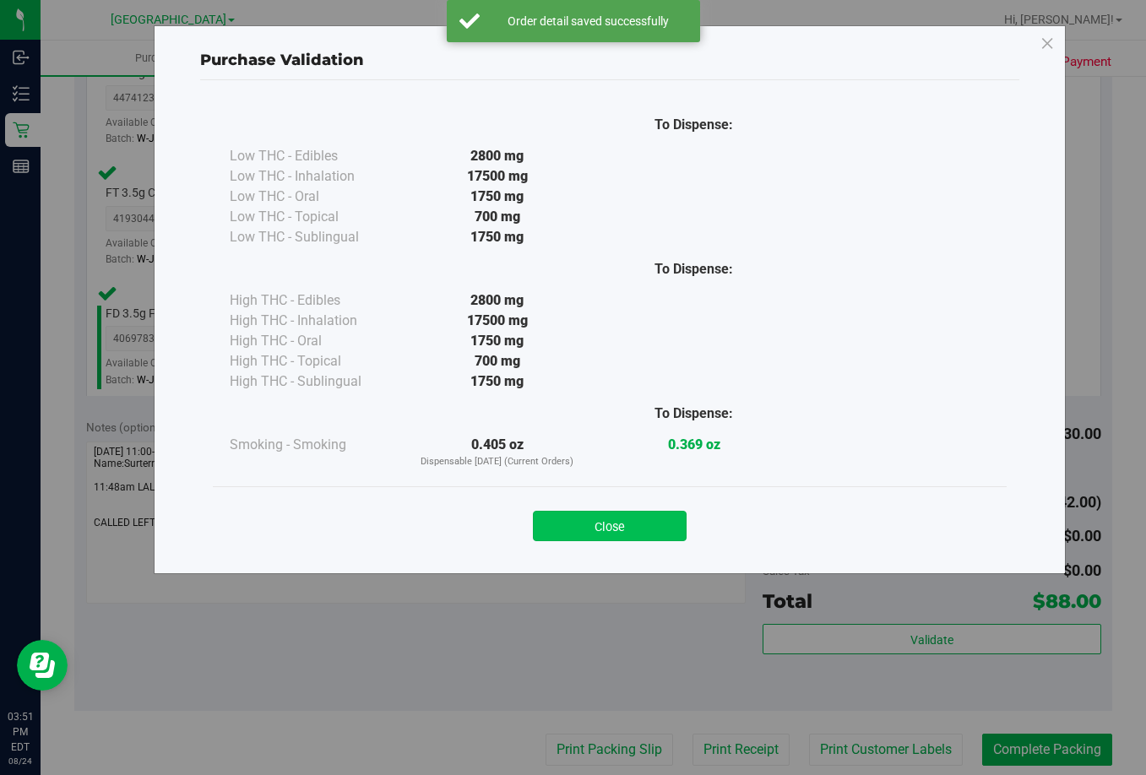
click at [588, 532] on button "Close" at bounding box center [610, 526] width 154 height 30
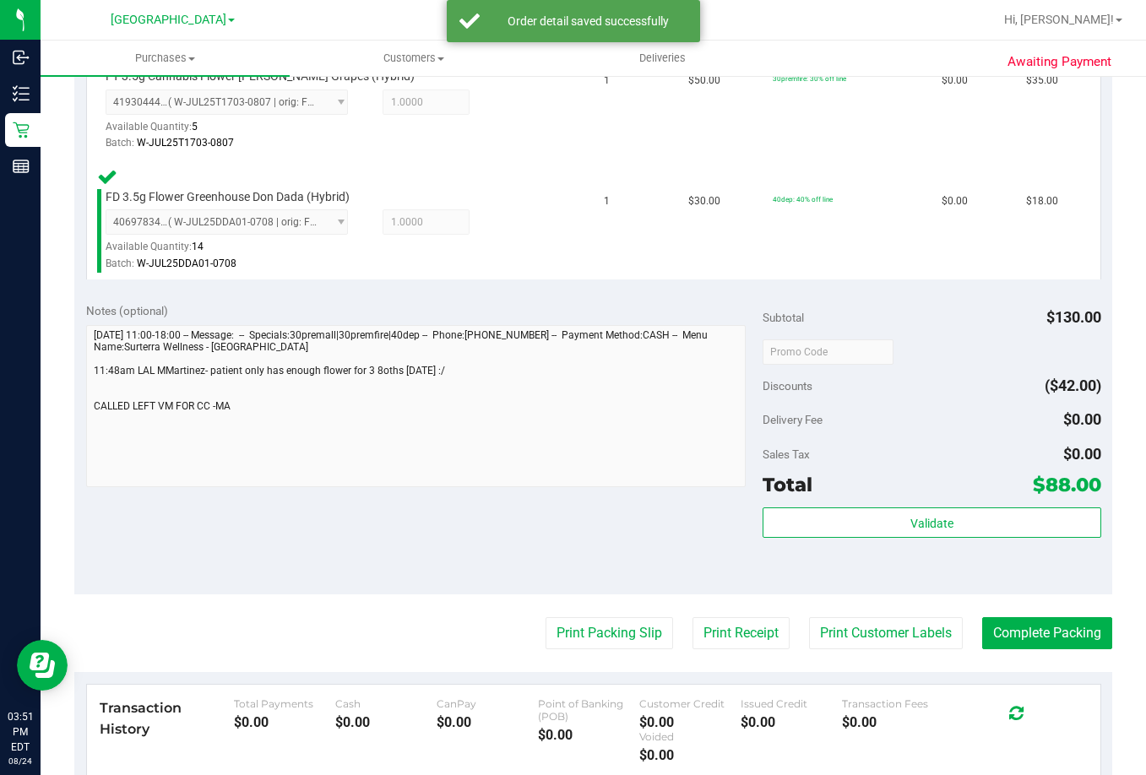
scroll to position [870, 0]
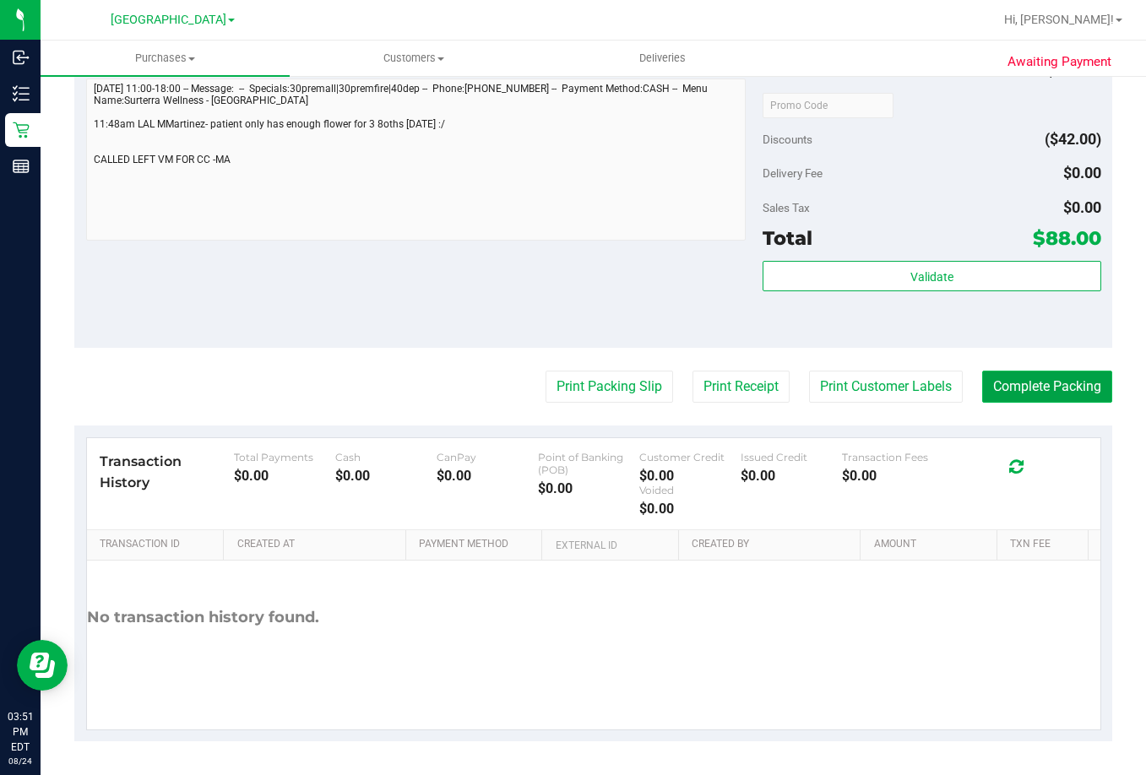
click at [999, 393] on button "Complete Packing" at bounding box center [1047, 387] width 130 height 32
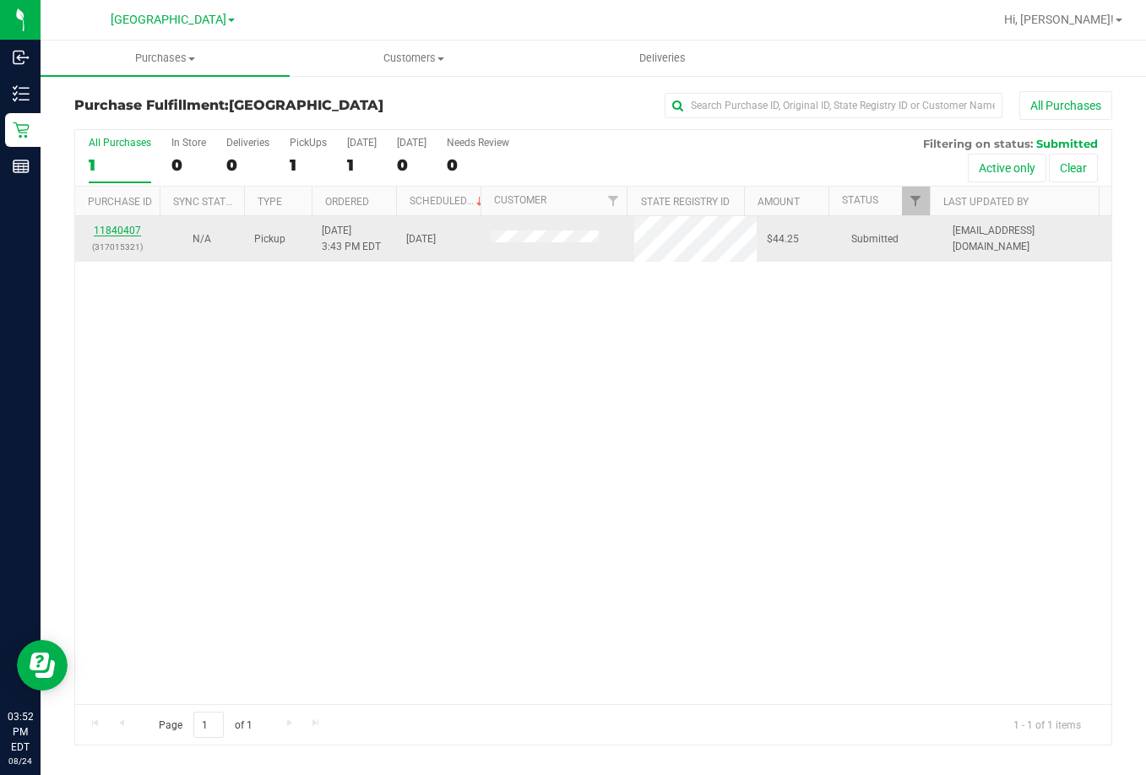
click at [118, 225] on link "11840407" at bounding box center [117, 231] width 47 height 12
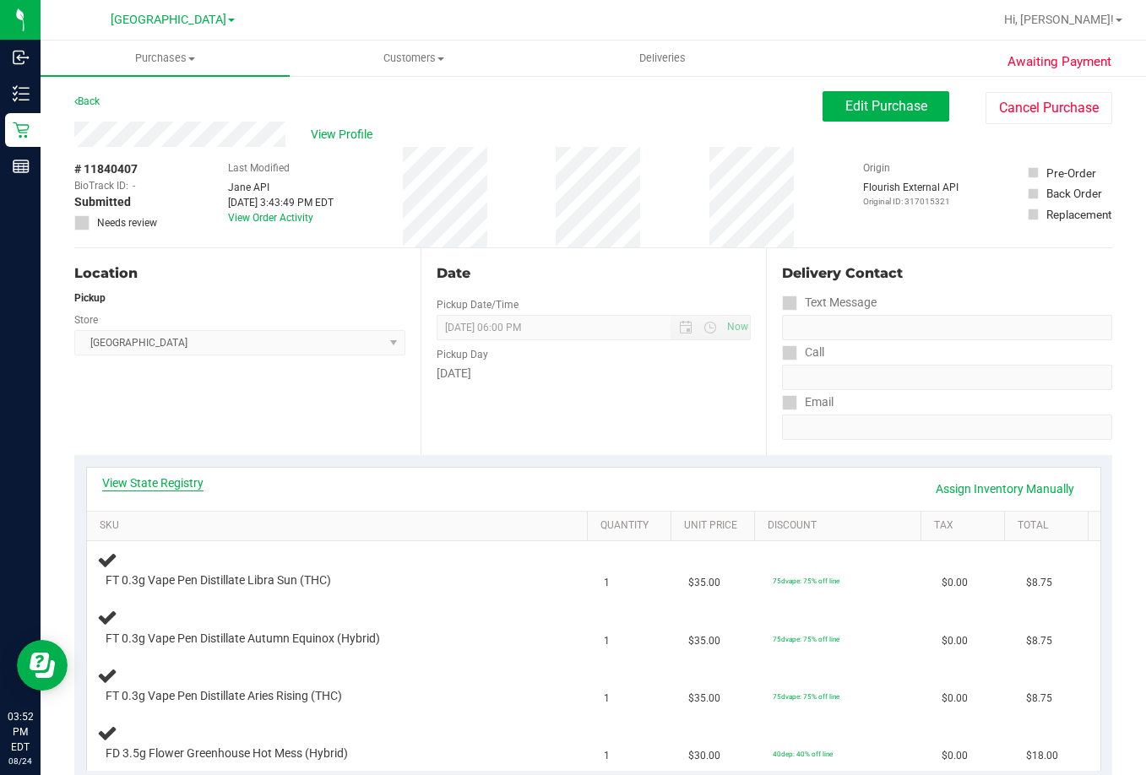
click at [175, 481] on link "View State Registry" at bounding box center [152, 483] width 101 height 17
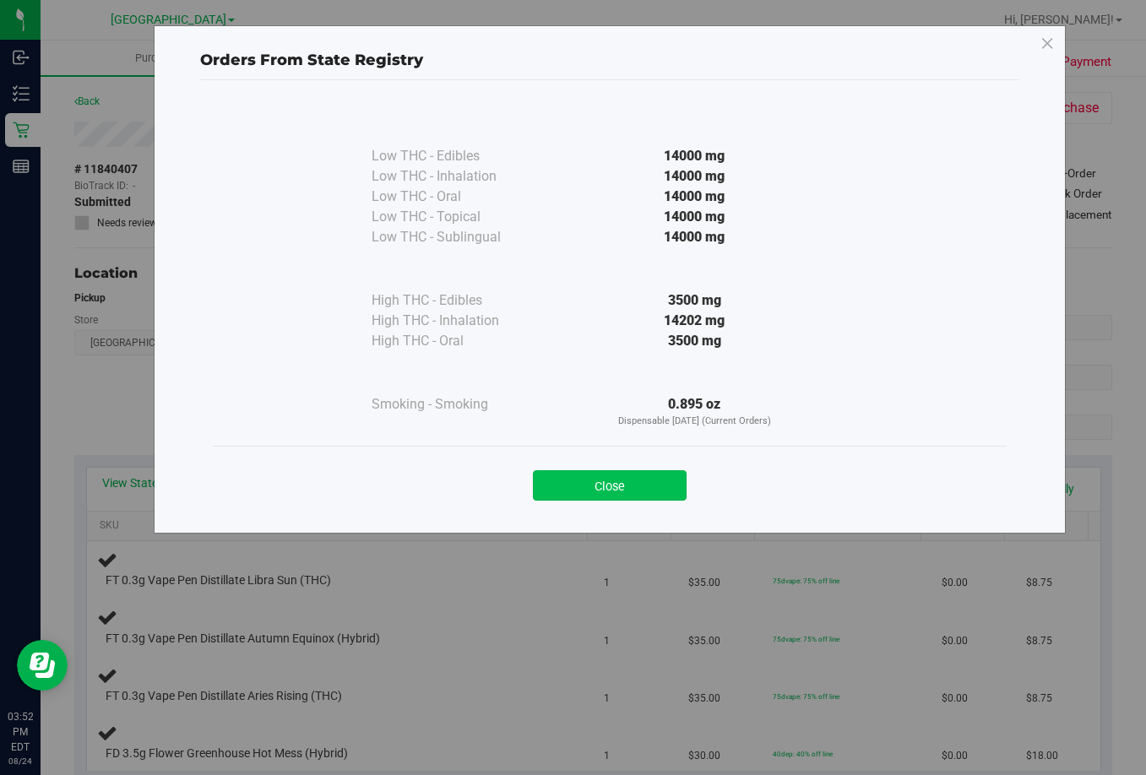
click at [593, 490] on button "Close" at bounding box center [610, 485] width 154 height 30
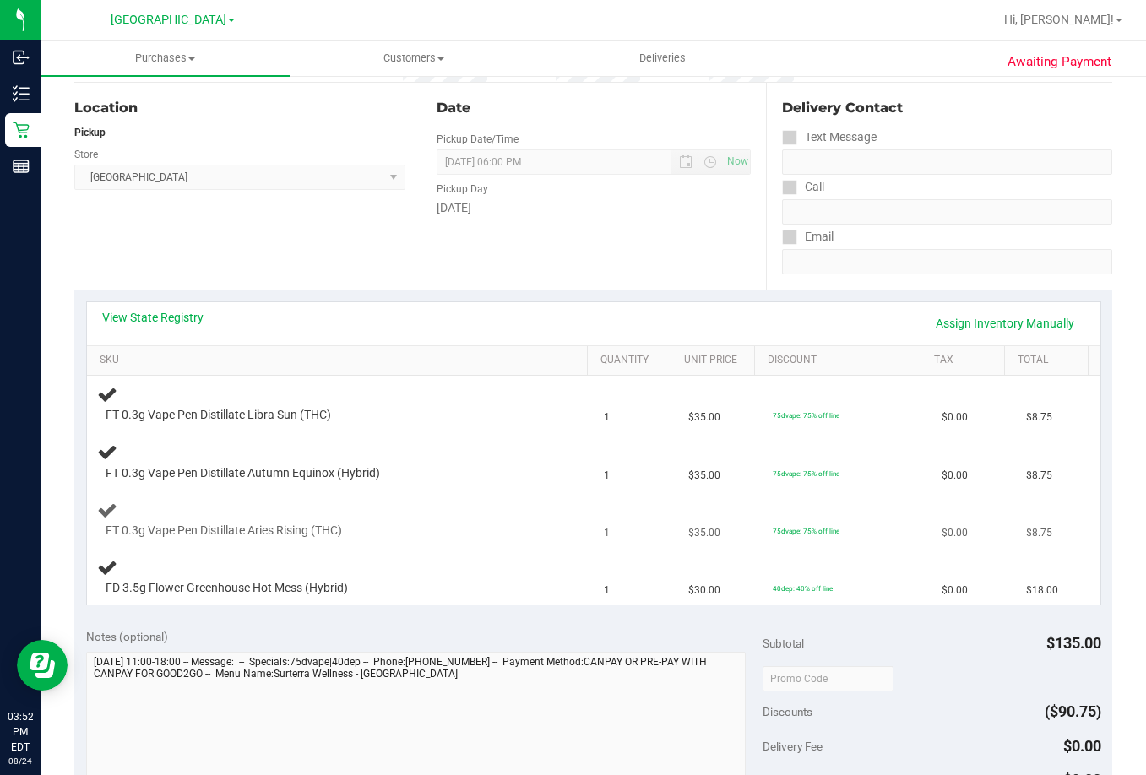
scroll to position [169, 0]
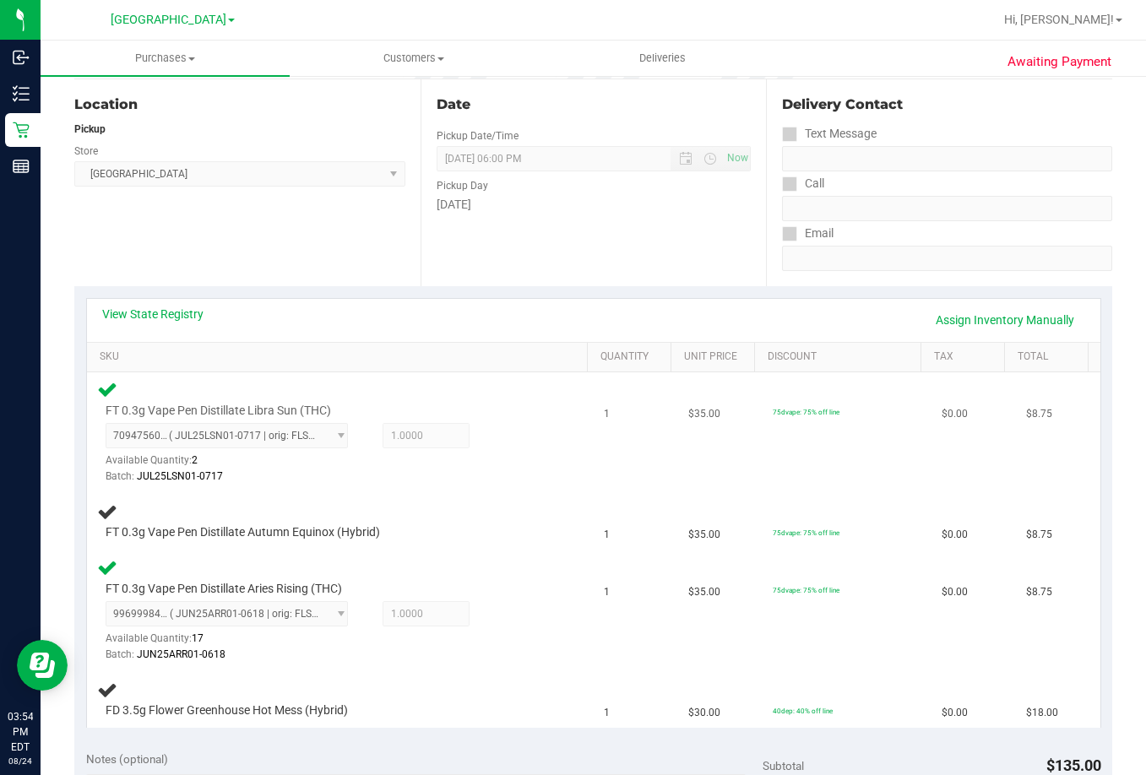
click at [476, 385] on div "FT 0.3g Vape Pen Distillate Libra Sun (THC) 7094756032798085 ( JUL25LSN01-0717 …" at bounding box center [340, 432] width 487 height 106
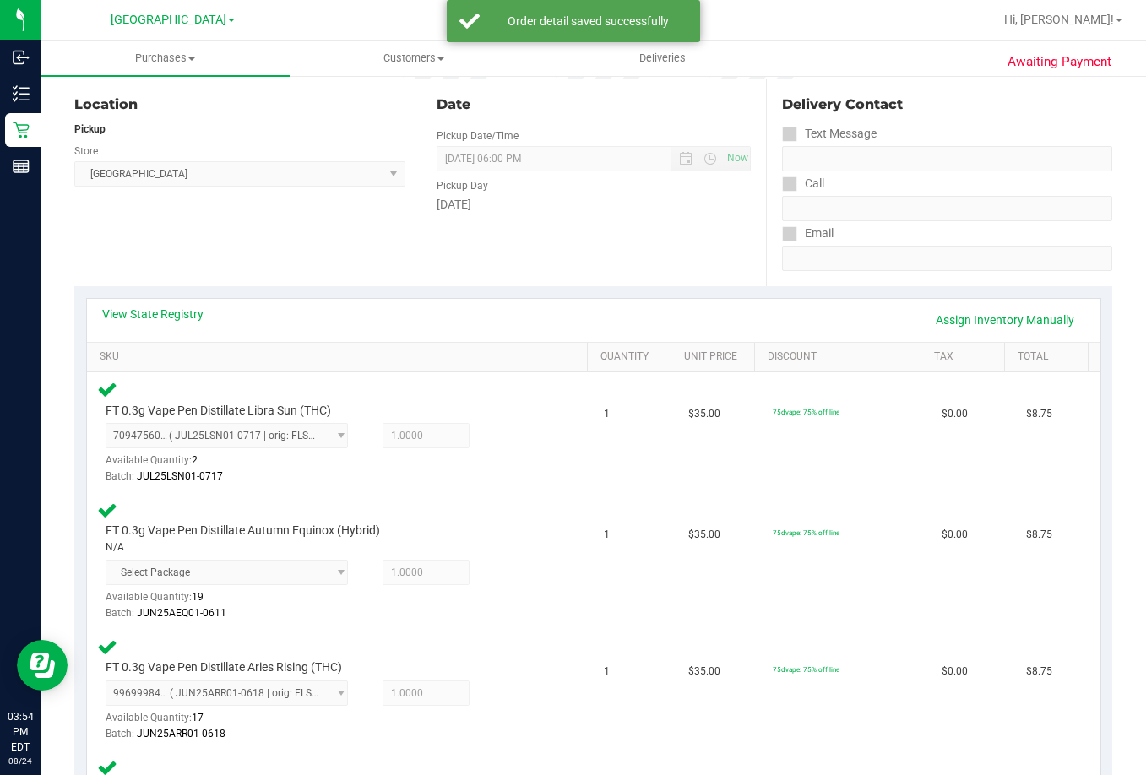
scroll to position [676, 0]
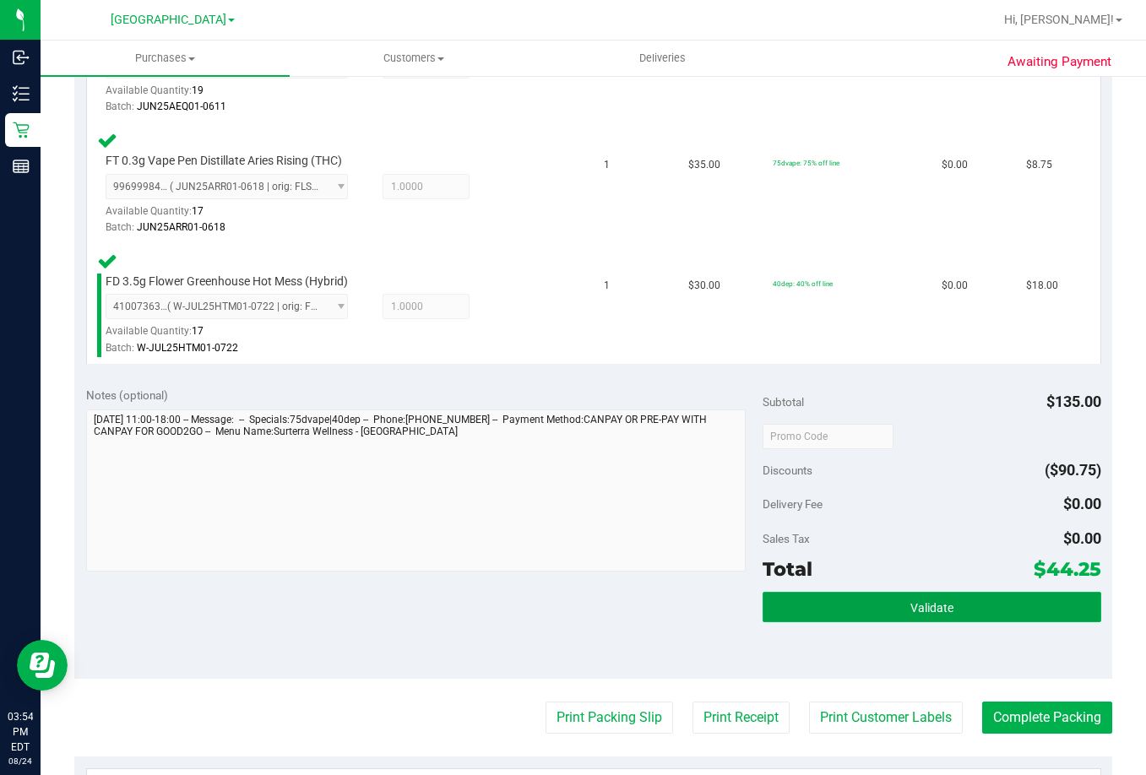
click at [992, 612] on button "Validate" at bounding box center [932, 607] width 339 height 30
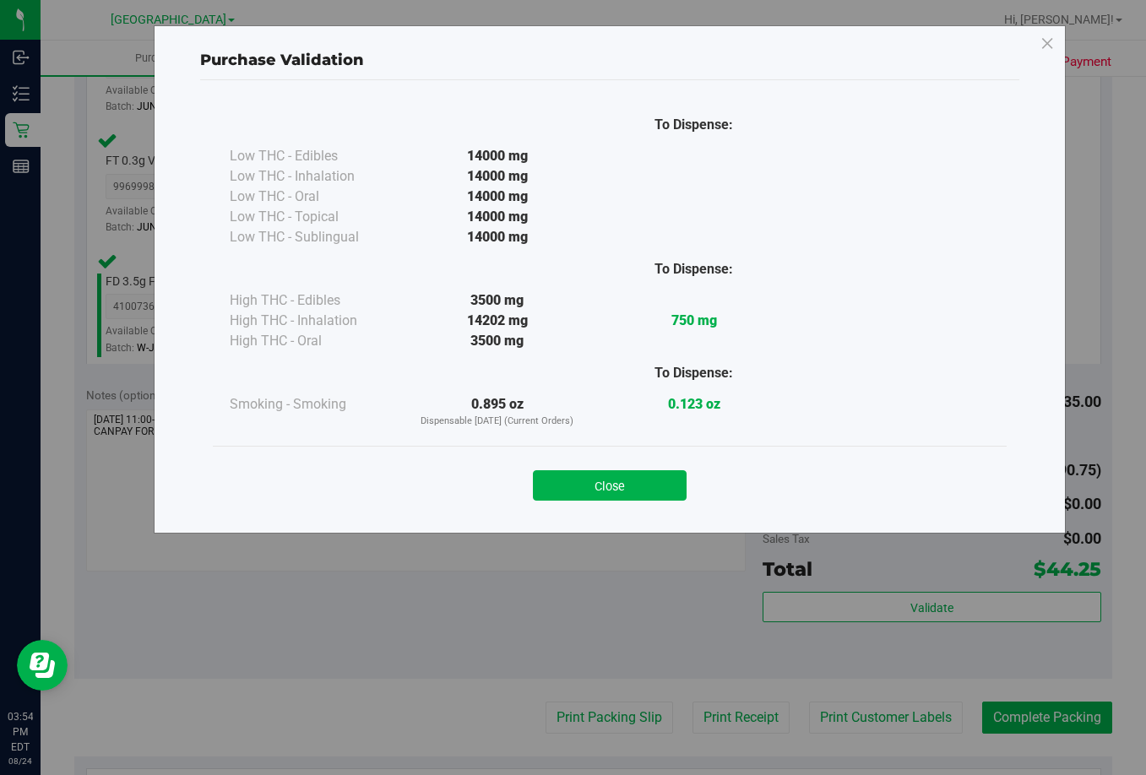
click at [600, 484] on button "Close" at bounding box center [610, 485] width 154 height 30
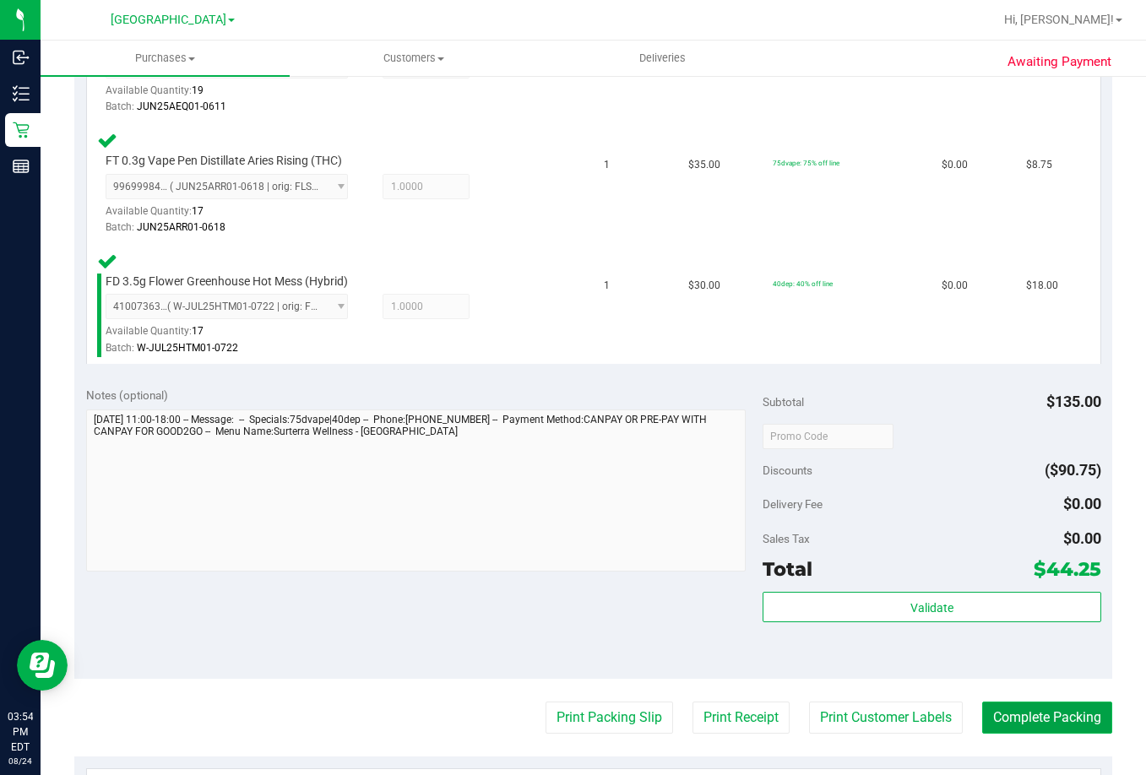
click at [1054, 722] on button "Complete Packing" at bounding box center [1047, 718] width 130 height 32
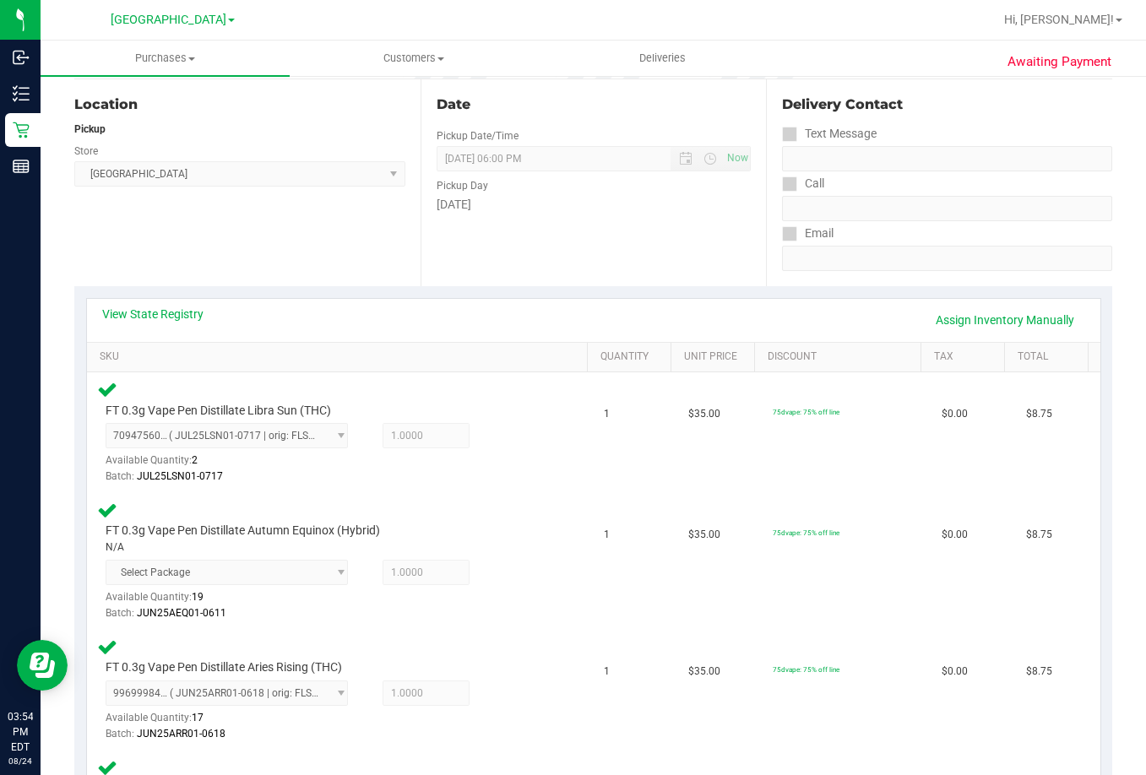
scroll to position [0, 0]
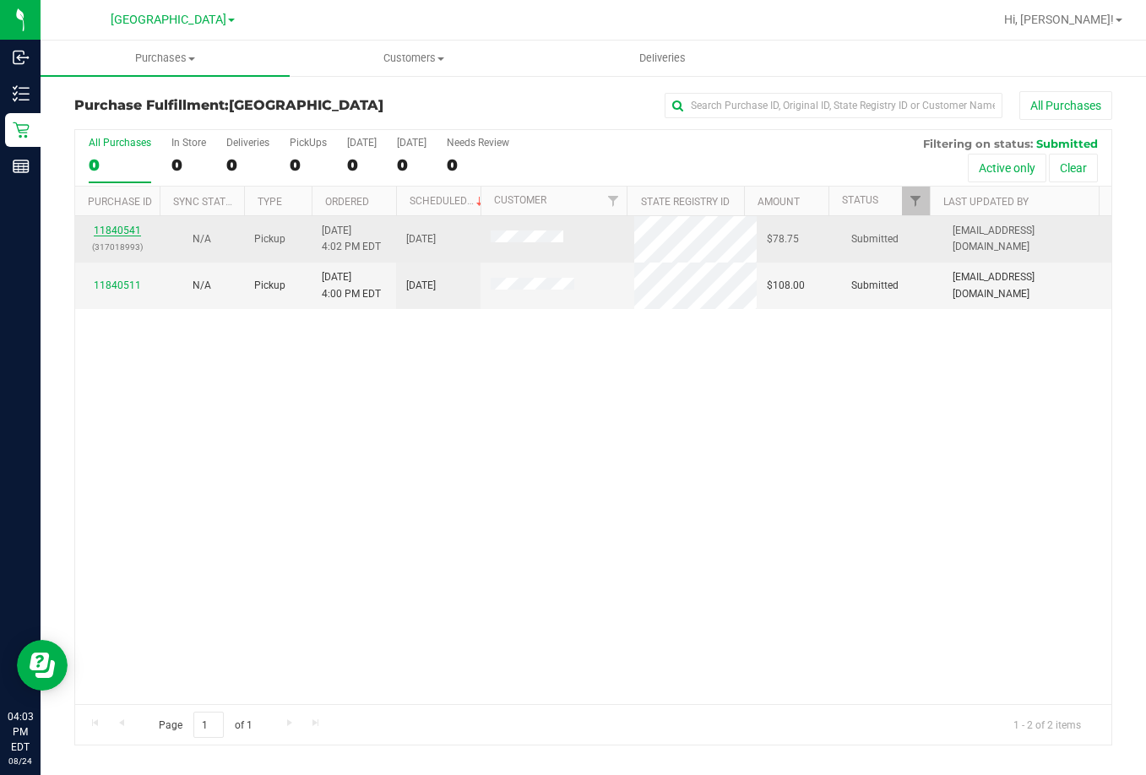
click at [121, 231] on link "11840541" at bounding box center [117, 231] width 47 height 12
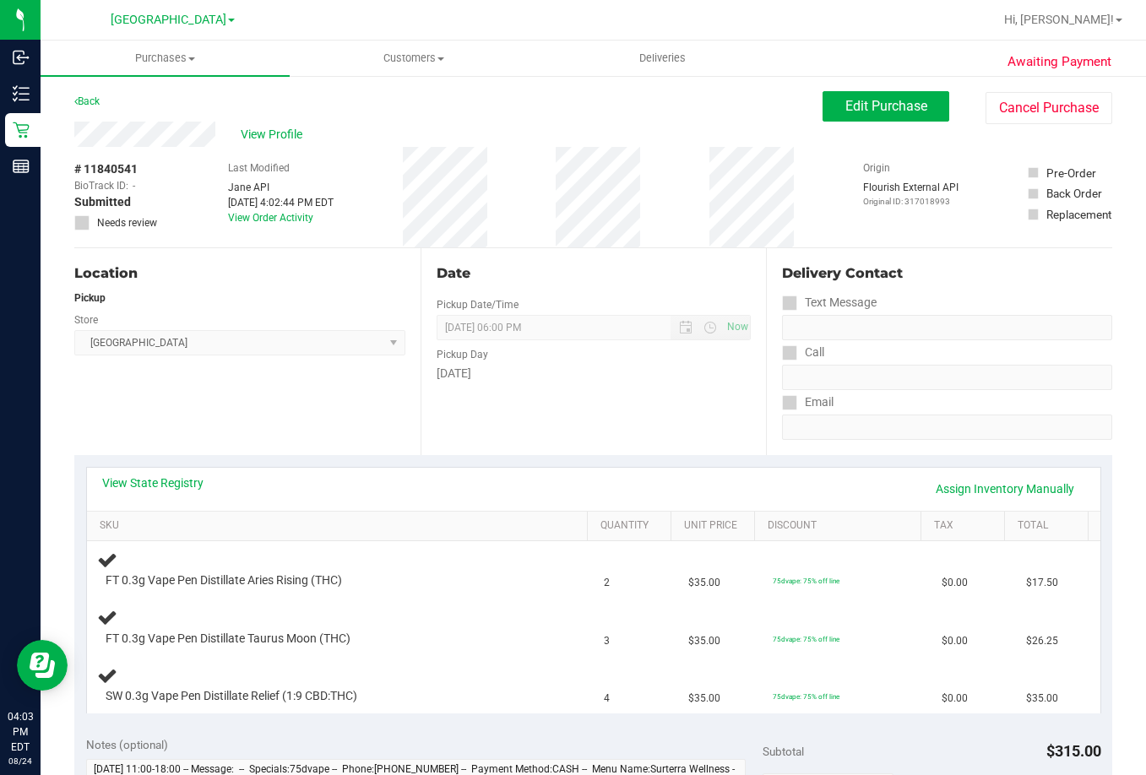
scroll to position [338, 0]
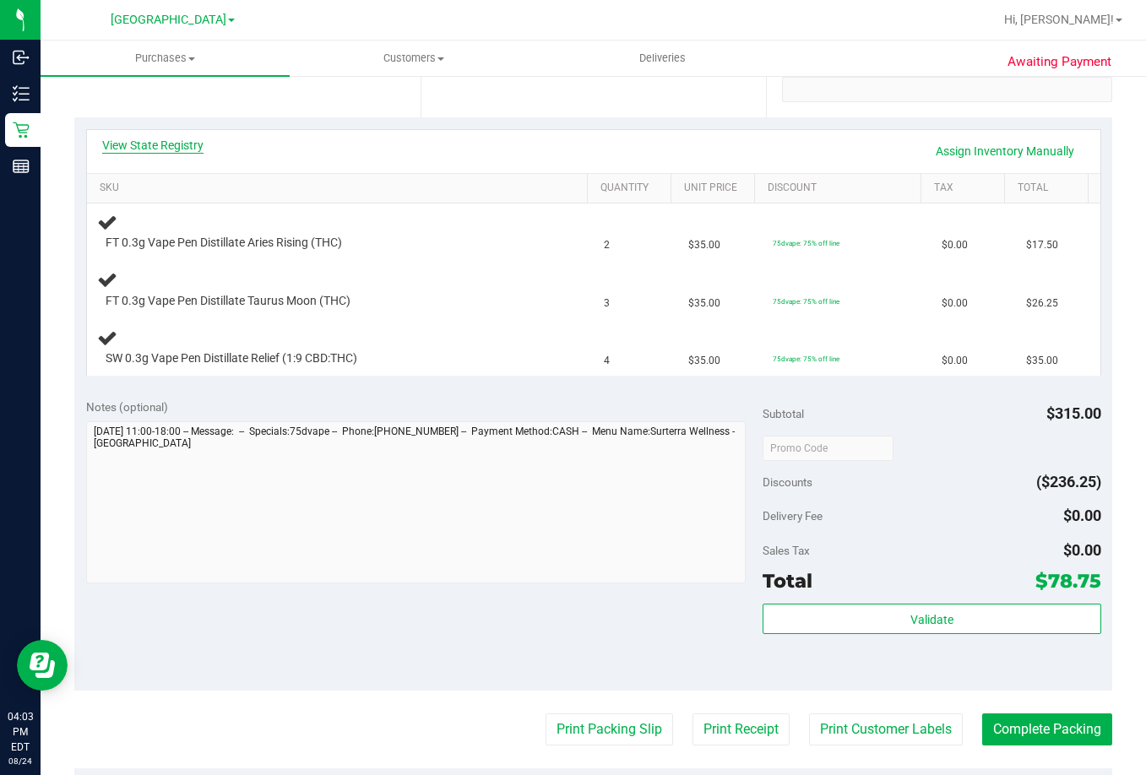
click at [144, 150] on link "View State Registry" at bounding box center [152, 145] width 101 height 17
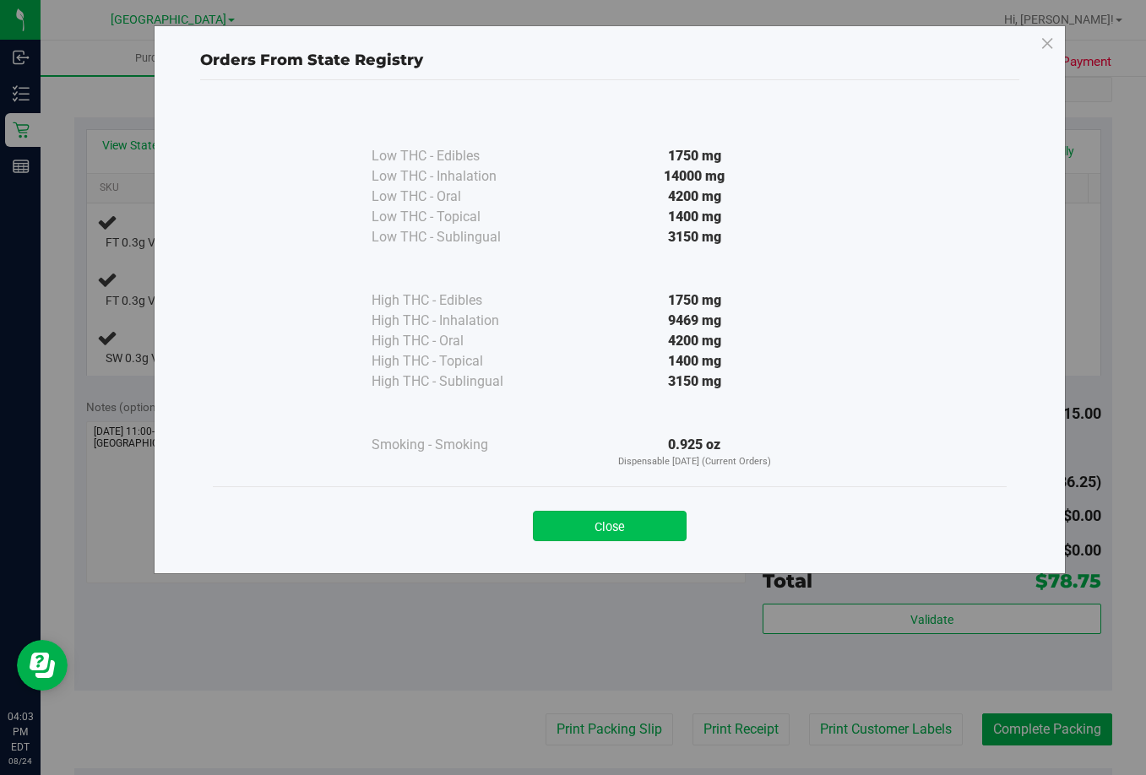
click at [668, 531] on button "Close" at bounding box center [610, 526] width 154 height 30
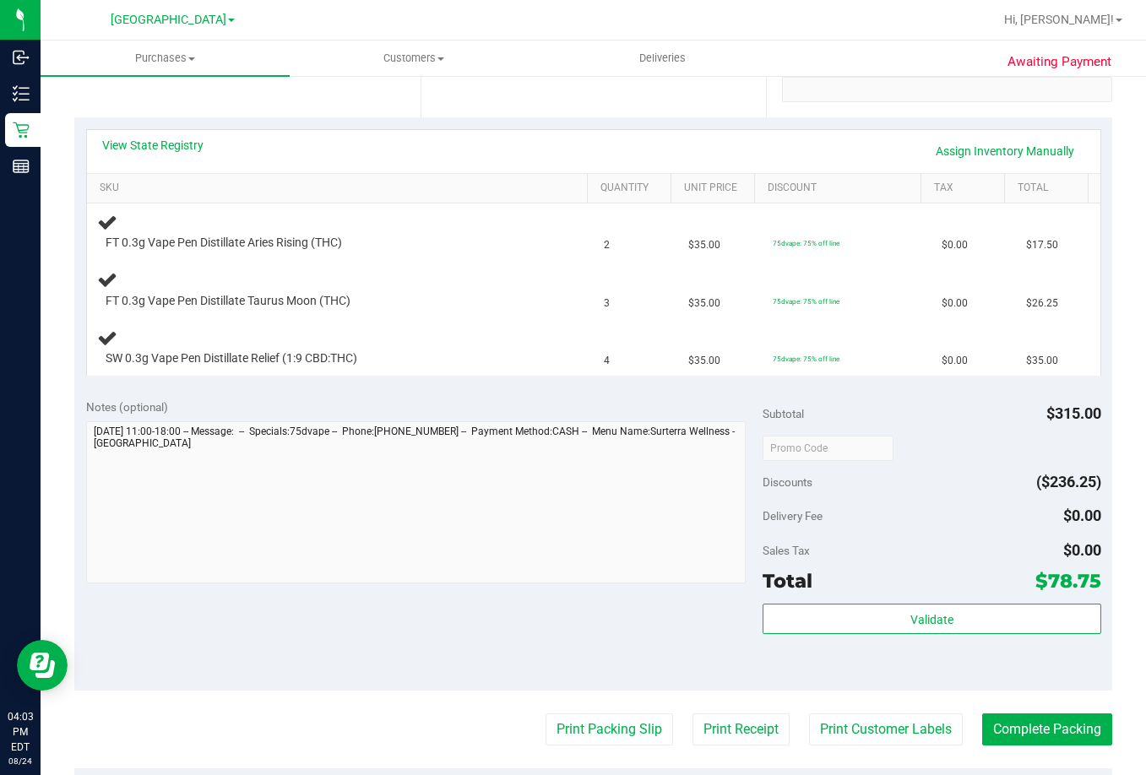
click at [552, 597] on div "Notes (optional) Subtotal $315.00 Discounts ($236.25) Delivery Fee $0.00 Sales …" at bounding box center [593, 539] width 1038 height 304
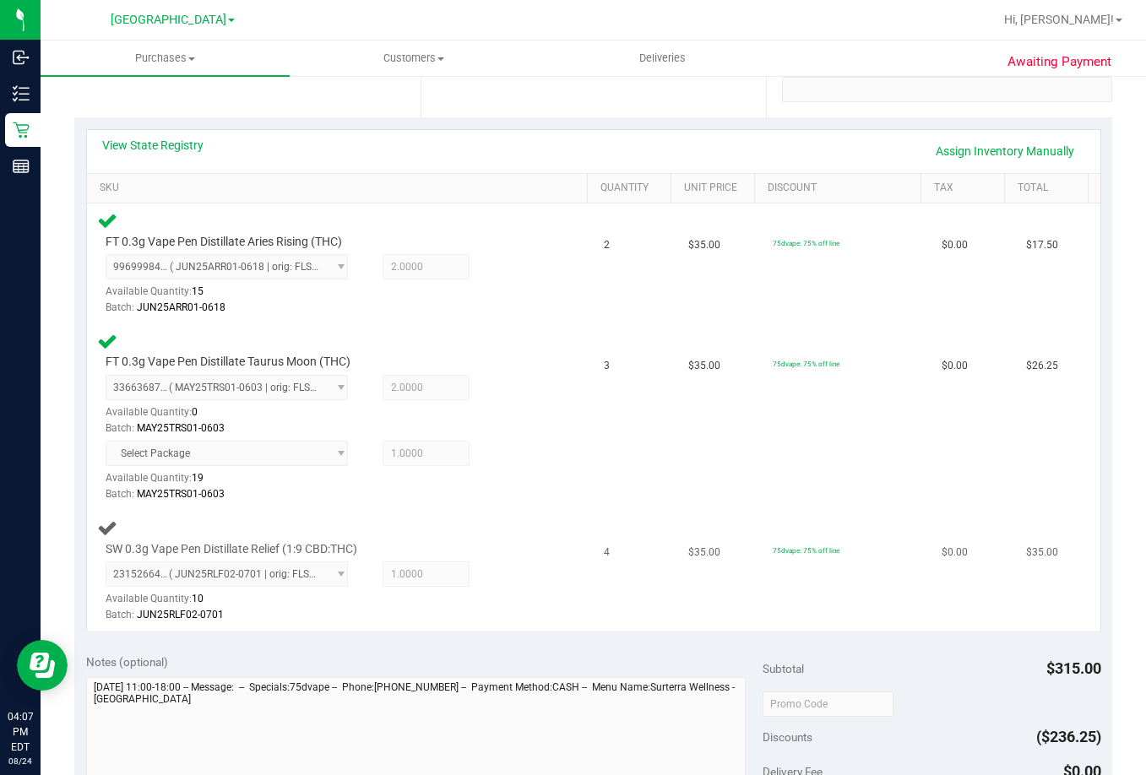
click at [791, 577] on td "75dvape: 75% off line" at bounding box center [847, 571] width 169 height 120
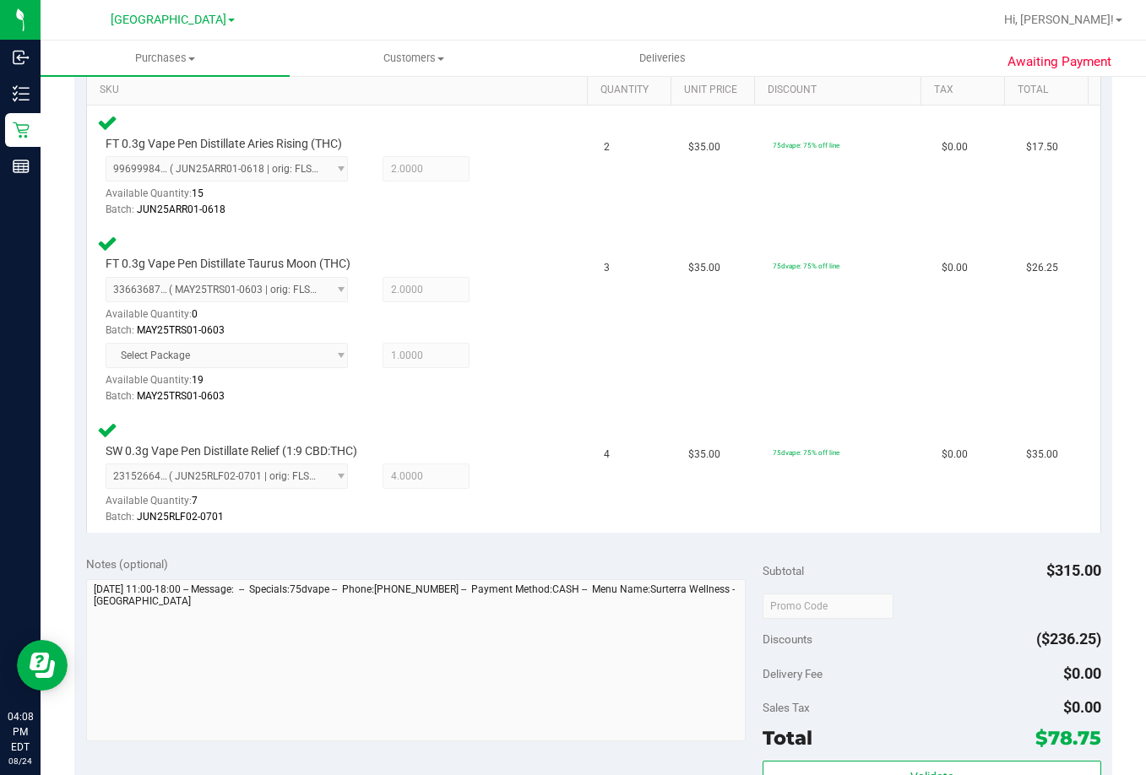
scroll to position [760, 0]
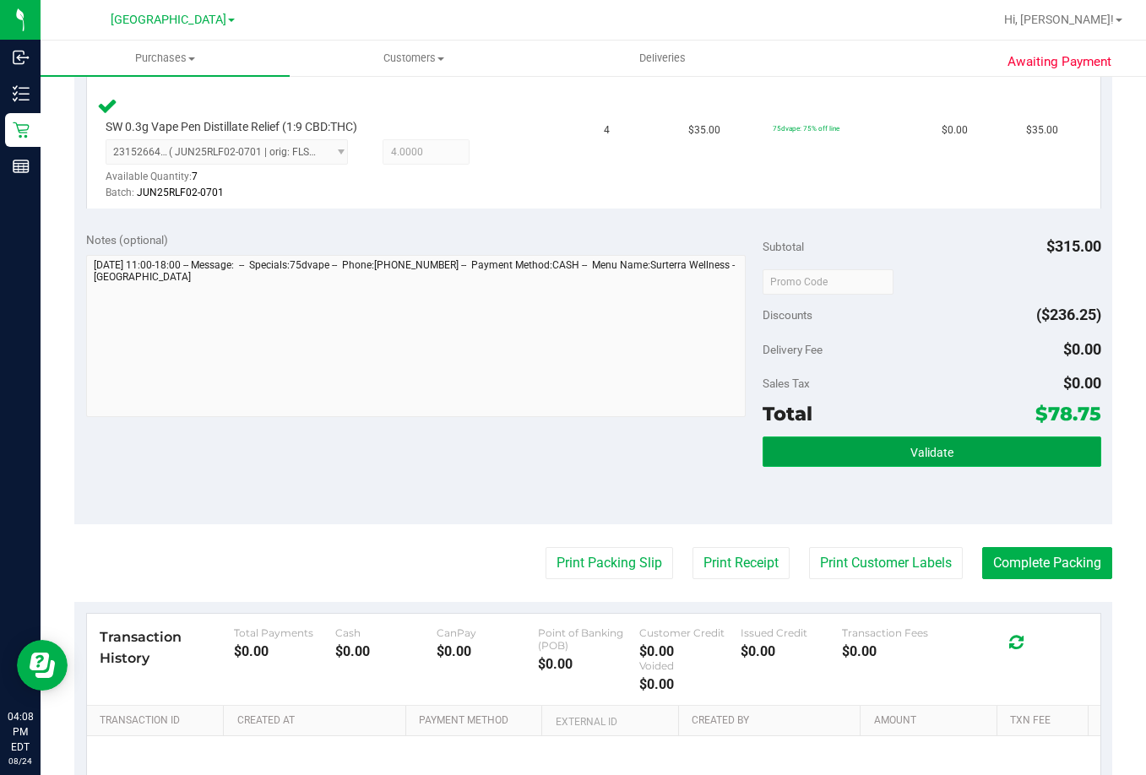
click at [911, 459] on span "Validate" at bounding box center [932, 453] width 43 height 14
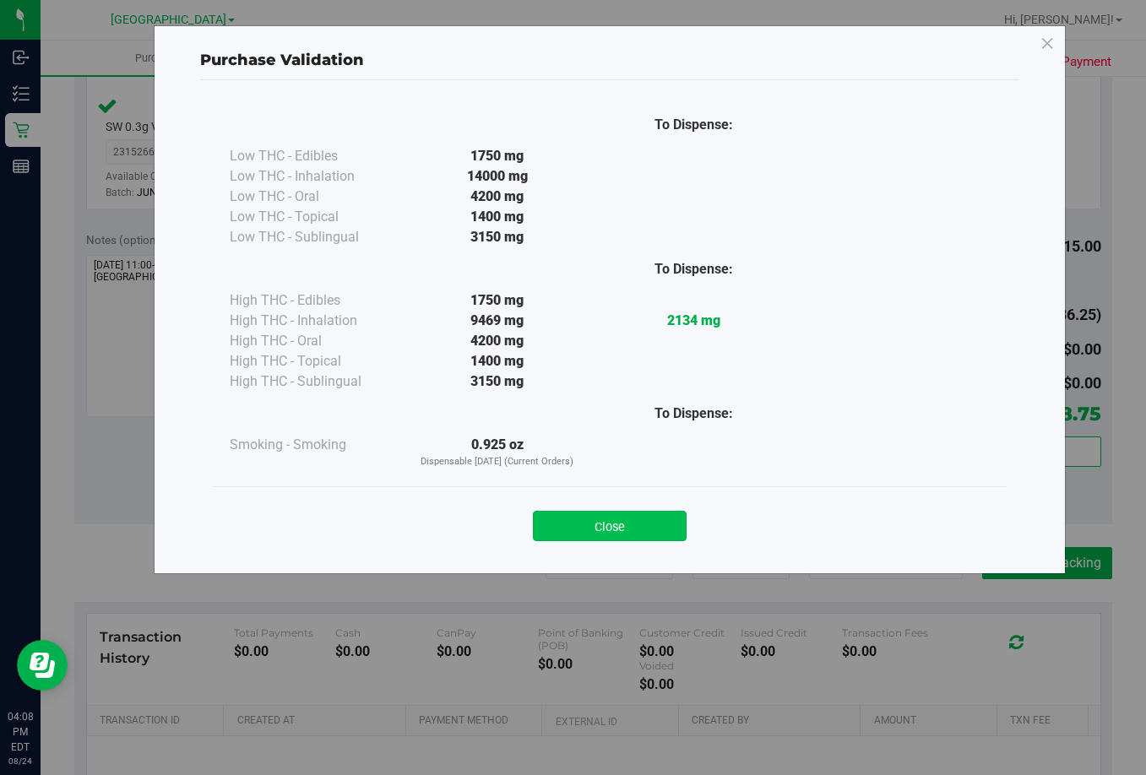
click at [604, 529] on button "Close" at bounding box center [610, 526] width 154 height 30
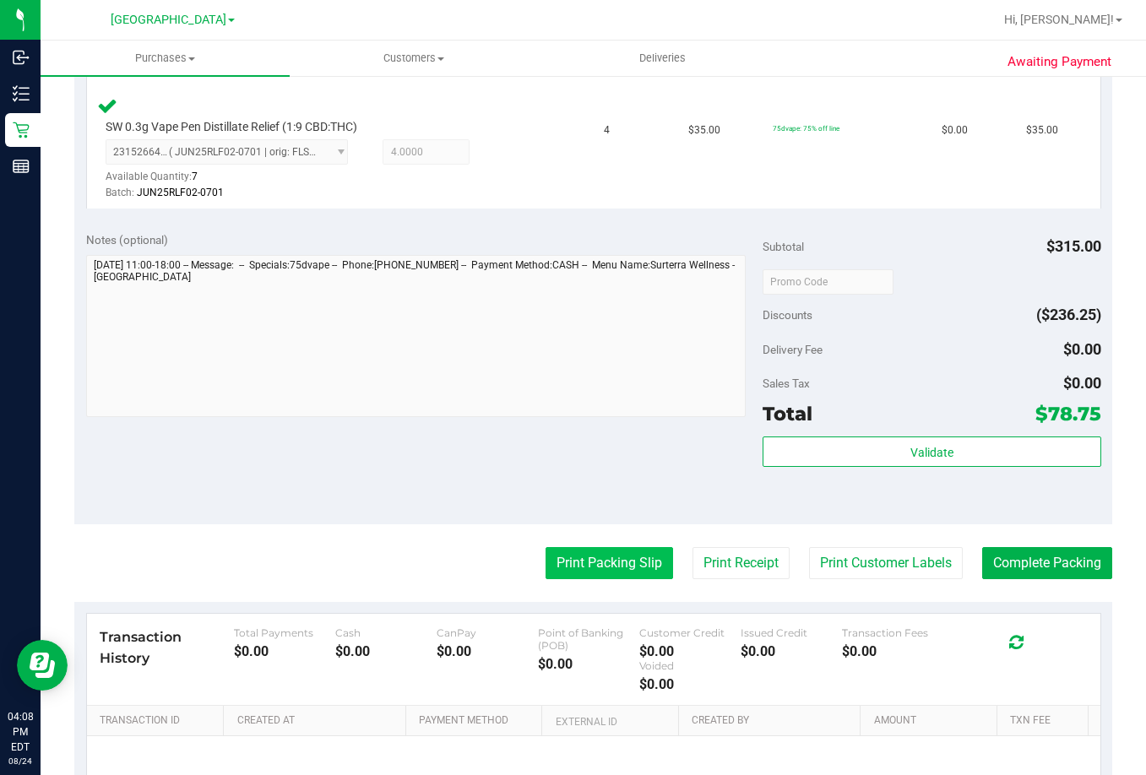
click at [627, 557] on button "Print Packing Slip" at bounding box center [610, 563] width 128 height 32
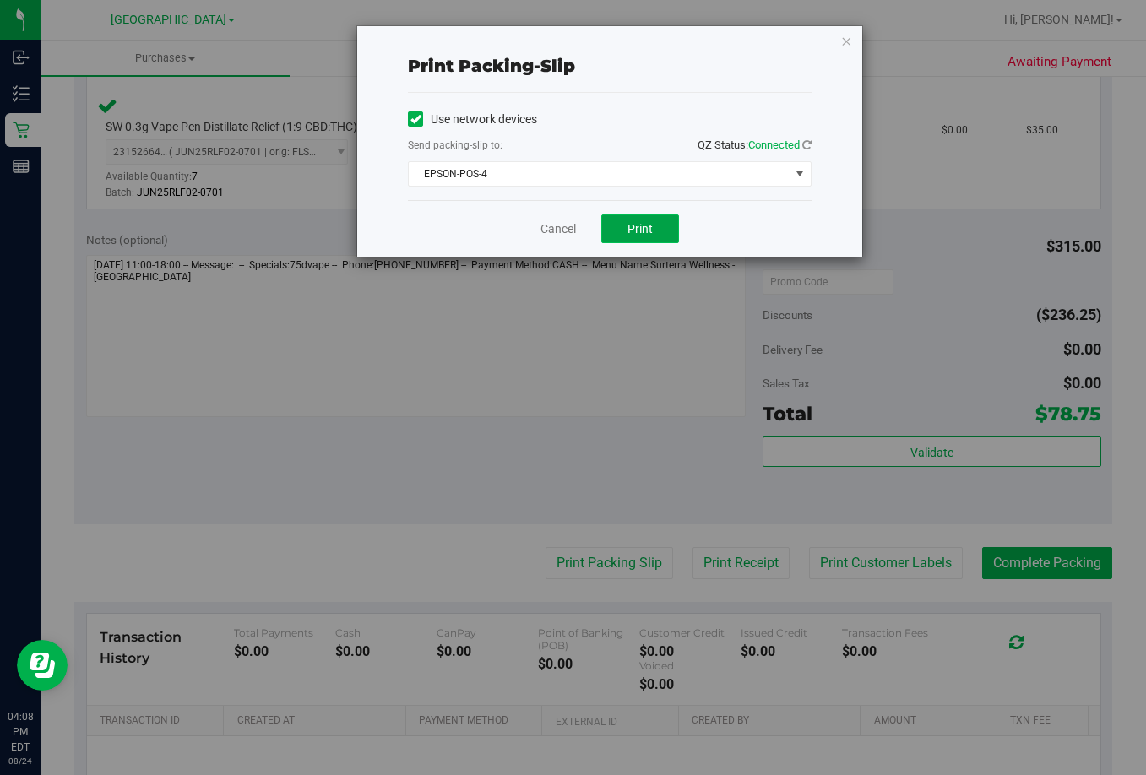
click at [666, 234] on button "Print" at bounding box center [640, 229] width 78 height 29
click at [542, 235] on link "Cancel" at bounding box center [558, 229] width 35 height 18
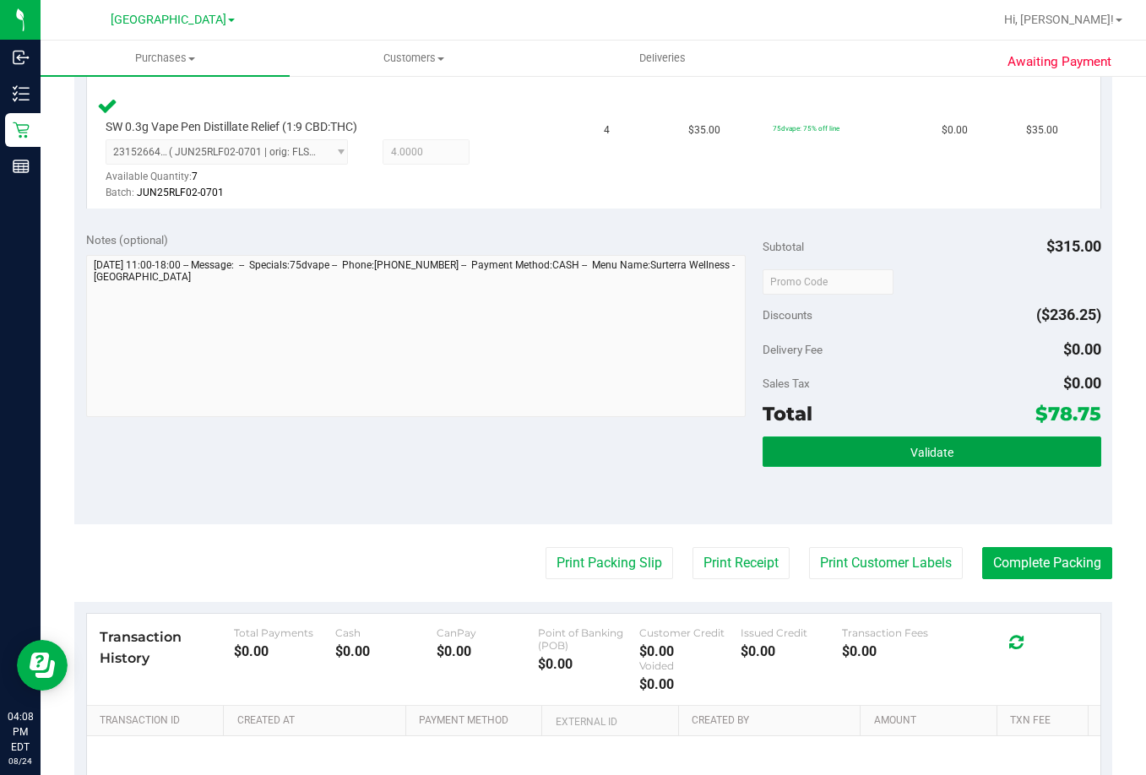
drag, startPoint x: 930, startPoint y: 444, endPoint x: 448, endPoint y: 275, distance: 511.0
click at [915, 448] on button "Validate" at bounding box center [932, 452] width 339 height 30
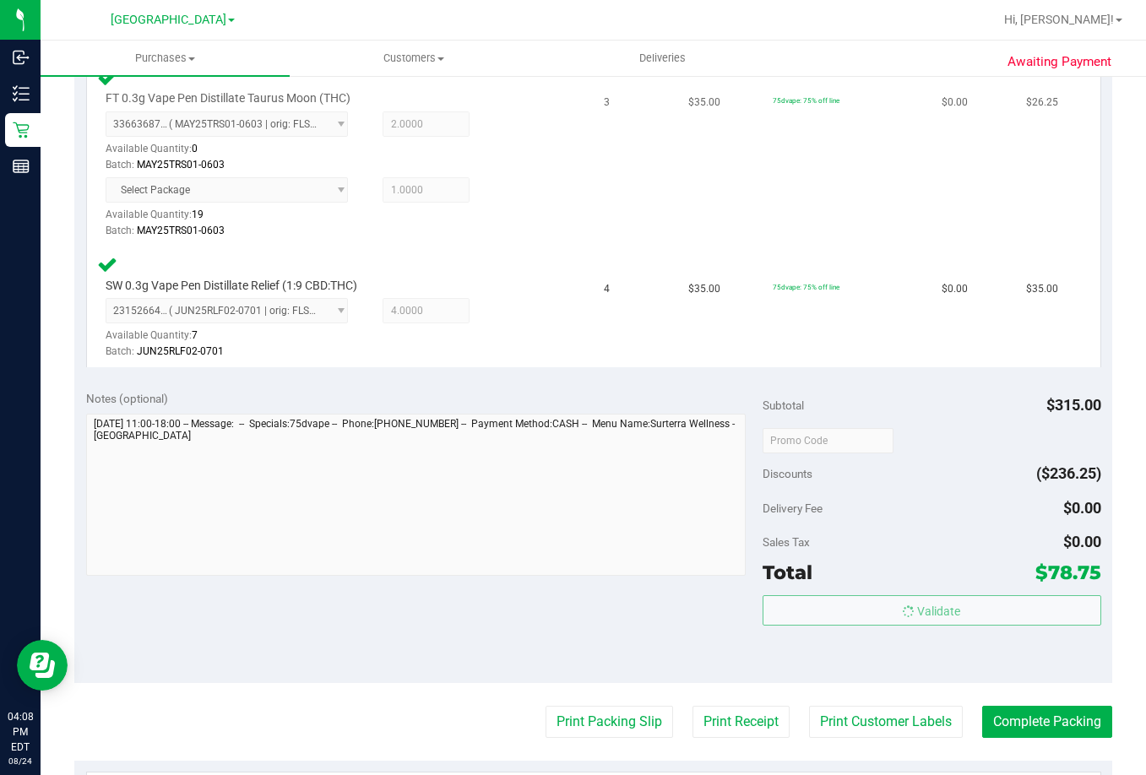
scroll to position [253, 0]
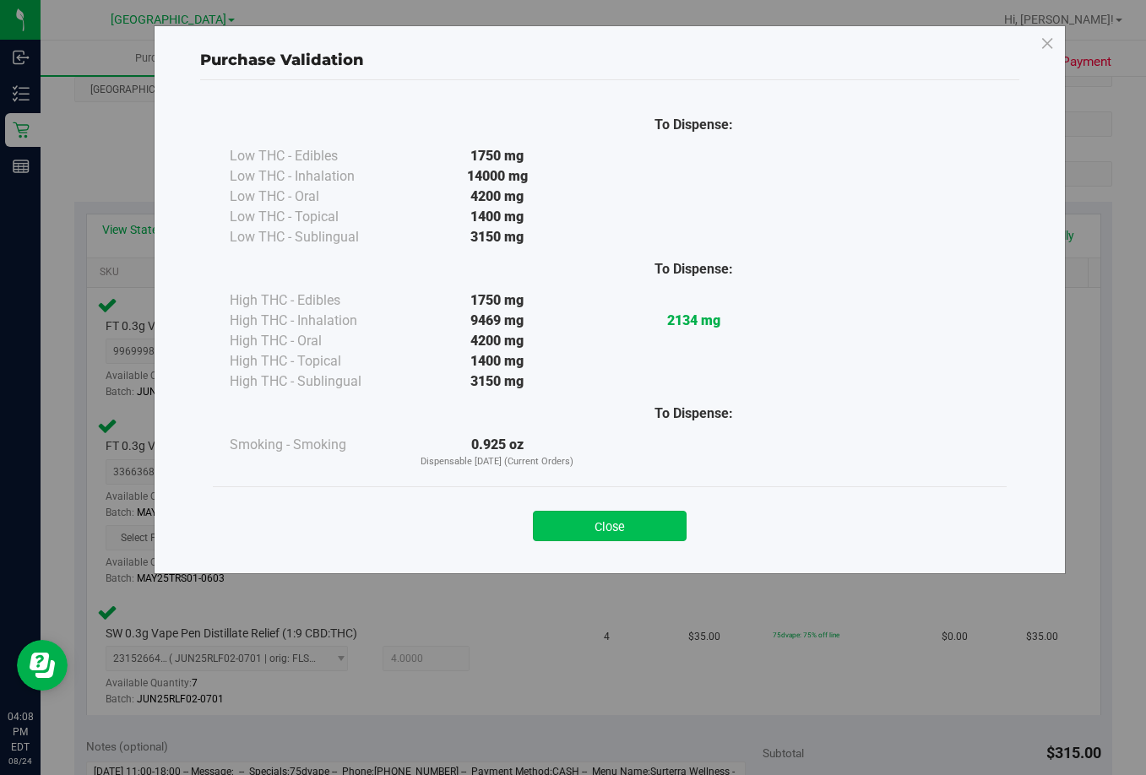
click at [644, 530] on button "Close" at bounding box center [610, 526] width 154 height 30
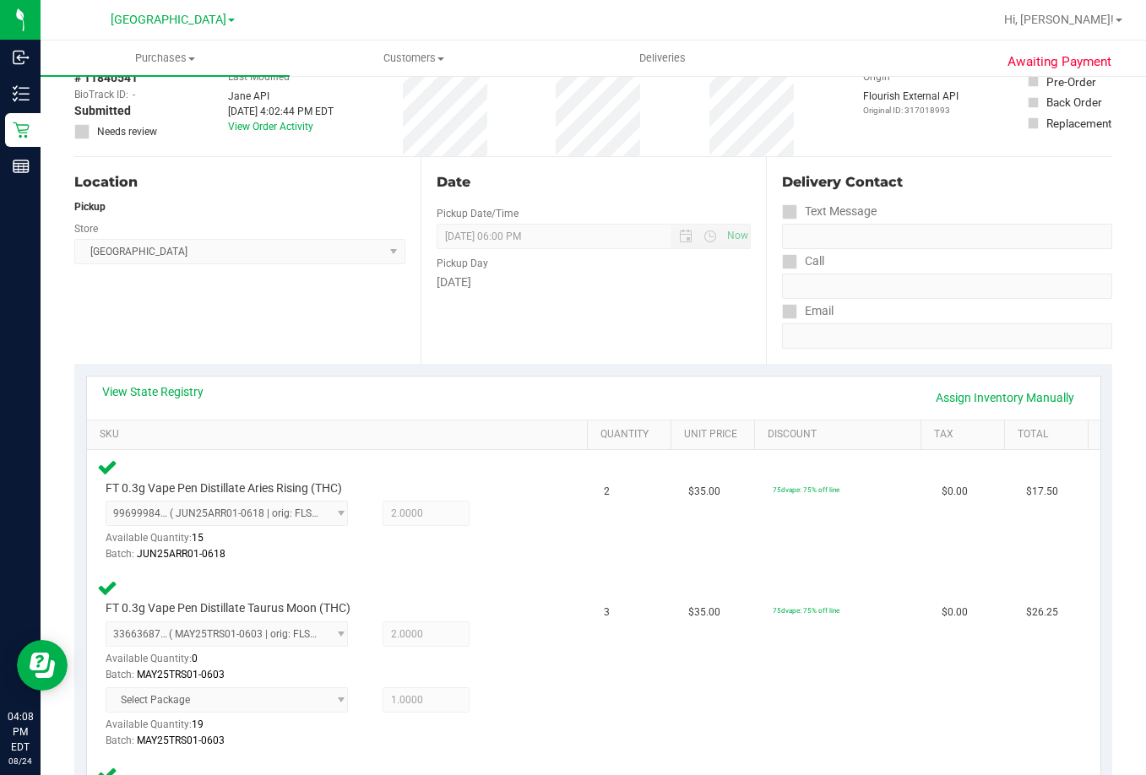
scroll to position [0, 0]
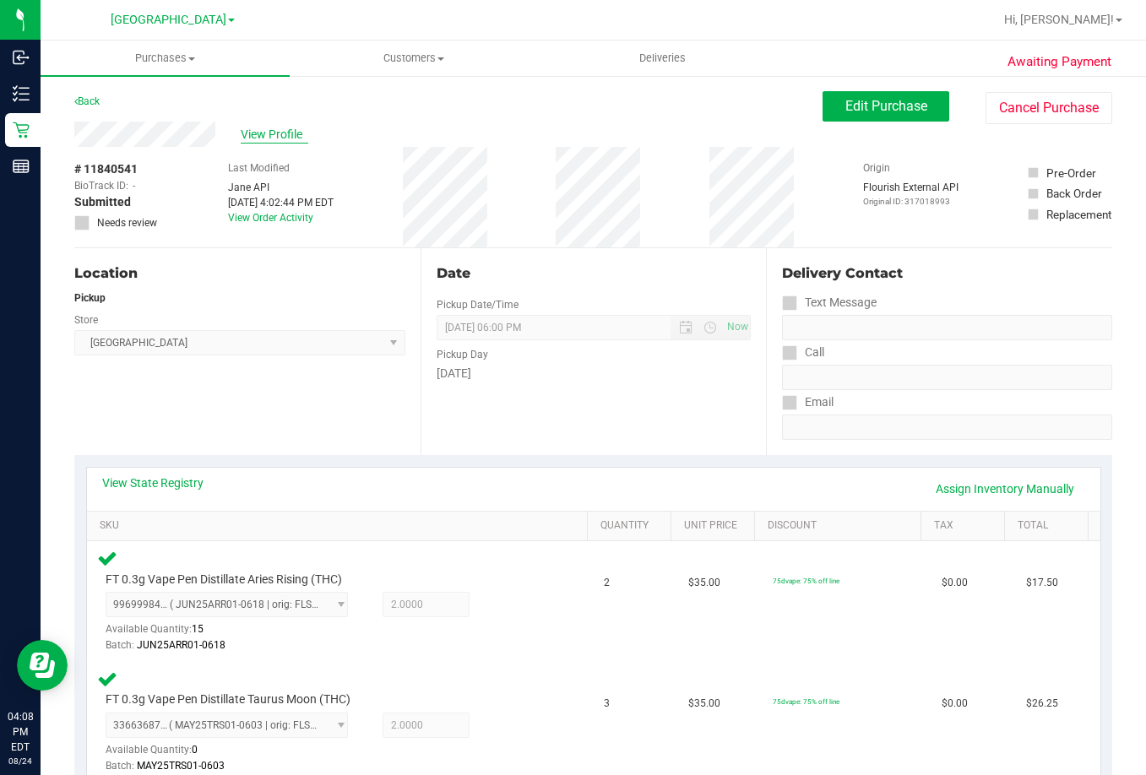
click at [265, 139] on span "View Profile" at bounding box center [275, 135] width 68 height 18
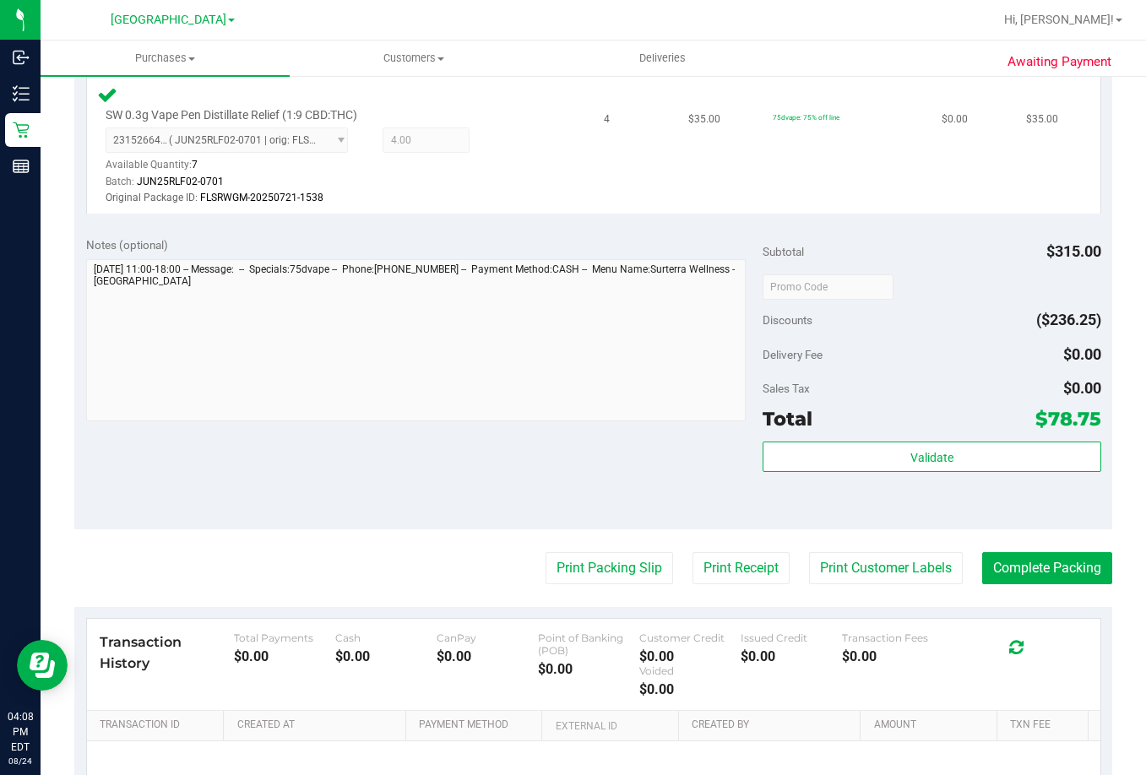
scroll to position [1001, 0]
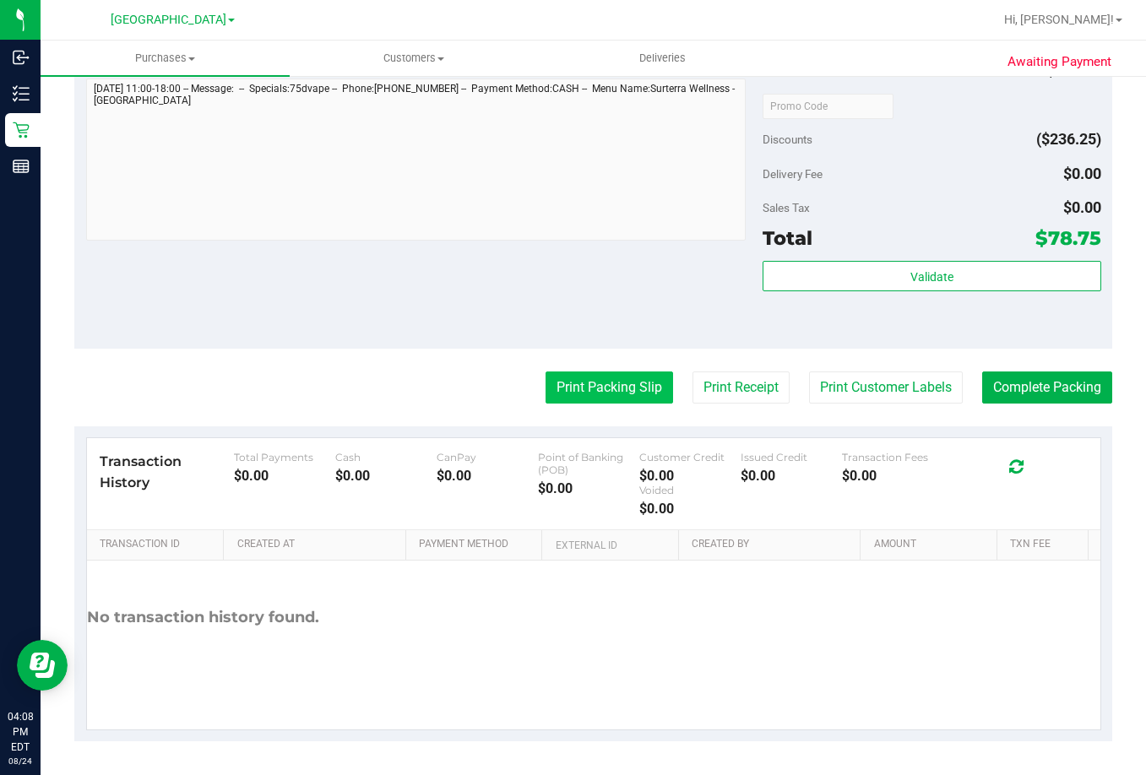
click at [585, 391] on button "Print Packing Slip" at bounding box center [610, 388] width 128 height 32
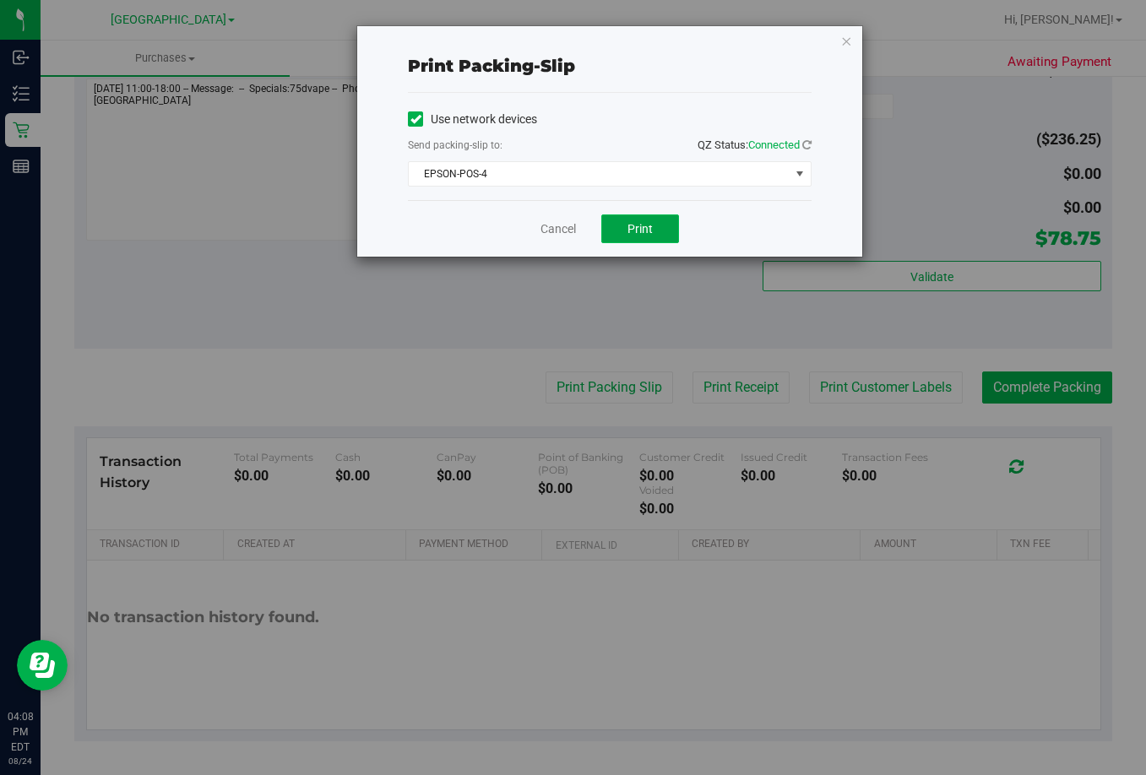
click at [670, 224] on button "Print" at bounding box center [640, 229] width 78 height 29
click at [557, 226] on link "Cancel" at bounding box center [558, 229] width 35 height 18
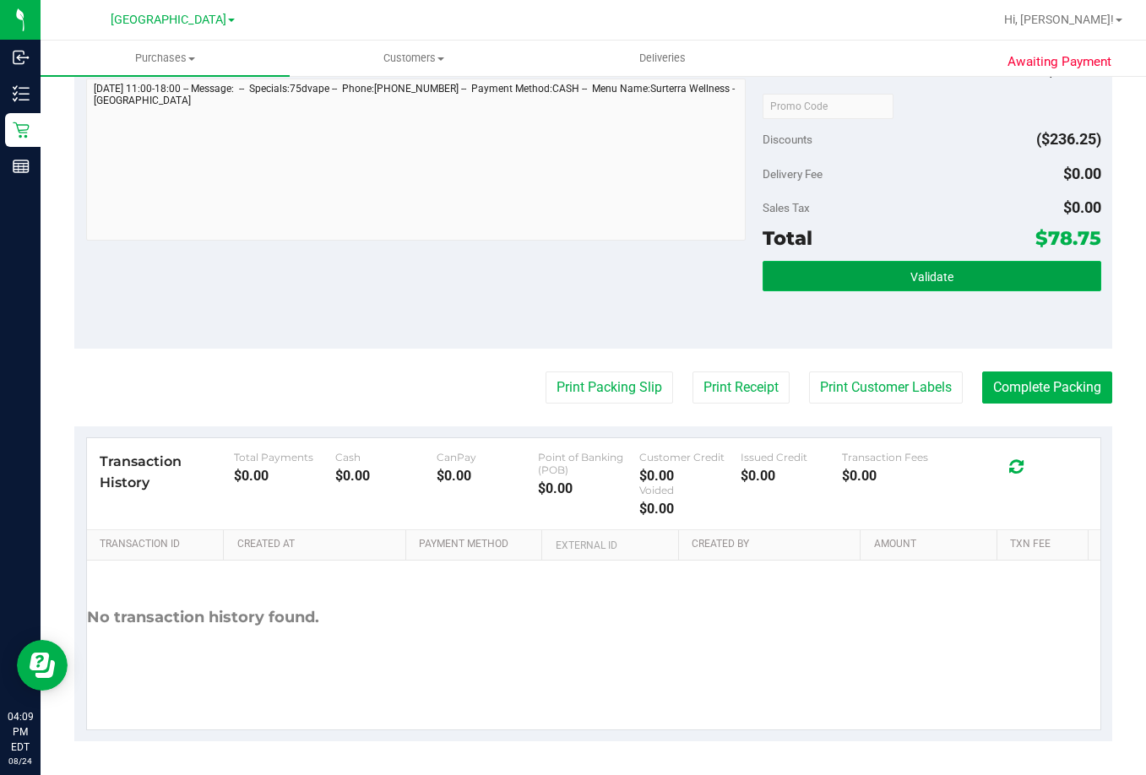
click at [896, 272] on button "Validate" at bounding box center [932, 276] width 339 height 30
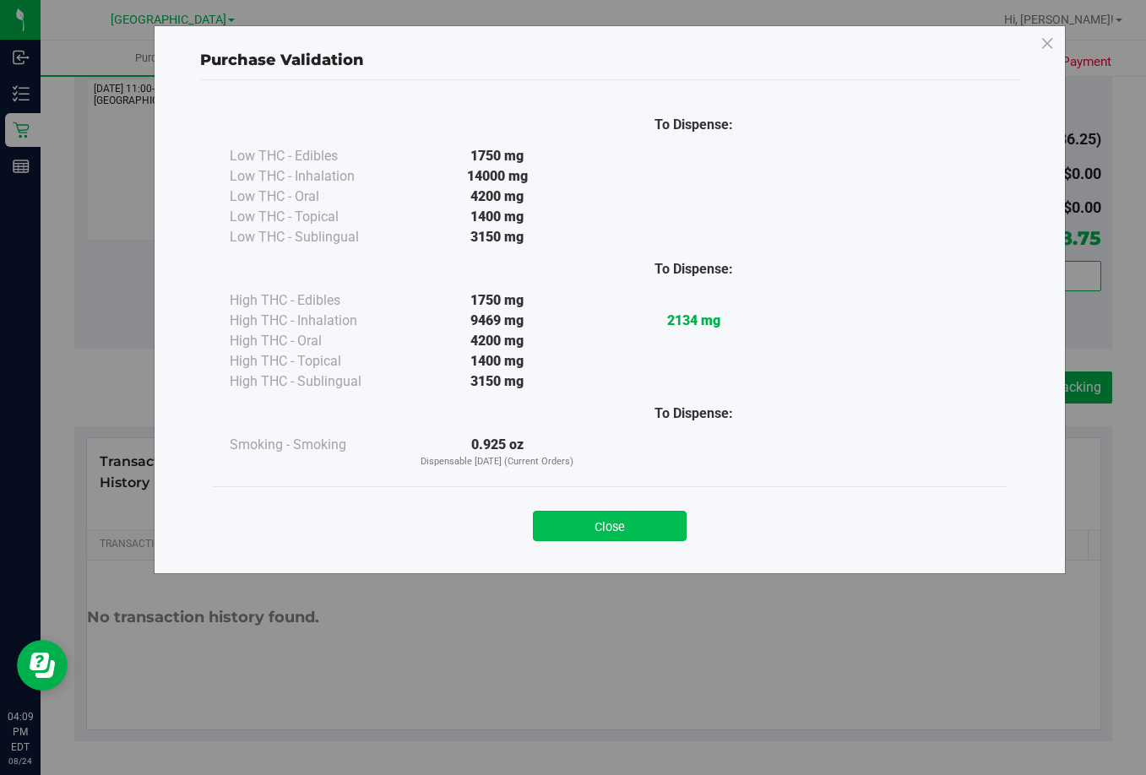
click at [611, 530] on button "Close" at bounding box center [610, 526] width 154 height 30
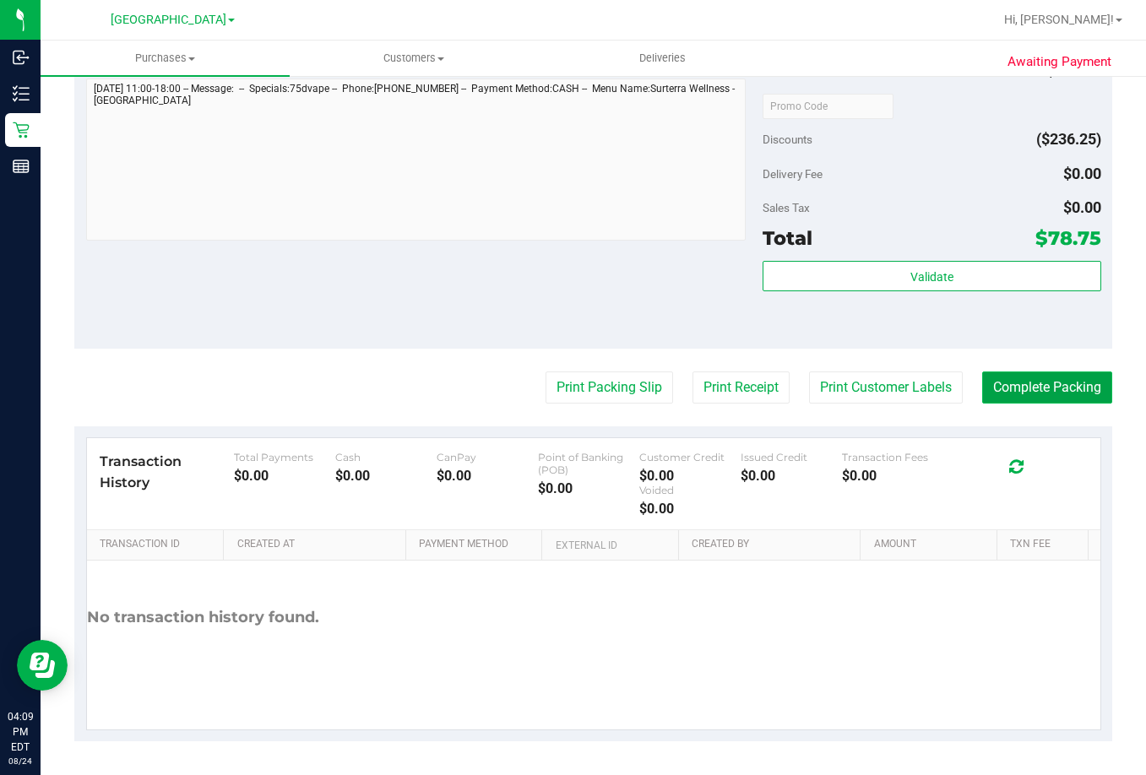
click at [1038, 389] on button "Complete Packing" at bounding box center [1047, 388] width 130 height 32
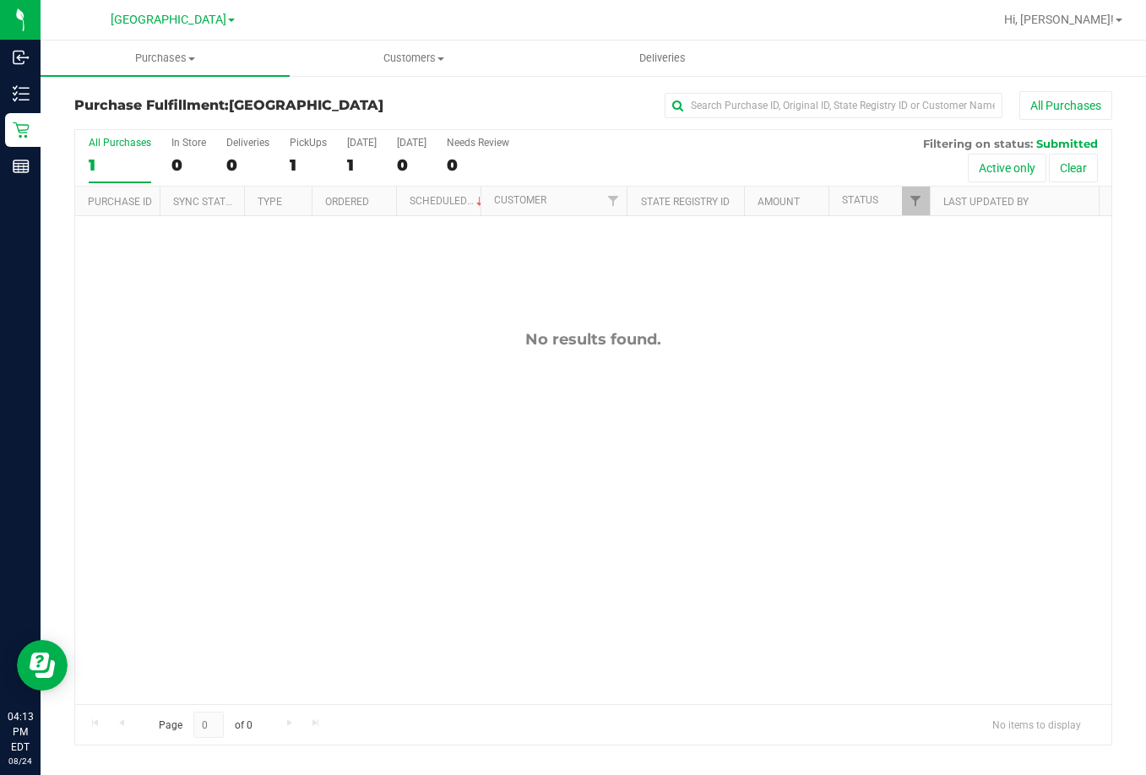
click at [679, 541] on div "No results found." at bounding box center [593, 517] width 1036 height 602
click at [240, 421] on div "No results found." at bounding box center [593, 517] width 1036 height 602
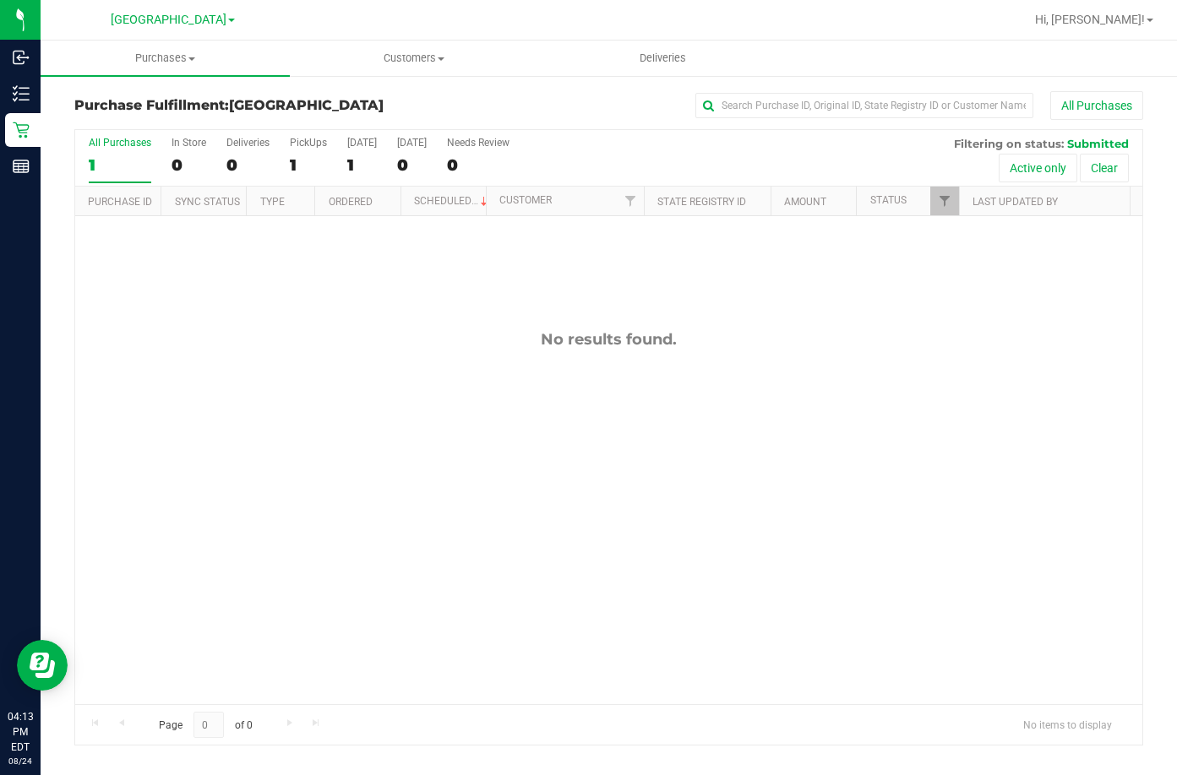
click at [532, 334] on div "No results found." at bounding box center [608, 339] width 1067 height 19
drag, startPoint x: 483, startPoint y: 409, endPoint x: 487, endPoint y: 136, distance: 272.8
click at [491, 408] on div "No results found." at bounding box center [608, 517] width 1067 height 602
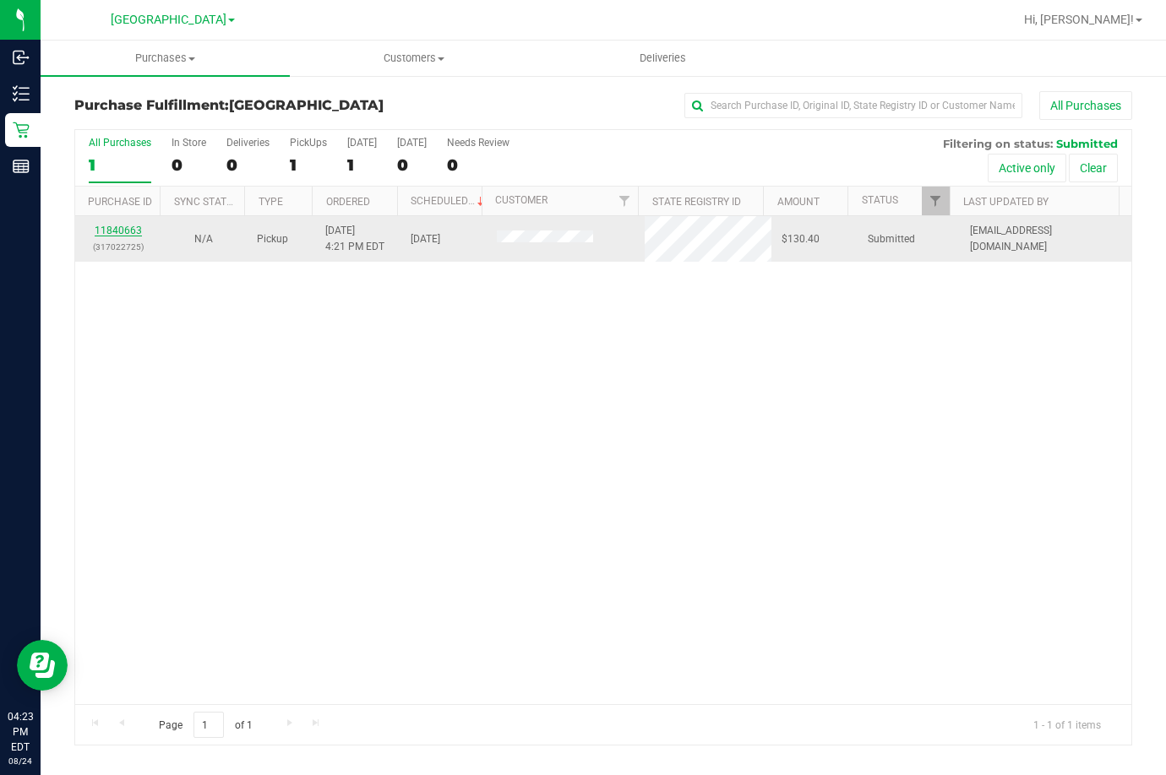
click at [108, 231] on link "11840663" at bounding box center [118, 231] width 47 height 12
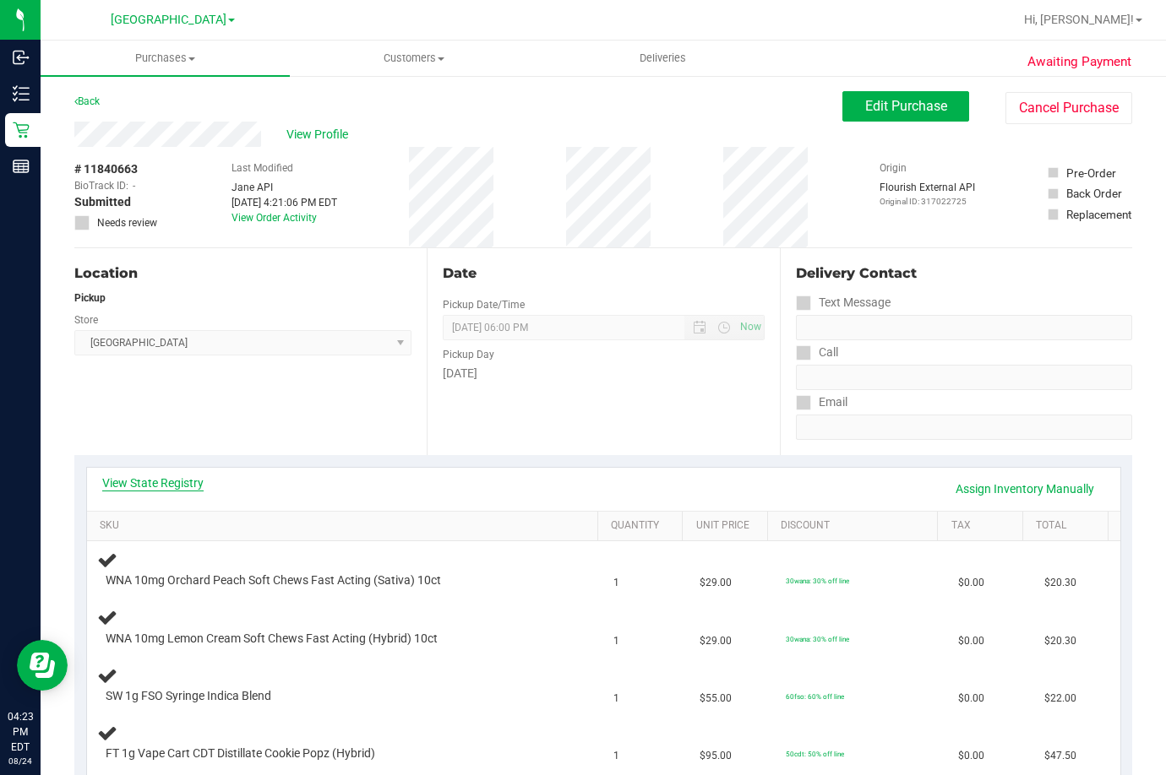
click at [148, 482] on link "View State Registry" at bounding box center [152, 483] width 101 height 17
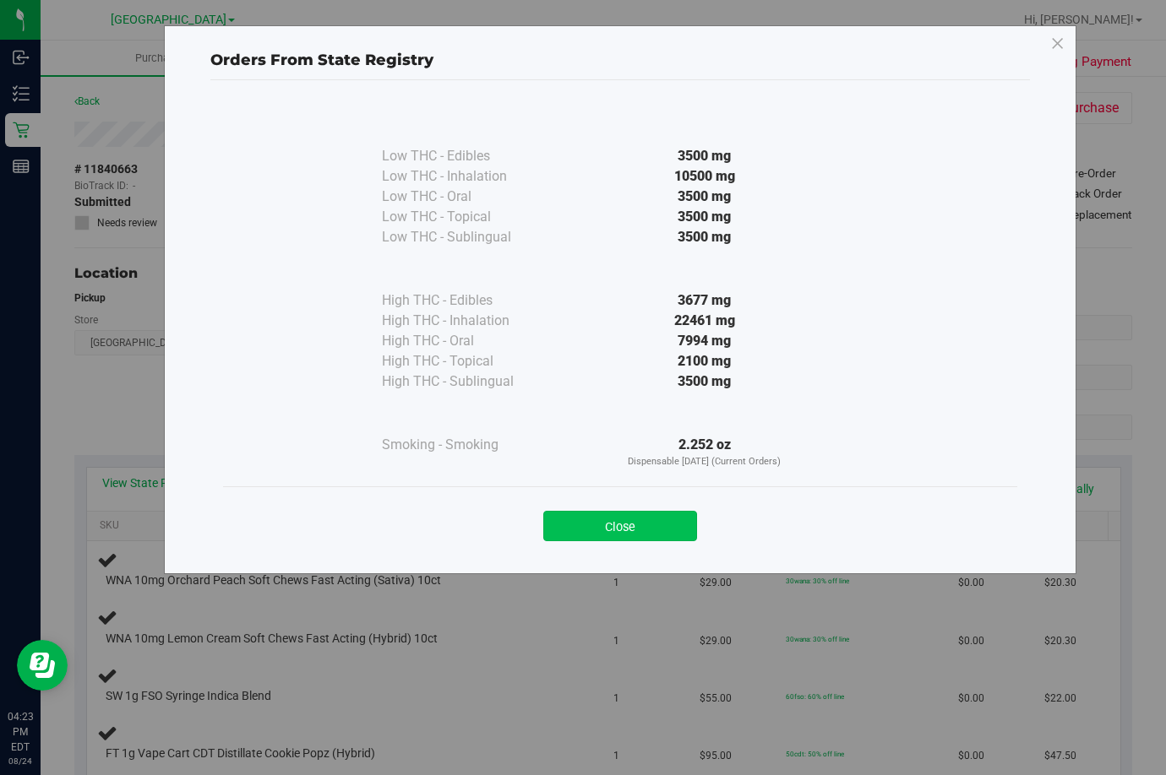
click at [643, 523] on button "Close" at bounding box center [620, 526] width 154 height 30
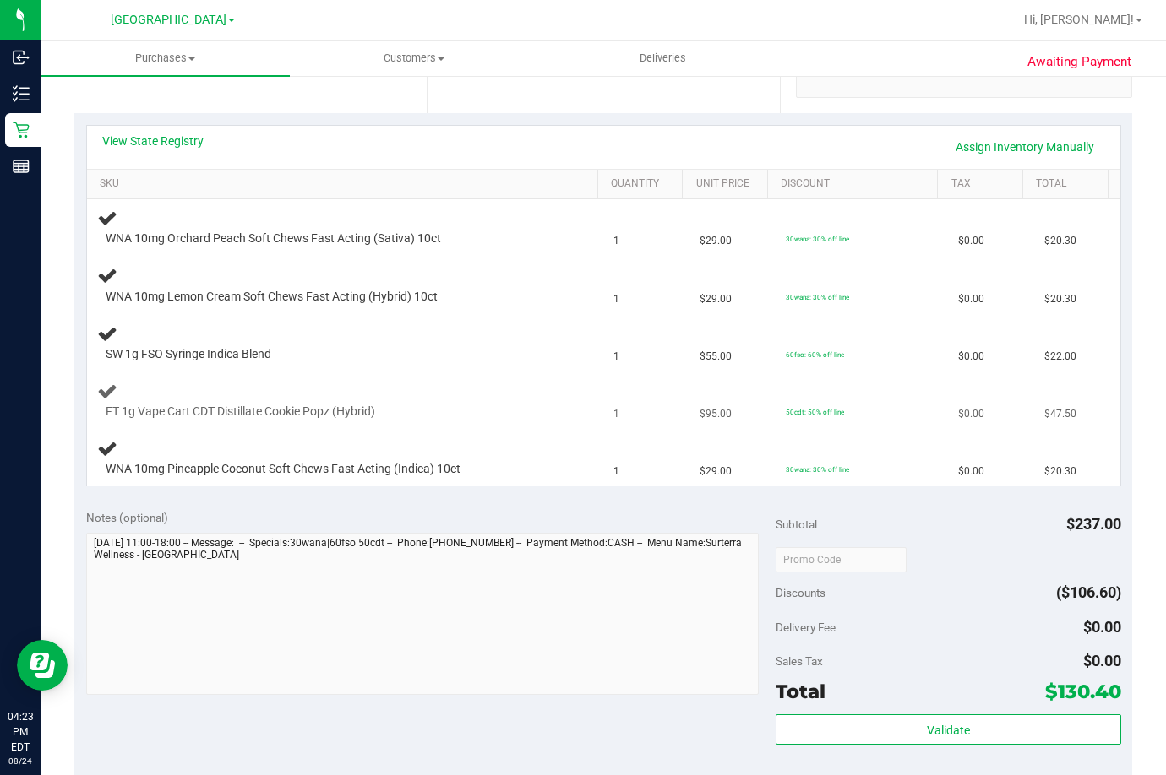
scroll to position [338, 0]
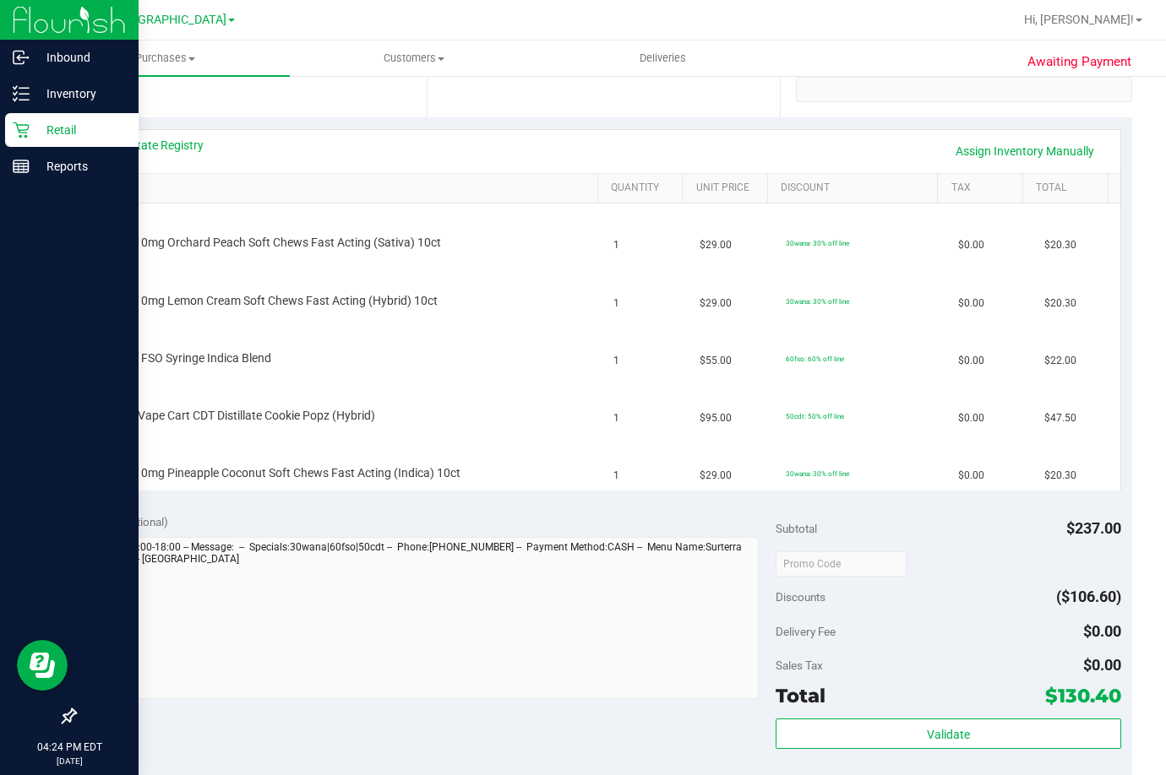
click at [40, 133] on p "Retail" at bounding box center [80, 130] width 101 height 20
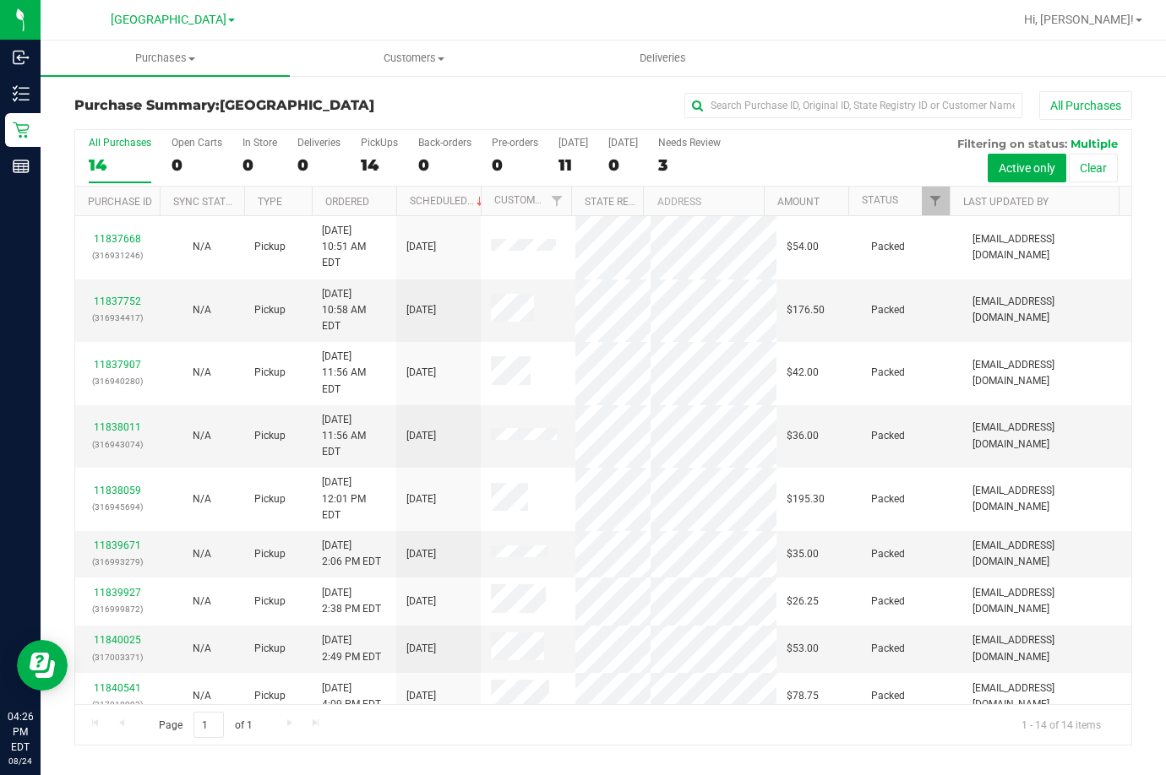
click at [806, 178] on div "All Purchases 14 Open Carts 0 In Store 0 Deliveries 0 PickUps 14 Back-orders 0 …" at bounding box center [603, 158] width 1056 height 57
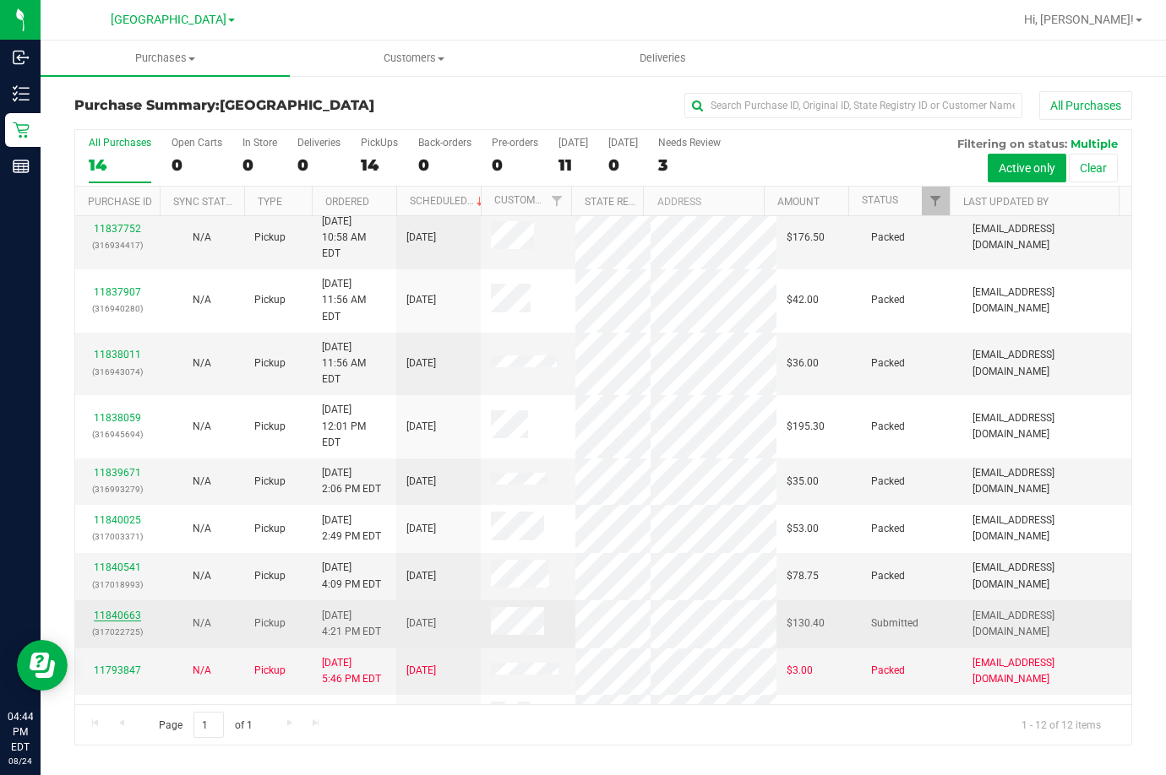
click at [103, 610] on link "11840663" at bounding box center [117, 616] width 47 height 12
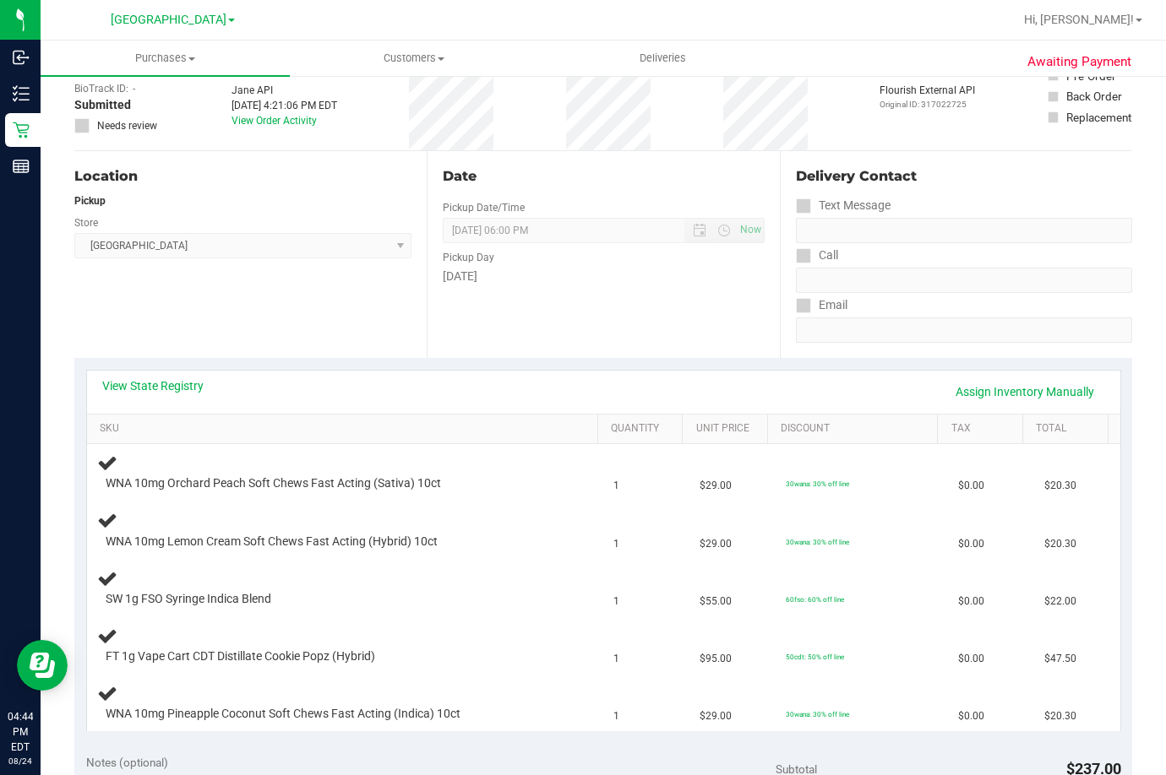
scroll to position [253, 0]
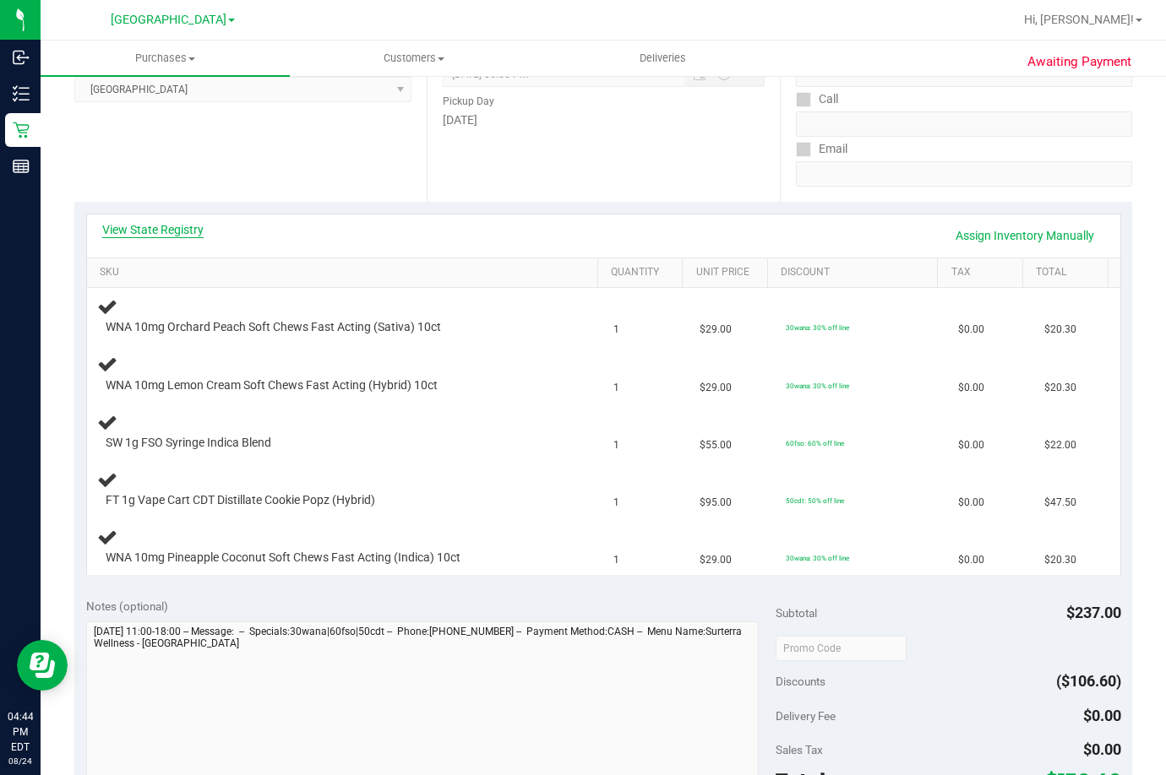
click at [166, 226] on link "View State Registry" at bounding box center [152, 229] width 101 height 17
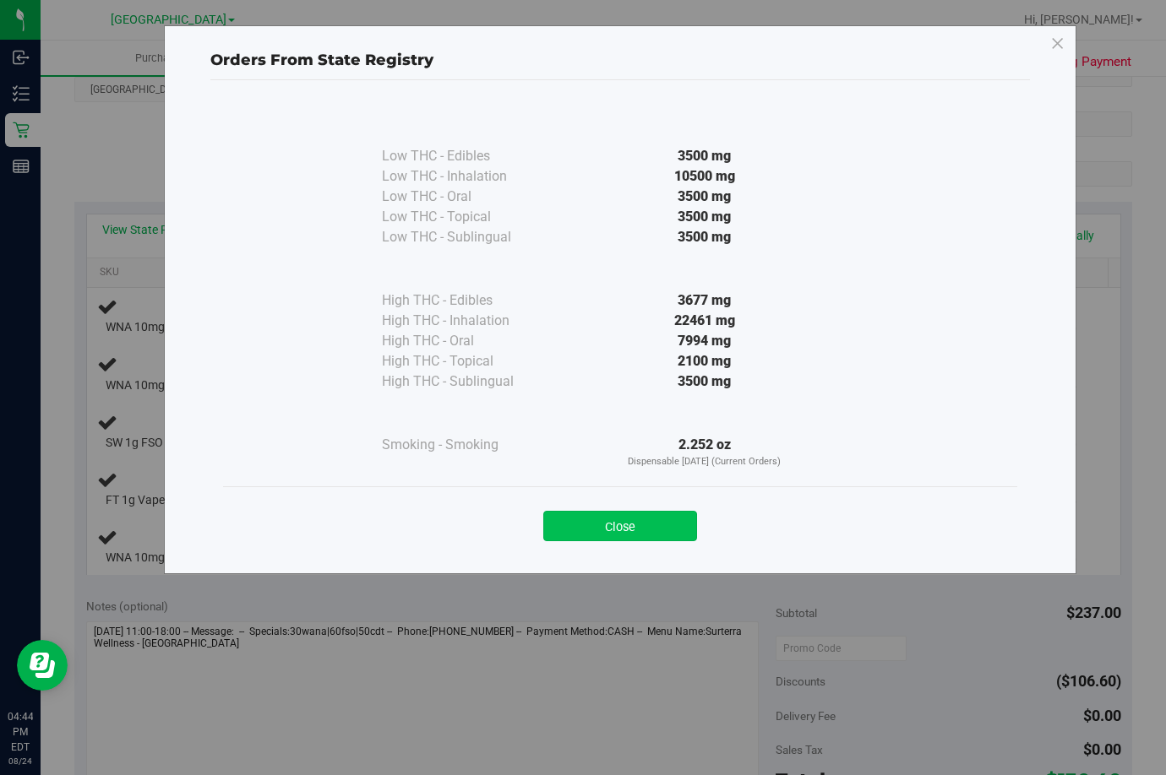
click at [666, 519] on button "Close" at bounding box center [620, 526] width 154 height 30
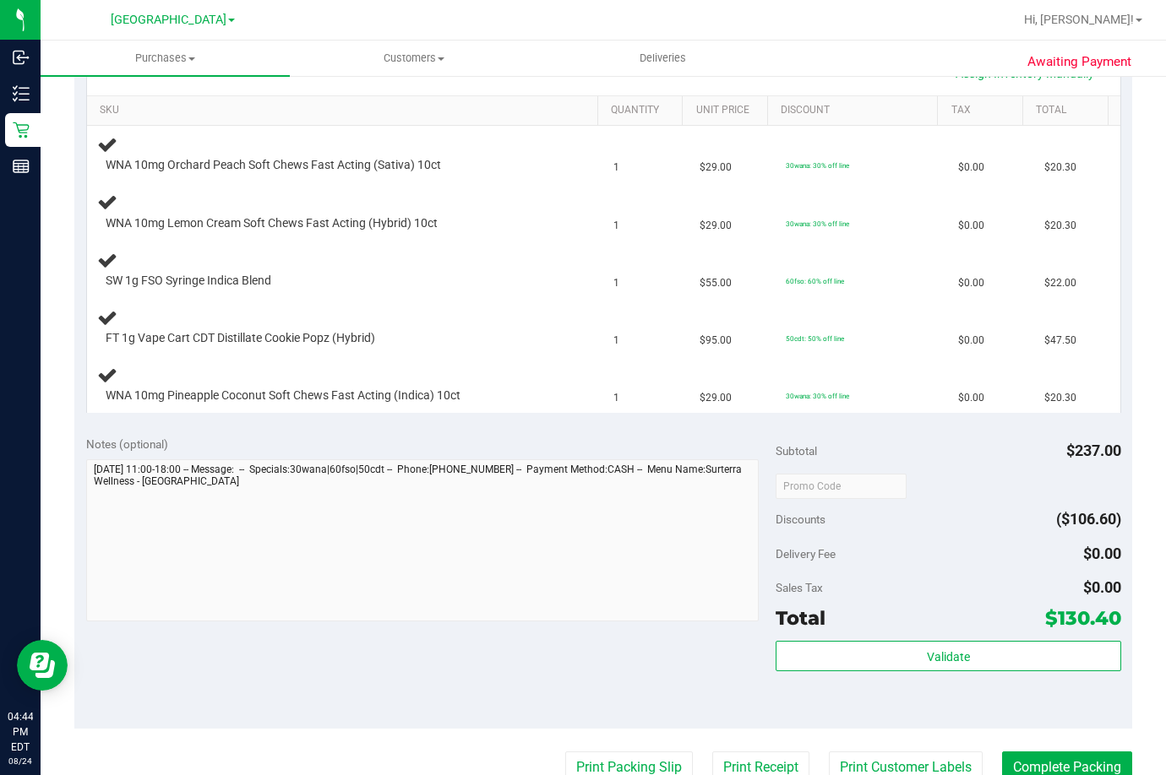
scroll to position [422, 0]
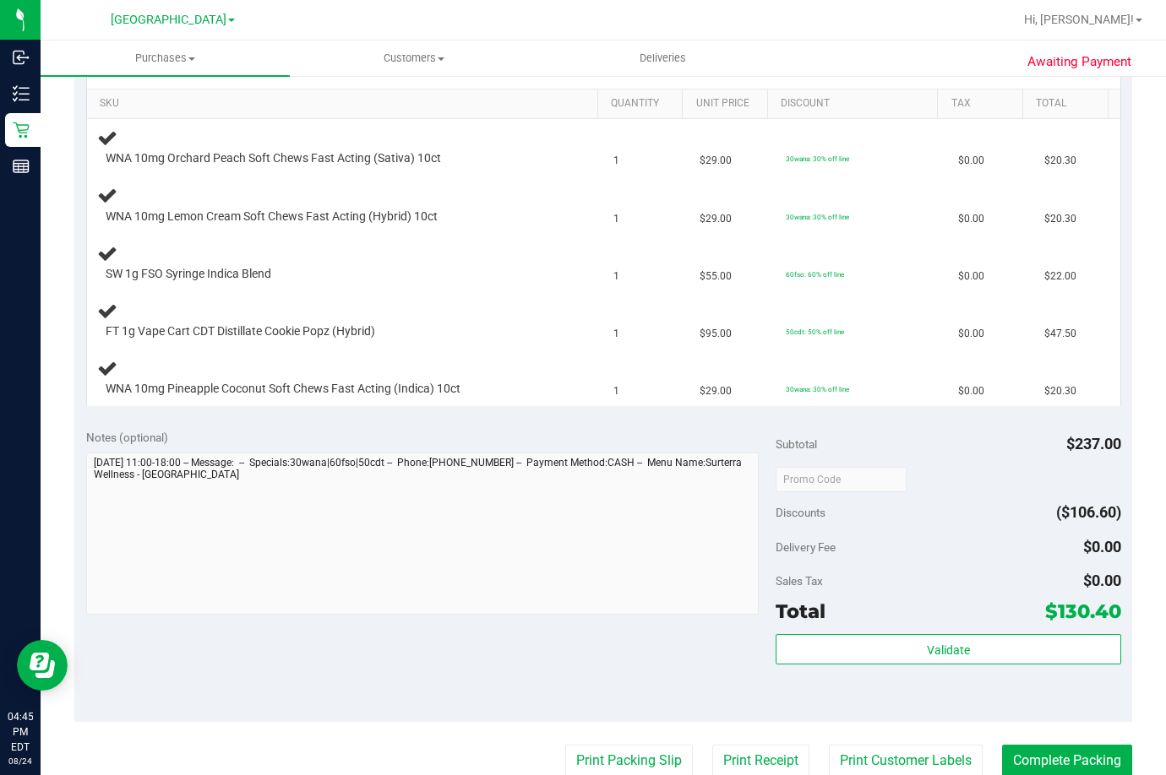
click at [533, 694] on div "Notes (optional) Subtotal $237.00 Discounts ($106.60) Delivery Fee $0.00 Sales …" at bounding box center [602, 570] width 1057 height 304
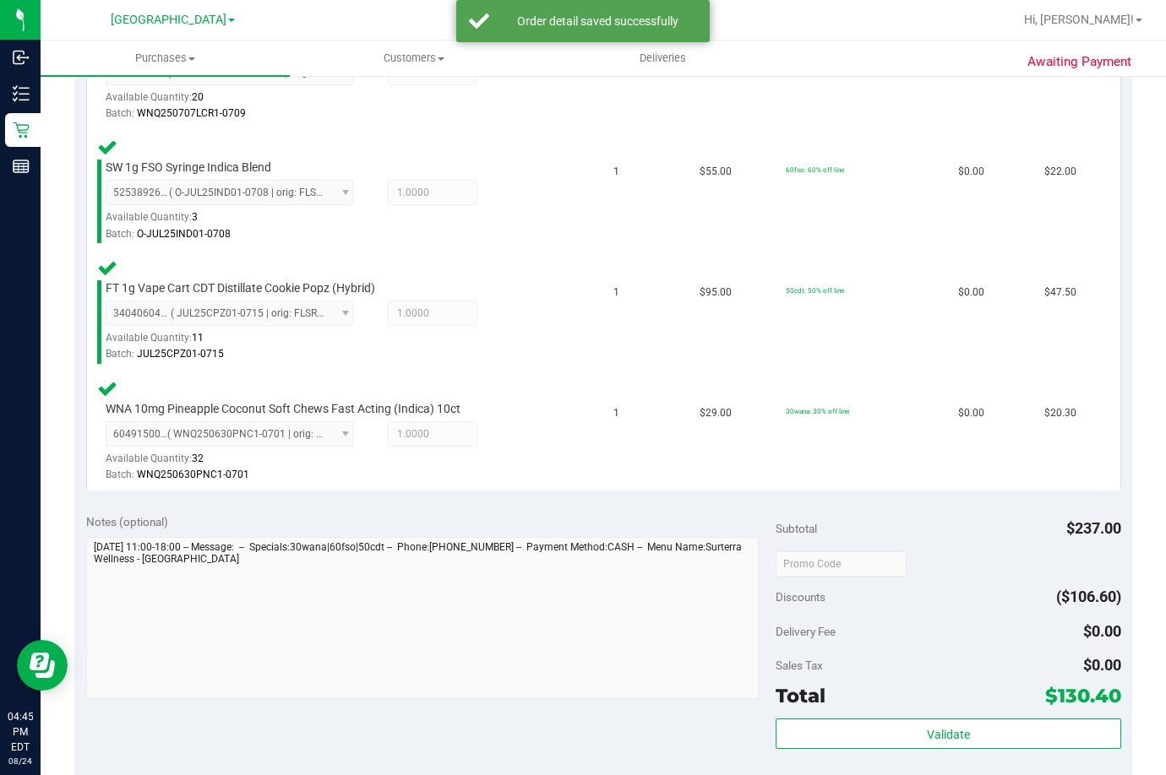
scroll to position [939, 0]
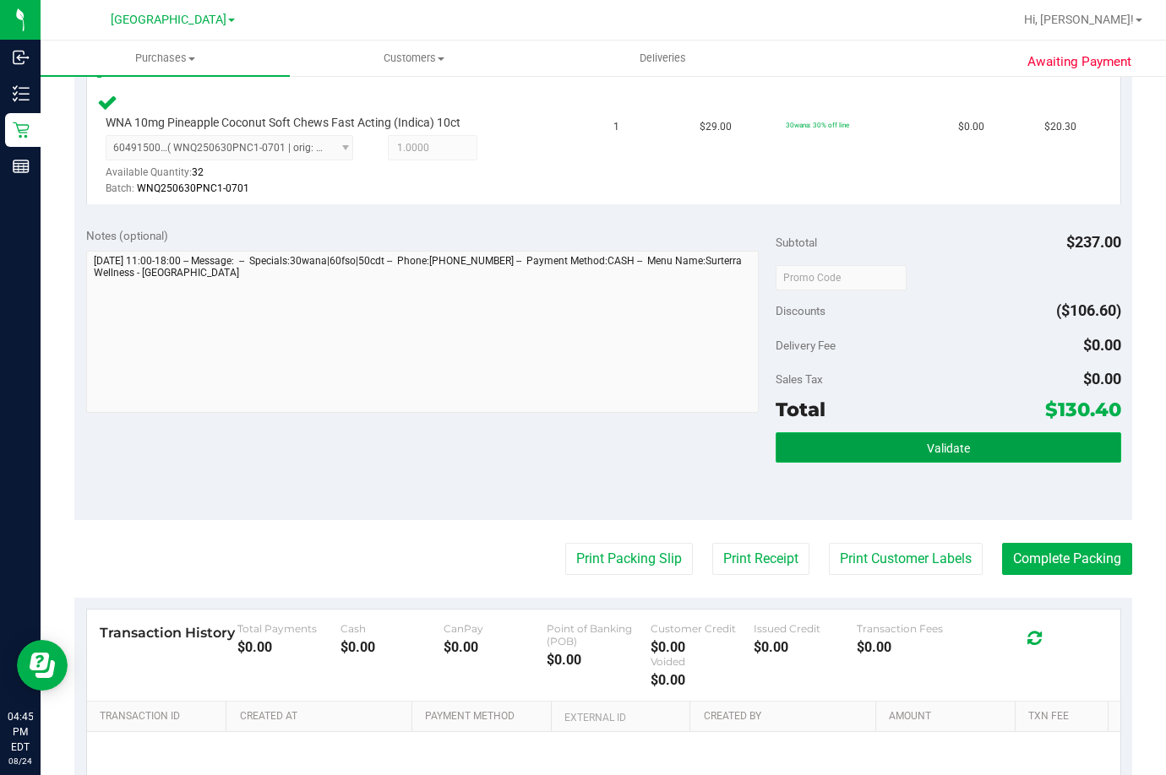
click at [970, 453] on button "Validate" at bounding box center [947, 447] width 345 height 30
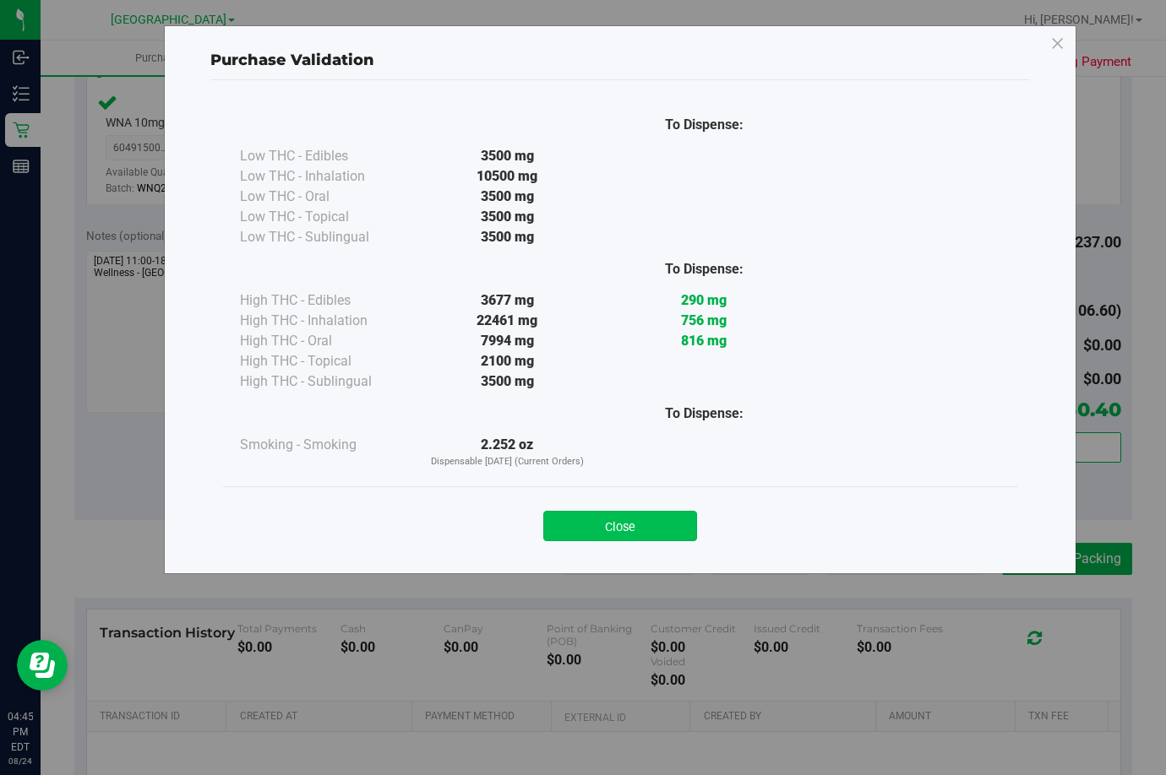
click at [671, 528] on button "Close" at bounding box center [620, 526] width 154 height 30
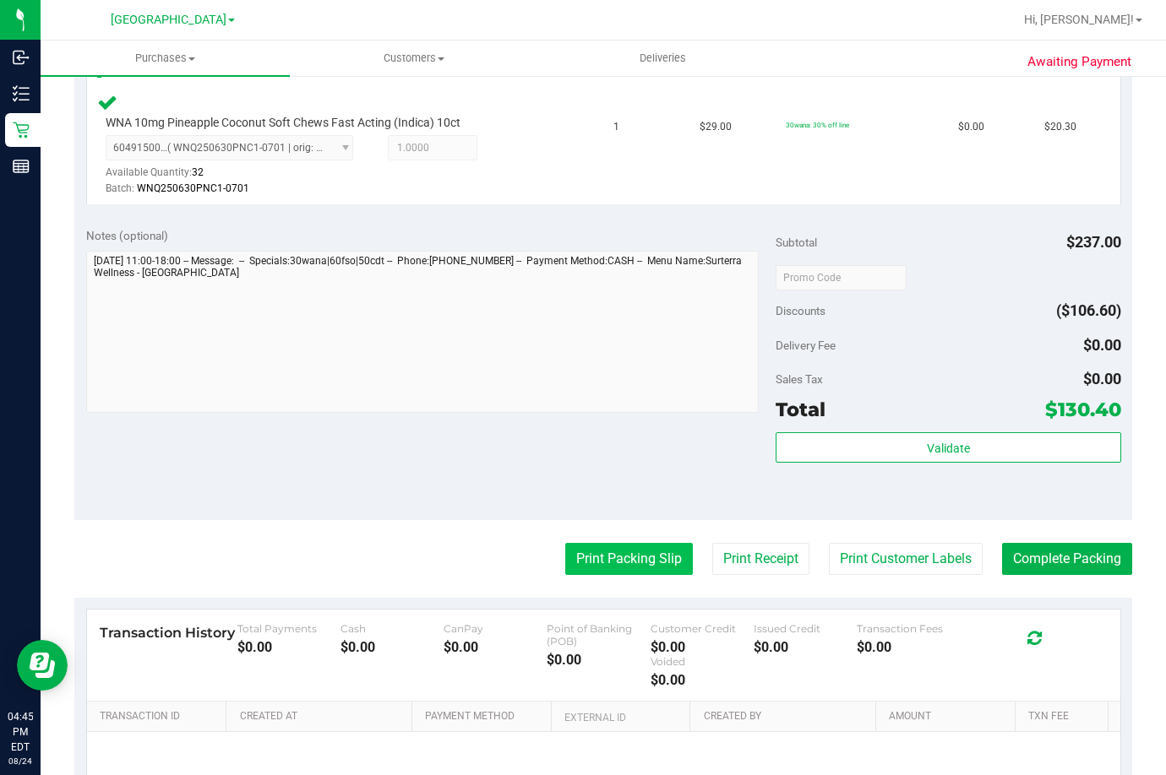
click at [588, 558] on button "Print Packing Slip" at bounding box center [629, 559] width 128 height 32
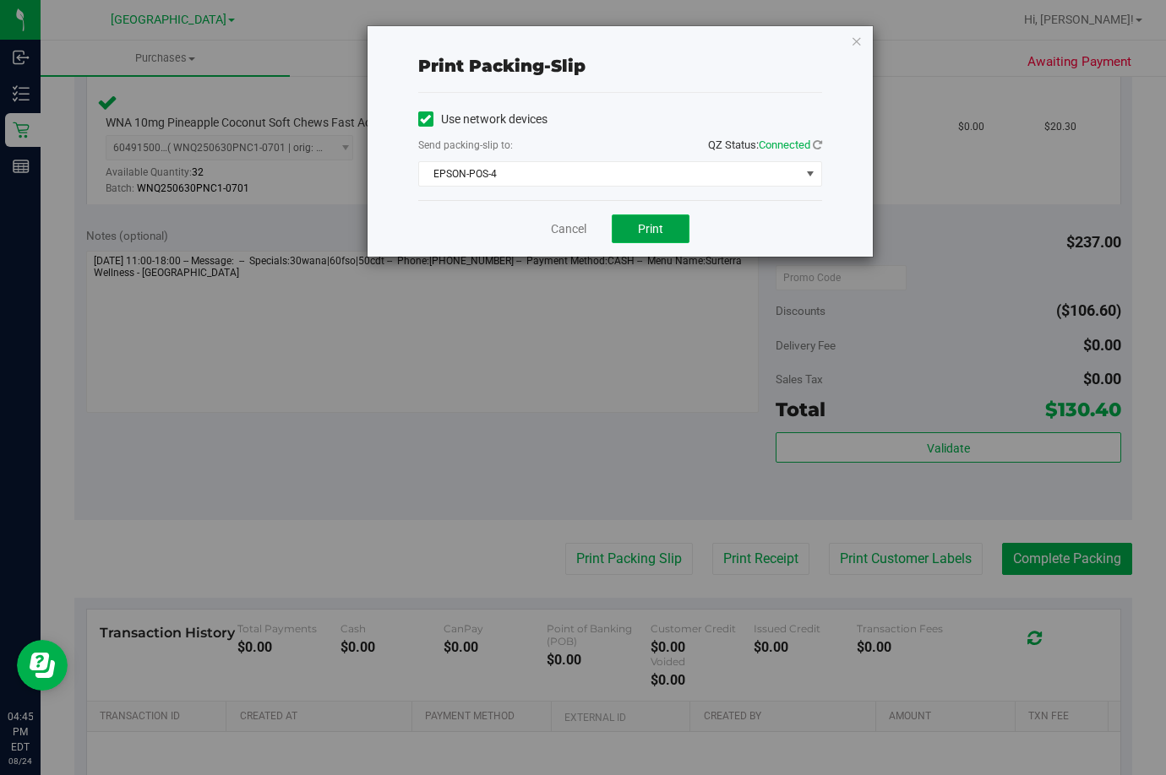
click at [636, 227] on button "Print" at bounding box center [651, 229] width 78 height 29
click at [563, 235] on link "Cancel" at bounding box center [568, 229] width 35 height 18
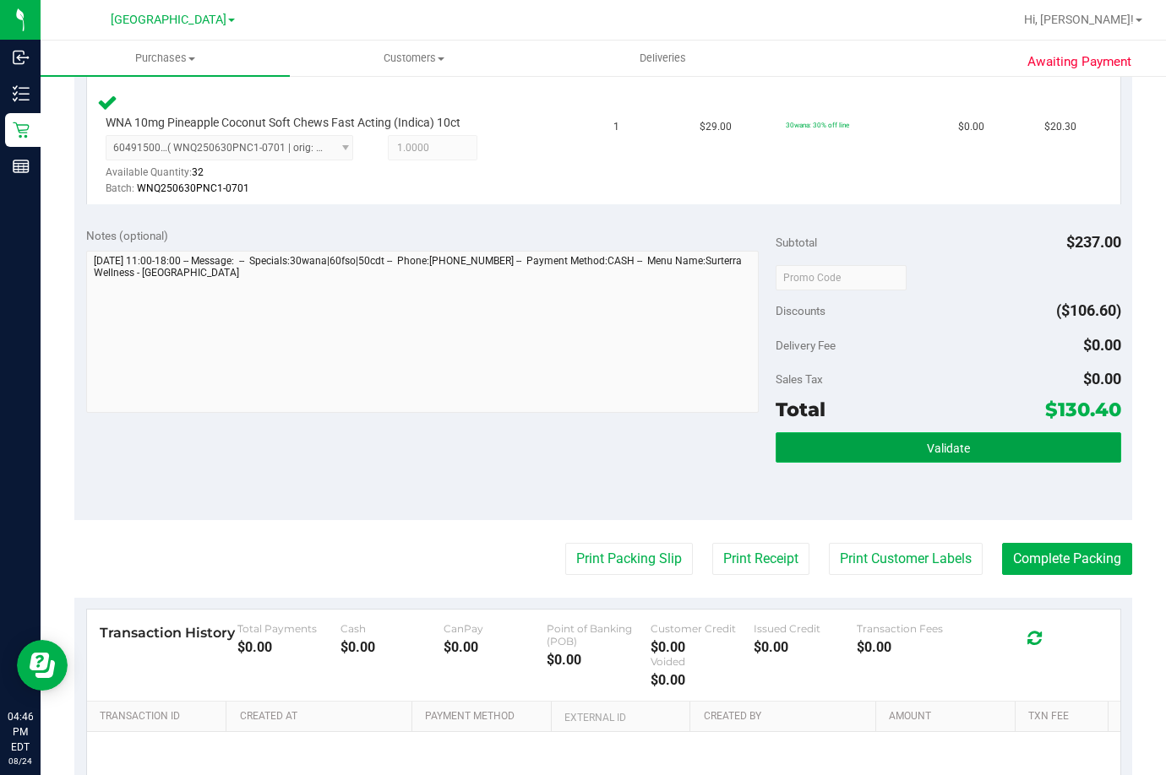
click at [978, 437] on button "Validate" at bounding box center [947, 447] width 345 height 30
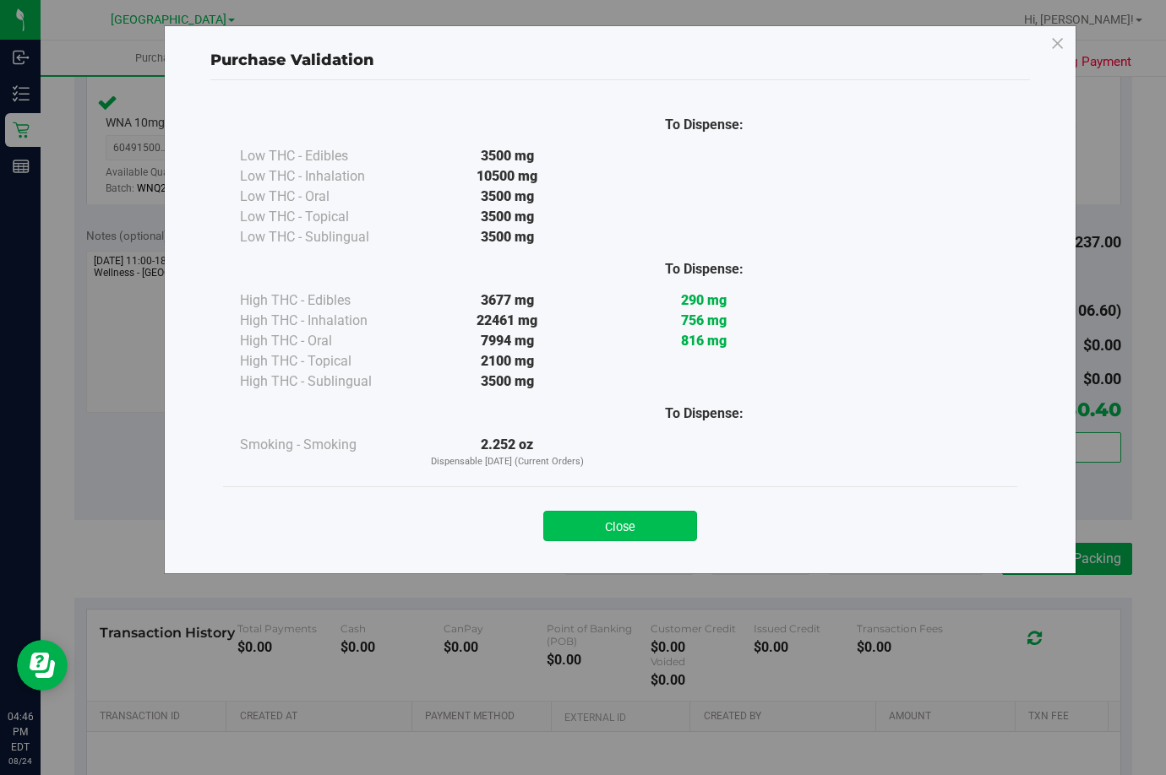
click at [649, 525] on button "Close" at bounding box center [620, 526] width 154 height 30
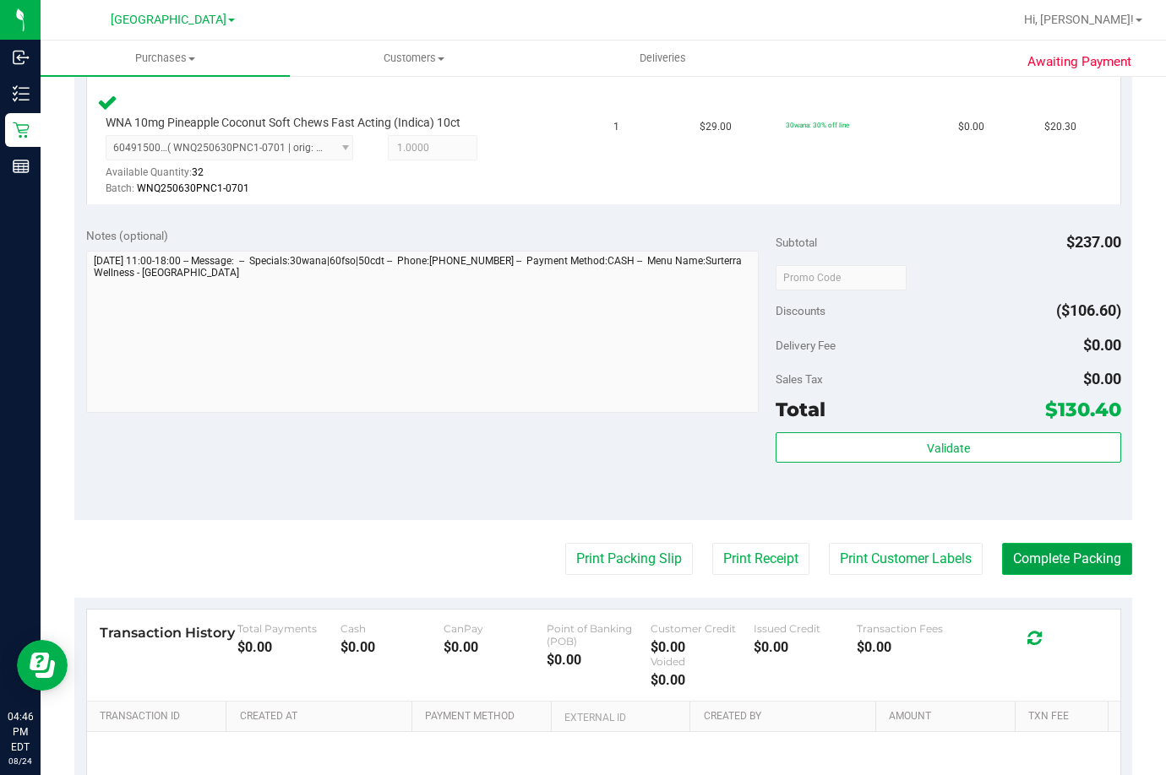
click at [1089, 556] on button "Complete Packing" at bounding box center [1067, 559] width 130 height 32
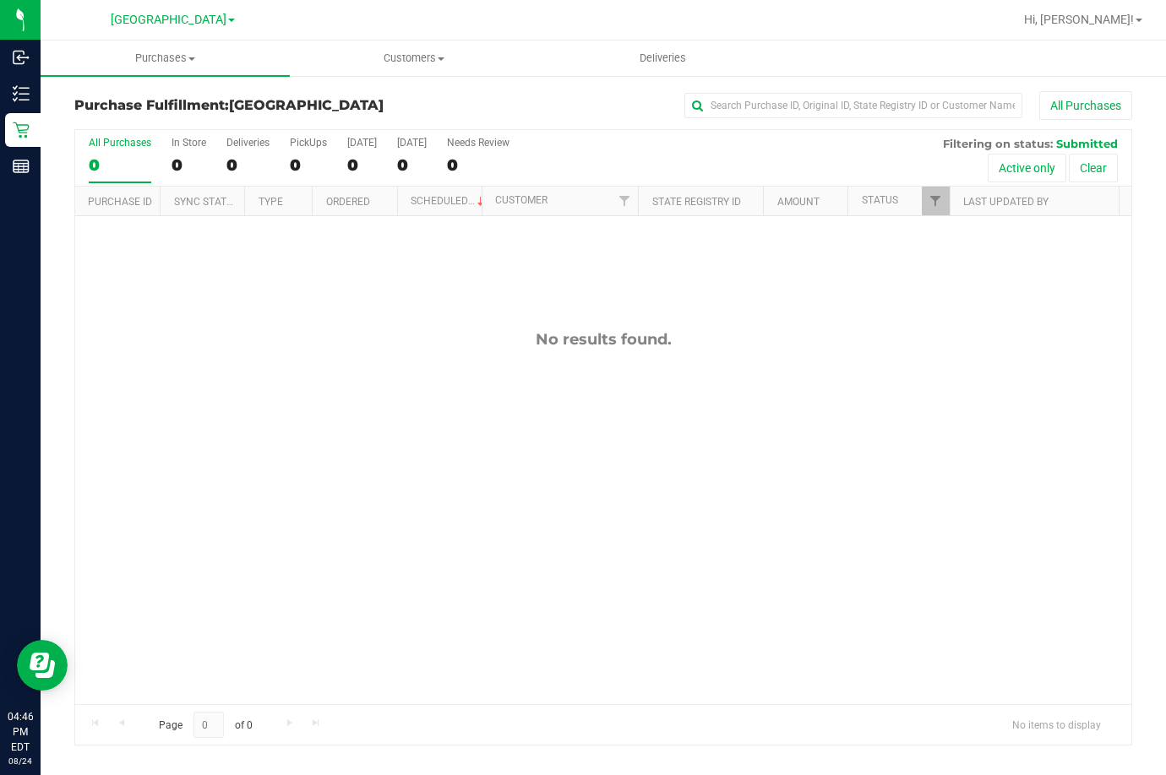
drag, startPoint x: 655, startPoint y: 539, endPoint x: 671, endPoint y: 428, distance: 111.7
click at [657, 537] on div "No results found." at bounding box center [603, 517] width 1056 height 602
click at [659, 535] on div "No results found." at bounding box center [603, 517] width 1056 height 602
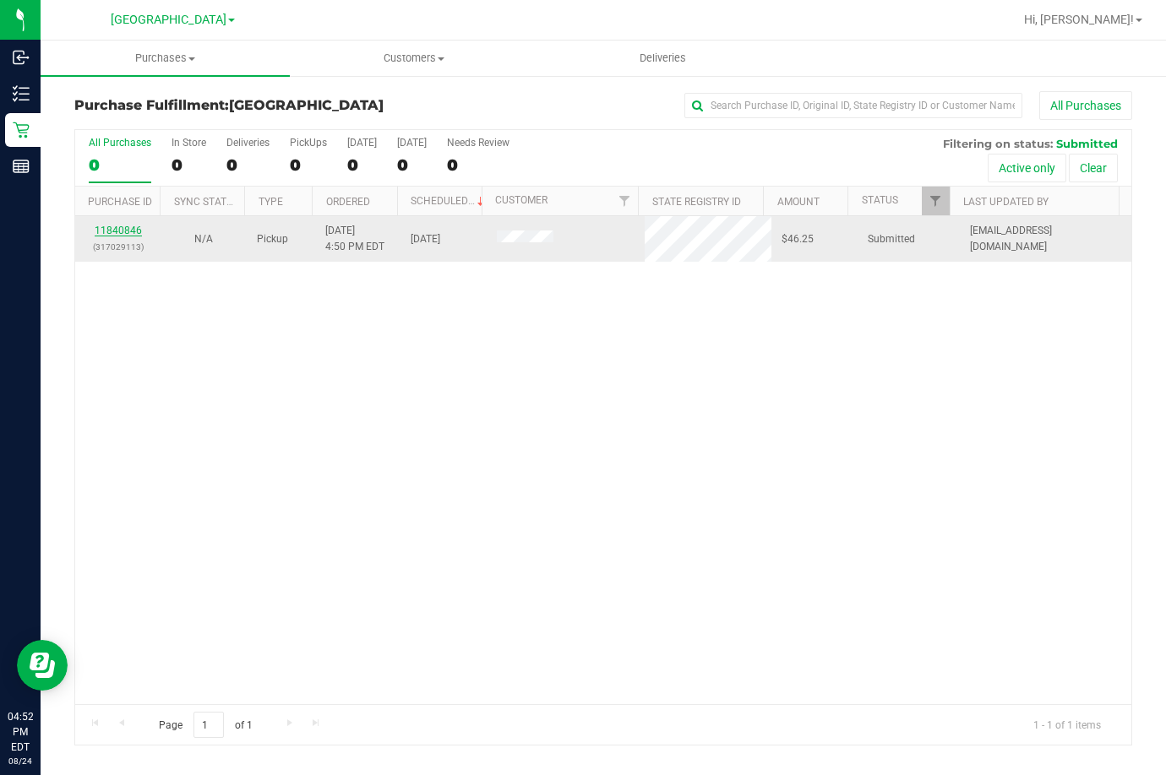
click at [124, 226] on link "11840846" at bounding box center [118, 231] width 47 height 12
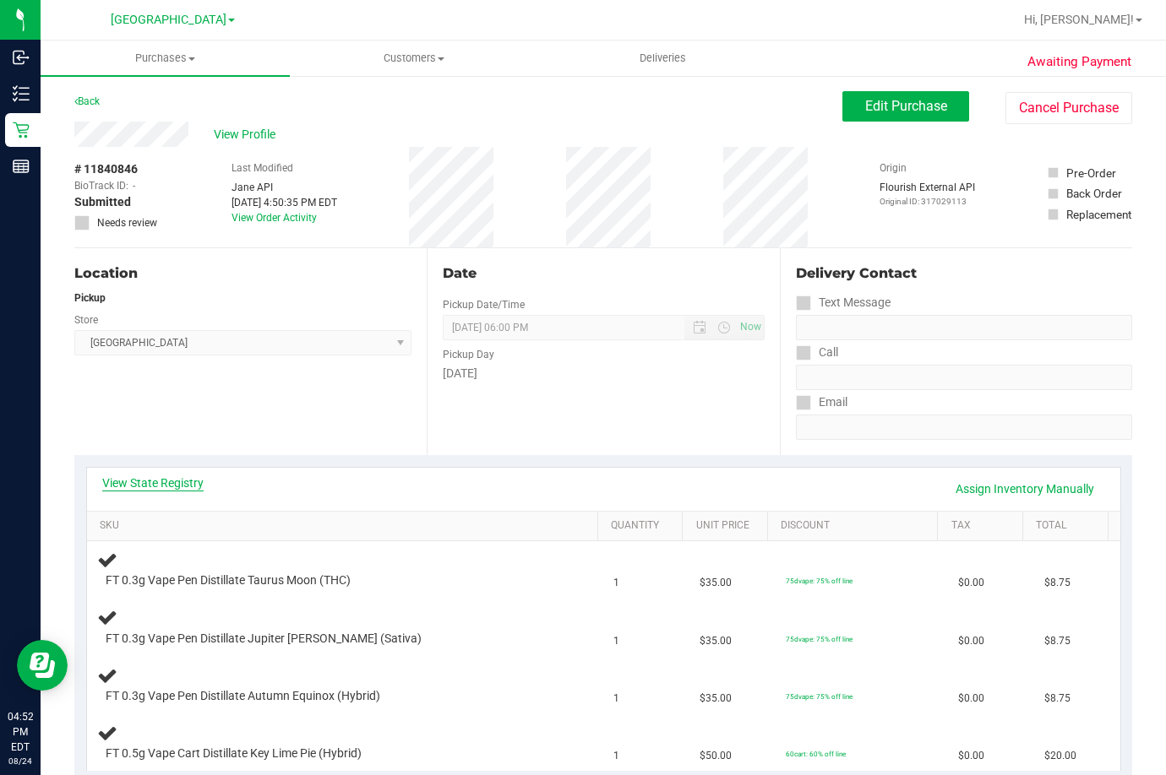
click at [146, 489] on link "View State Registry" at bounding box center [152, 483] width 101 height 17
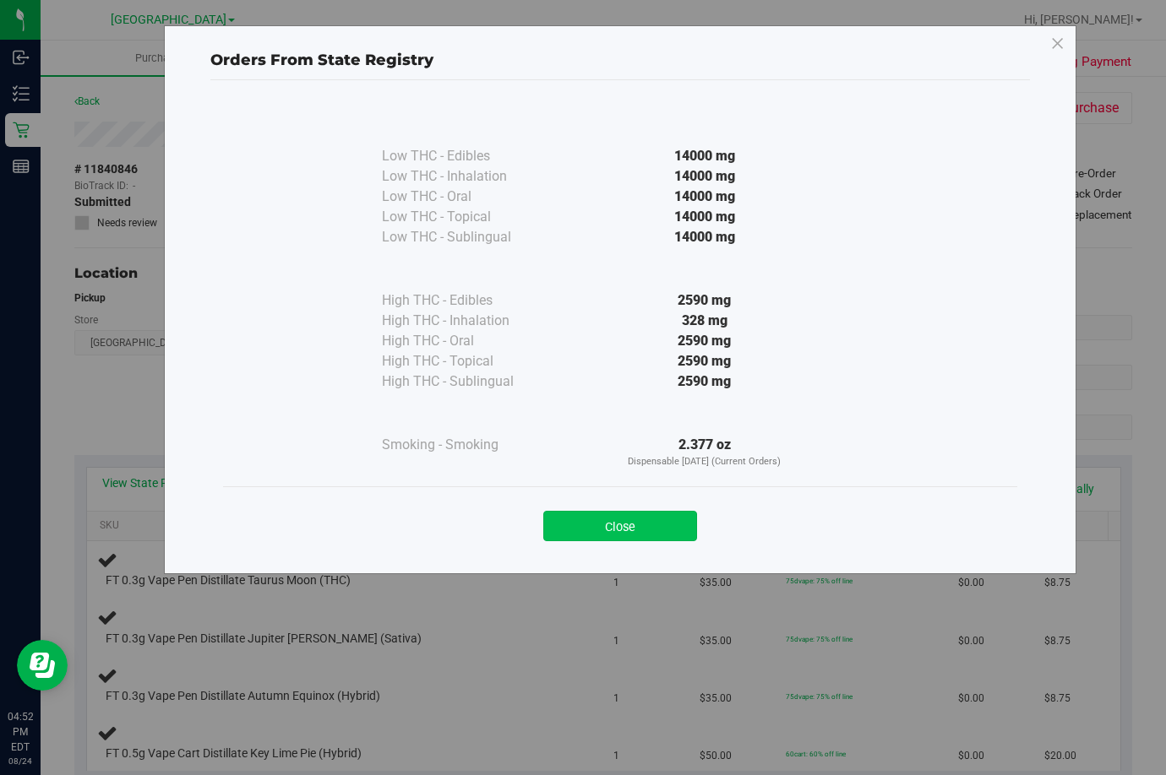
click at [661, 523] on button "Close" at bounding box center [620, 526] width 154 height 30
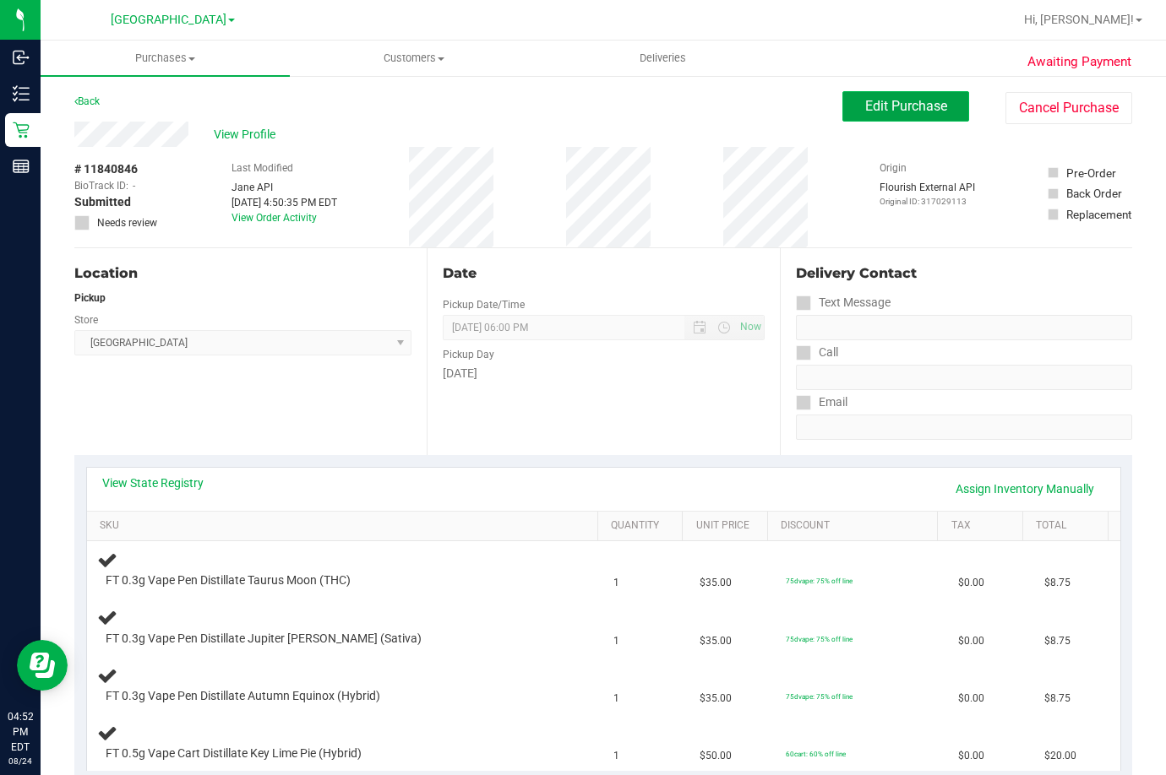
click at [895, 111] on span "Edit Purchase" at bounding box center [906, 106] width 82 height 16
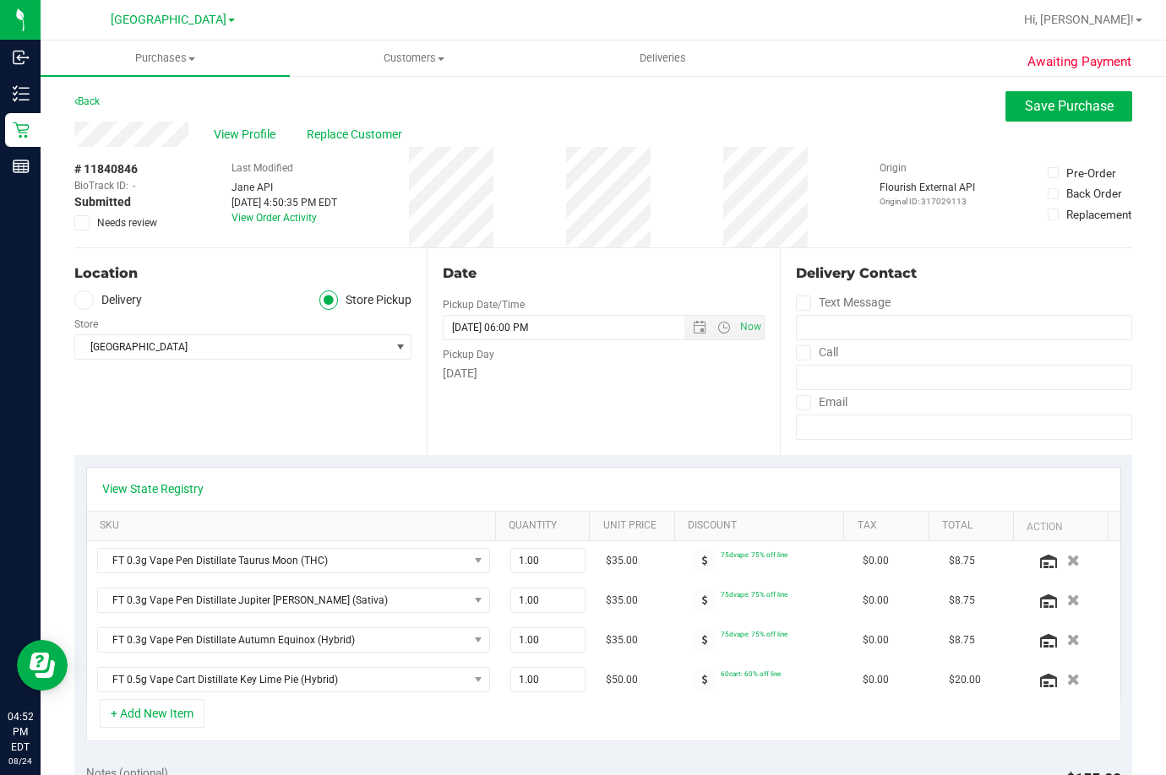
click at [83, 223] on icon at bounding box center [82, 223] width 11 height 0
click at [0, 0] on input "Needs review" at bounding box center [0, 0] width 0 height 0
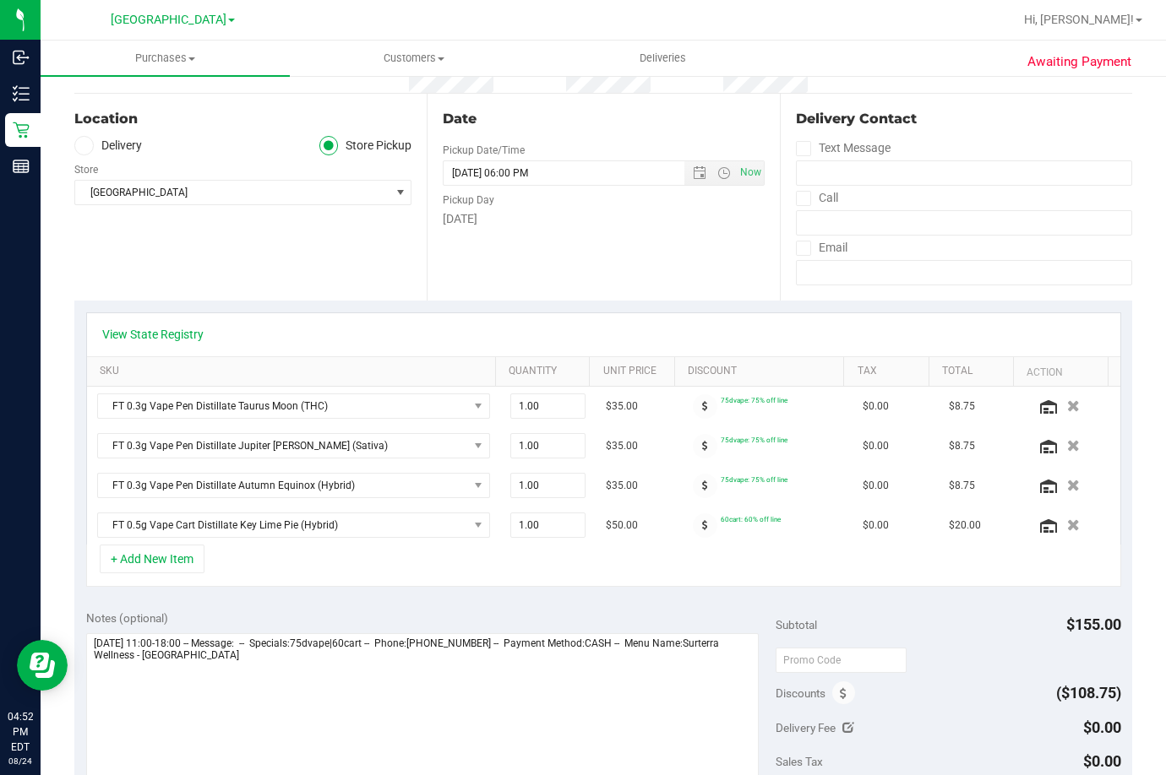
scroll to position [338, 0]
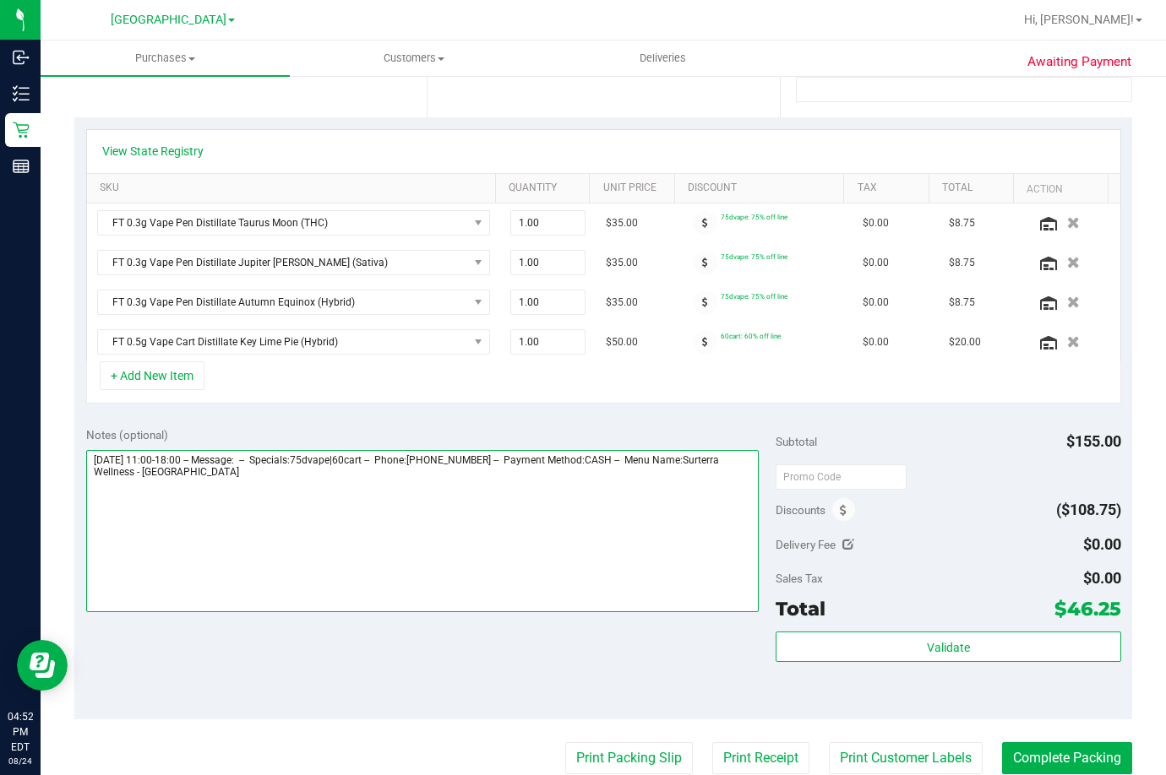
click at [323, 488] on textarea at bounding box center [422, 531] width 673 height 162
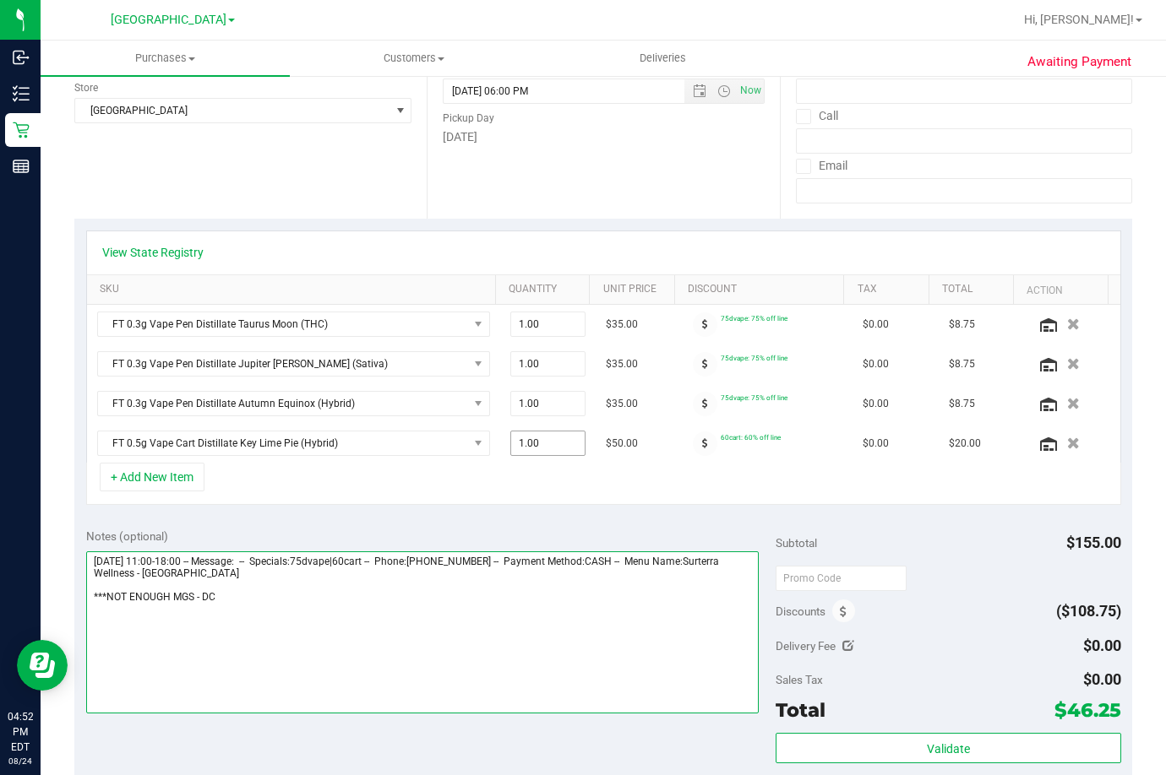
scroll to position [0, 0]
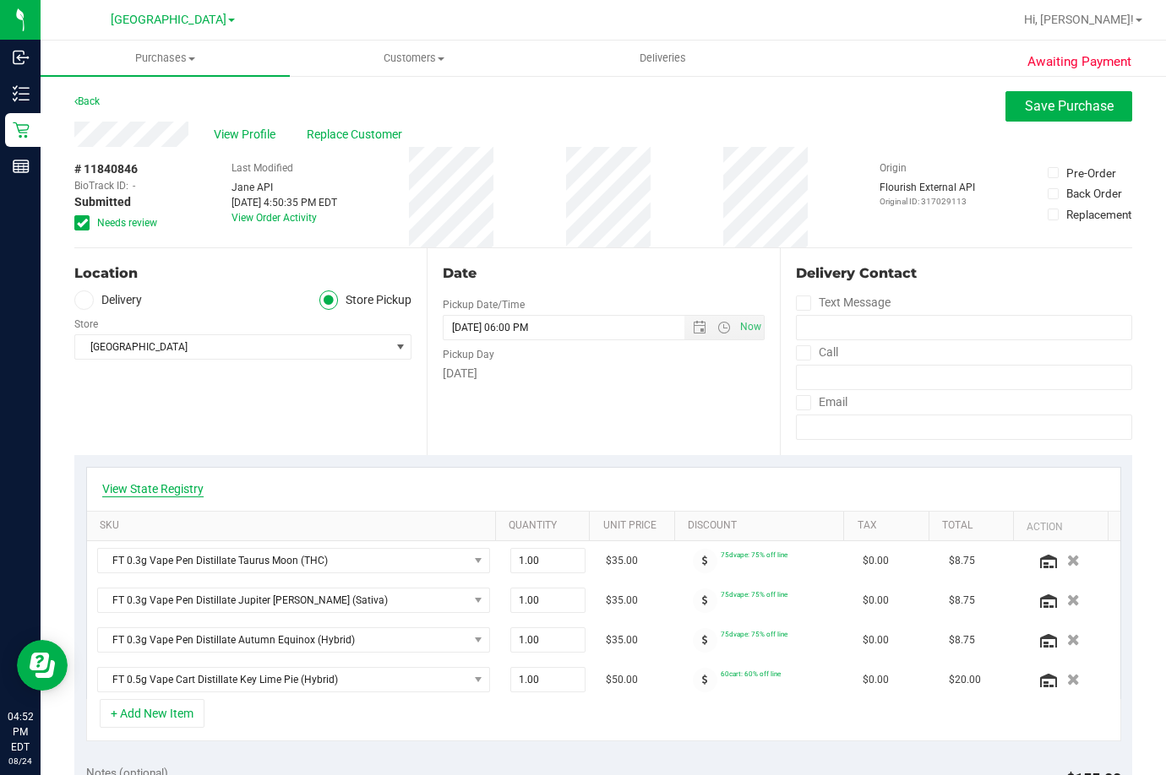
type textarea "[DATE] 11:00-18:00 -- Message: -- Specials:75dvape|60cart -- Phone:[PHONE_NUMBE…"
click at [156, 491] on link "View State Registry" at bounding box center [152, 489] width 101 height 17
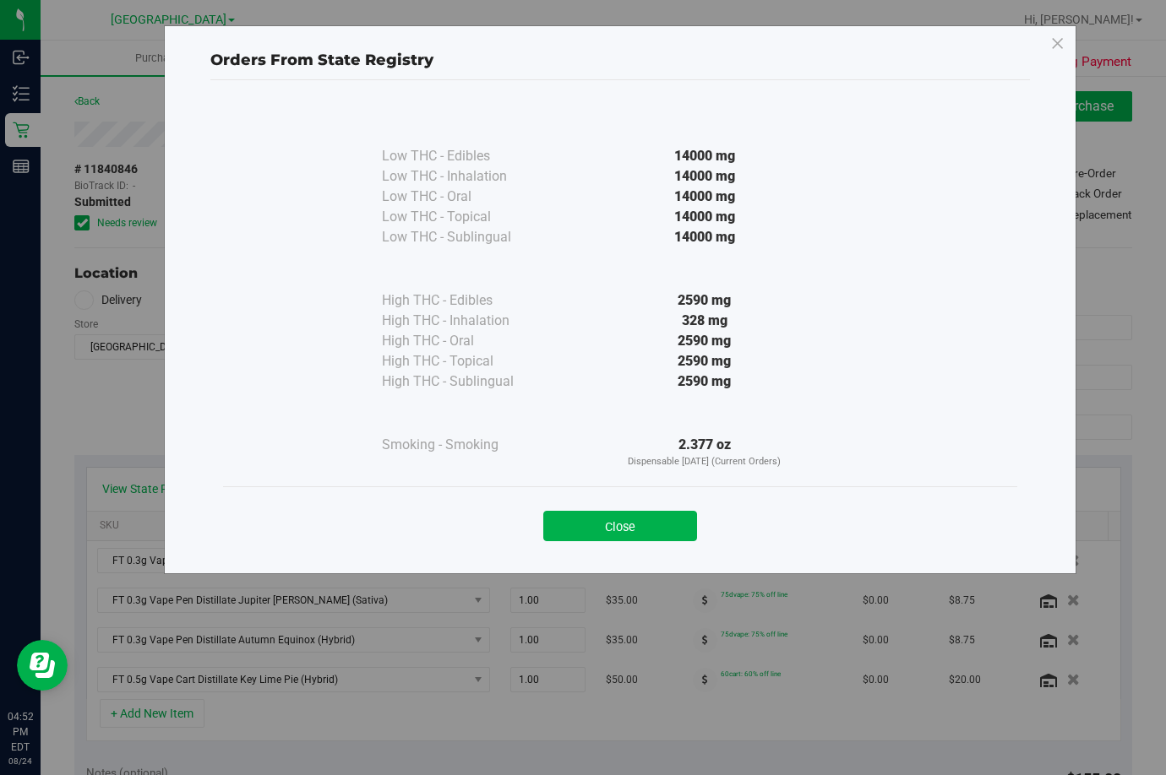
click at [633, 547] on div "Close" at bounding box center [620, 521] width 794 height 68
click at [650, 528] on button "Close" at bounding box center [620, 526] width 154 height 30
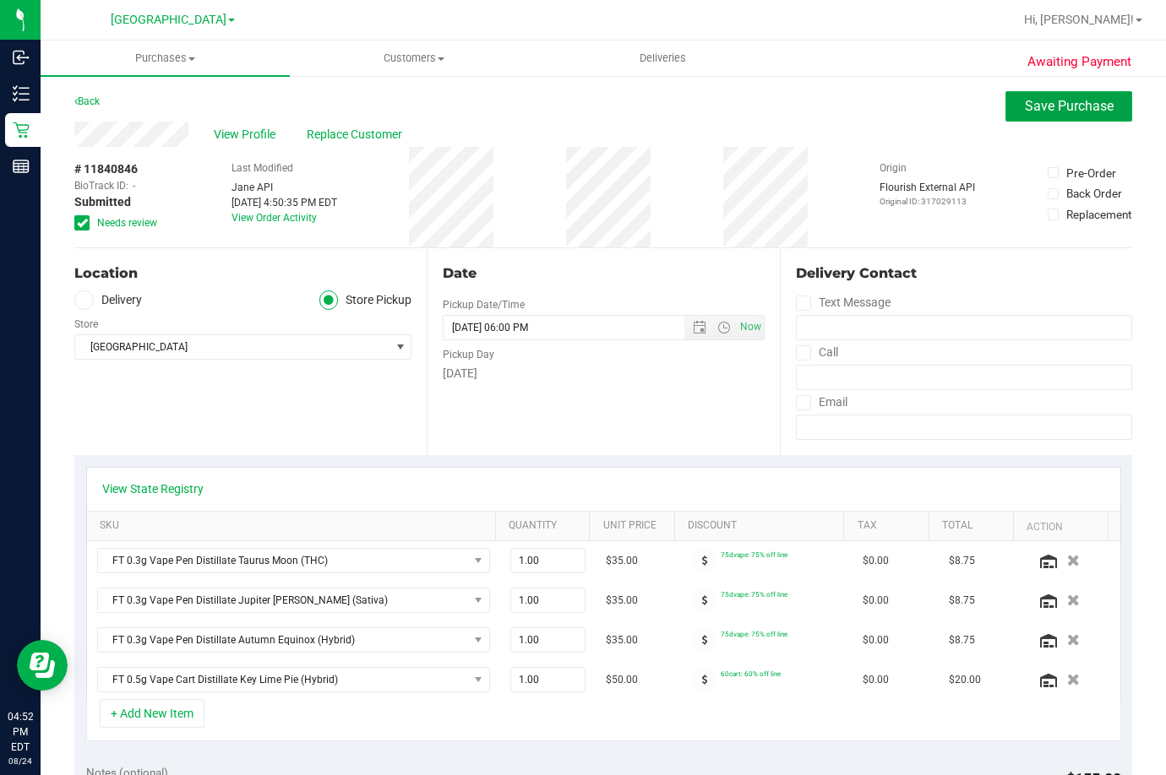
drag, startPoint x: 1037, startPoint y: 101, endPoint x: 967, endPoint y: 160, distance: 91.7
click at [1031, 111] on span "Save Purchase" at bounding box center [1069, 106] width 89 height 16
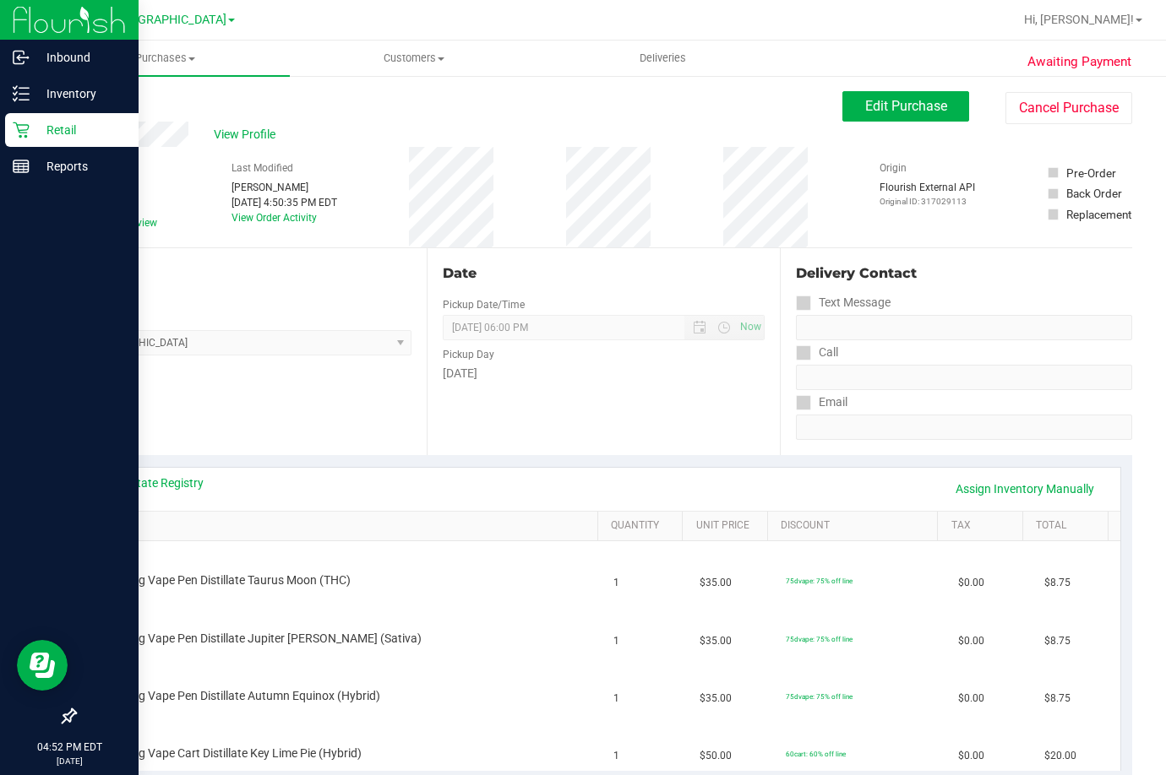
click at [38, 134] on p "Retail" at bounding box center [80, 130] width 101 height 20
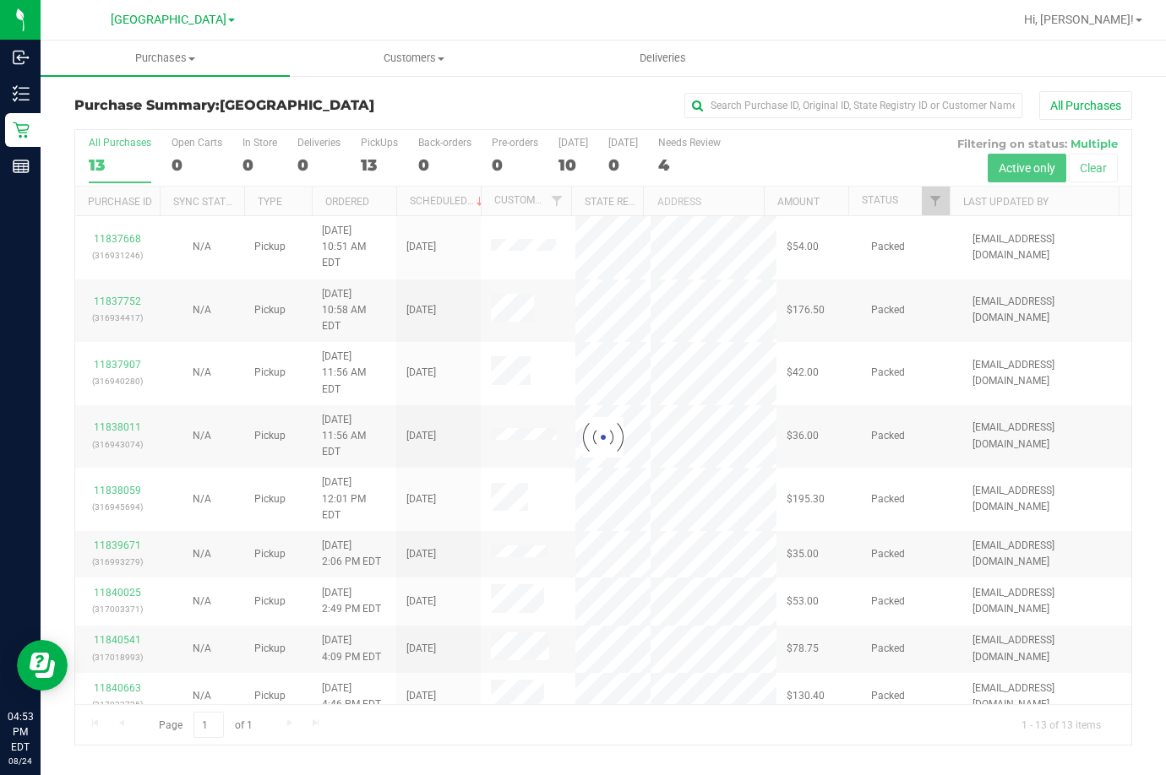
click at [390, 115] on div "Purchase Summary: [GEOGRAPHIC_DATA] All Purchases" at bounding box center [602, 109] width 1057 height 37
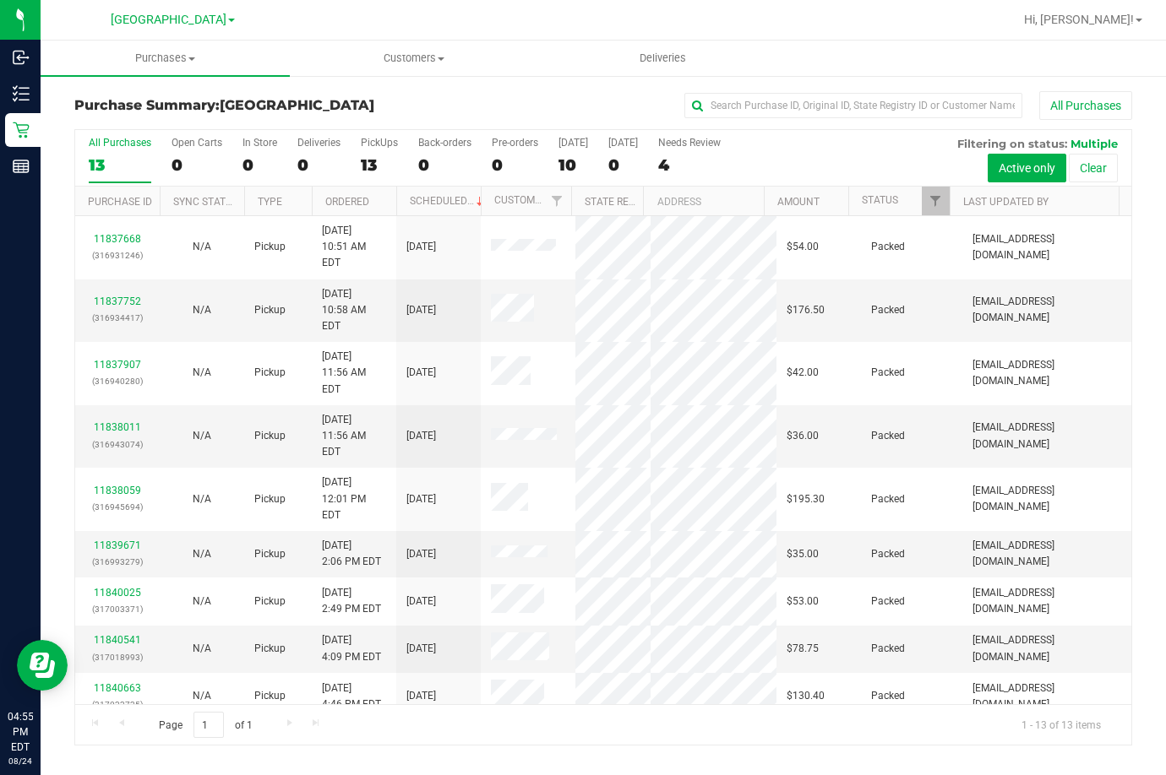
click at [344, 211] on th "Ordered" at bounding box center [354, 202] width 84 height 30
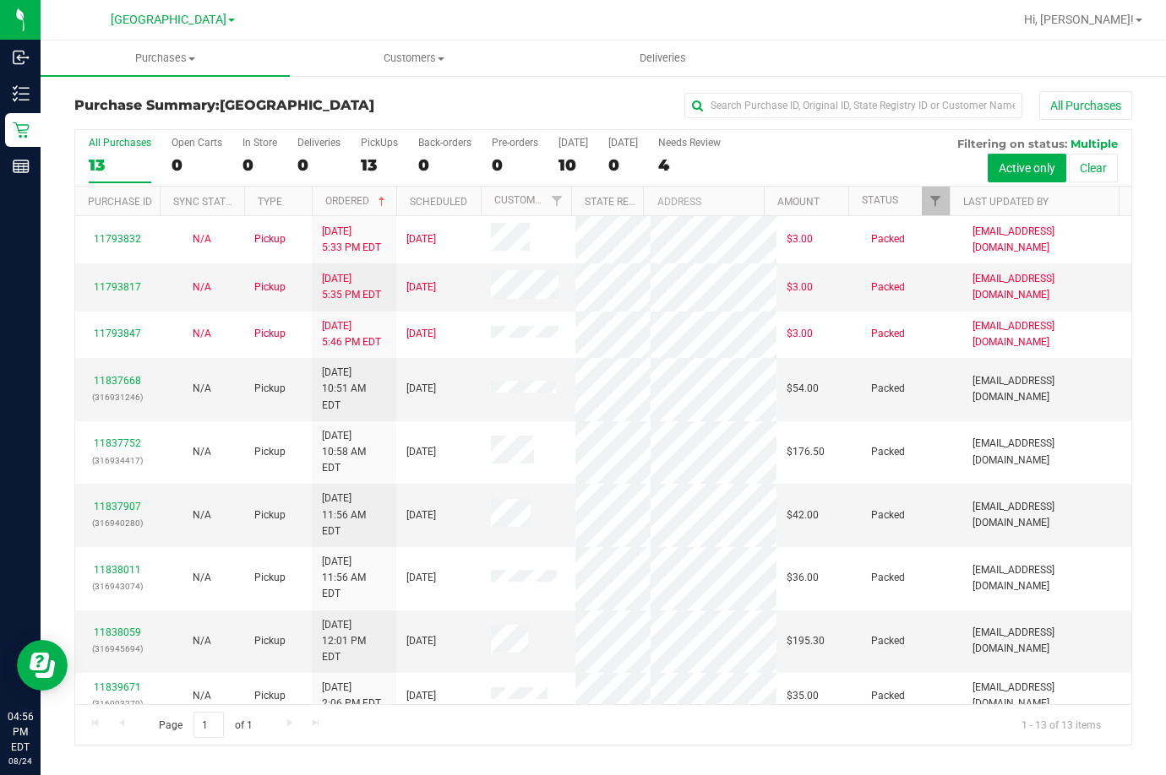
click at [615, 111] on div "All Purchases" at bounding box center [779, 105] width 705 height 29
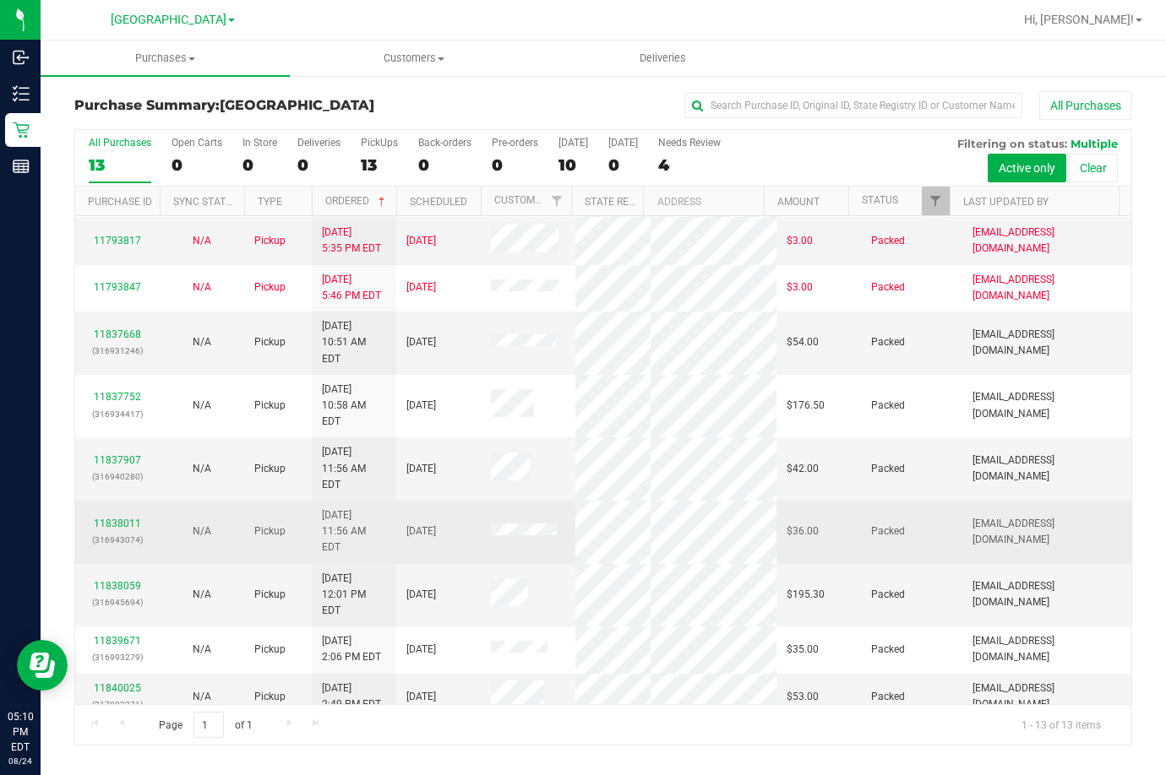
scroll to position [119, 0]
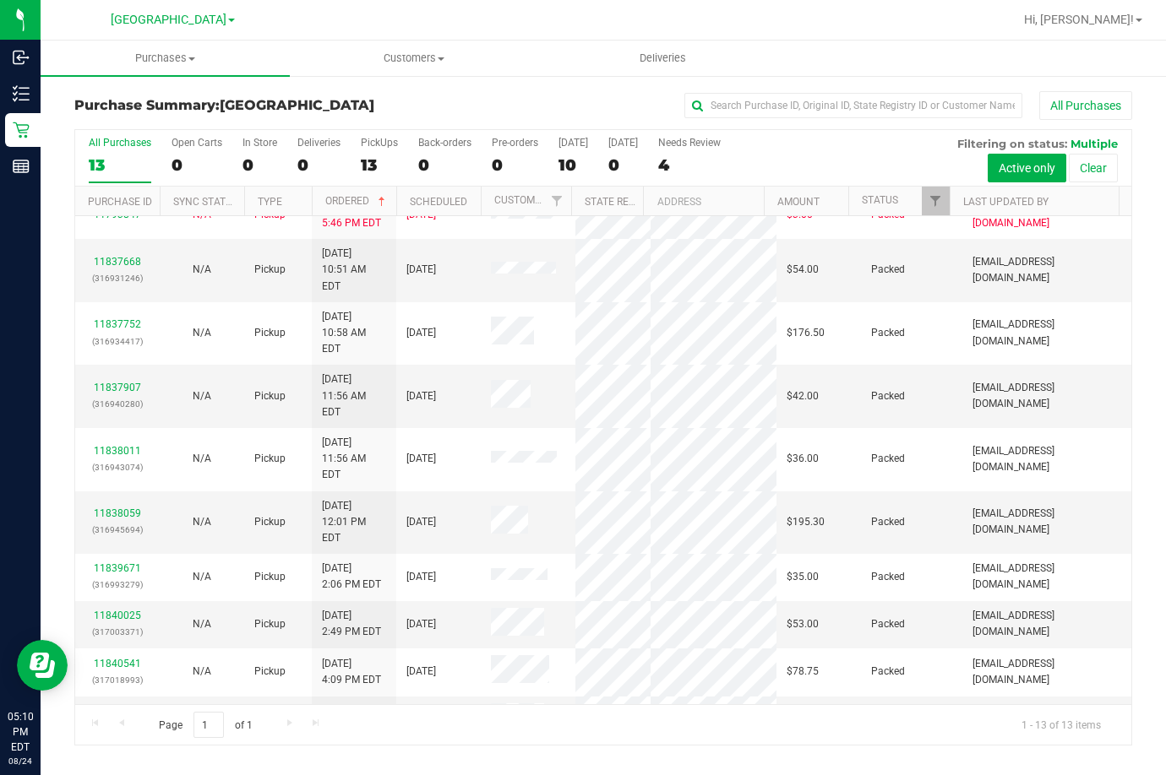
click at [106, 761] on link "11840846" at bounding box center [117, 767] width 47 height 12
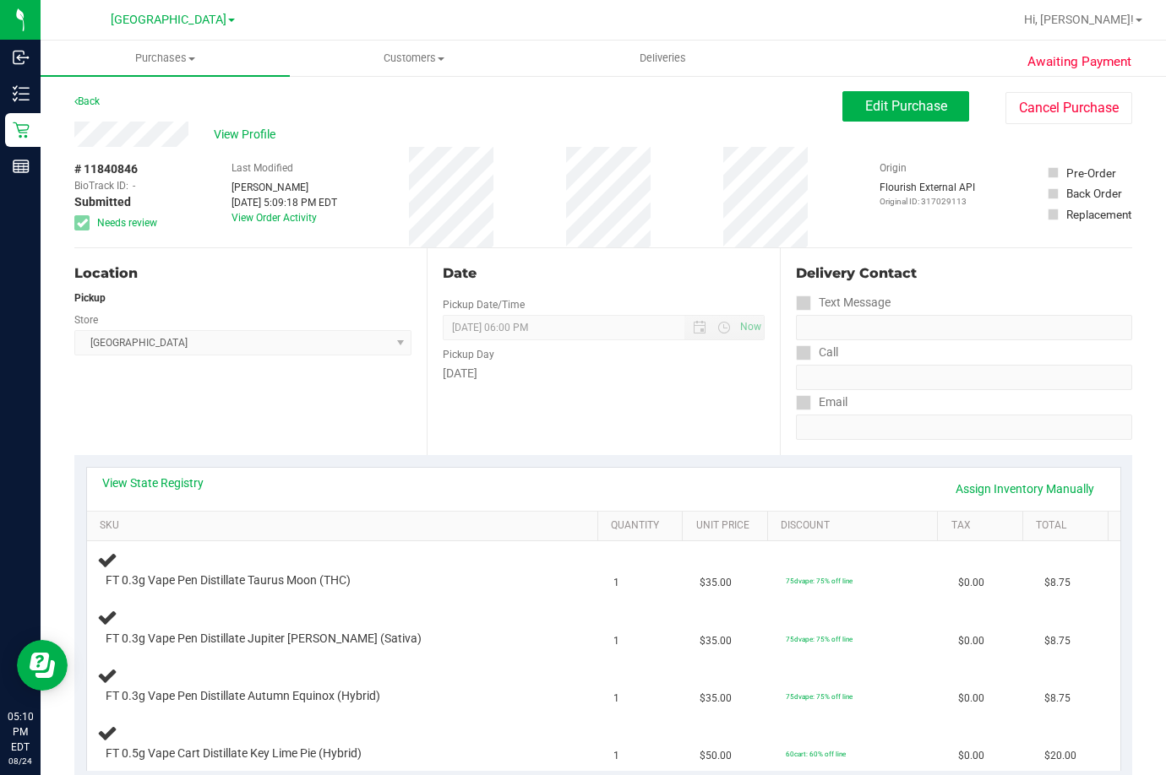
click at [177, 492] on div "View State Registry Assign Inventory Manually" at bounding box center [603, 489] width 1003 height 29
click at [177, 485] on link "View State Registry" at bounding box center [152, 483] width 101 height 17
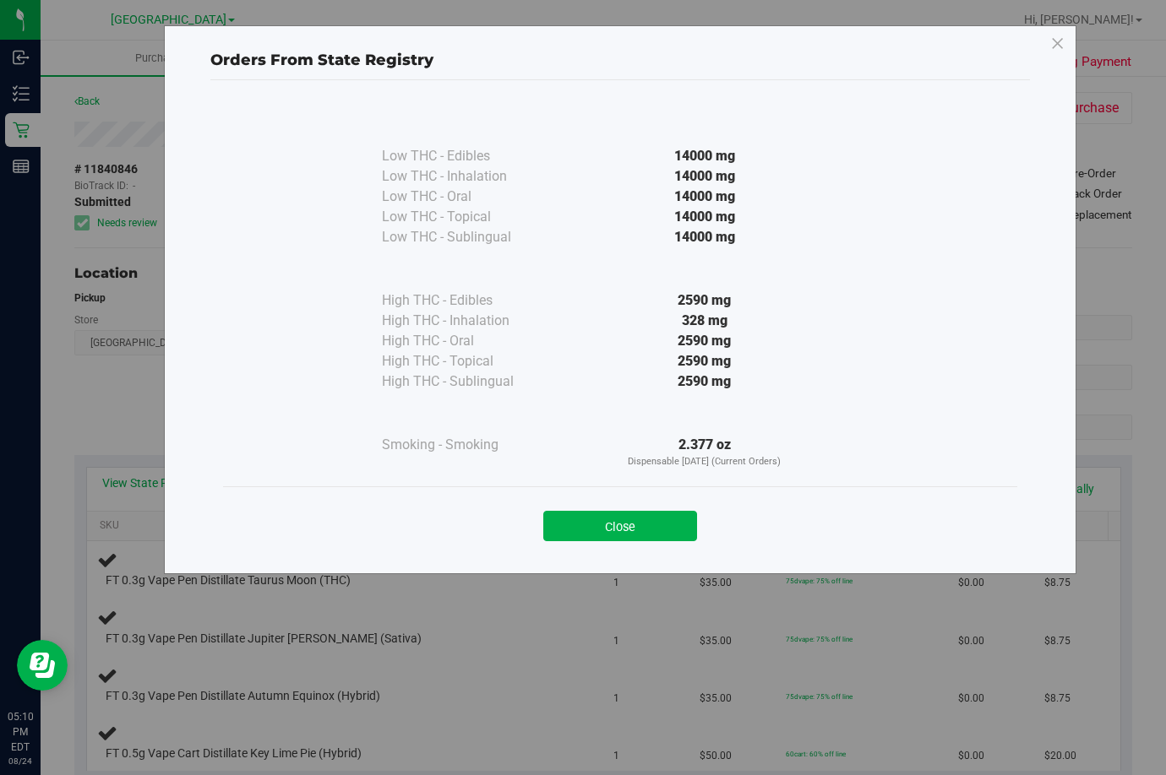
drag, startPoint x: 651, startPoint y: 530, endPoint x: 658, endPoint y: 524, distance: 9.0
click at [656, 524] on button "Close" at bounding box center [620, 526] width 154 height 30
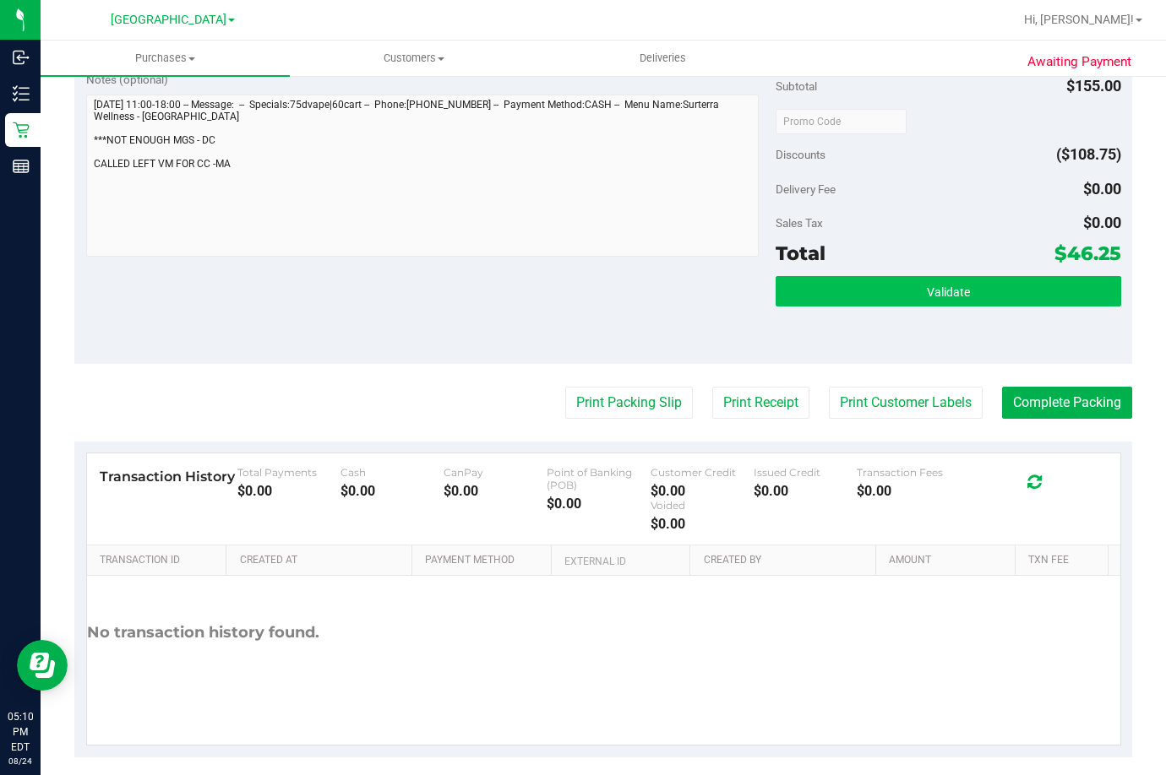
scroll to position [739, 0]
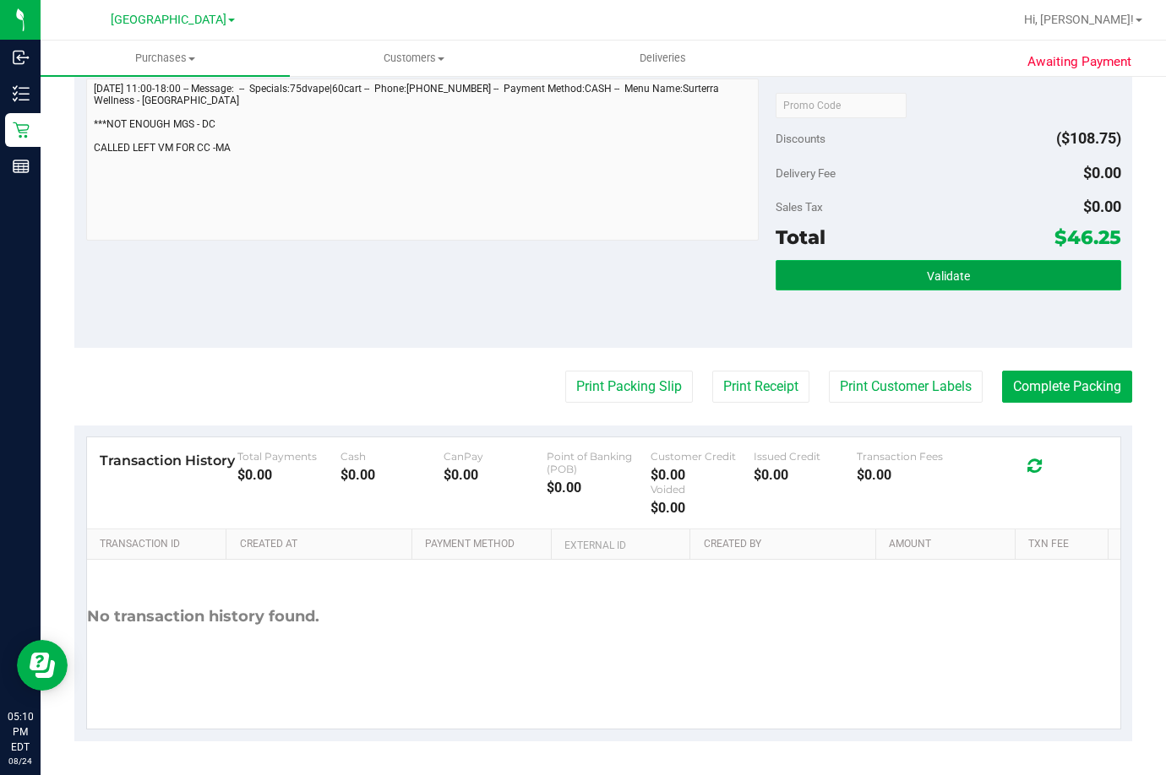
click at [975, 274] on button "Validate" at bounding box center [947, 275] width 345 height 30
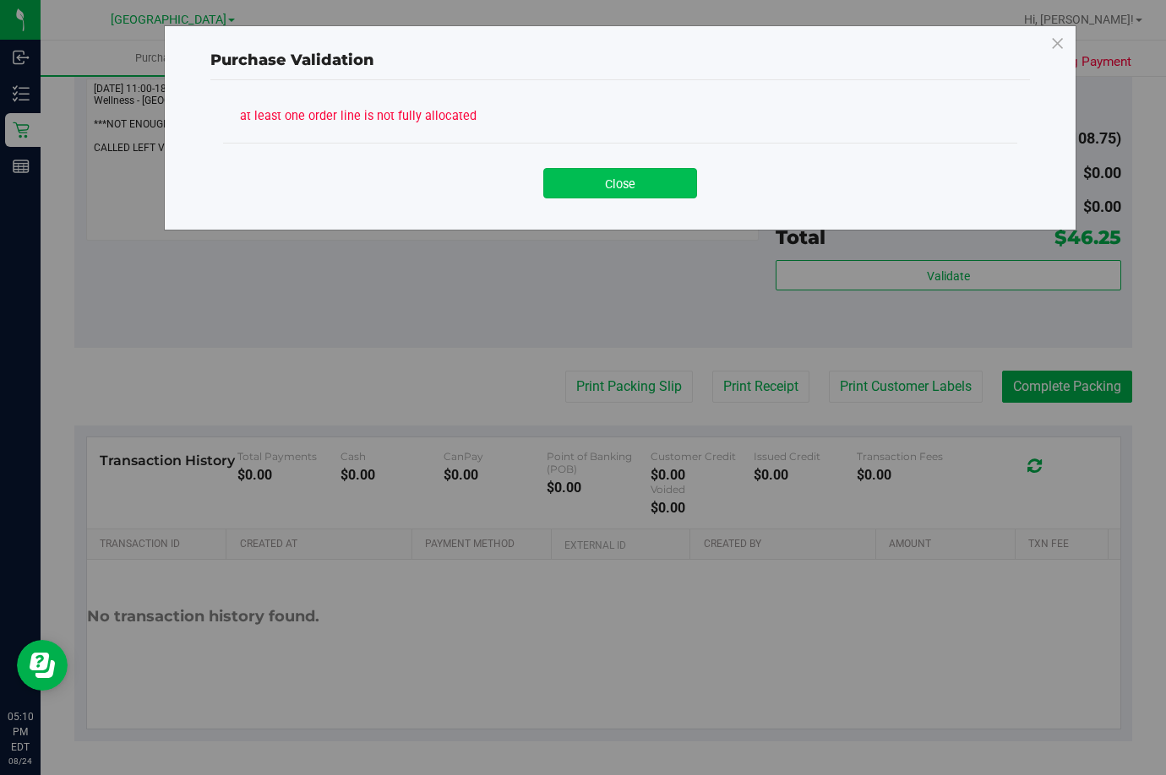
click at [639, 171] on button "Close" at bounding box center [620, 183] width 154 height 30
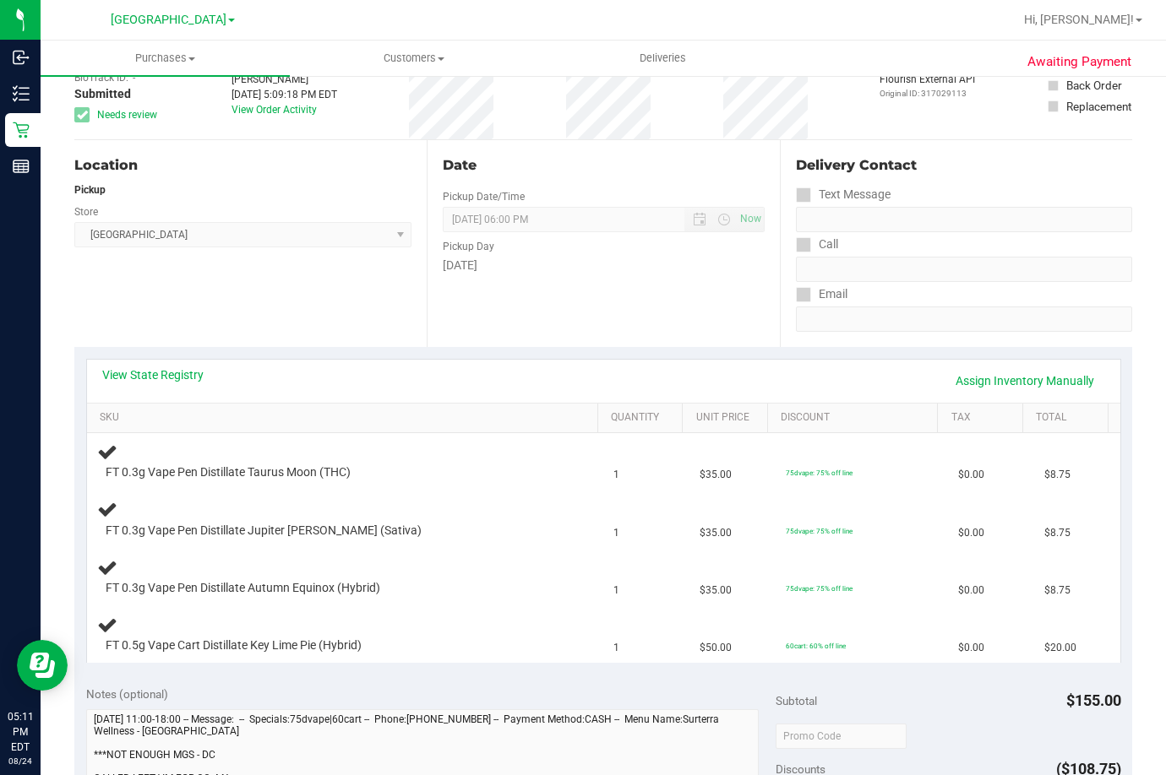
scroll to position [0, 0]
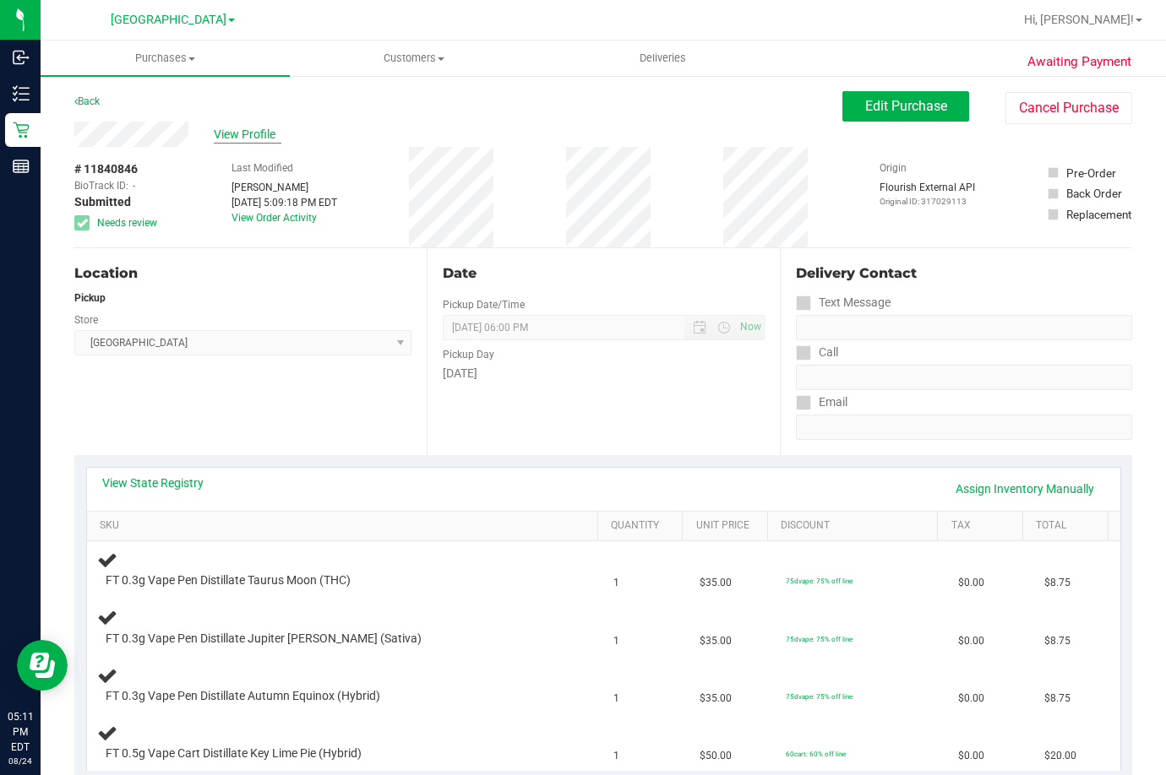
click at [232, 136] on span "View Profile" at bounding box center [248, 135] width 68 height 18
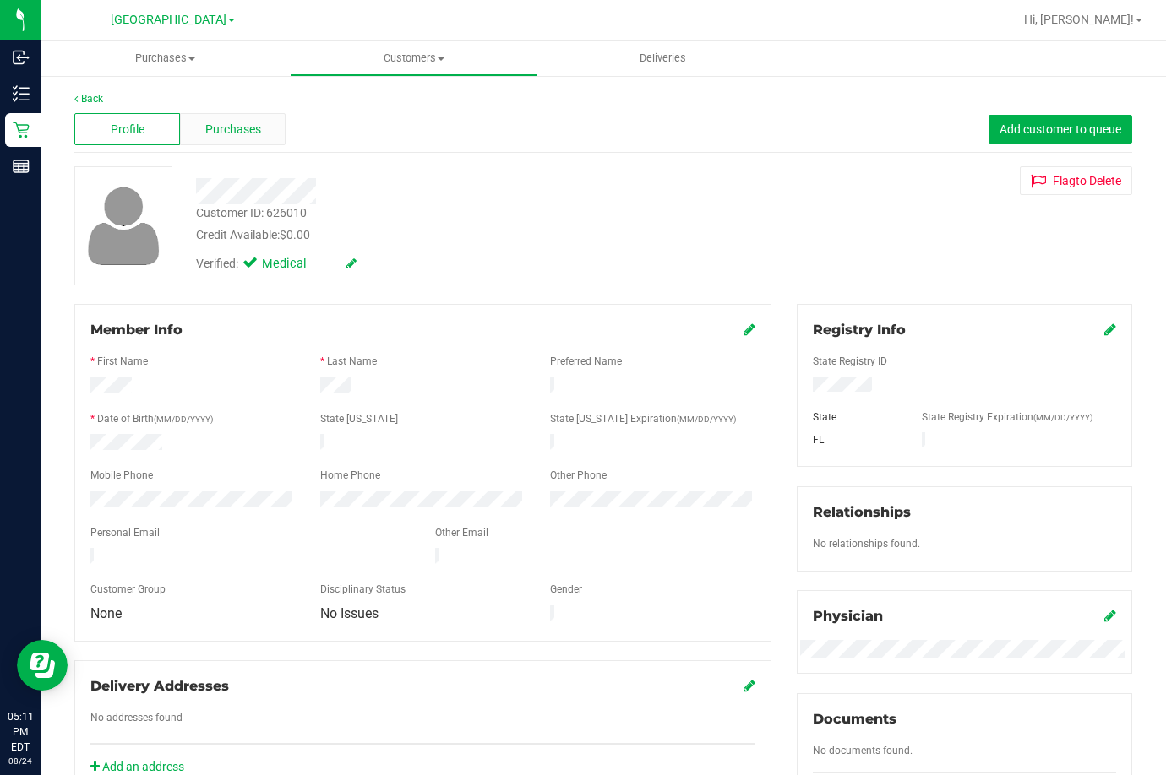
click at [233, 130] on span "Purchases" at bounding box center [233, 130] width 56 height 18
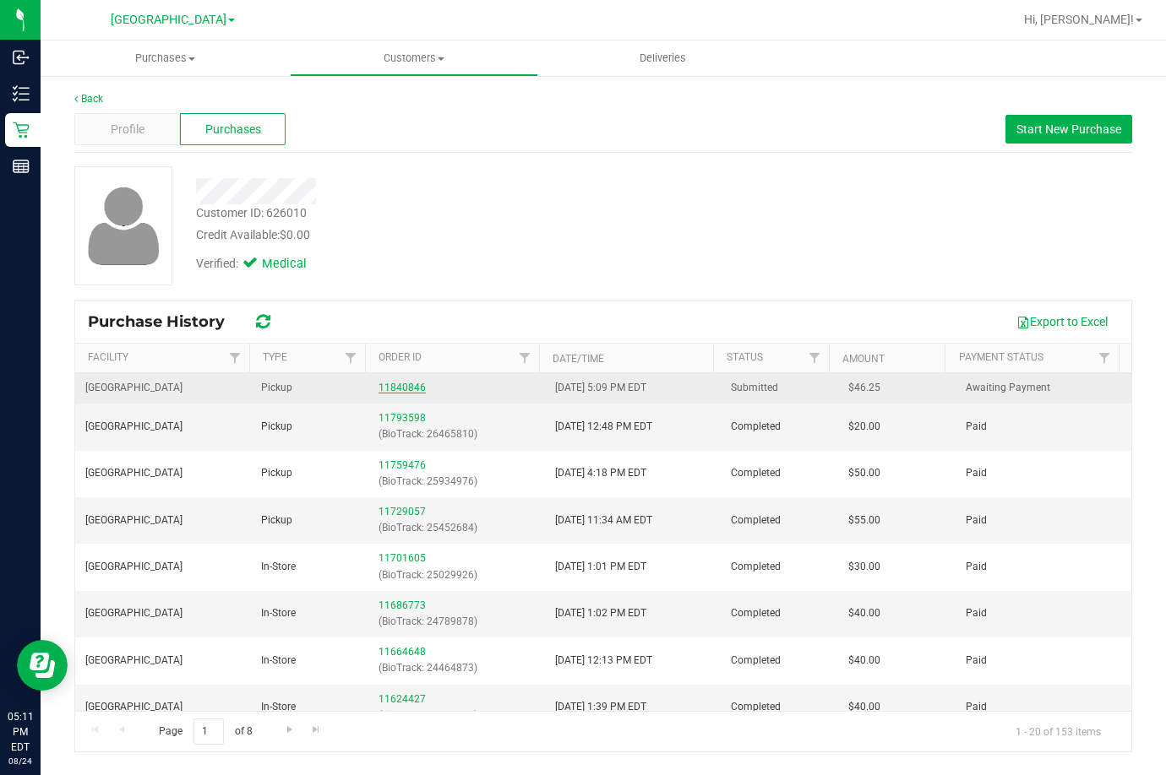
click at [399, 385] on link "11840846" at bounding box center [401, 388] width 47 height 12
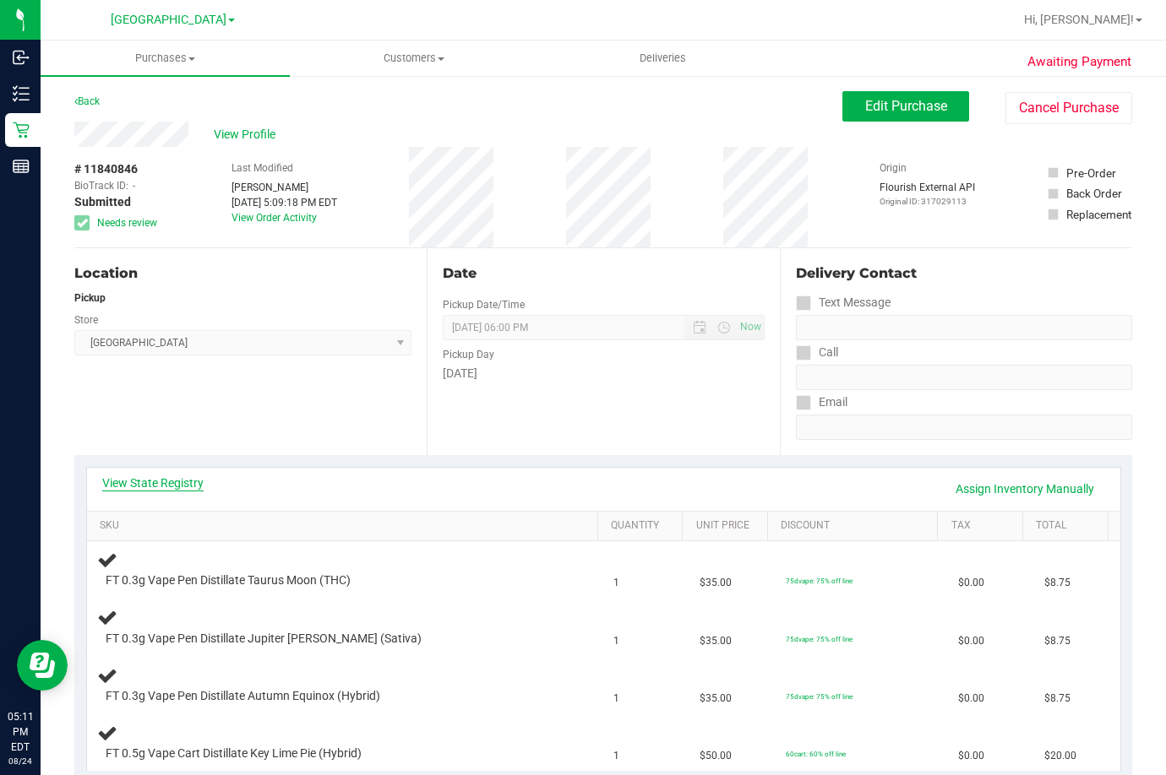
click at [183, 483] on link "View State Registry" at bounding box center [152, 483] width 101 height 17
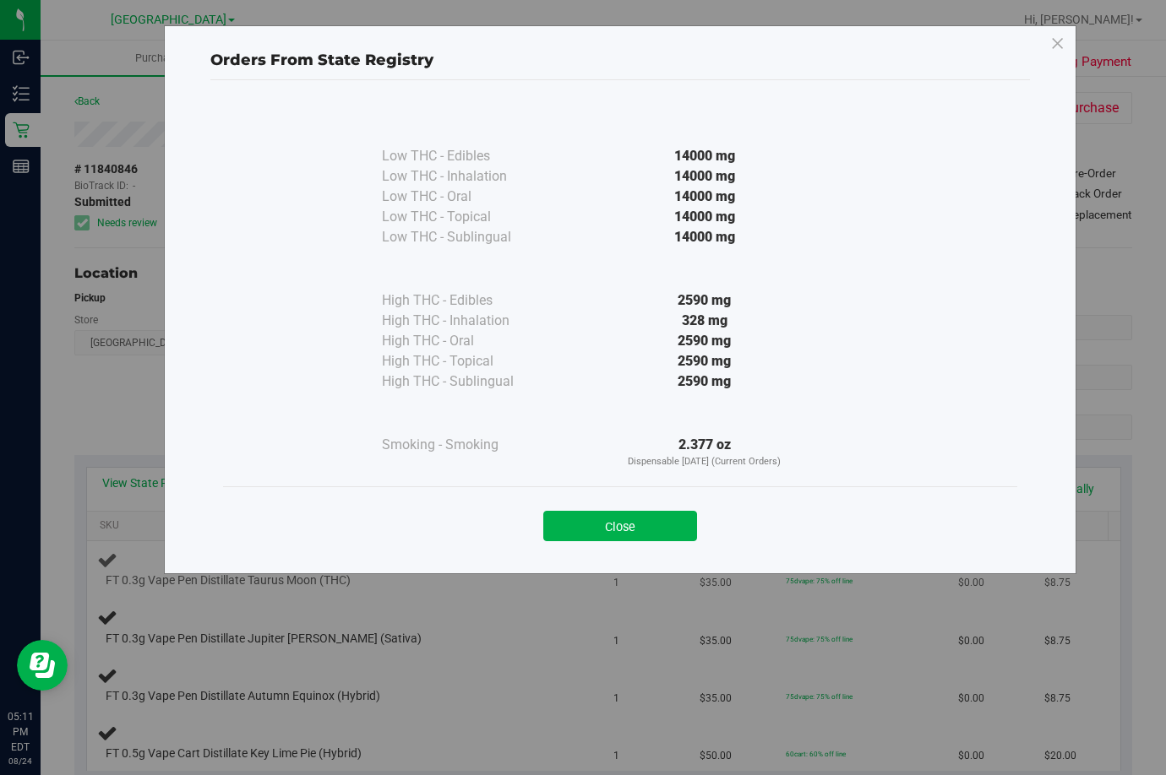
drag, startPoint x: 656, startPoint y: 536, endPoint x: 641, endPoint y: 545, distance: 17.4
click at [650, 541] on button "Close" at bounding box center [620, 526] width 154 height 30
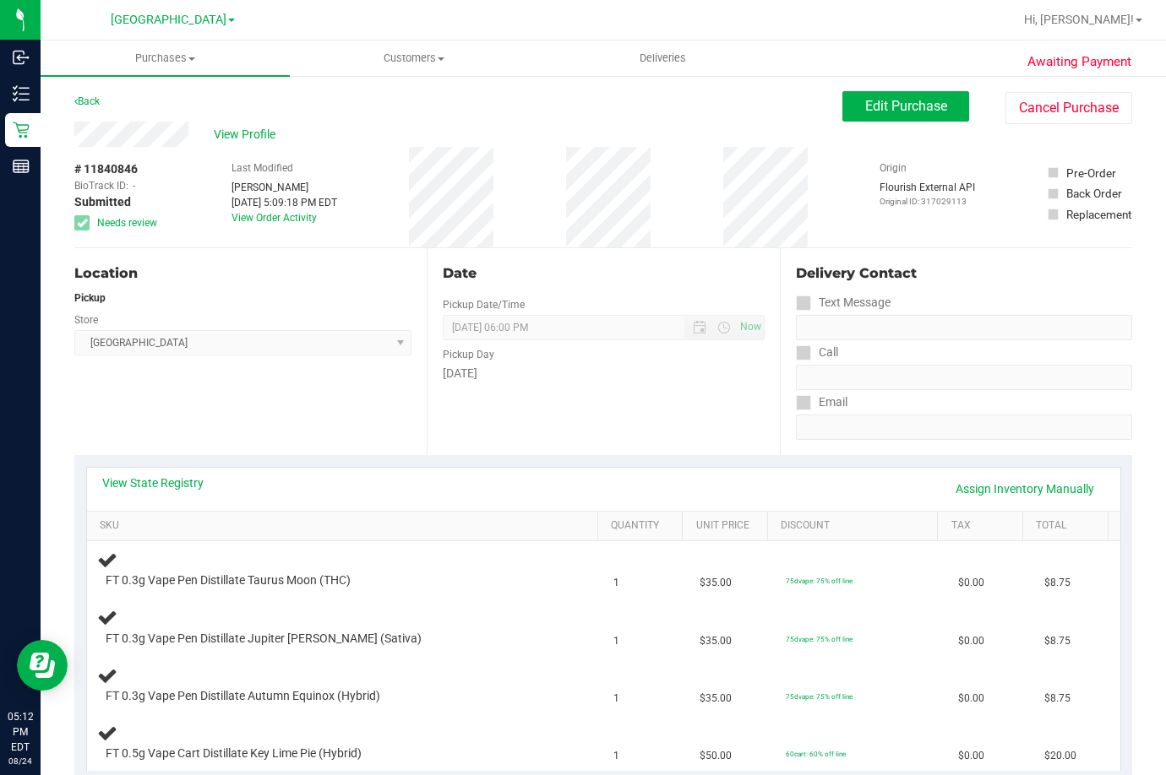
click at [209, 366] on div "Location Pickup Store Lakeland WC Select Store [PERSON_NAME][GEOGRAPHIC_DATA] […" at bounding box center [250, 351] width 352 height 207
click at [873, 105] on span "Edit Purchase" at bounding box center [906, 106] width 82 height 16
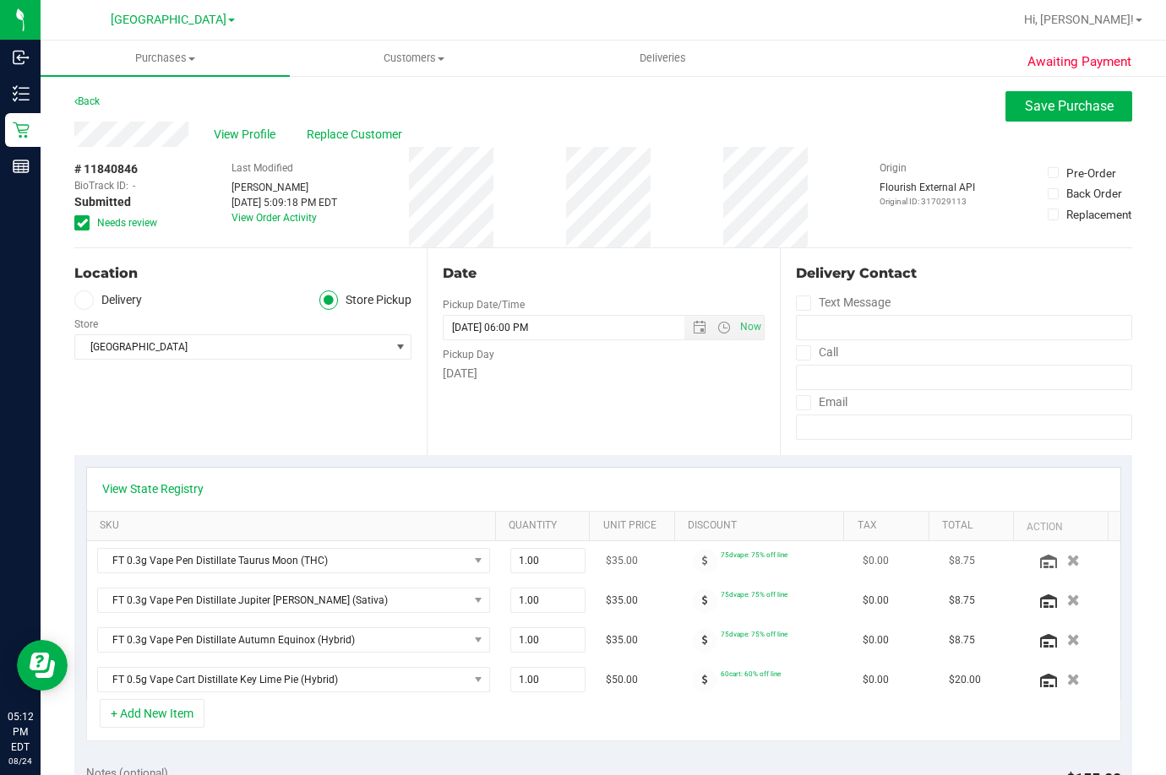
click at [1048, 551] on td at bounding box center [1072, 561] width 95 height 40
click at [1066, 559] on icon "button" at bounding box center [1073, 561] width 14 height 13
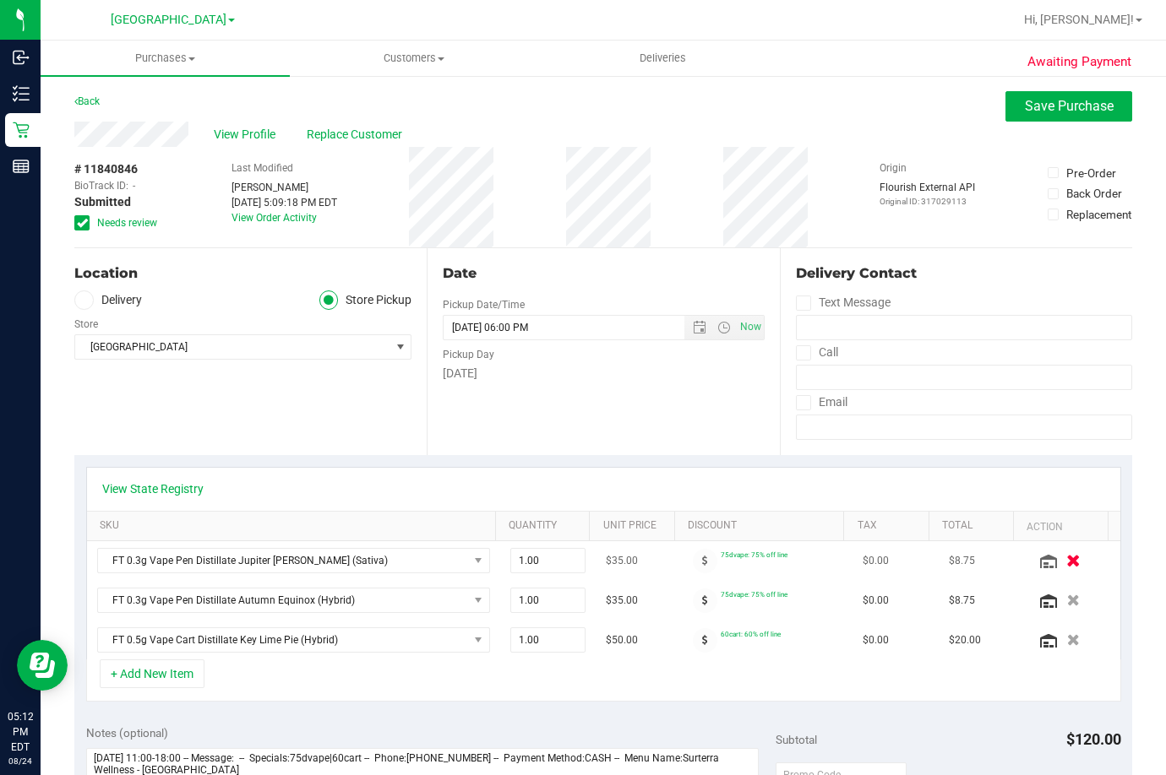
click at [1066, 557] on icon "button" at bounding box center [1073, 561] width 14 height 13
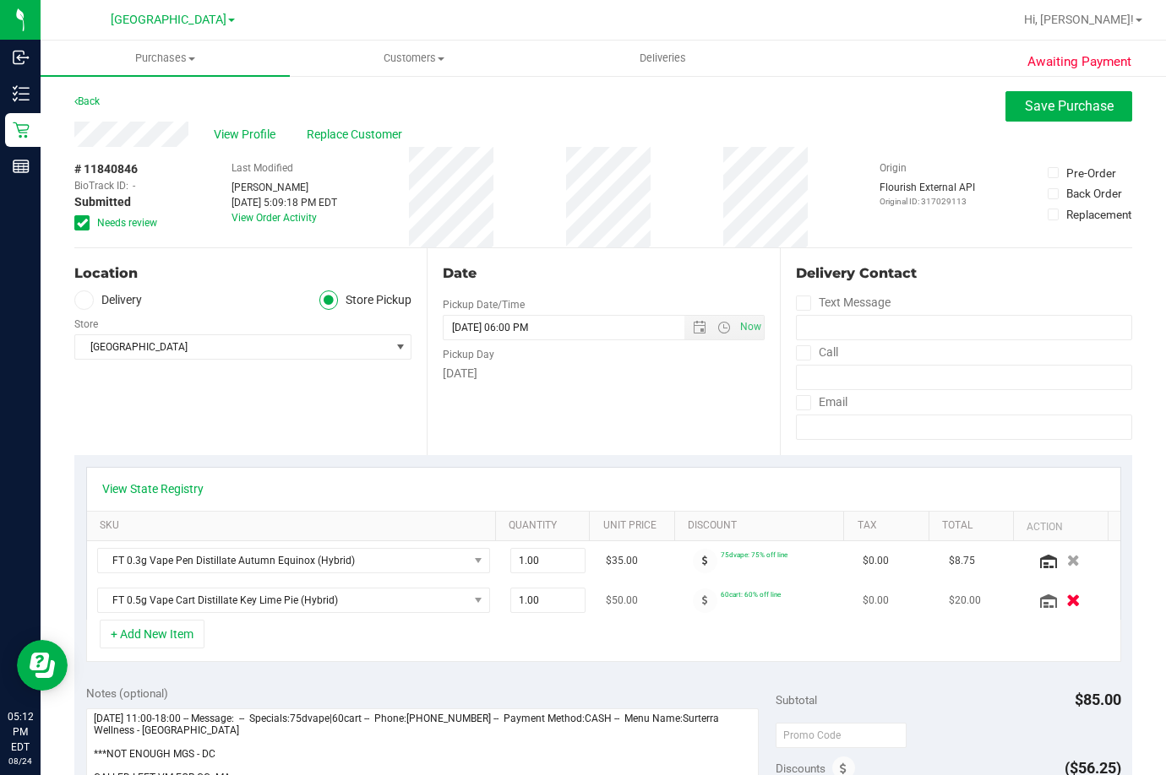
click at [1058, 599] on button "button" at bounding box center [1072, 600] width 29 height 18
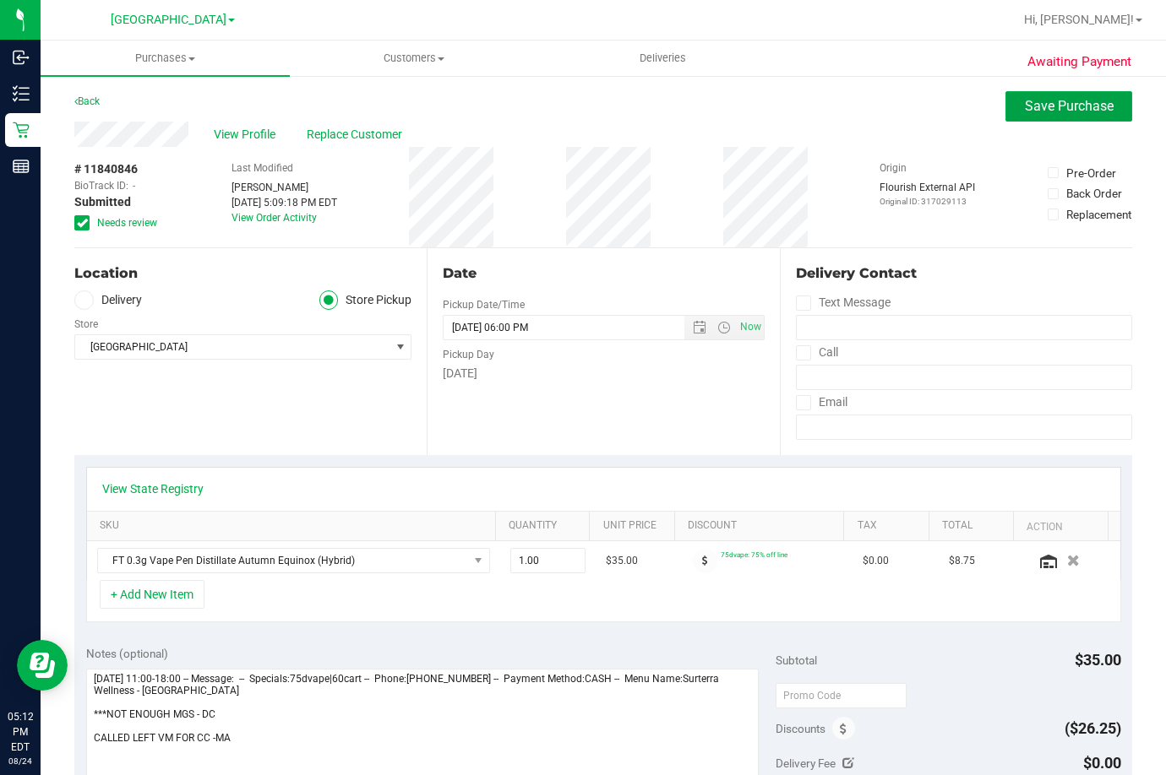
drag, startPoint x: 1048, startPoint y: 110, endPoint x: 1041, endPoint y: 127, distance: 18.5
click at [1046, 117] on button "Save Purchase" at bounding box center [1068, 106] width 127 height 30
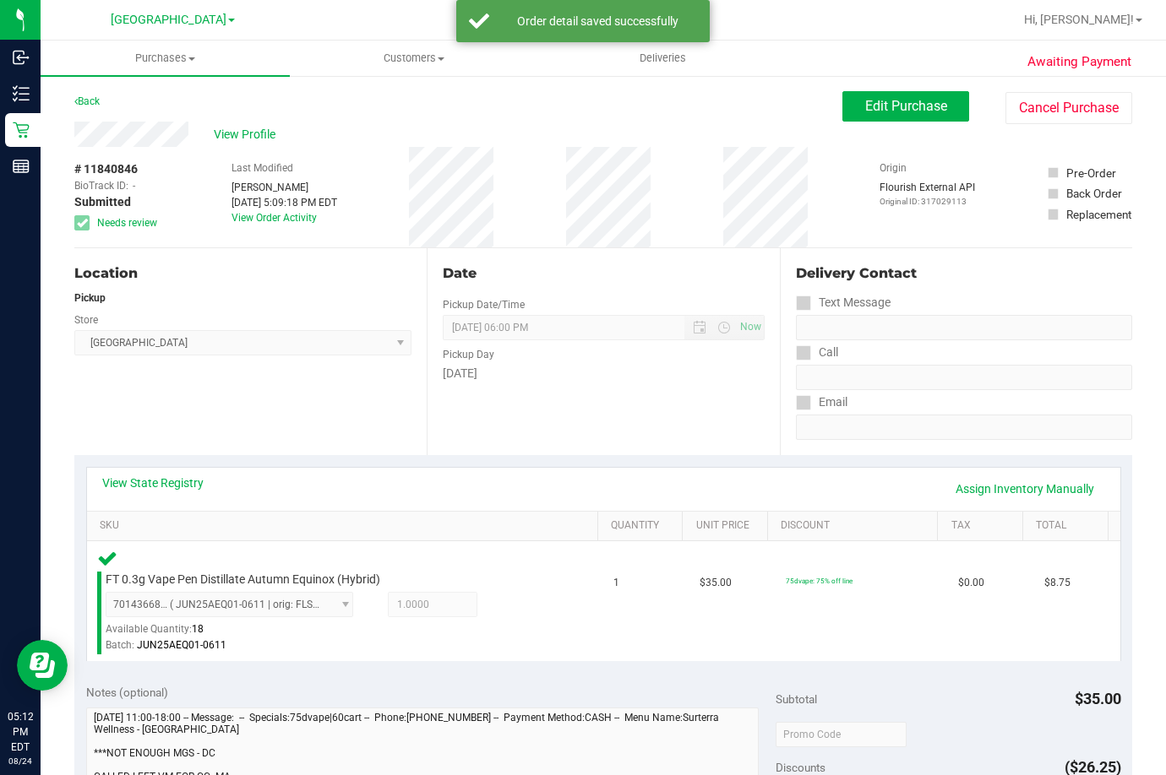
scroll to position [169, 0]
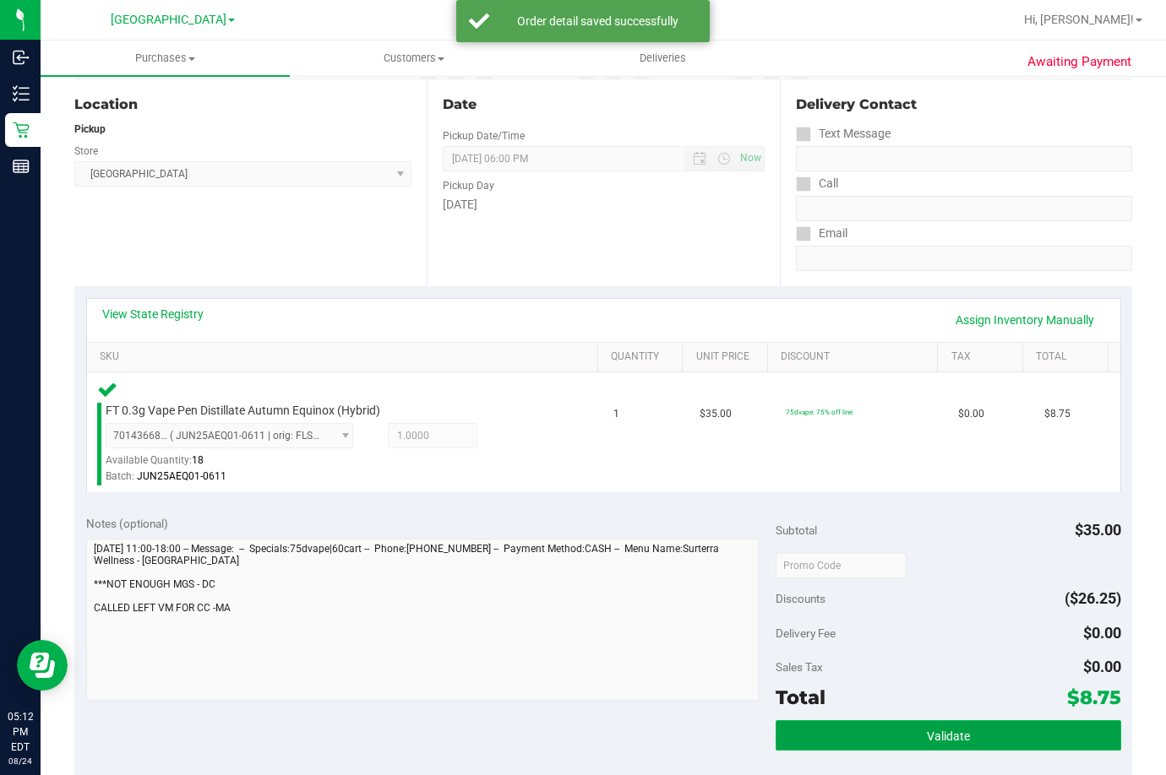
click at [967, 732] on button "Validate" at bounding box center [947, 735] width 345 height 30
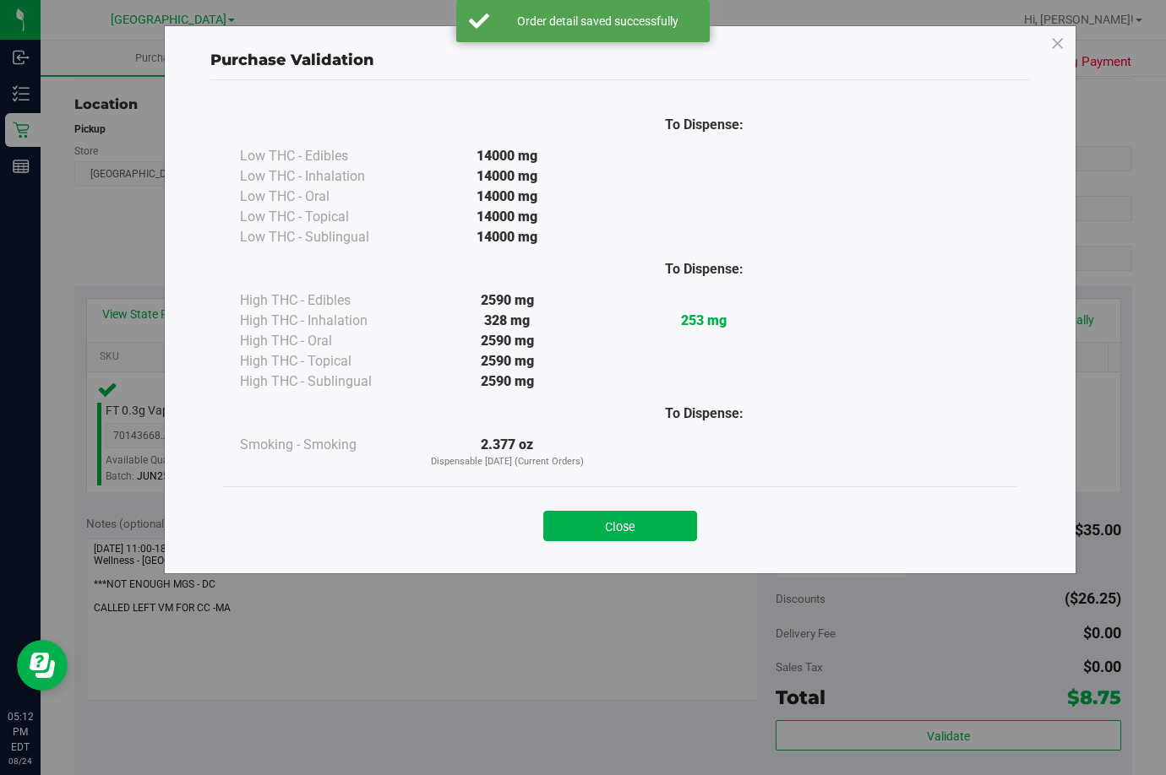
click at [598, 545] on div "Close" at bounding box center [620, 521] width 794 height 68
click at [615, 534] on button "Close" at bounding box center [620, 526] width 154 height 30
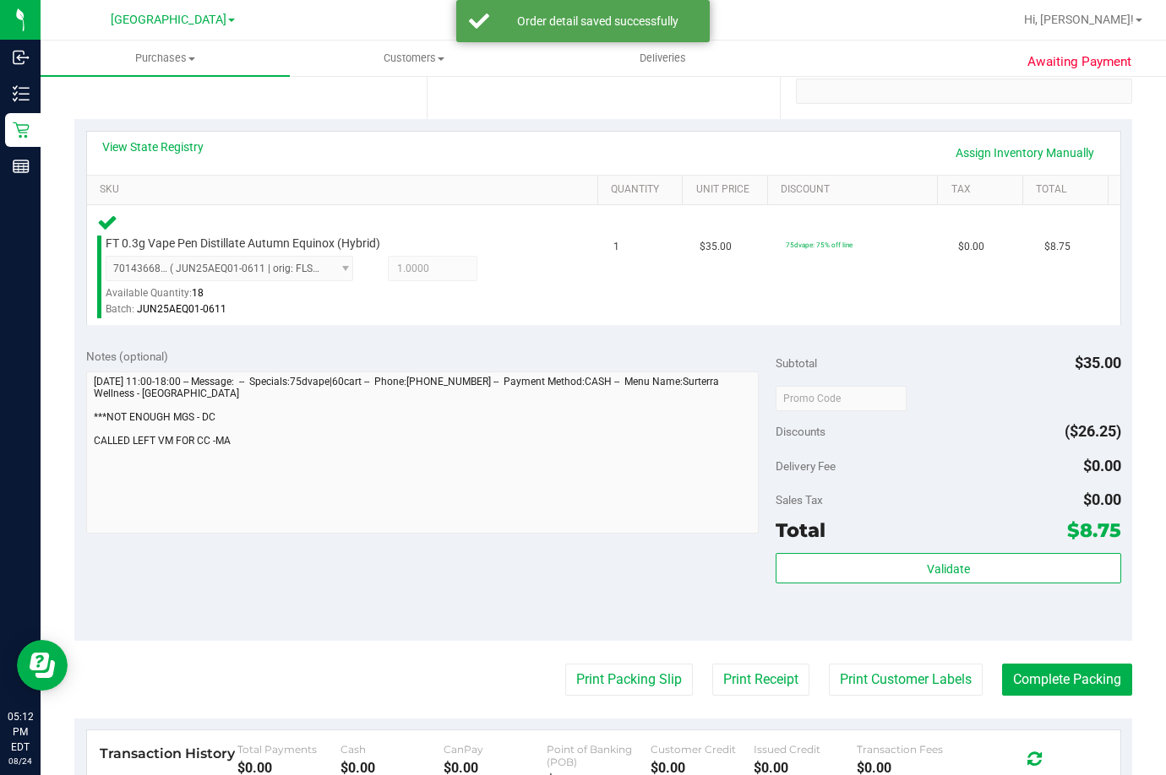
scroll to position [591, 0]
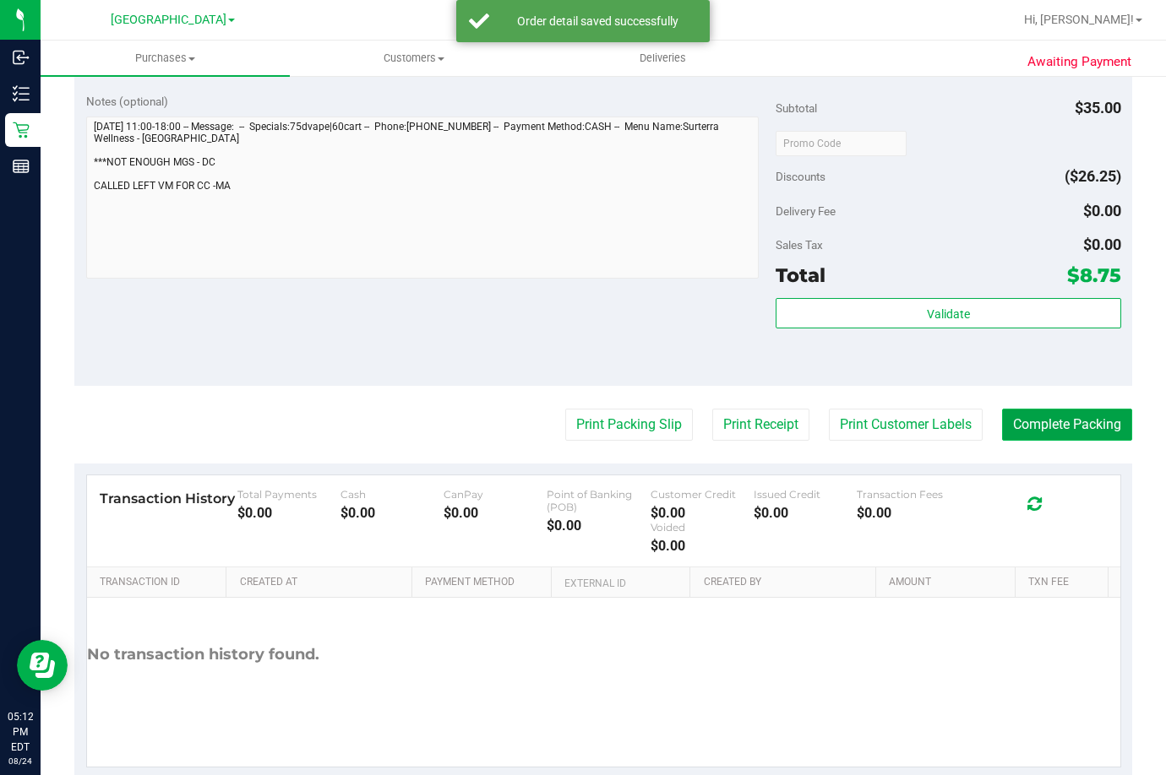
click at [1061, 428] on button "Complete Packing" at bounding box center [1067, 425] width 130 height 32
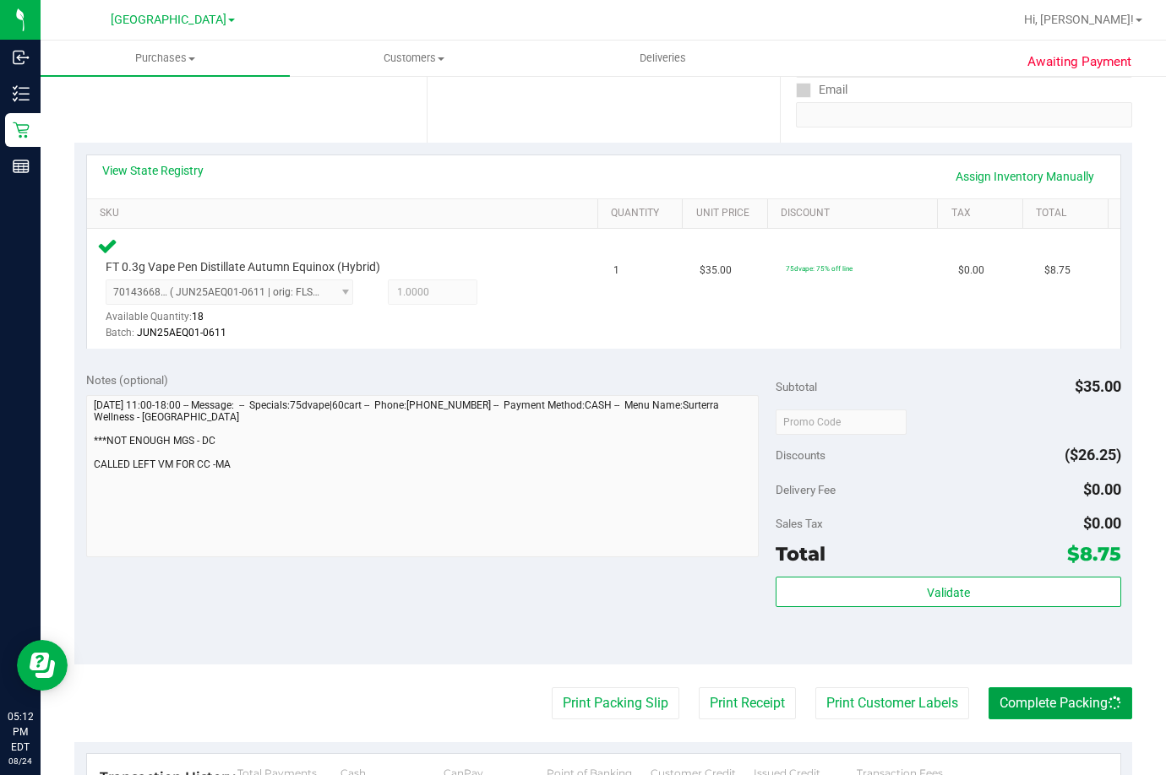
scroll to position [169, 0]
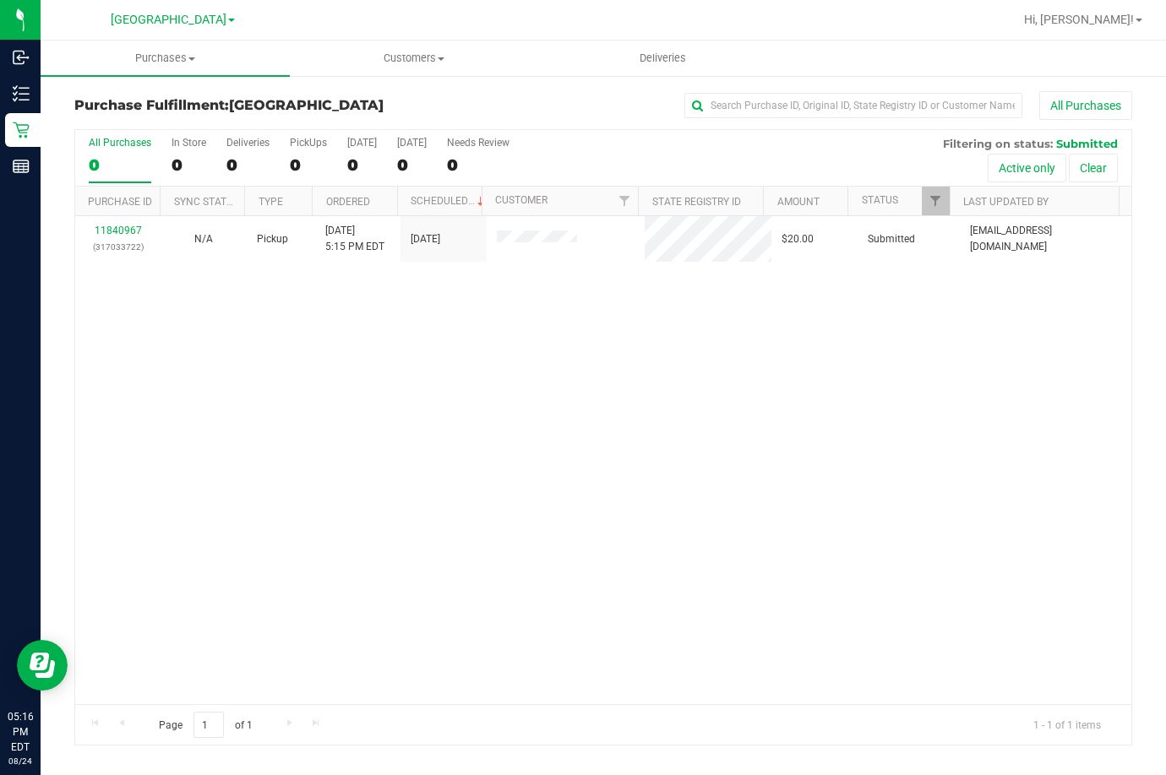
drag, startPoint x: 707, startPoint y: 600, endPoint x: 289, endPoint y: 263, distance: 537.0
click at [706, 600] on div "11840967 (317033722) N/A Pickup [DATE] 5:15 PM EDT 8/24/2025 $20.00 Submitted […" at bounding box center [603, 460] width 1056 height 488
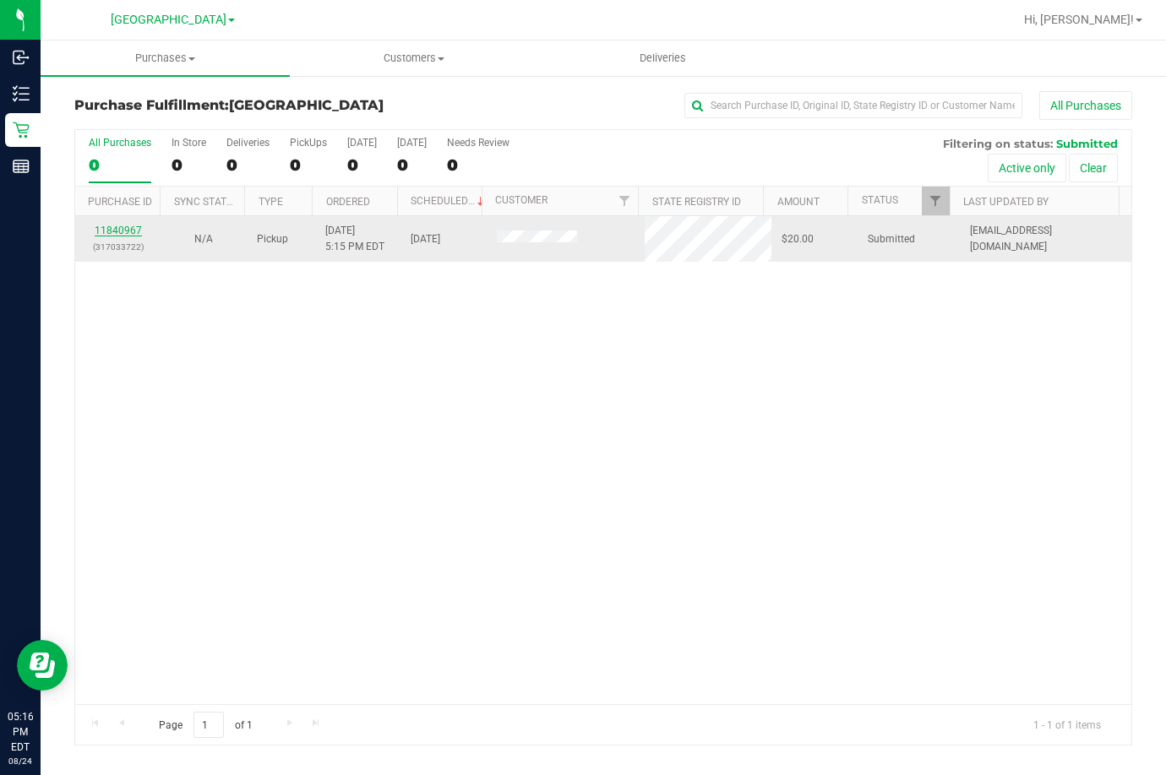
click at [118, 229] on link "11840967" at bounding box center [118, 231] width 47 height 12
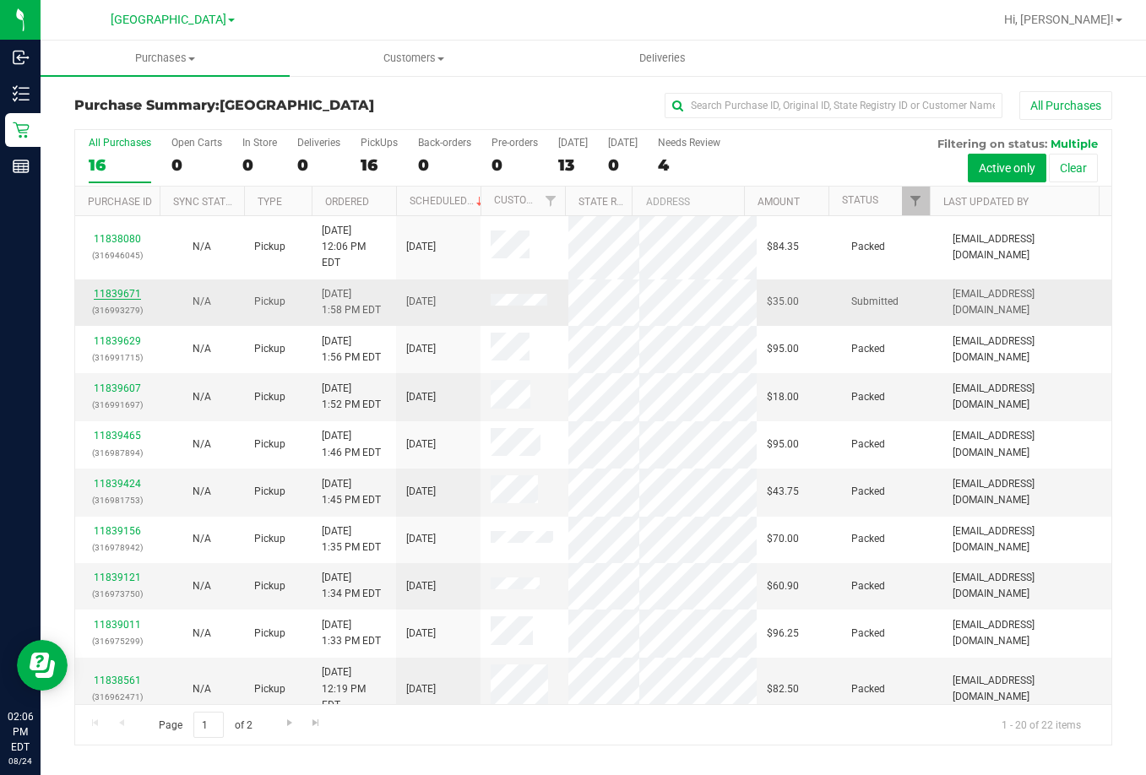
click at [113, 288] on link "11839671" at bounding box center [117, 294] width 47 height 12
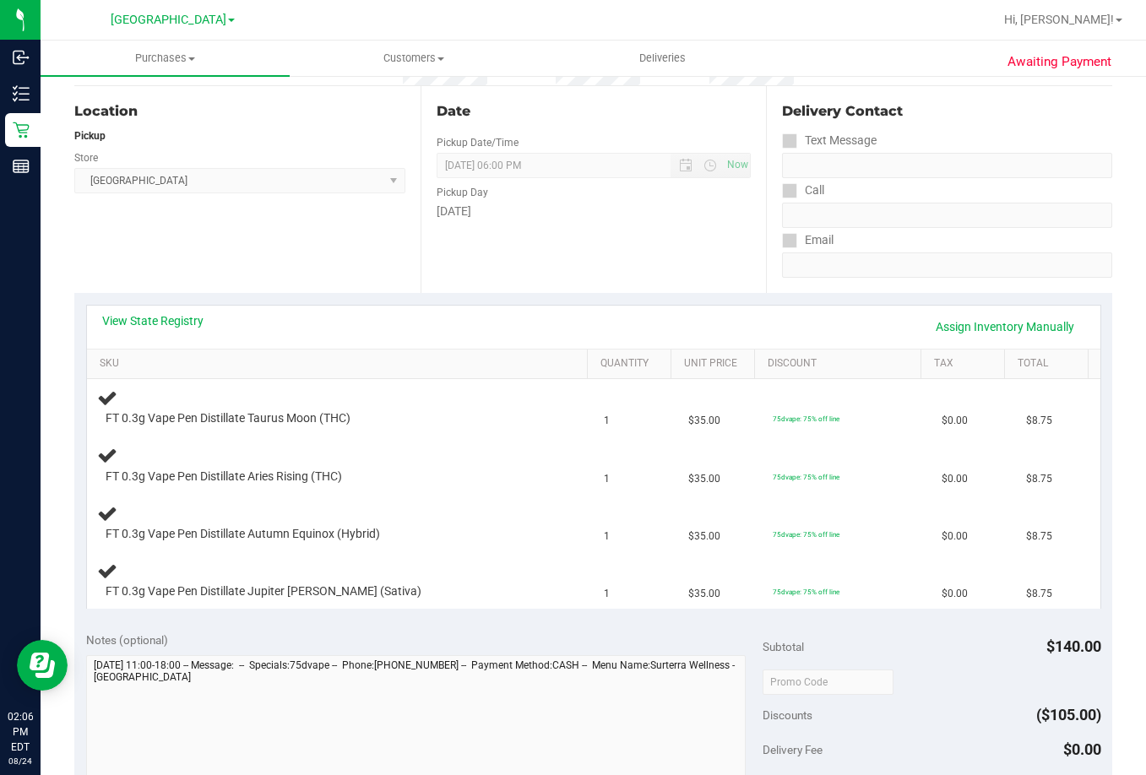
scroll to position [169, 0]
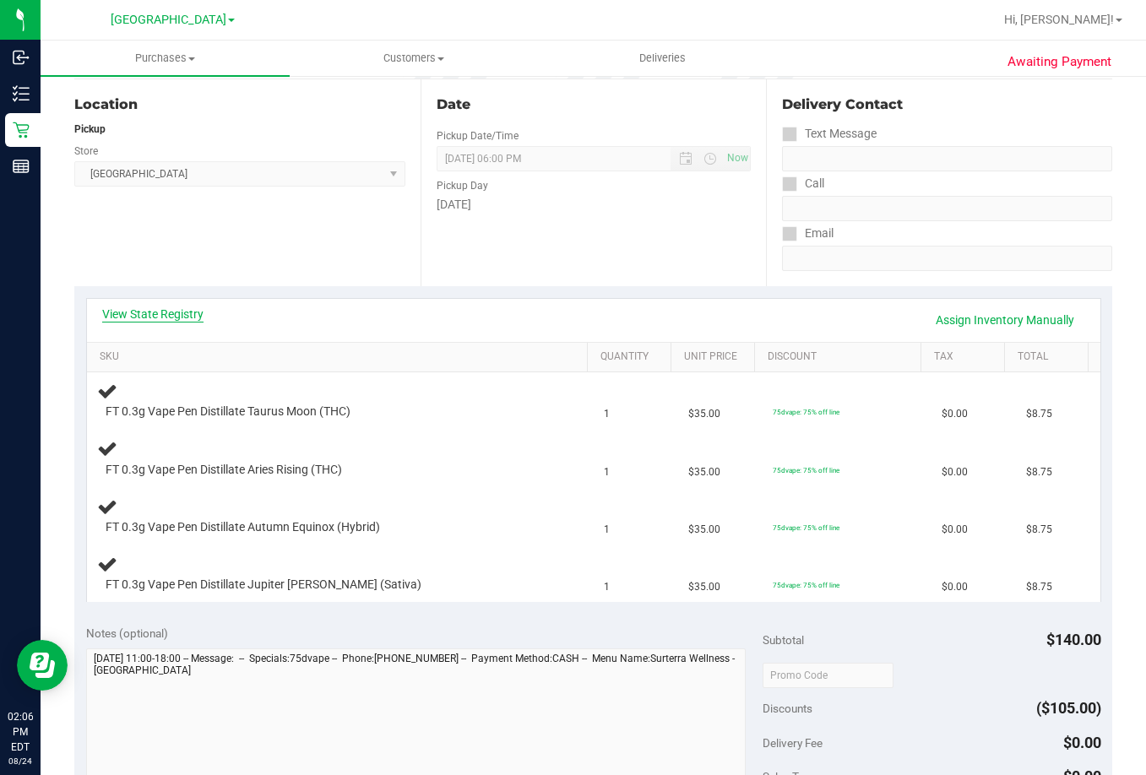
click at [171, 313] on link "View State Registry" at bounding box center [152, 314] width 101 height 17
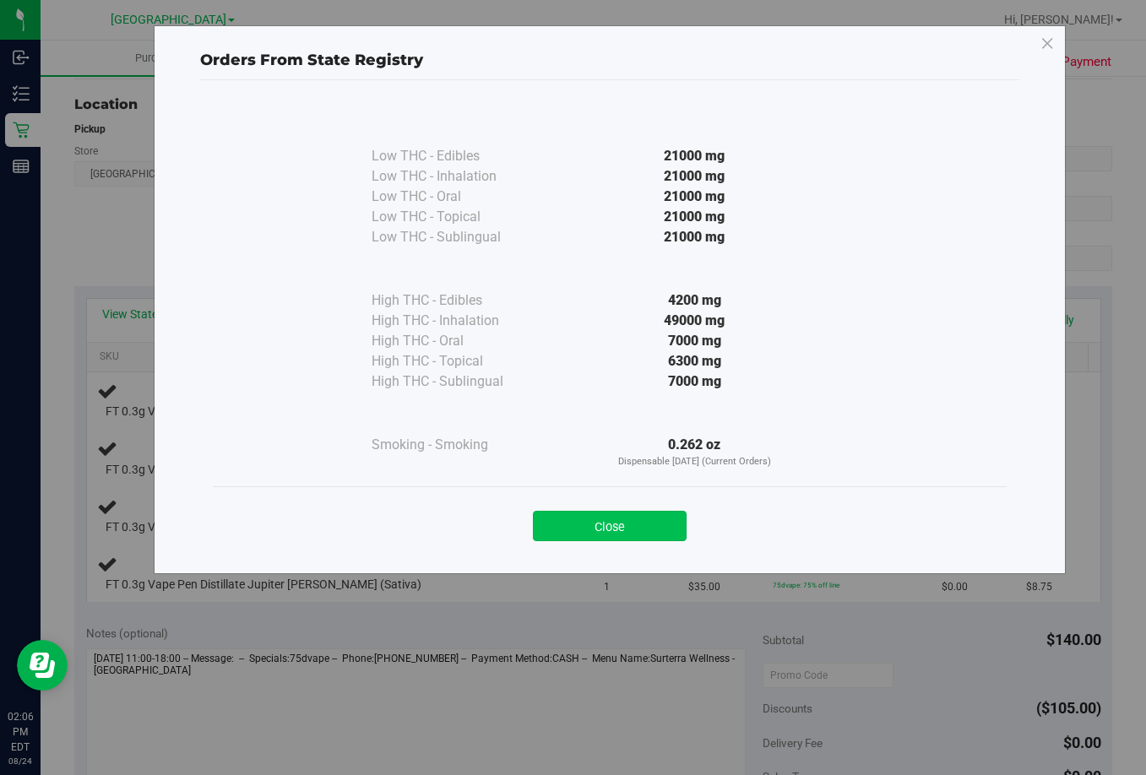
click at [658, 526] on button "Close" at bounding box center [610, 526] width 154 height 30
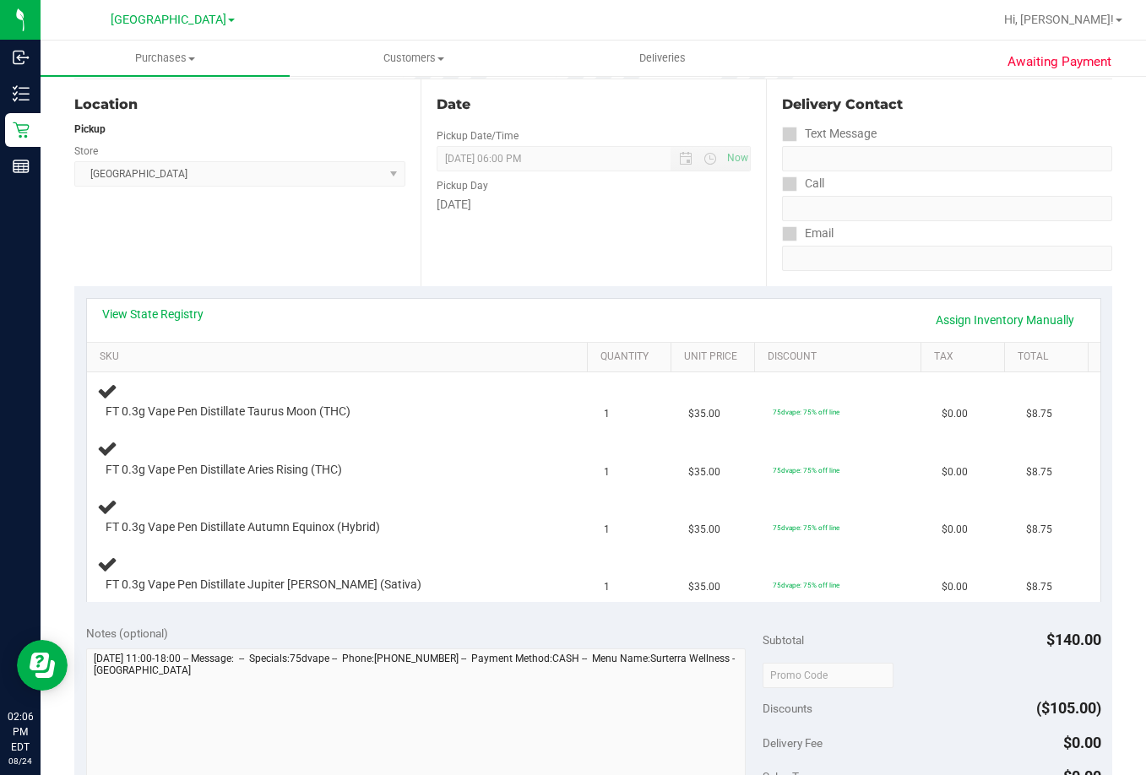
click at [936, 691] on div "Subtotal $140.00 Discounts ($105.00) Delivery Fee $0.00 Sales Tax $0.00 Total $…" at bounding box center [932, 765] width 339 height 281
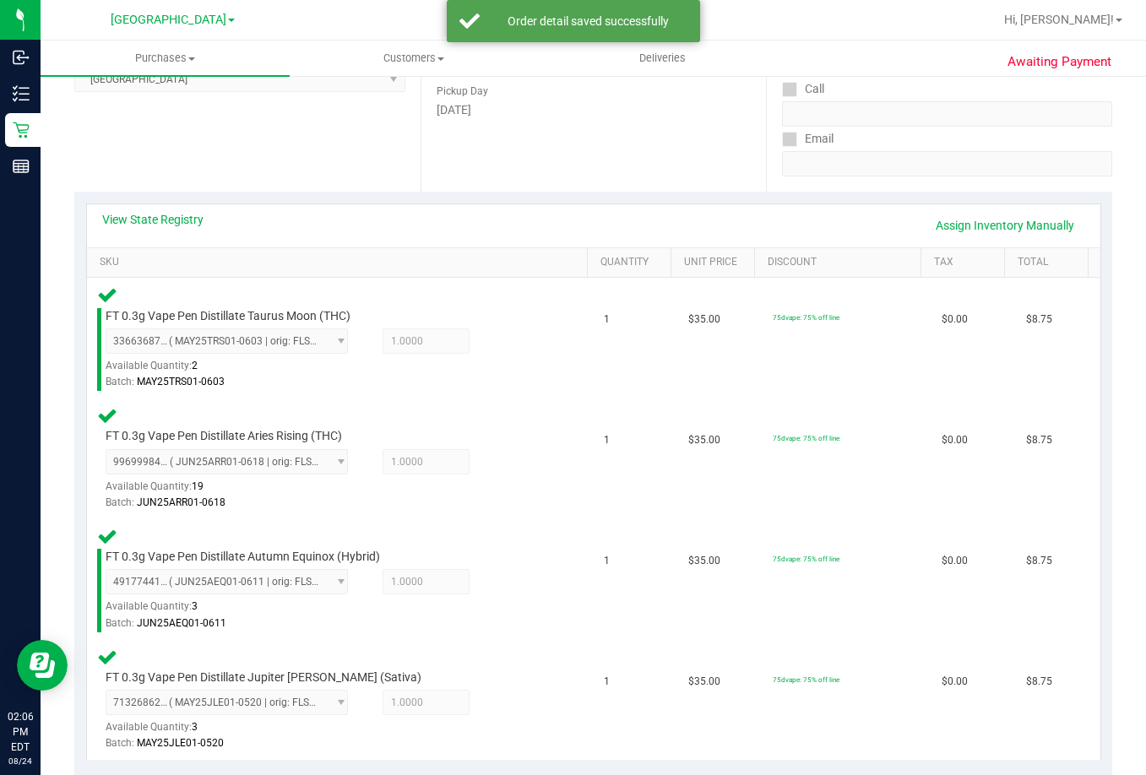
scroll to position [507, 0]
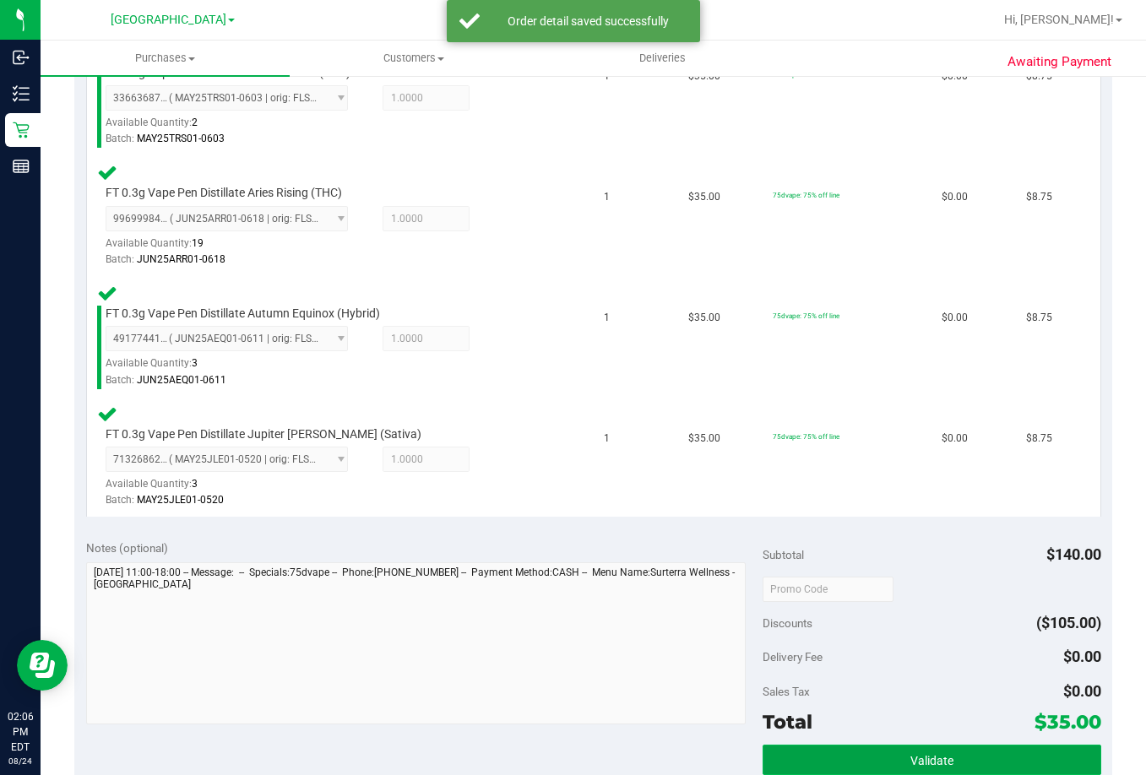
click at [913, 747] on button "Validate" at bounding box center [932, 760] width 339 height 30
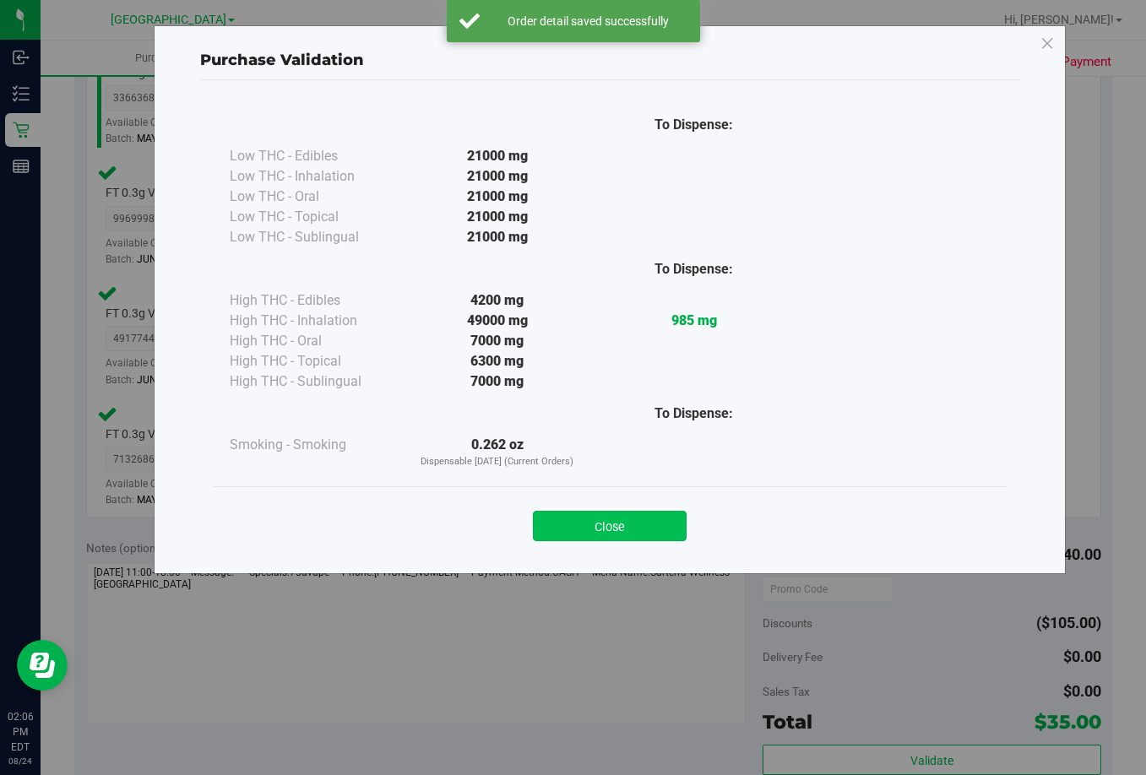
click at [672, 530] on button "Close" at bounding box center [610, 526] width 154 height 30
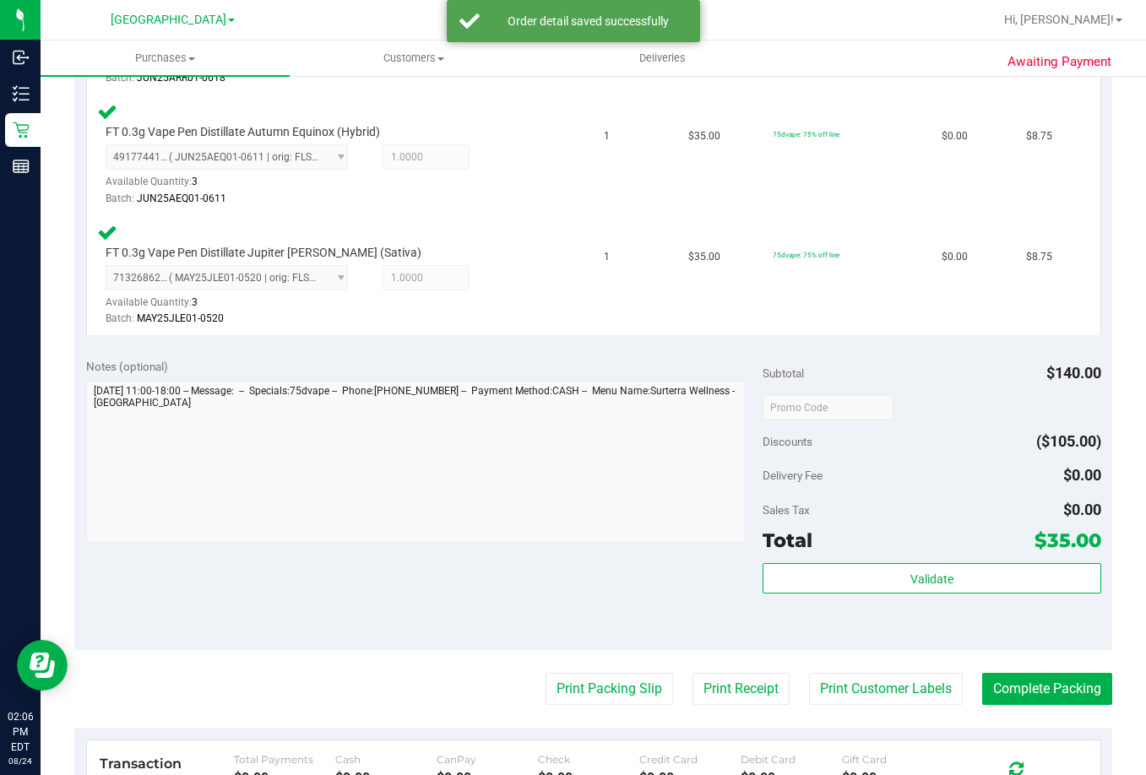
scroll to position [845, 0]
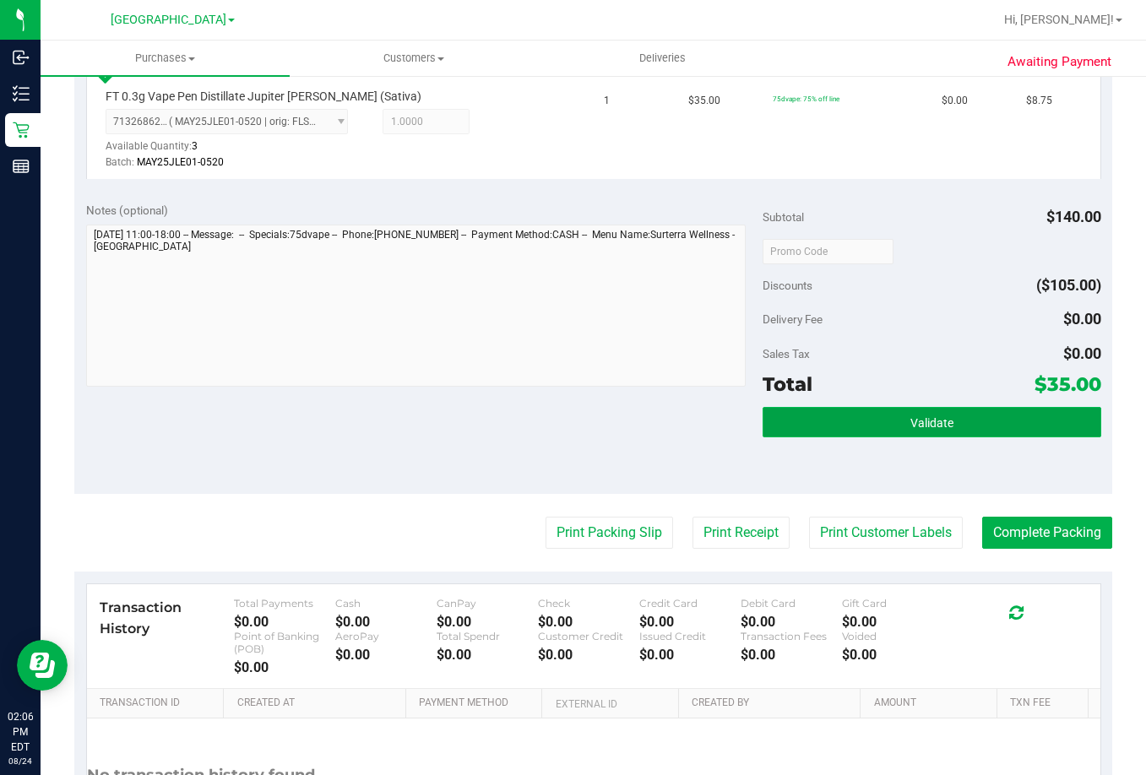
click at [958, 427] on button "Validate" at bounding box center [932, 422] width 339 height 30
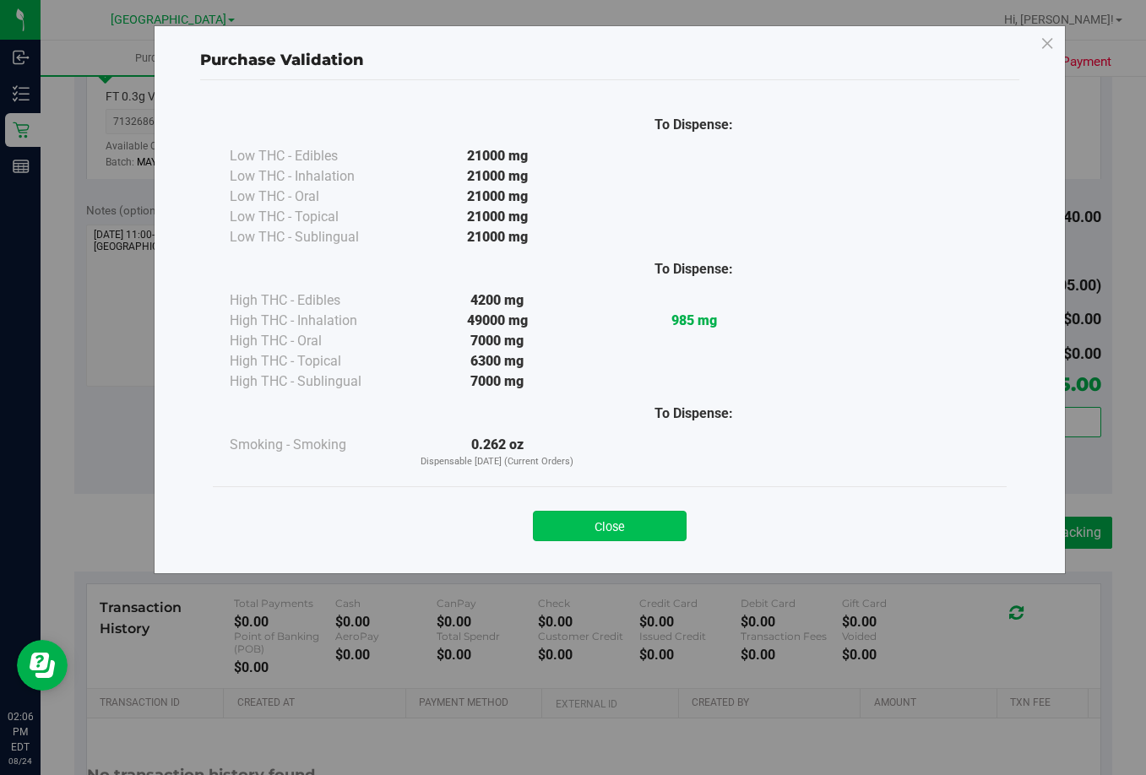
click at [657, 522] on button "Close" at bounding box center [610, 526] width 154 height 30
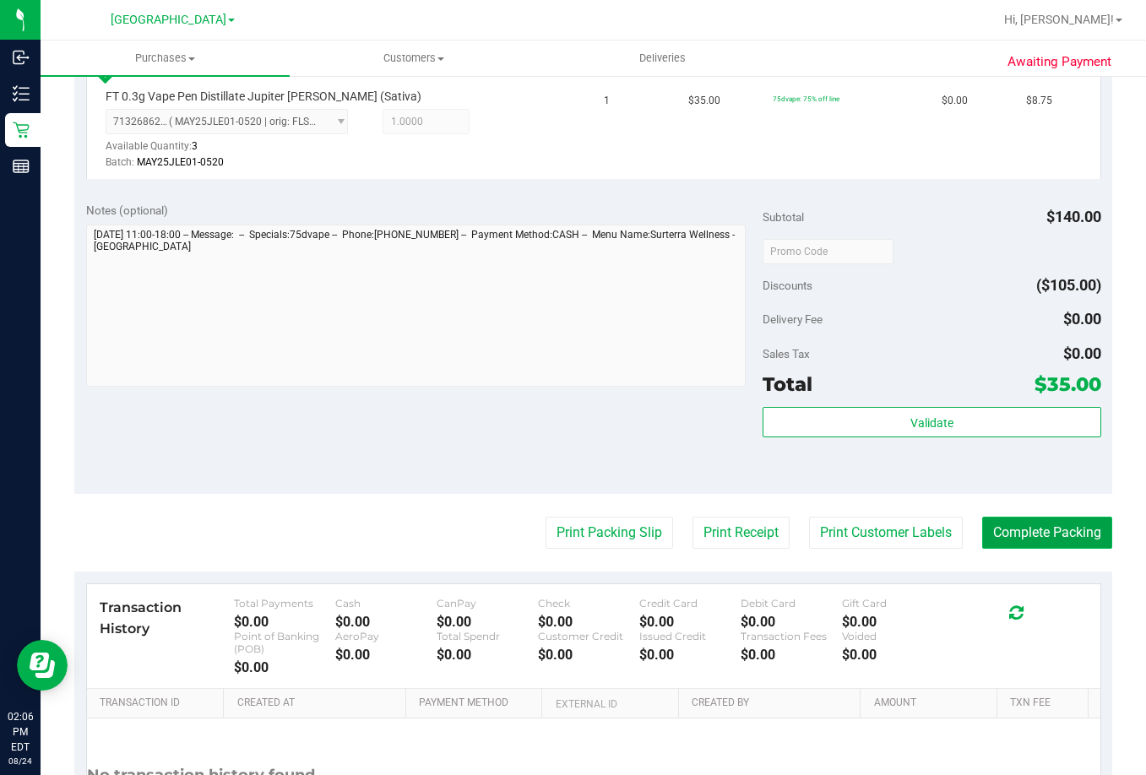
click at [1050, 542] on button "Complete Packing" at bounding box center [1047, 533] width 130 height 32
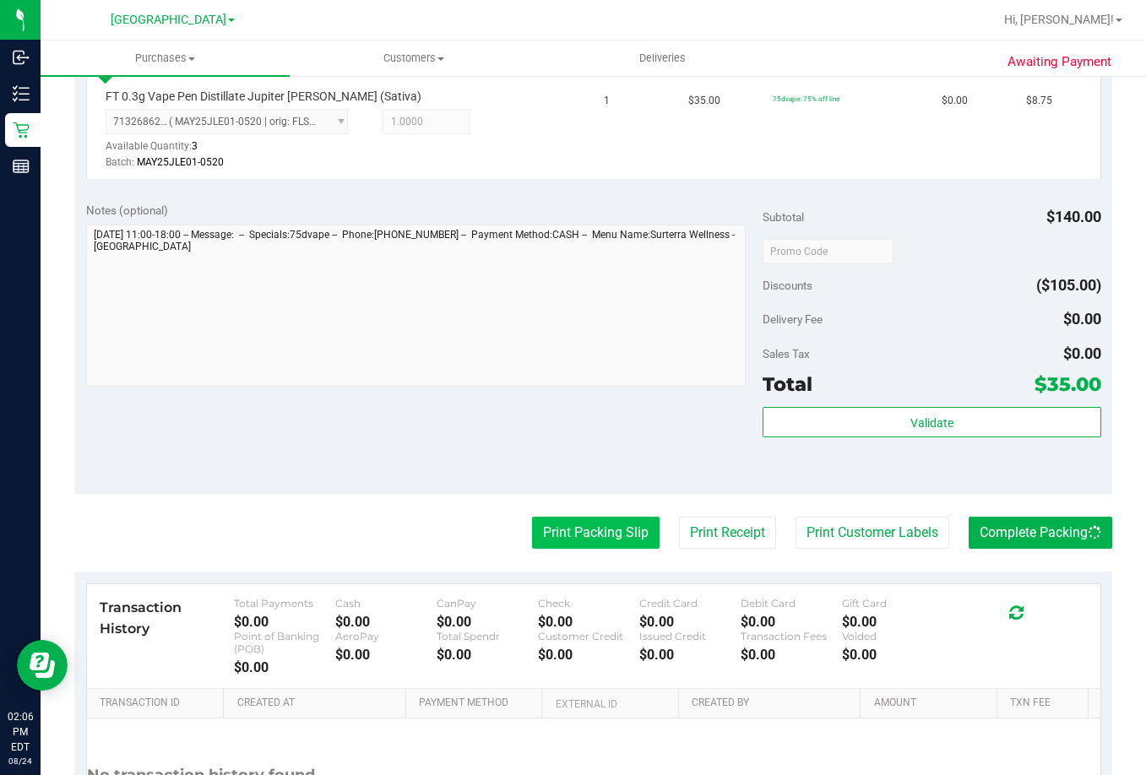
click at [593, 519] on button "Print Packing Slip" at bounding box center [596, 533] width 128 height 32
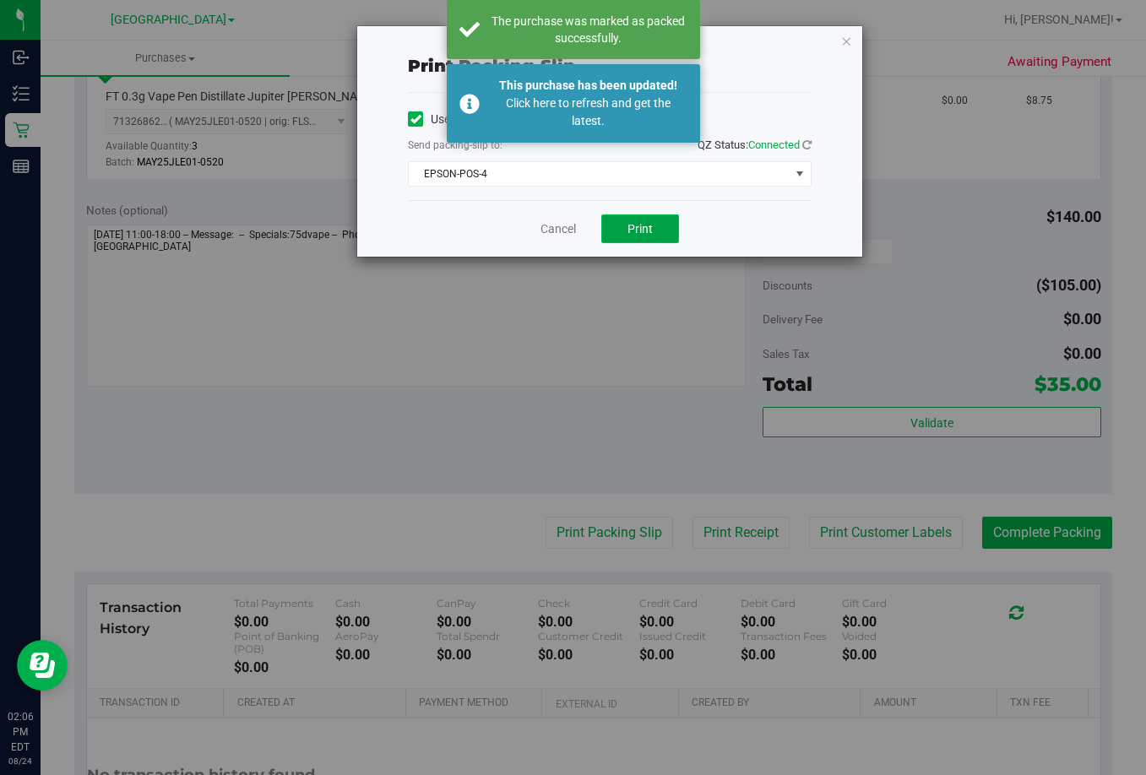
click at [634, 228] on span "Print" at bounding box center [640, 229] width 25 height 14
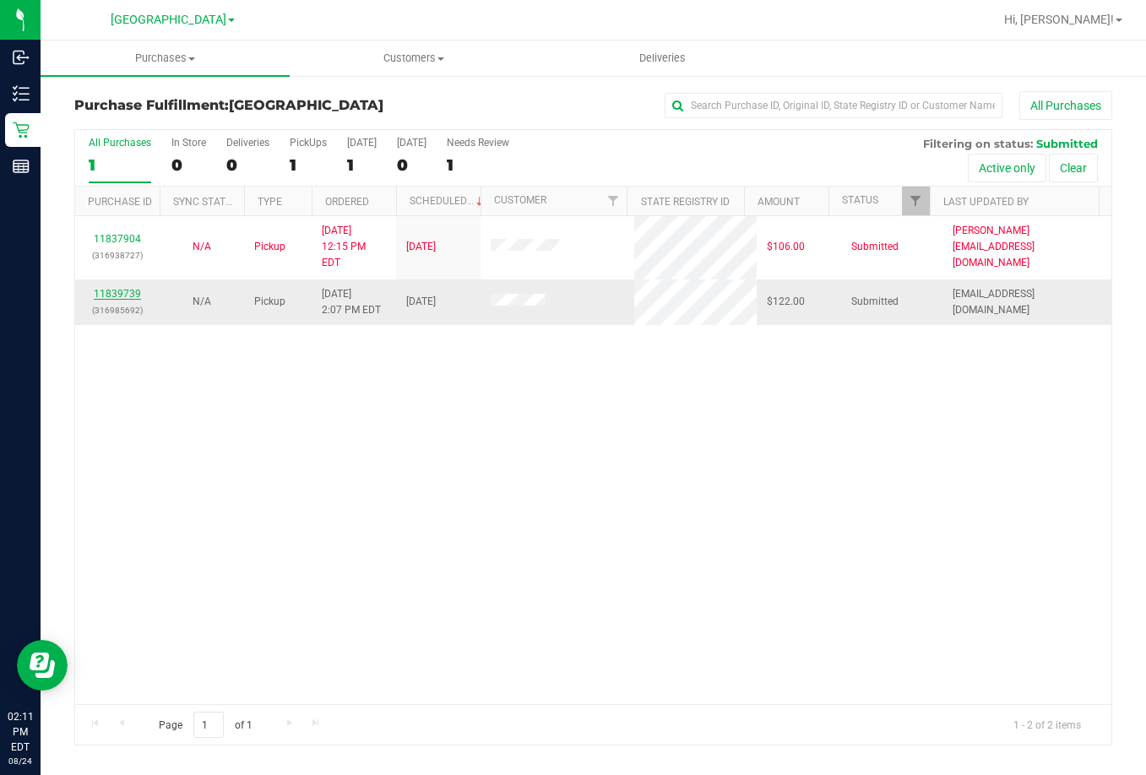
click at [121, 288] on link "11839739" at bounding box center [117, 294] width 47 height 12
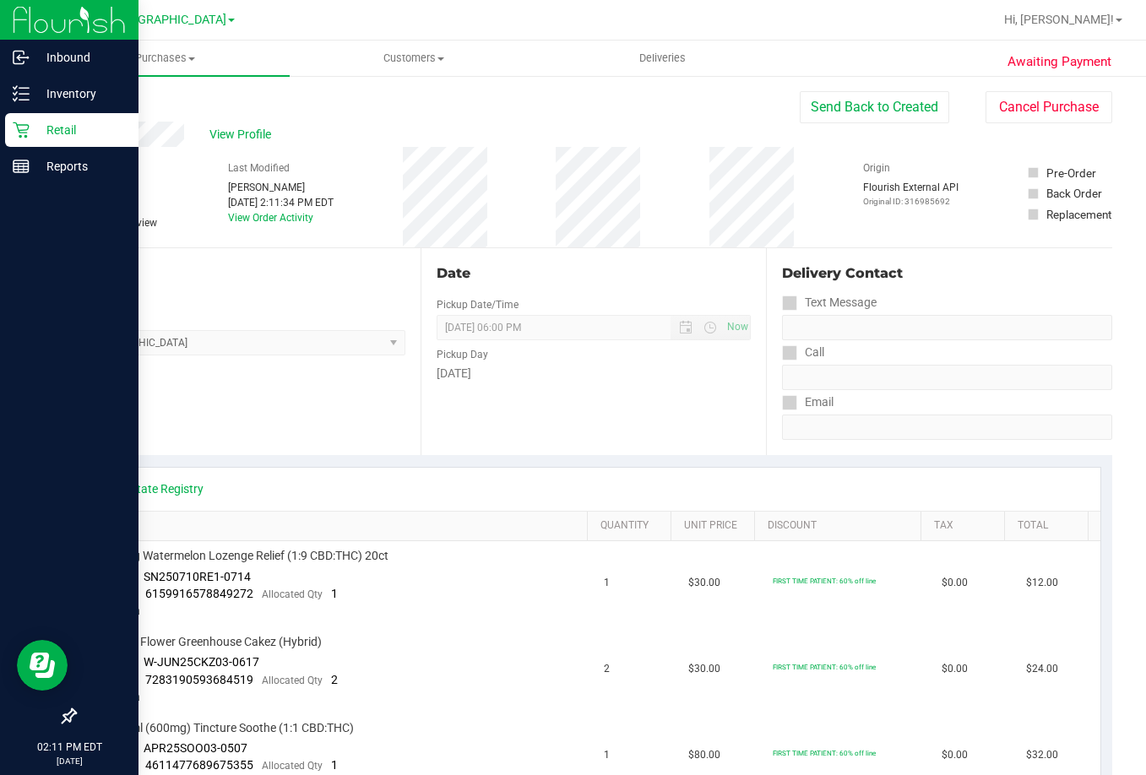
click at [73, 130] on p "Retail" at bounding box center [80, 130] width 101 height 20
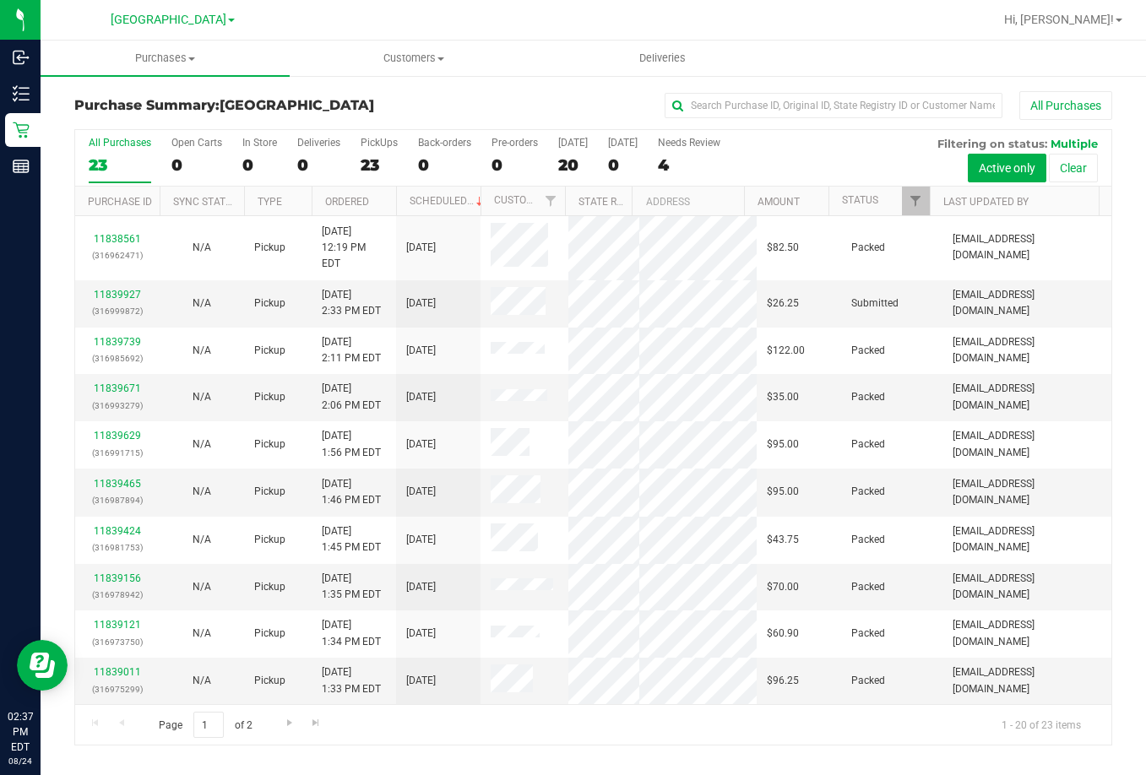
click at [464, 116] on div "All Purchases" at bounding box center [767, 105] width 692 height 29
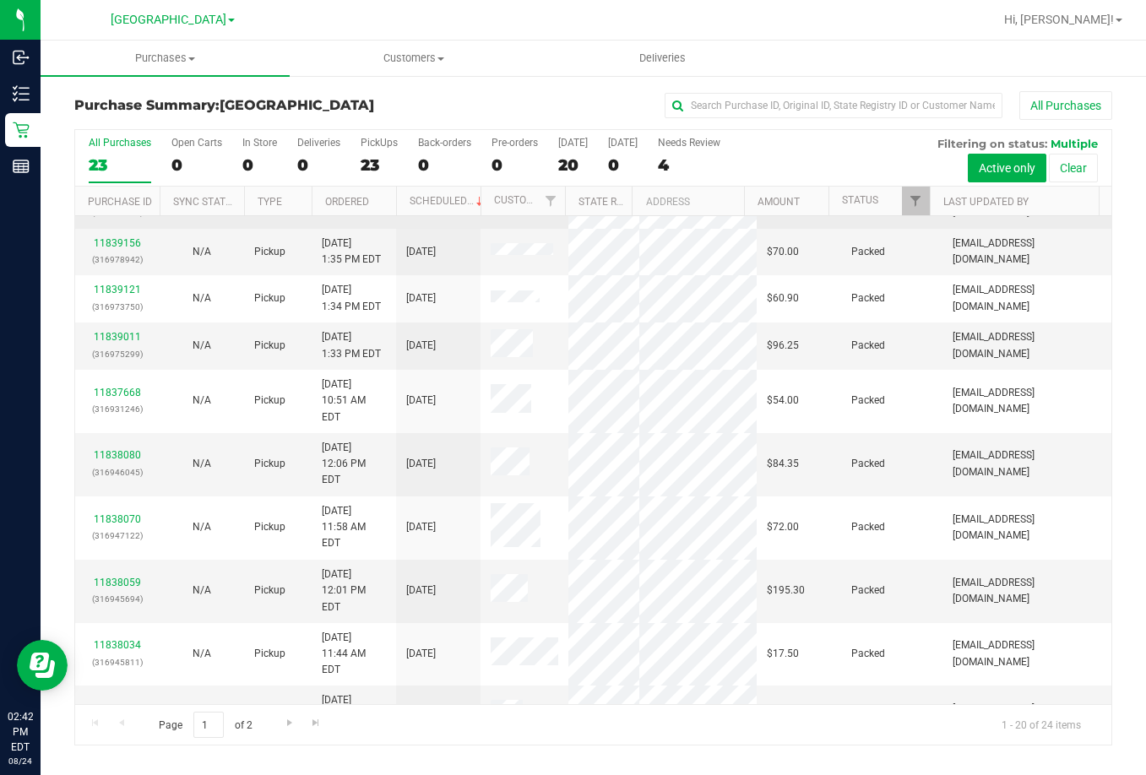
scroll to position [528, 0]
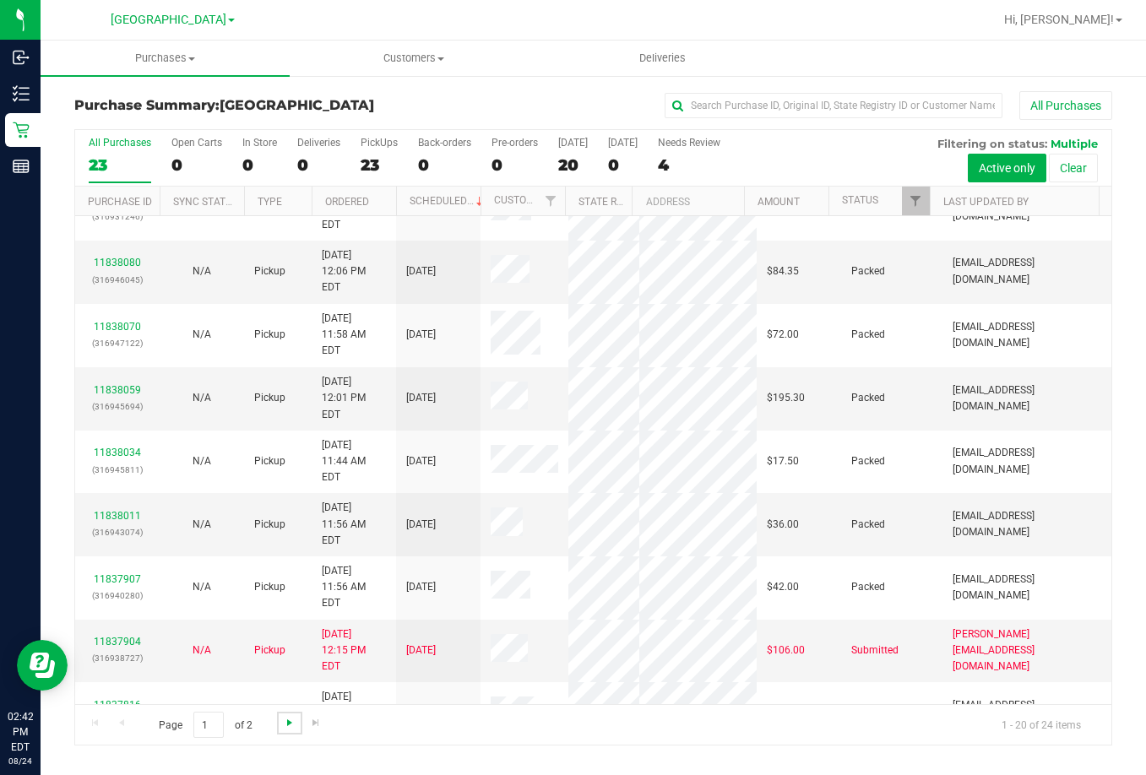
click at [289, 727] on span "Go to the next page" at bounding box center [290, 723] width 14 height 14
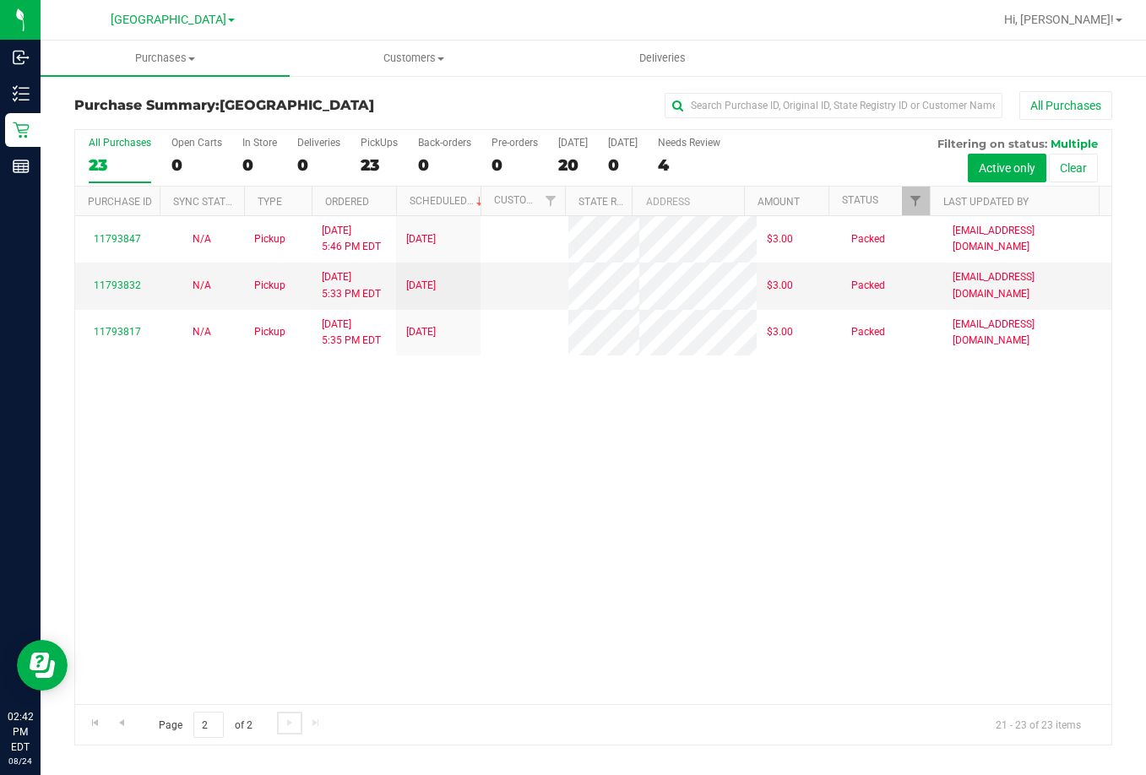
scroll to position [0, 0]
click at [552, 524] on div "11793832 N/A Pickup 8/17/2025 5:33 PM EDT 8/15/2025 $3.00 Packed lramos@livepar…" at bounding box center [593, 460] width 1036 height 488
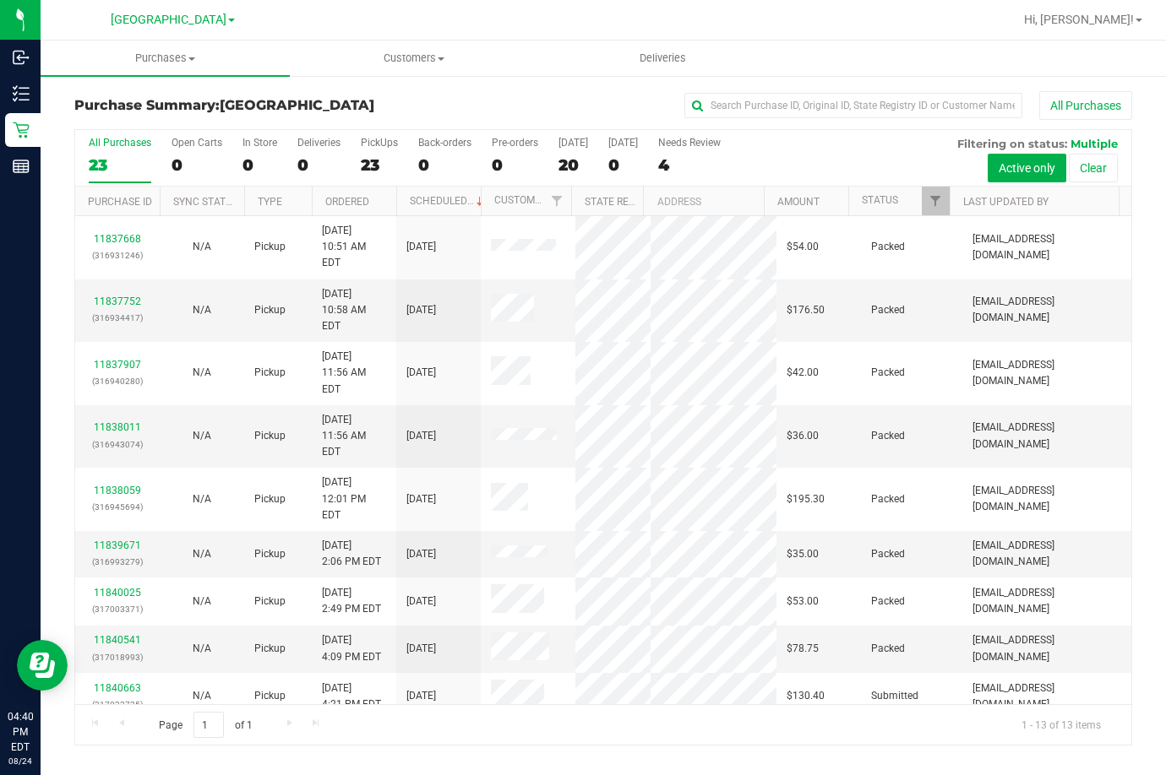
click at [697, 21] on div at bounding box center [657, 19] width 710 height 33
